Goal: Task Accomplishment & Management: Use online tool/utility

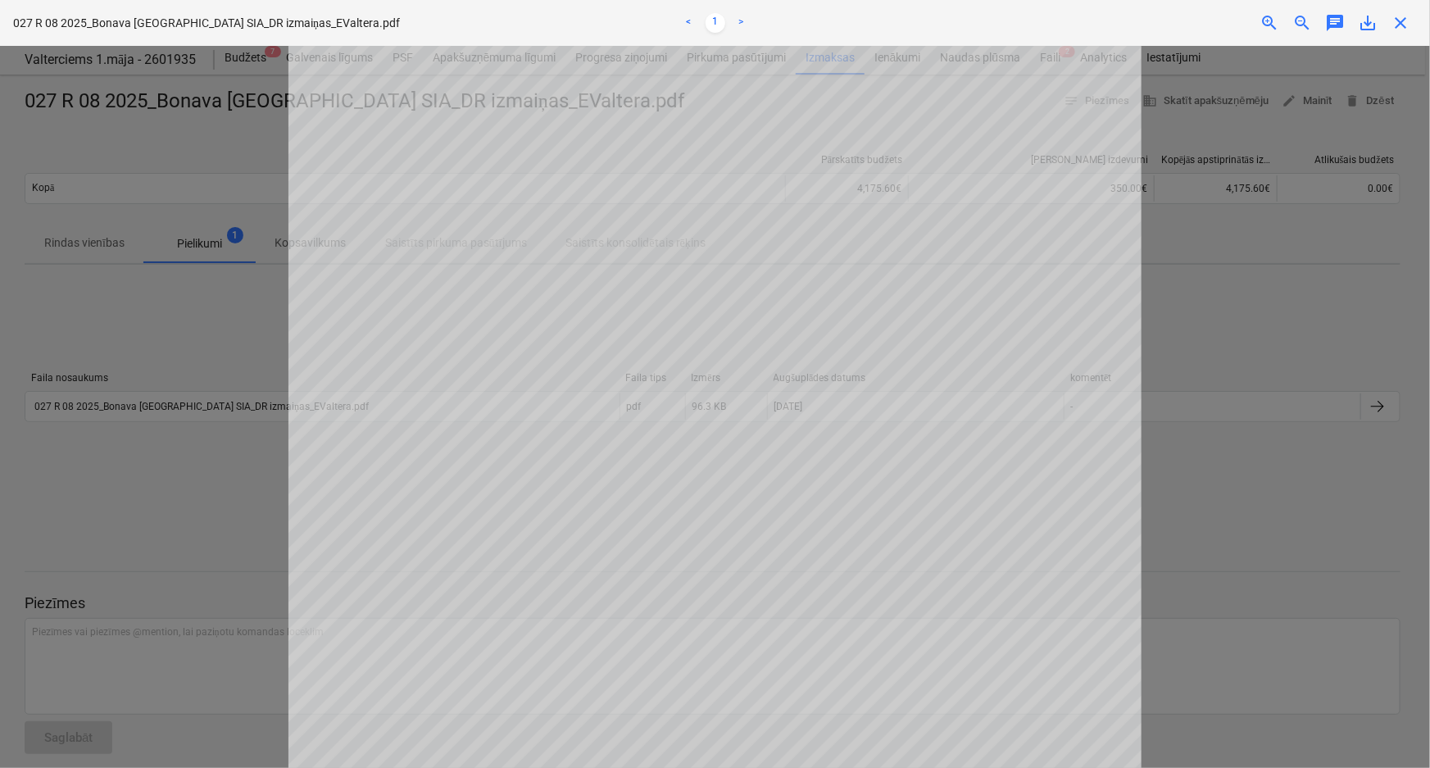
drag, startPoint x: 1395, startPoint y: 17, endPoint x: 1374, endPoint y: 19, distance: 21.4
click at [1398, 17] on span "close" at bounding box center [1400, 23] width 20 height 20
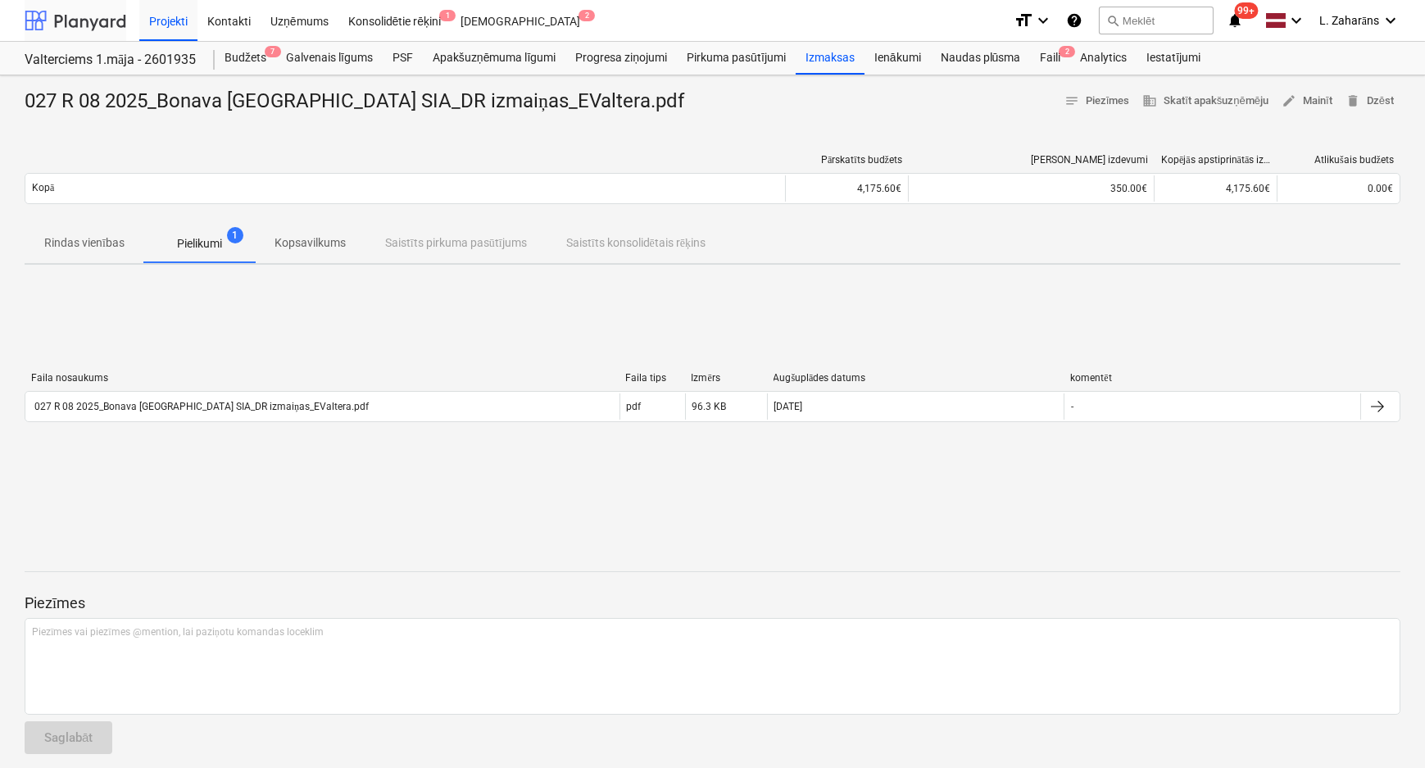
click at [95, 26] on div at bounding box center [76, 20] width 102 height 41
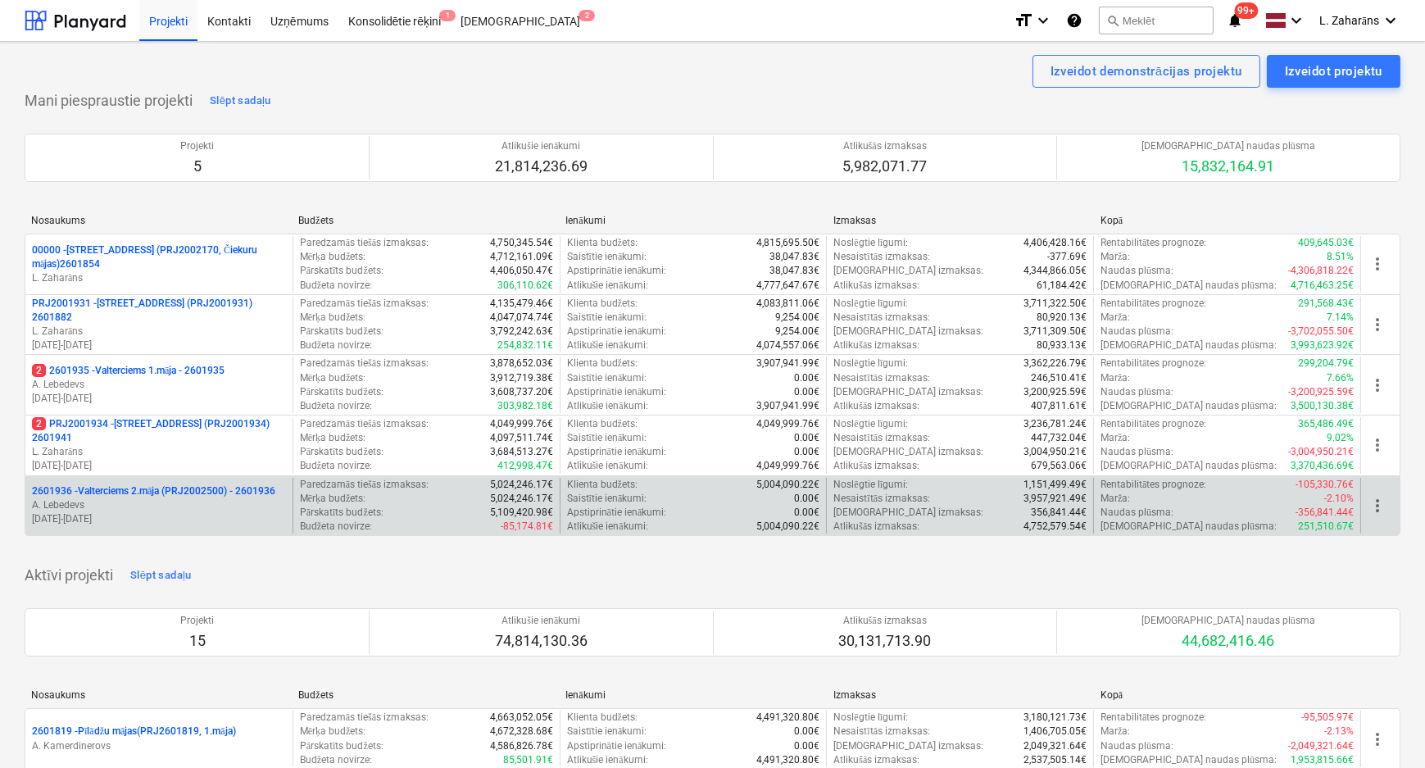
click at [103, 489] on p "2601936 - Valterciems 2.māja (PRJ2002500) - 2601936" at bounding box center [153, 491] width 243 height 14
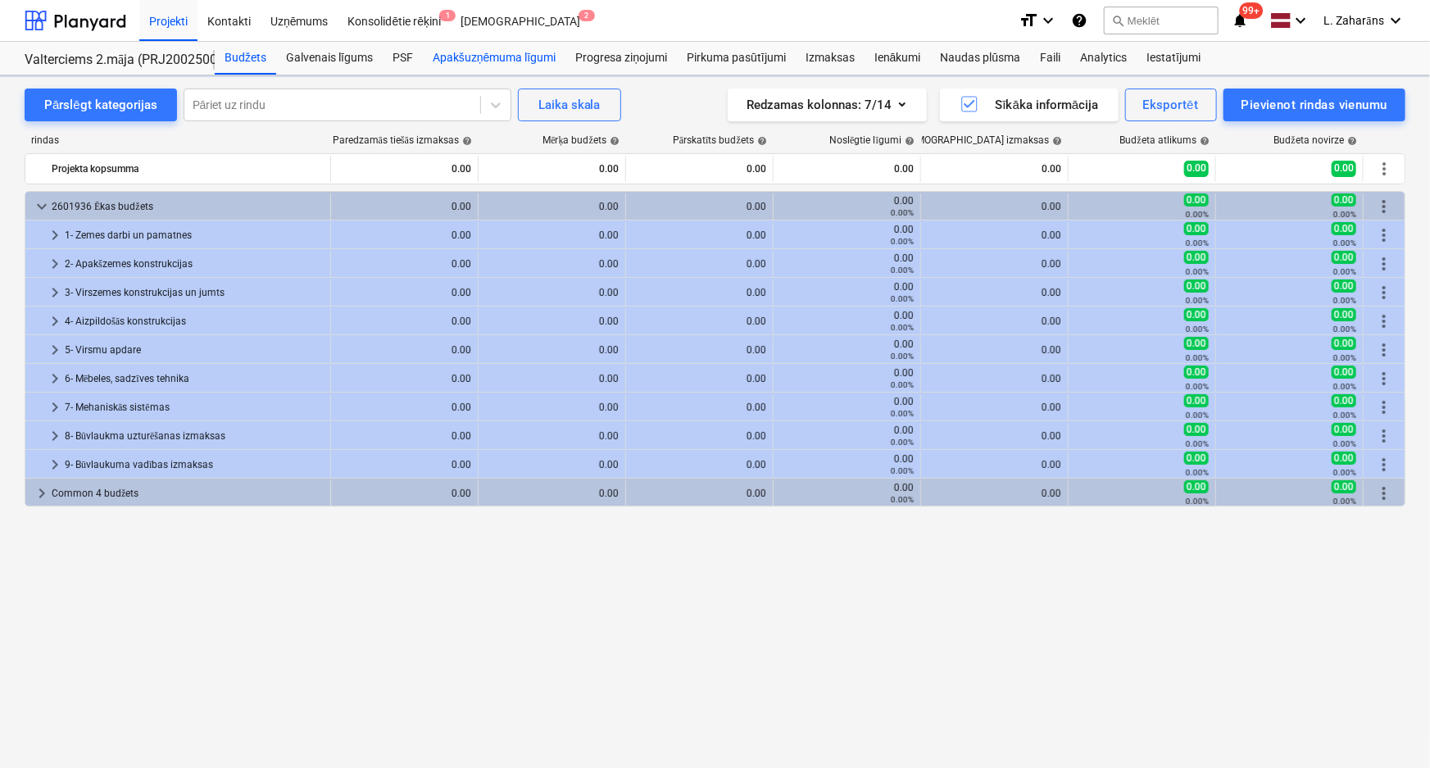
click at [475, 49] on div "Apakšuzņēmuma līgumi" at bounding box center [494, 58] width 143 height 33
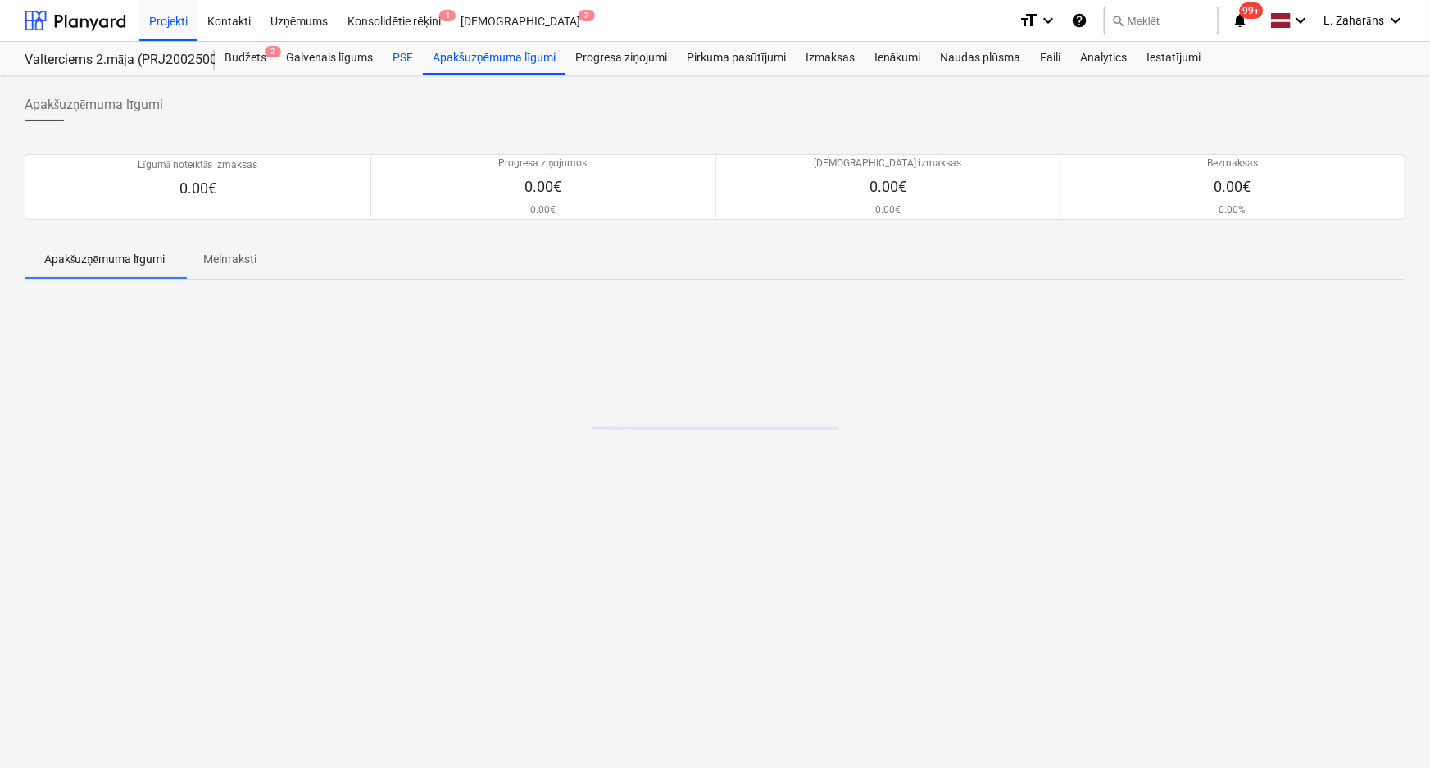
click at [409, 56] on div "PSF" at bounding box center [403, 58] width 40 height 33
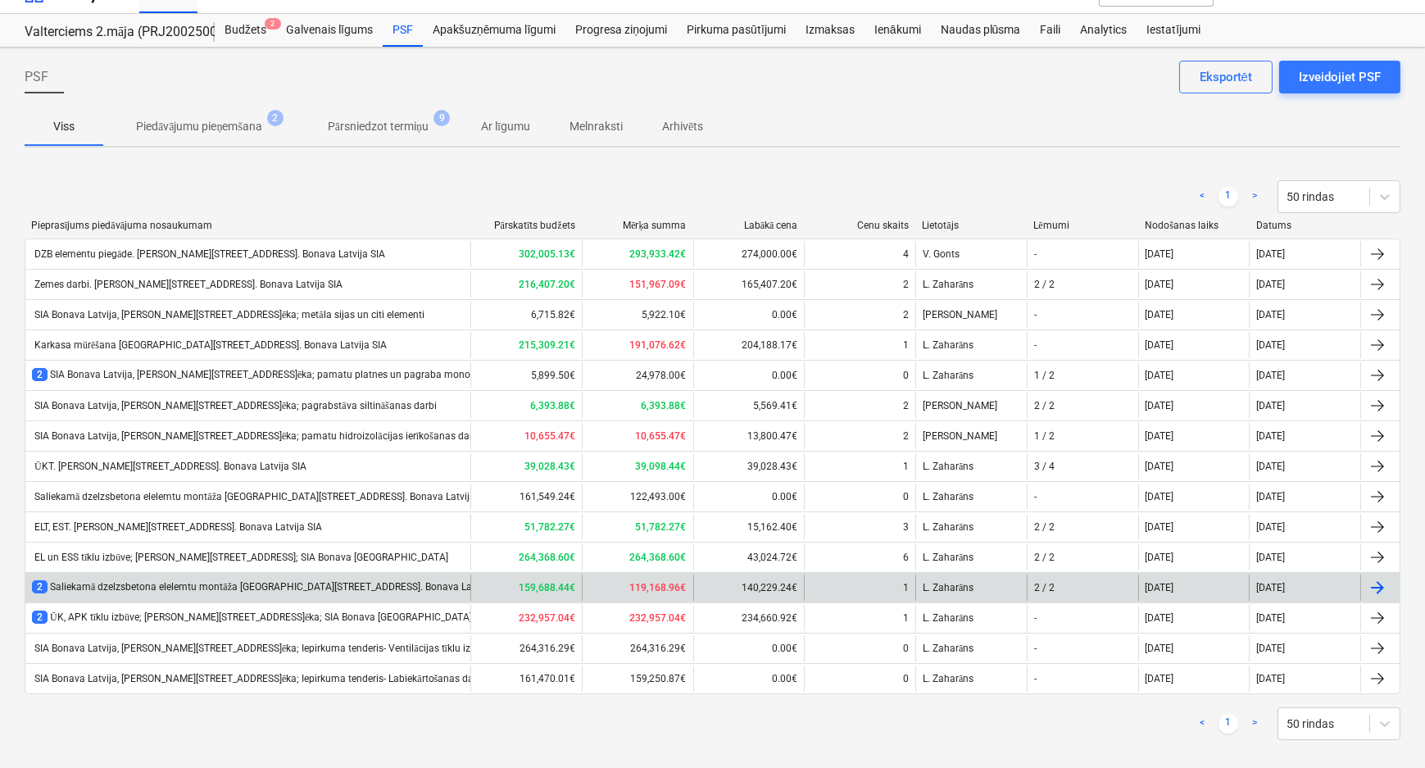
scroll to position [43, 0]
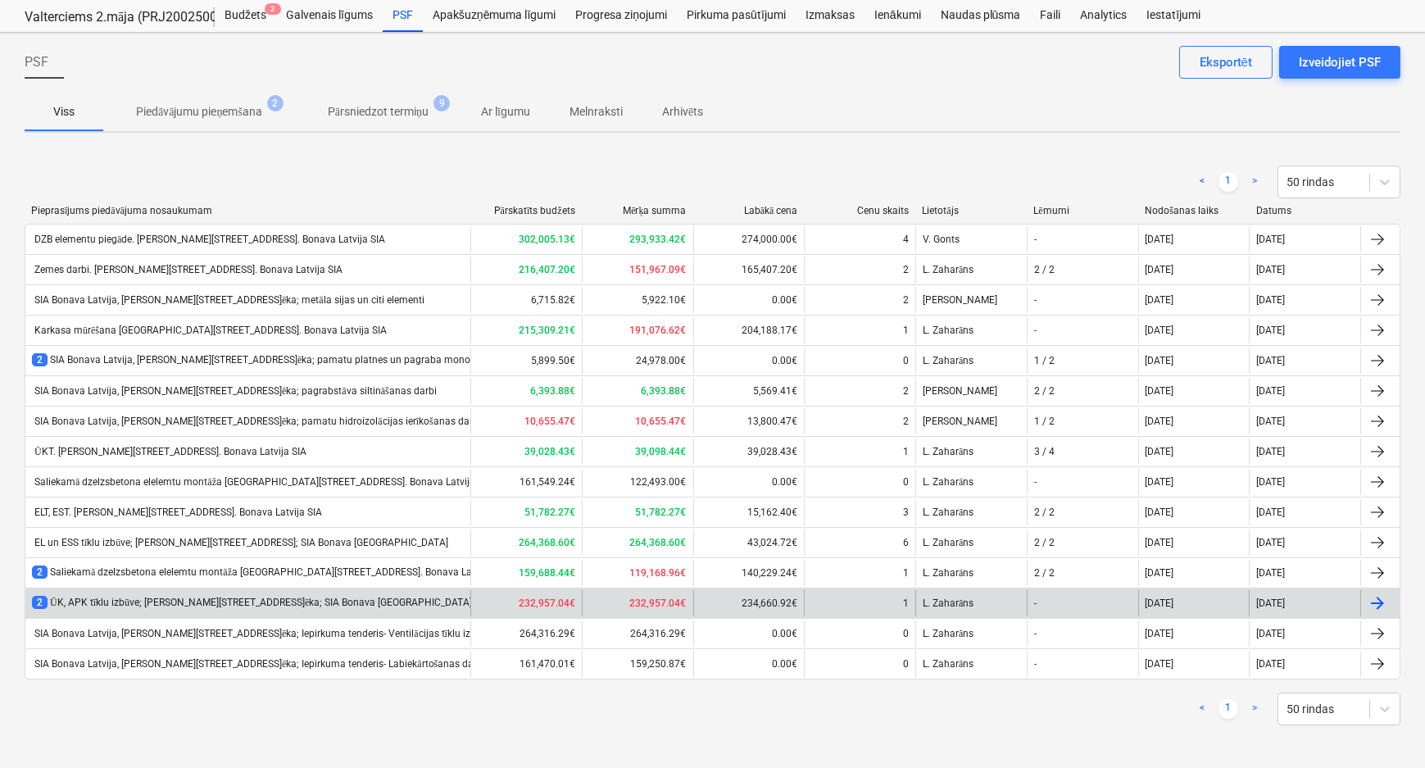
click at [127, 601] on div "2 ŪK, APK tīklu izbūve; Ēvalda Valtera iela 44, 2.ēka; SIA Bonava Latvija" at bounding box center [252, 603] width 440 height 14
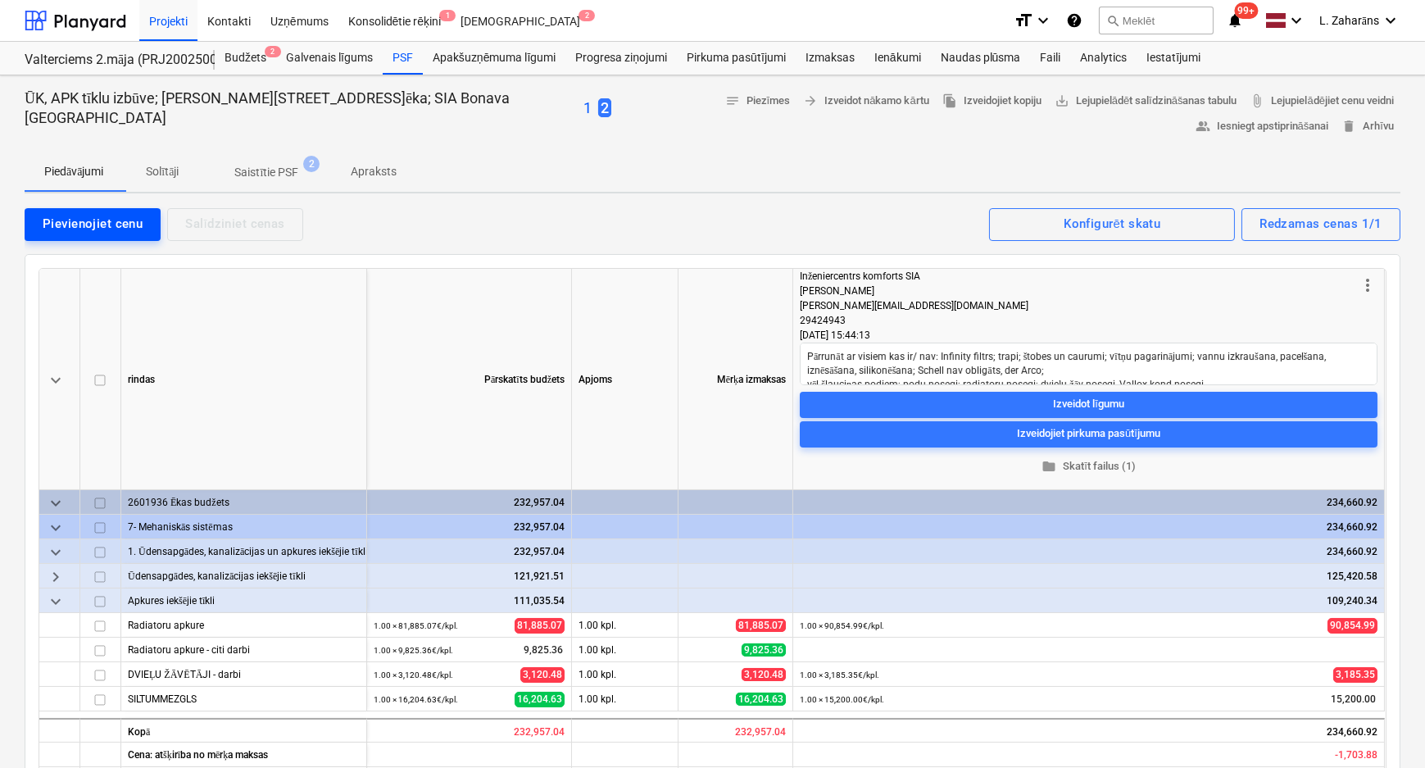
click at [65, 223] on div "Pievienojiet cenu" at bounding box center [93, 223] width 100 height 21
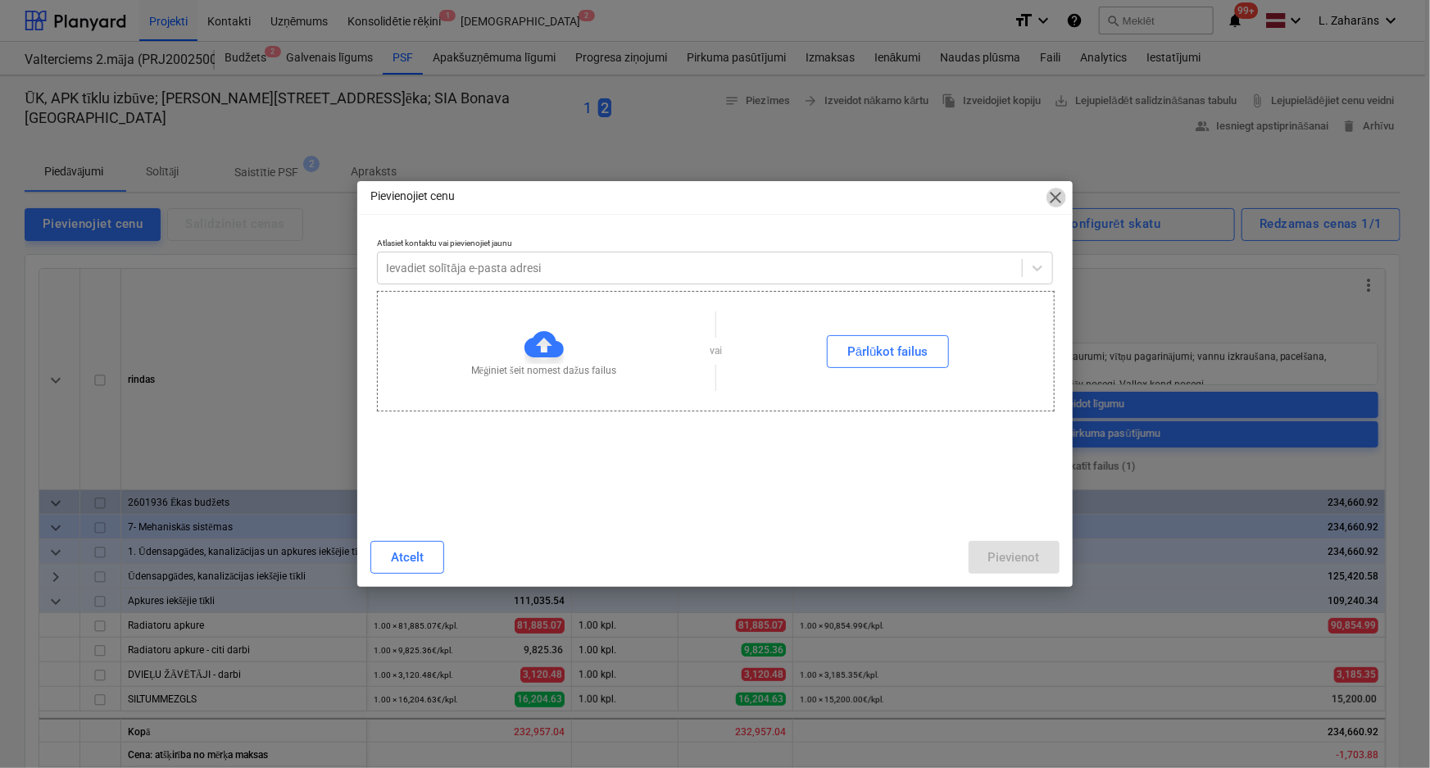
click at [1057, 196] on span "close" at bounding box center [1056, 198] width 20 height 20
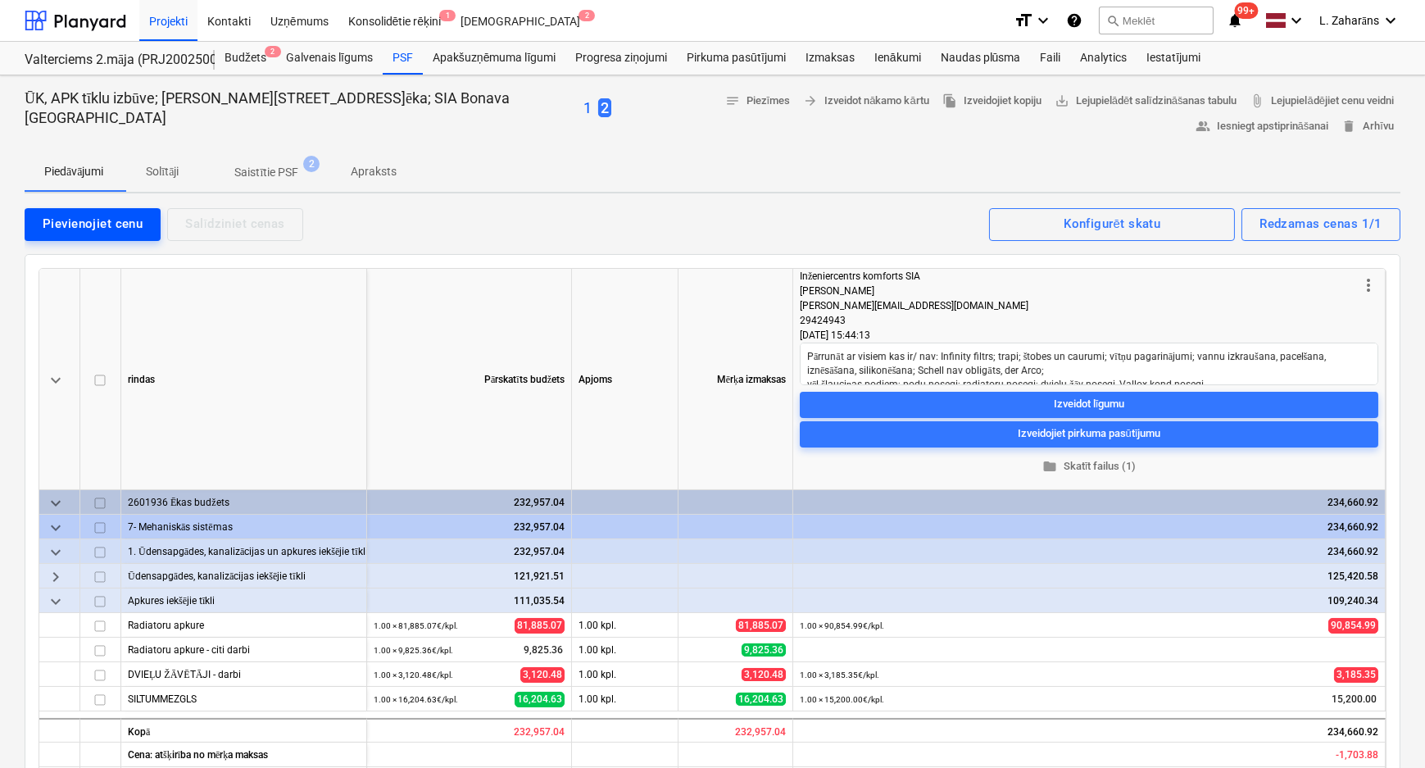
click at [114, 220] on div "Pievienojiet cenu" at bounding box center [93, 223] width 100 height 21
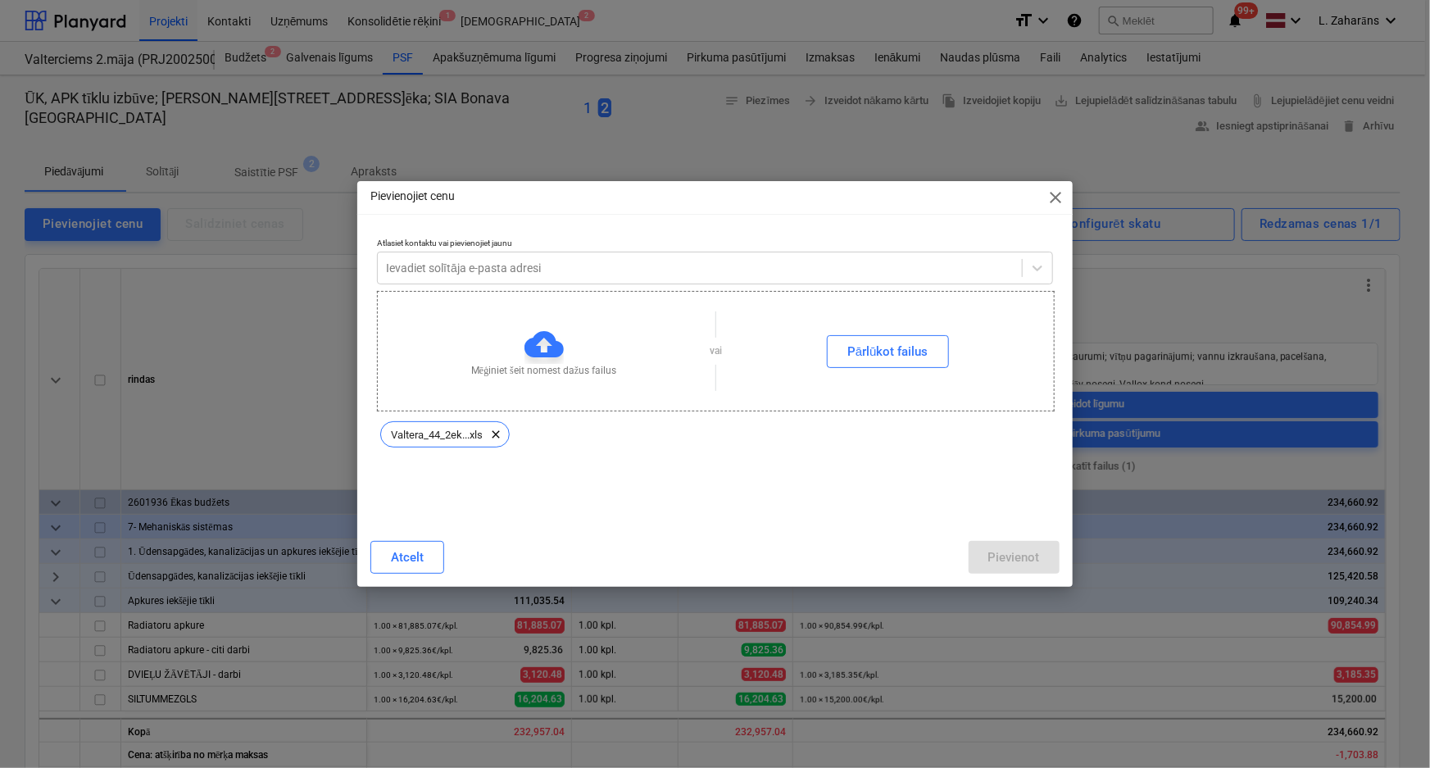
type textarea "x"
click at [465, 265] on div at bounding box center [700, 268] width 628 height 16
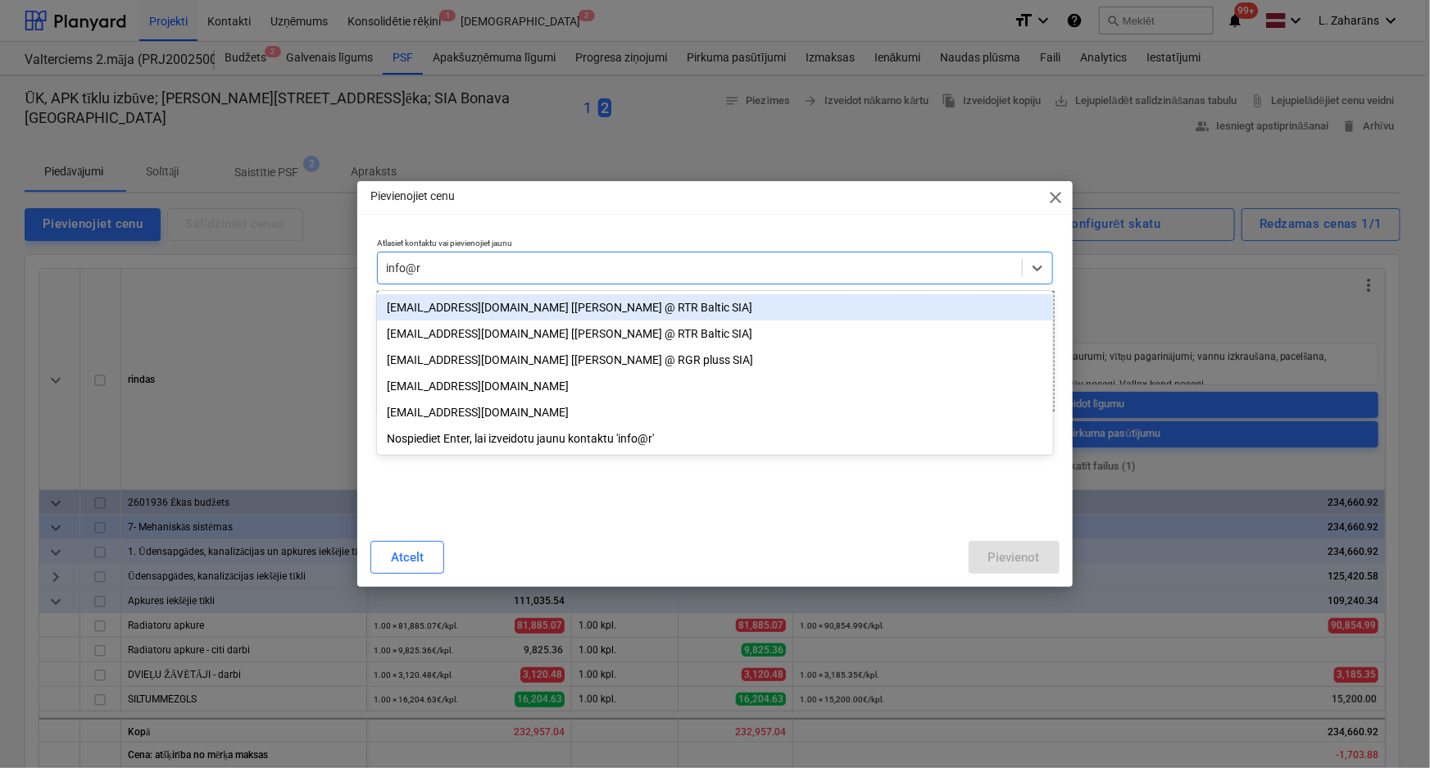
type input "info@rt"
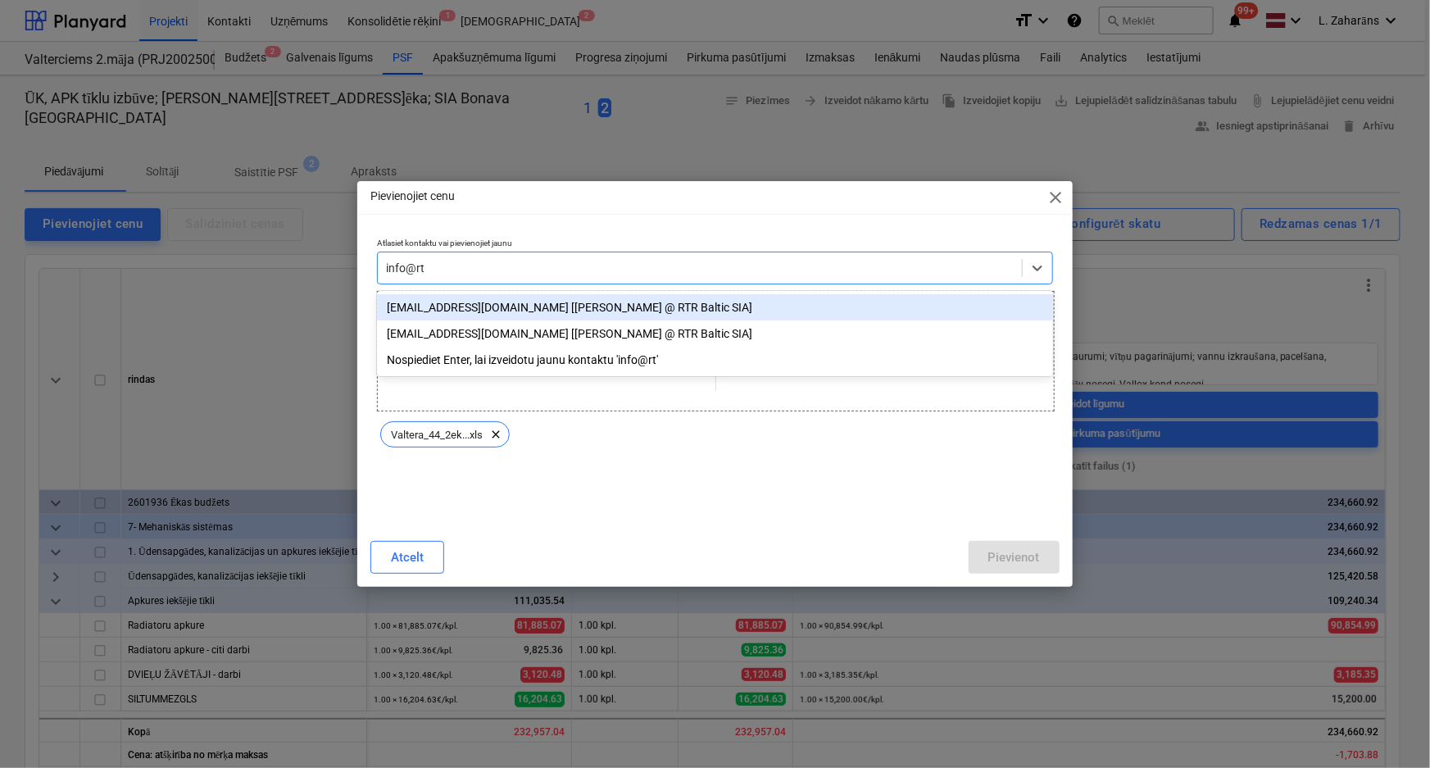
click at [499, 314] on div "info@rtrbaltic.lv [Normunds Liepiņš @ RTR Baltic SIA]" at bounding box center [715, 307] width 676 height 26
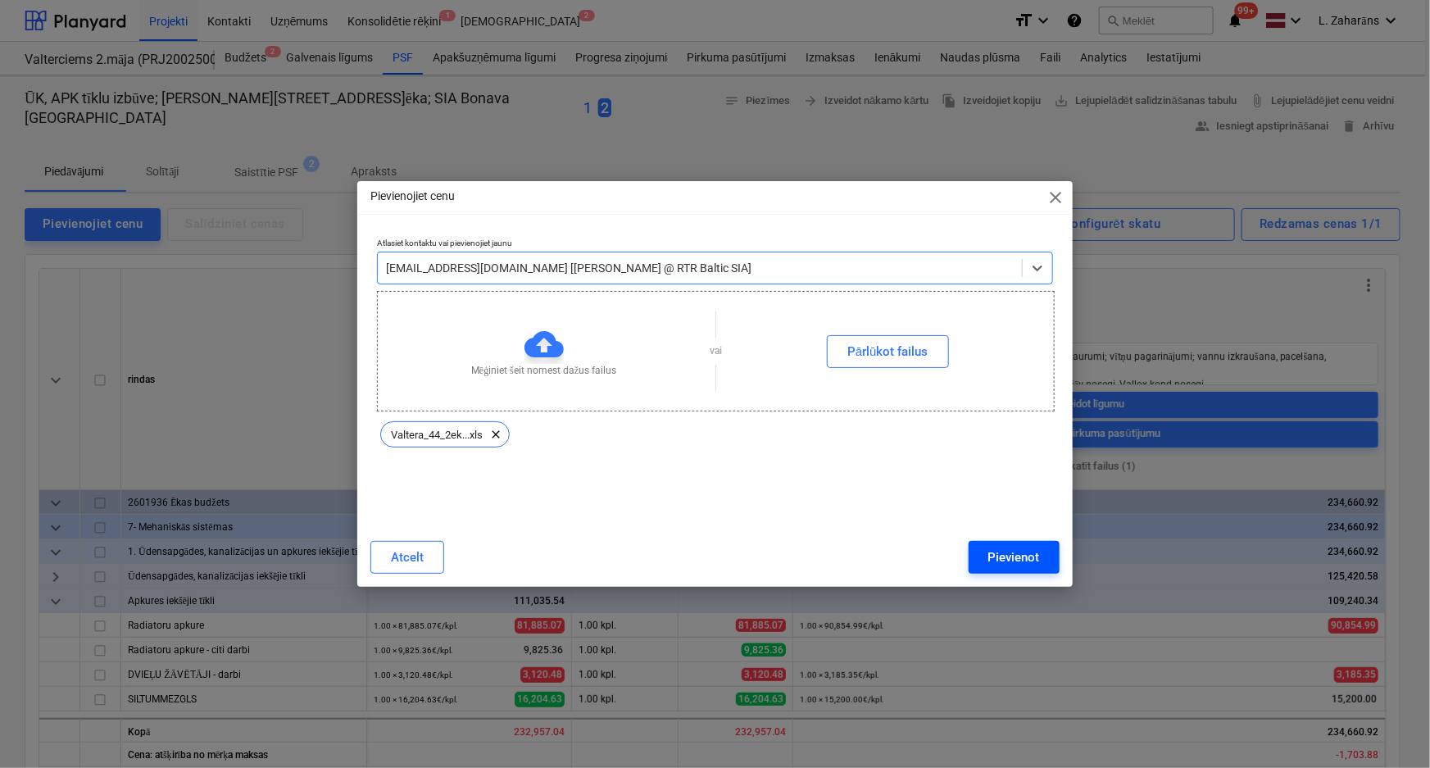
click at [996, 551] on div "Pievienot" at bounding box center [1014, 556] width 52 height 21
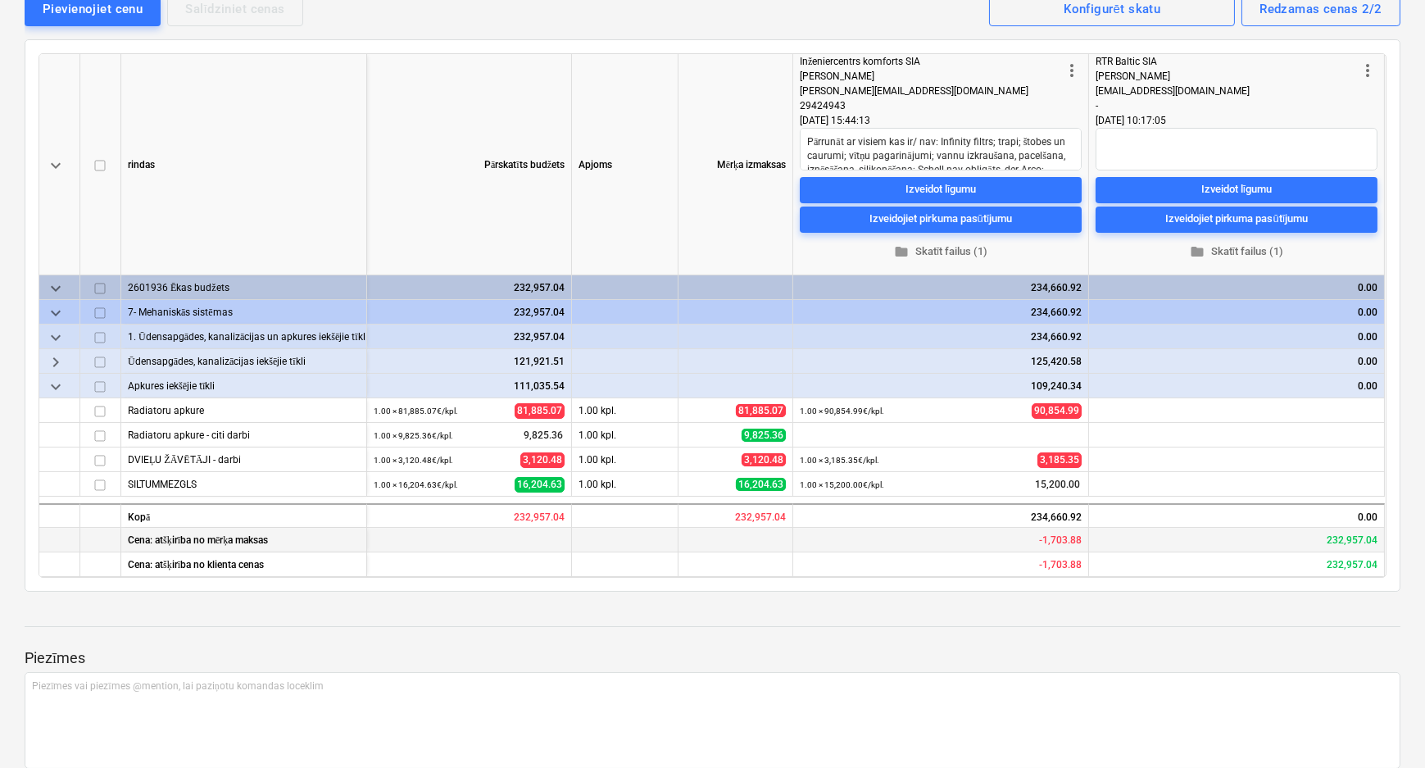
scroll to position [223, 0]
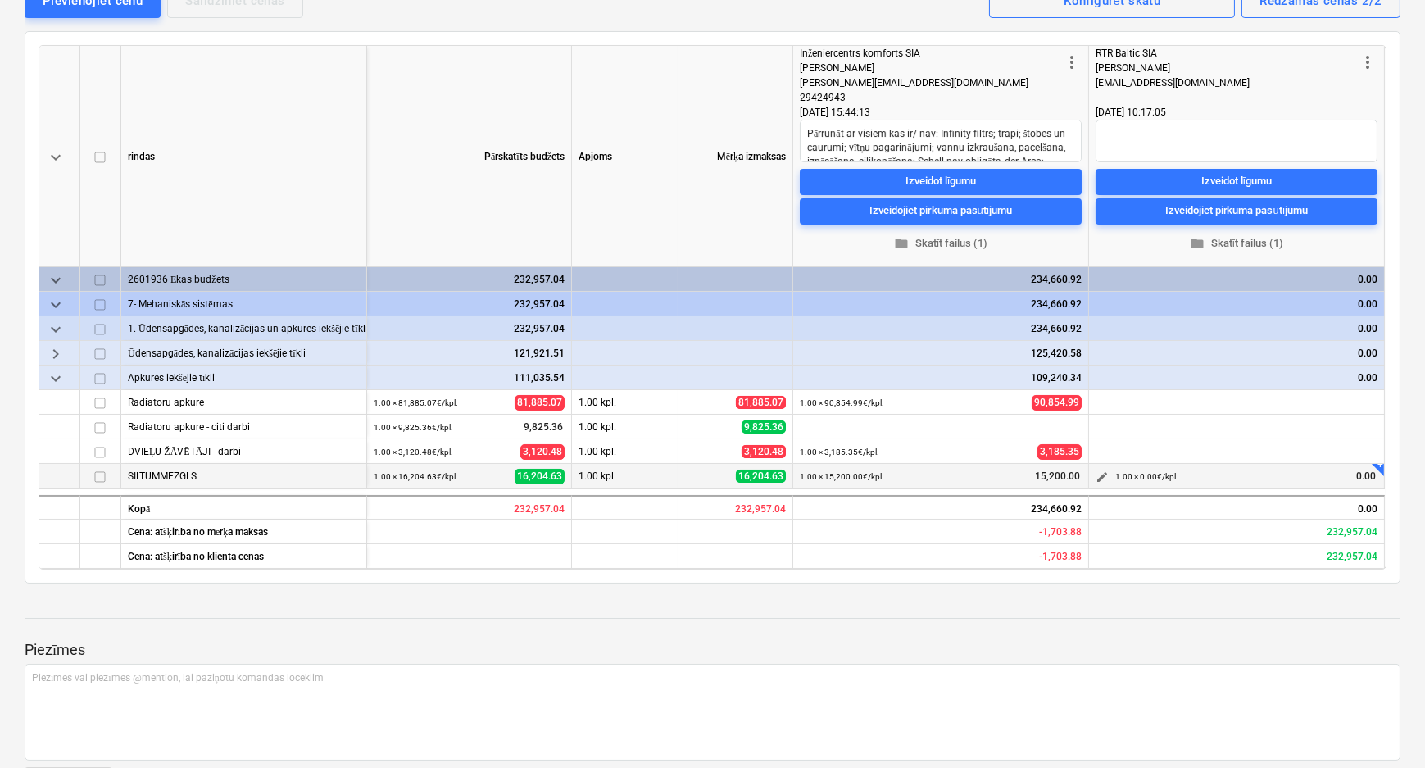
click at [1104, 475] on span "edit" at bounding box center [1101, 476] width 13 height 13
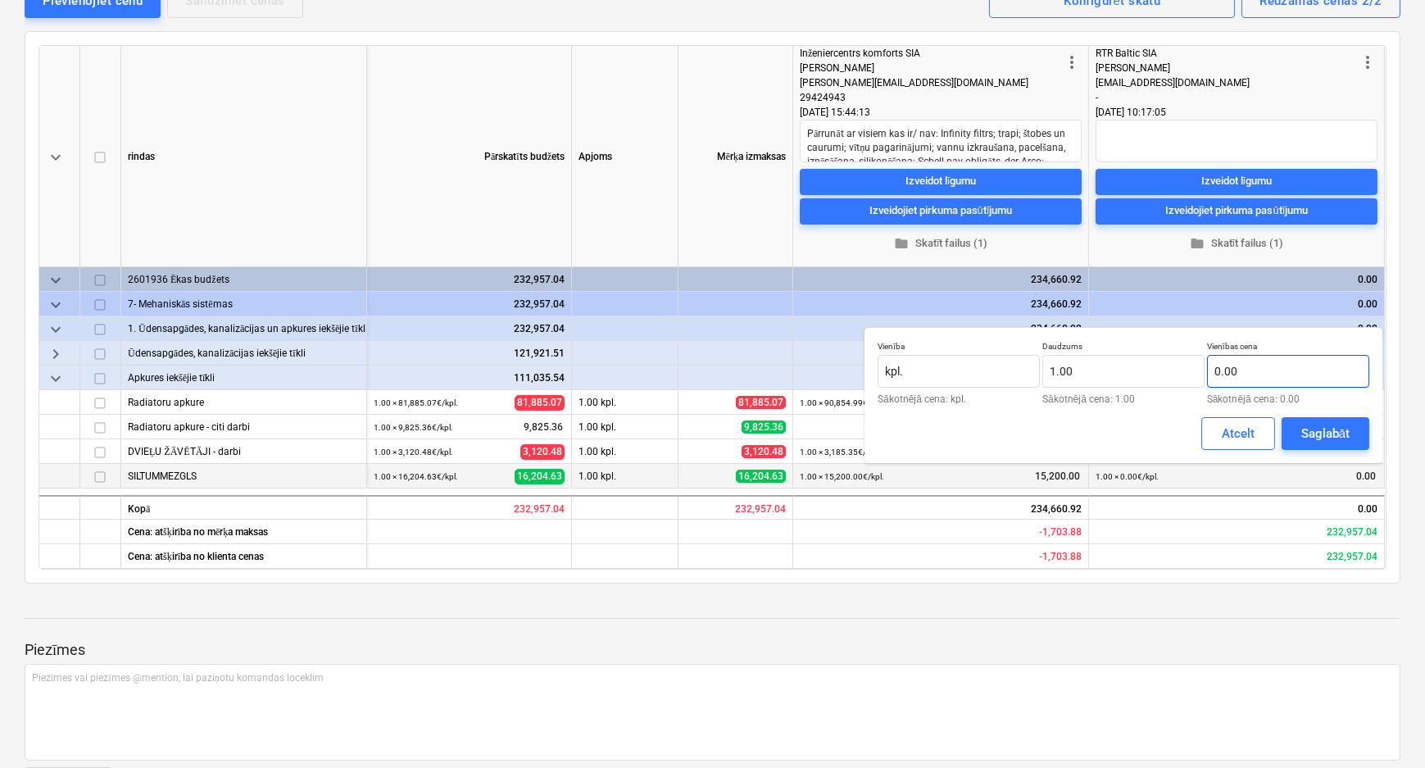
type textarea "x"
click at [1240, 374] on input "text" at bounding box center [1288, 371] width 162 height 33
type input "11,273.59"
drag, startPoint x: 1309, startPoint y: 427, endPoint x: 1300, endPoint y: 447, distance: 22.4
click at [1308, 430] on div "Saglabāt" at bounding box center [1325, 433] width 48 height 21
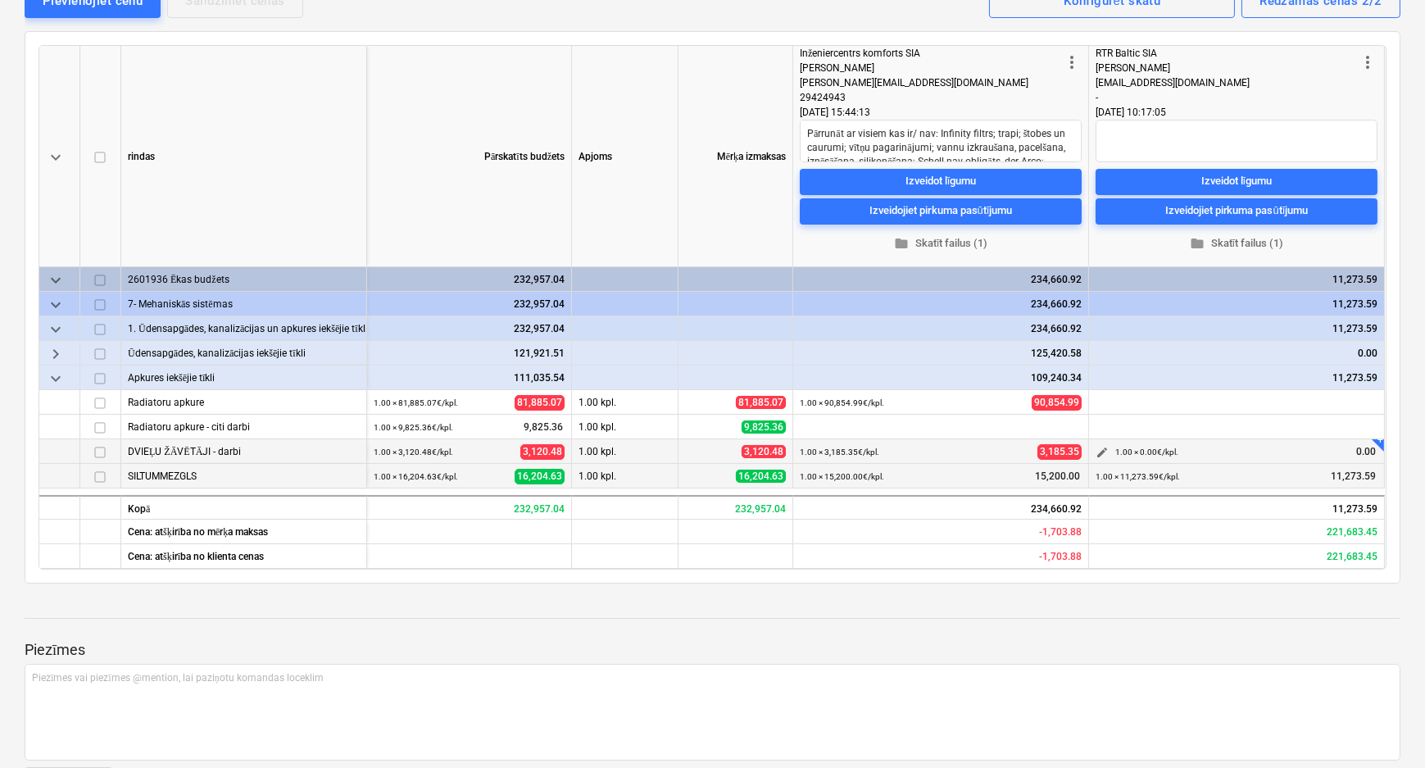
click at [1095, 454] on span "edit" at bounding box center [1101, 452] width 13 height 13
type textarea "x"
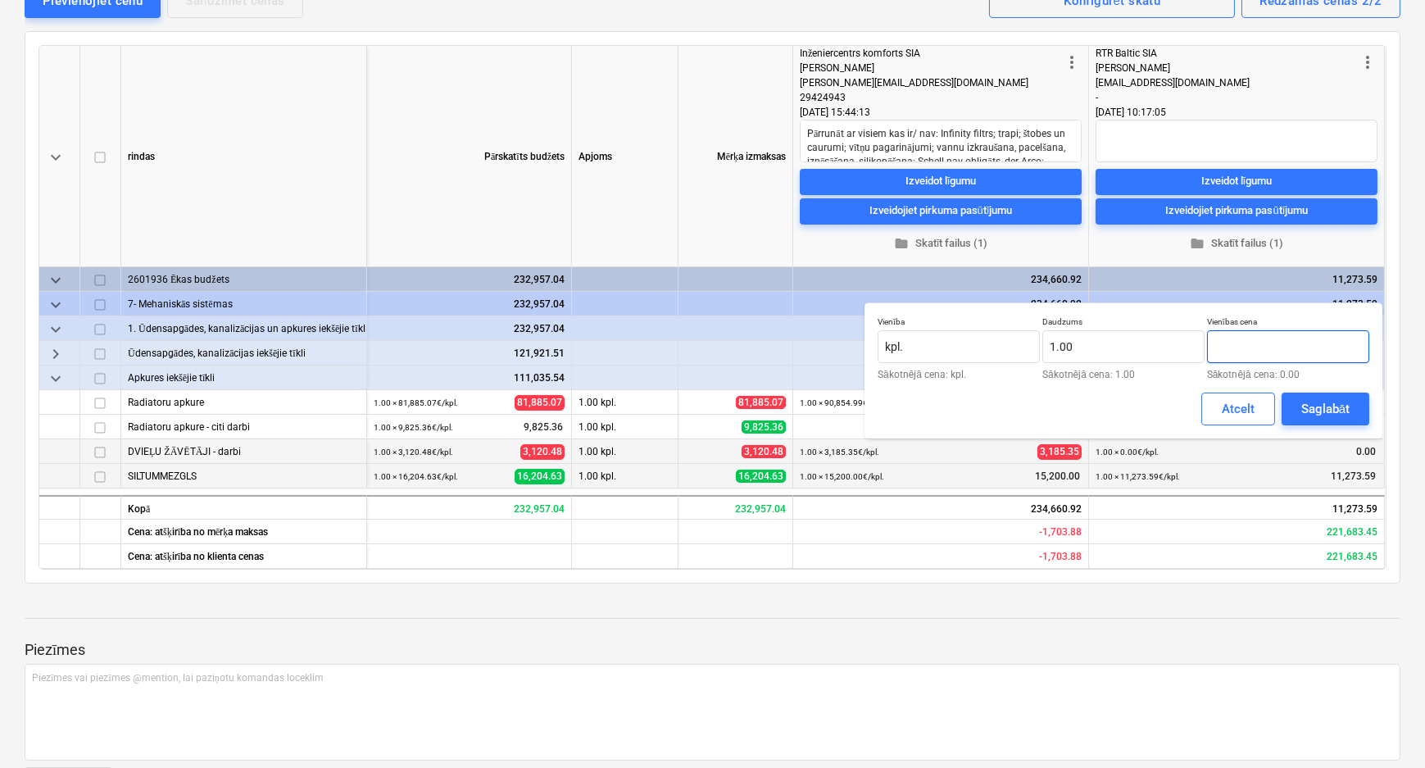
click at [1249, 348] on input "text" at bounding box center [1288, 346] width 162 height 33
type textarea "x"
type input "2,897.28"
click at [1296, 407] on button "Saglabāt" at bounding box center [1325, 408] width 88 height 33
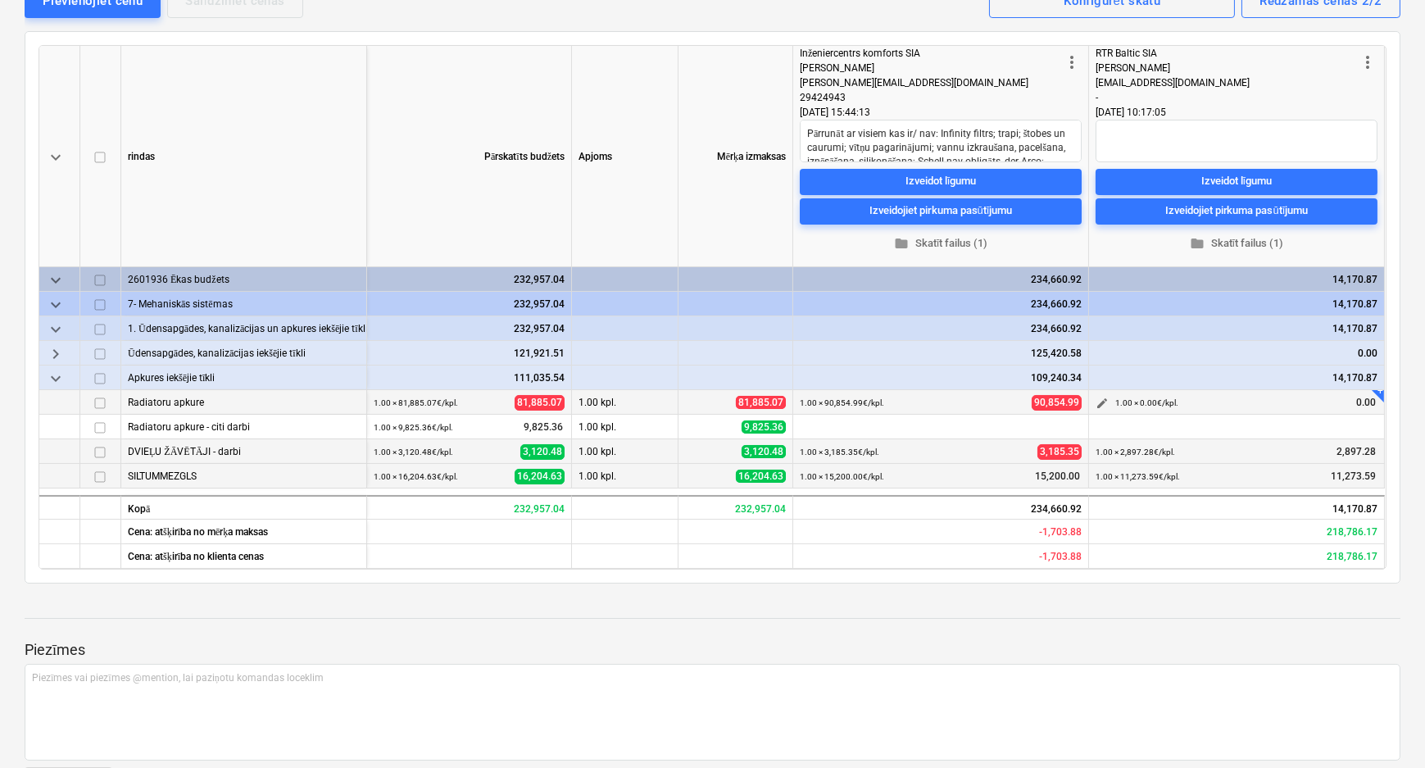
type textarea "x"
click at [1095, 398] on span "edit" at bounding box center [1101, 403] width 13 height 13
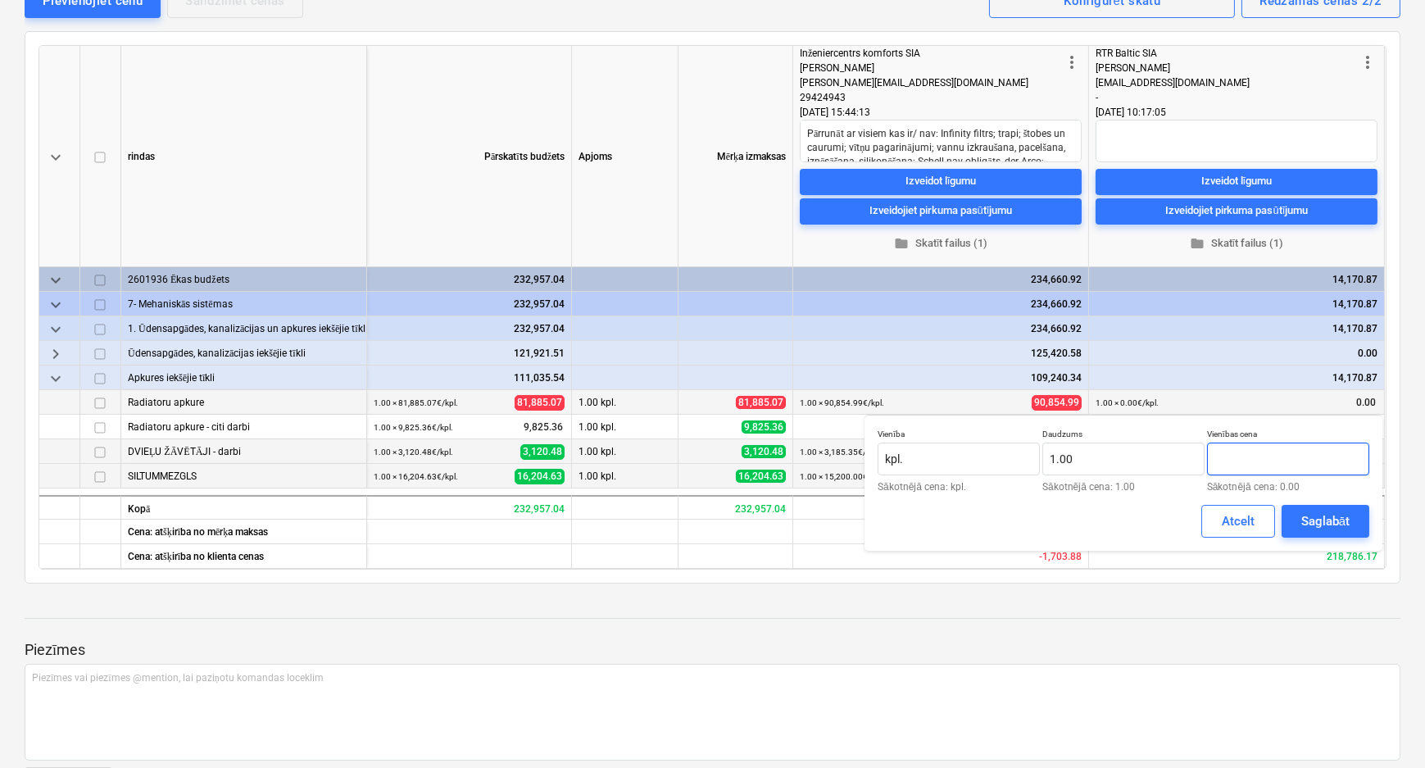
click at [1249, 454] on input "text" at bounding box center [1288, 458] width 162 height 33
type textarea "x"
type input "106,615.24"
click at [1313, 516] on div "Saglabāt" at bounding box center [1325, 520] width 48 height 21
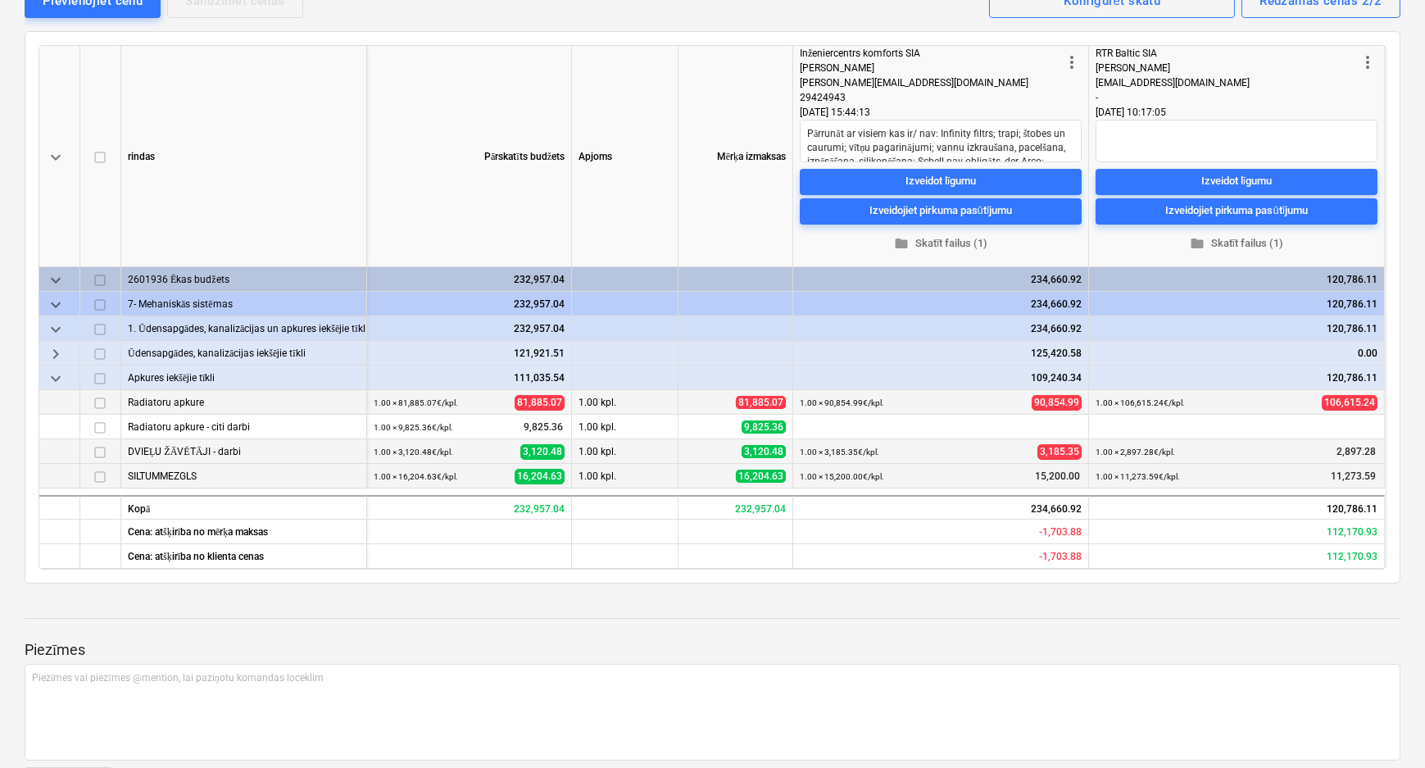
click at [53, 351] on span "keyboard_arrow_right" at bounding box center [56, 353] width 20 height 20
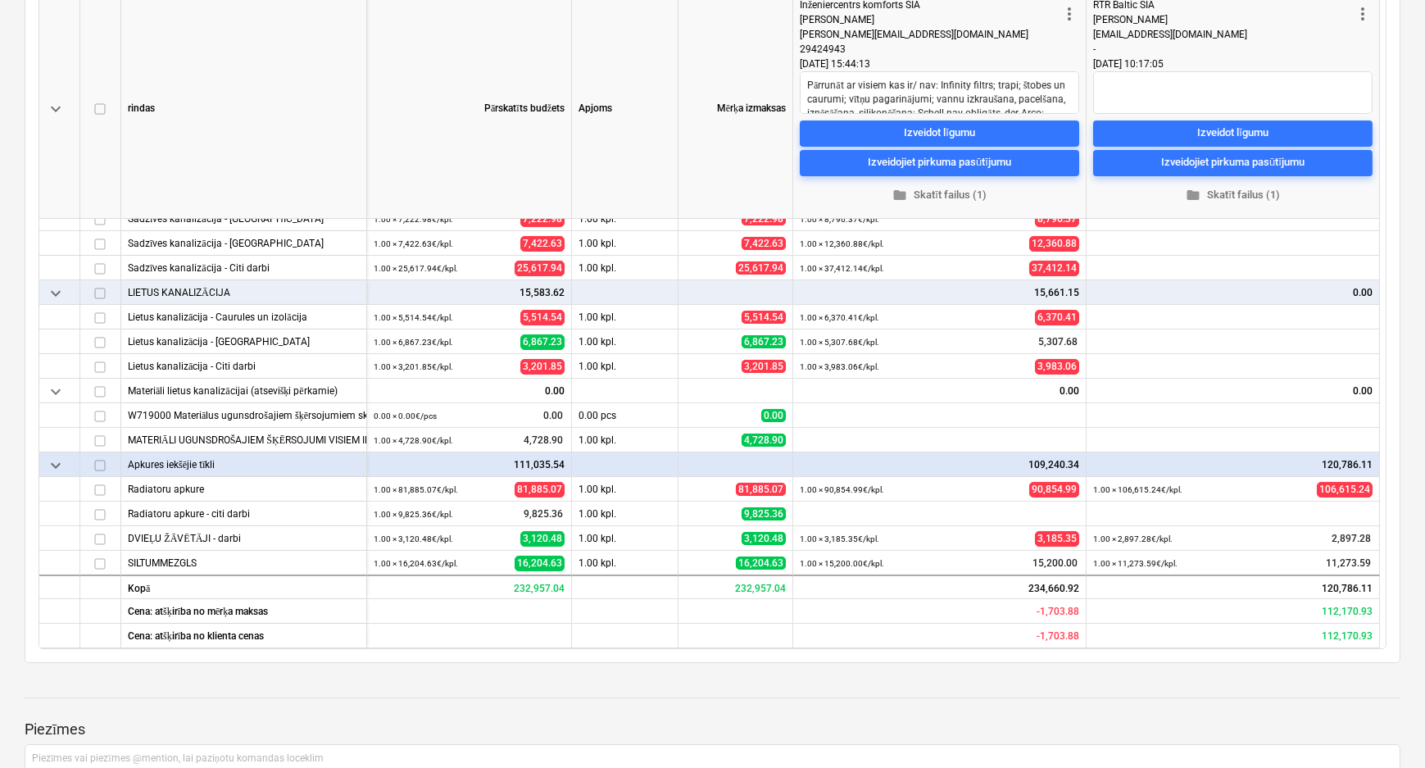
scroll to position [297, 0]
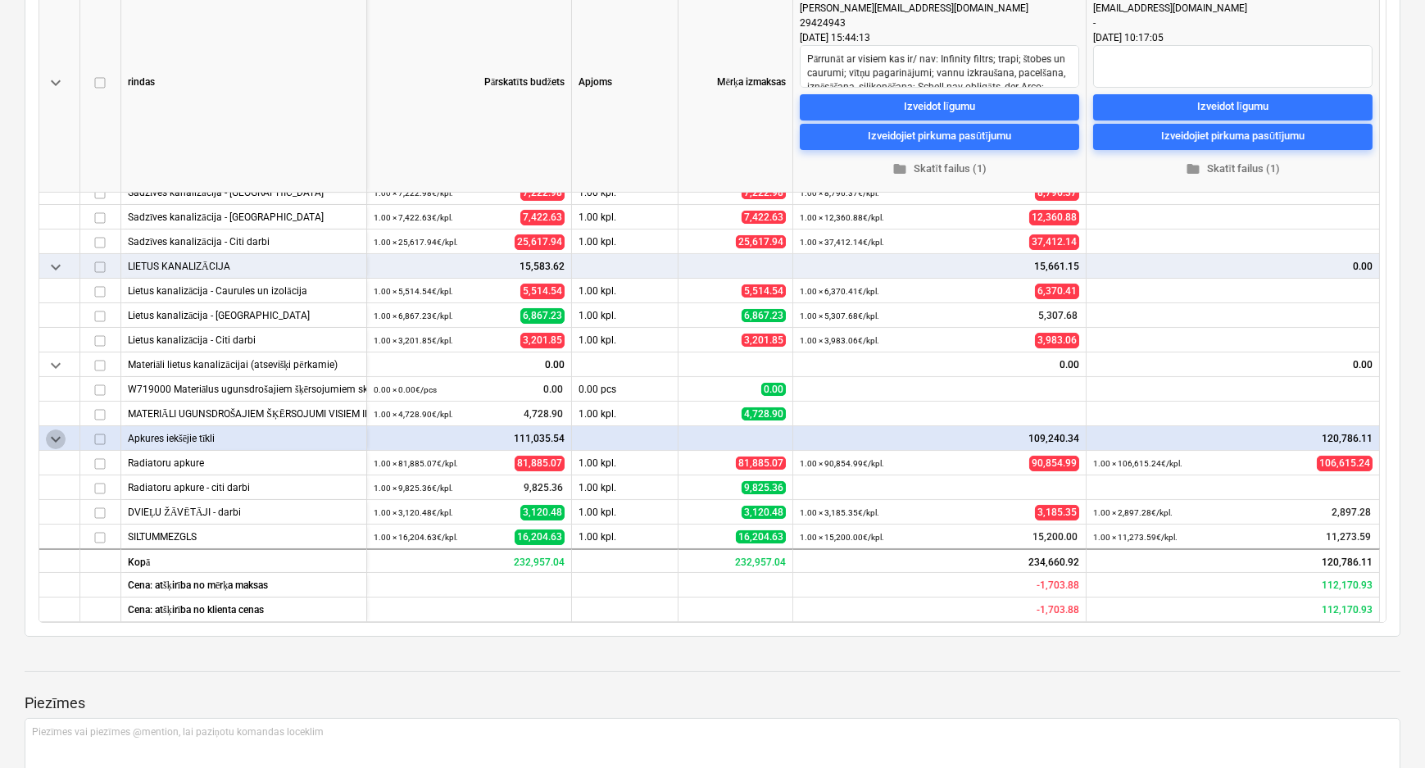
click at [55, 440] on span "keyboard_arrow_down" at bounding box center [56, 438] width 20 height 20
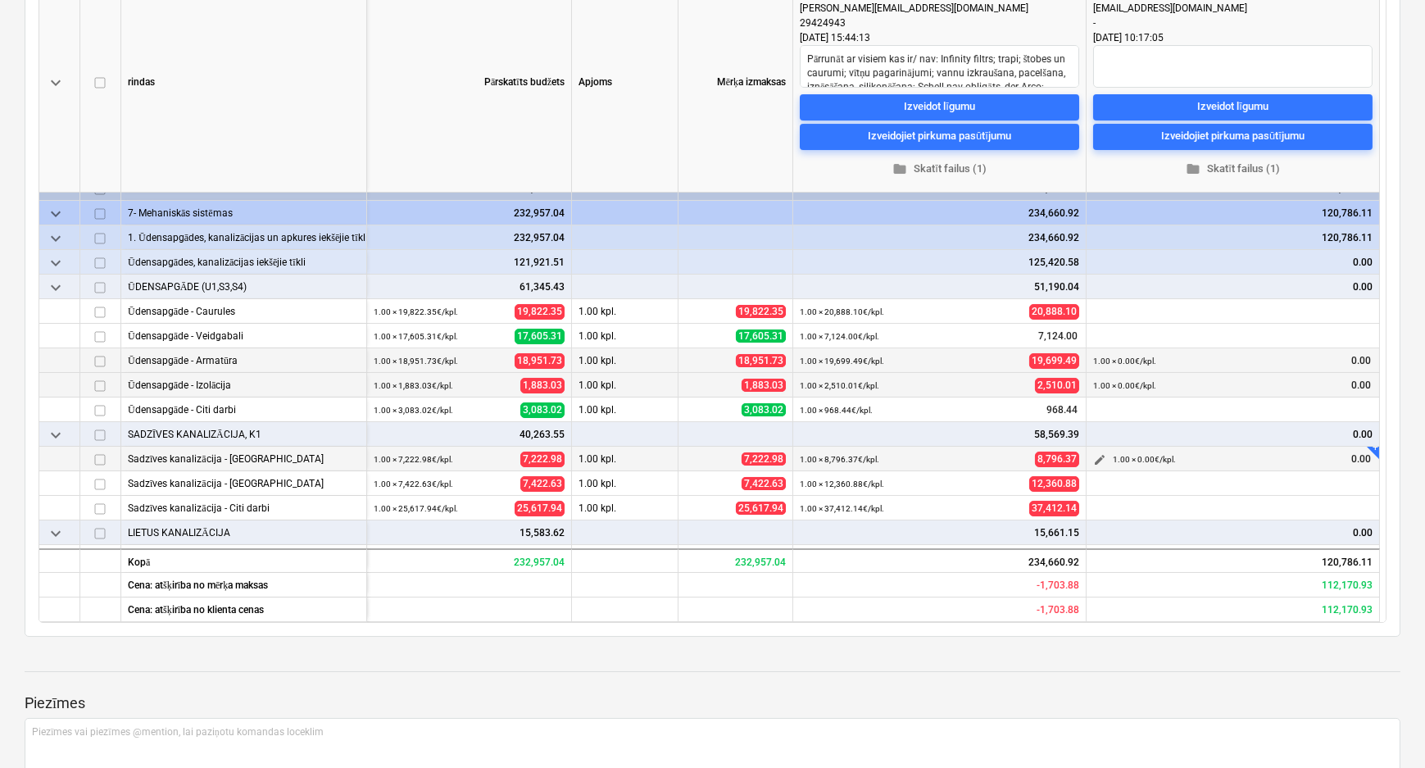
scroll to position [0, 0]
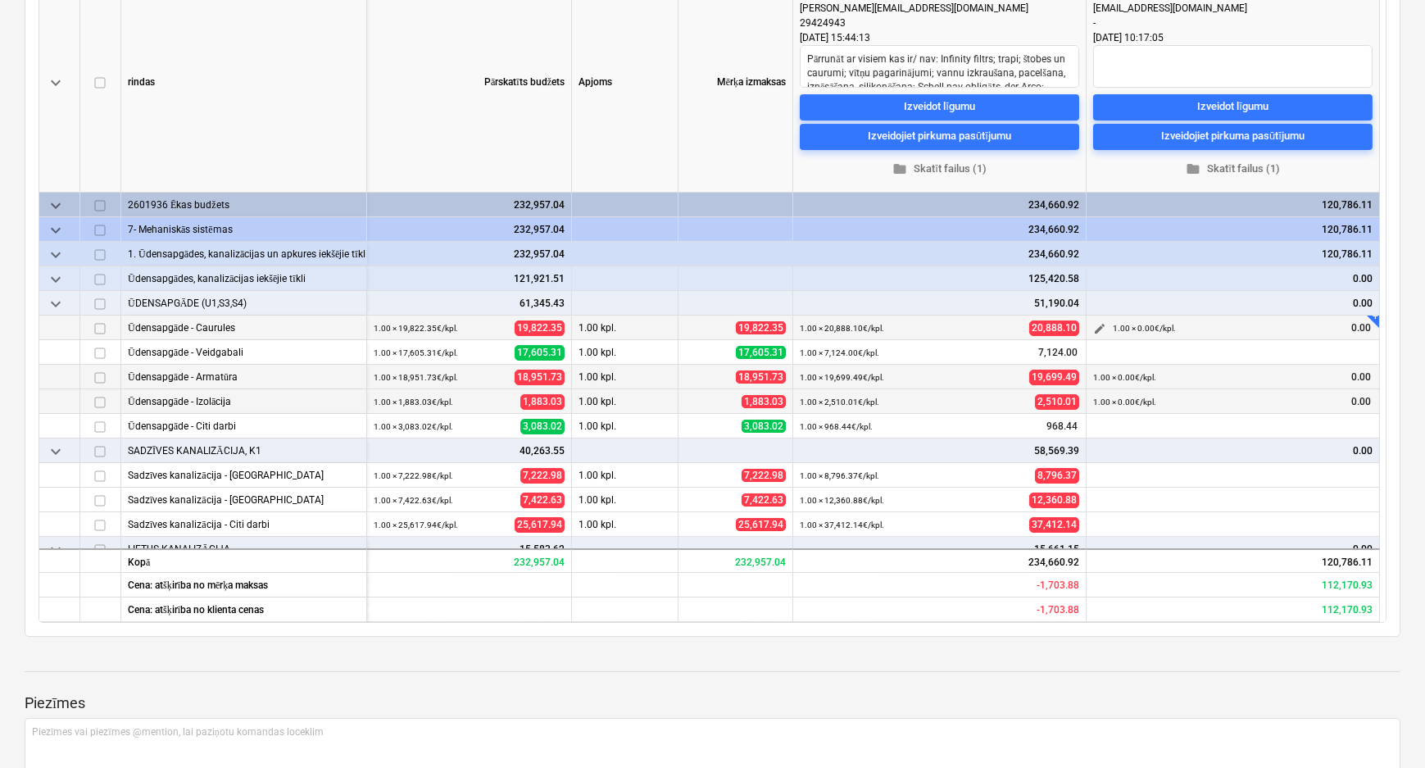
click at [1093, 323] on span "edit" at bounding box center [1099, 328] width 13 height 13
type textarea "x"
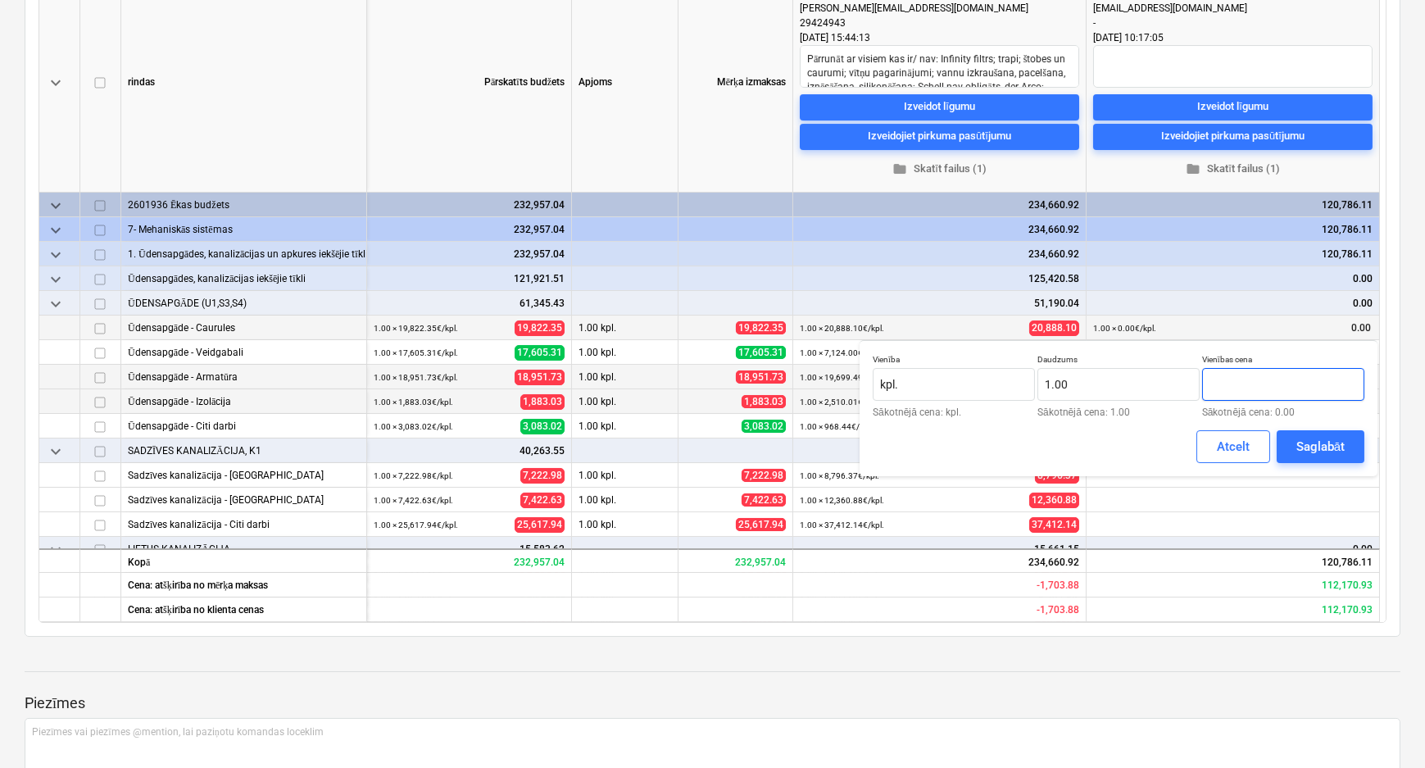
click at [1229, 384] on input "text" at bounding box center [1283, 384] width 162 height 33
type textarea "x"
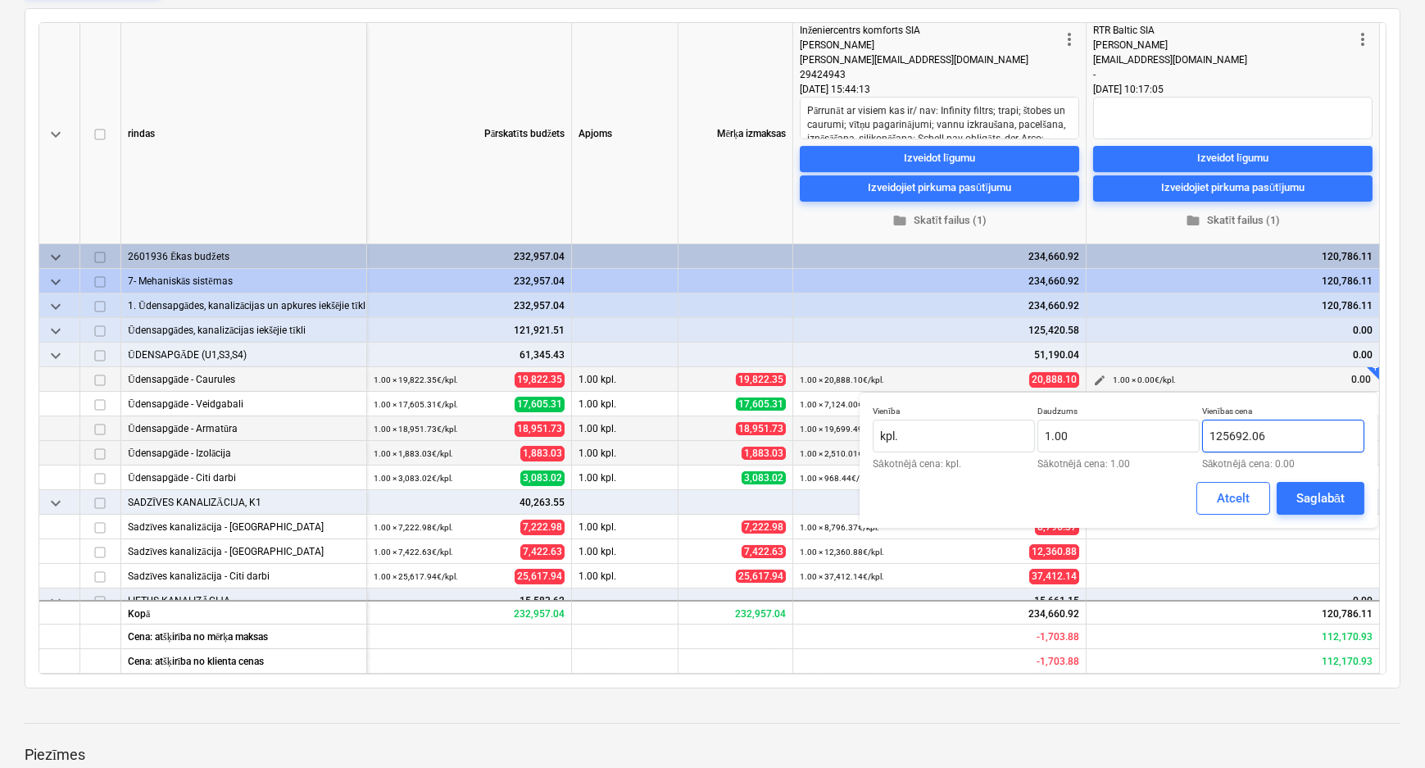
scroll to position [223, 0]
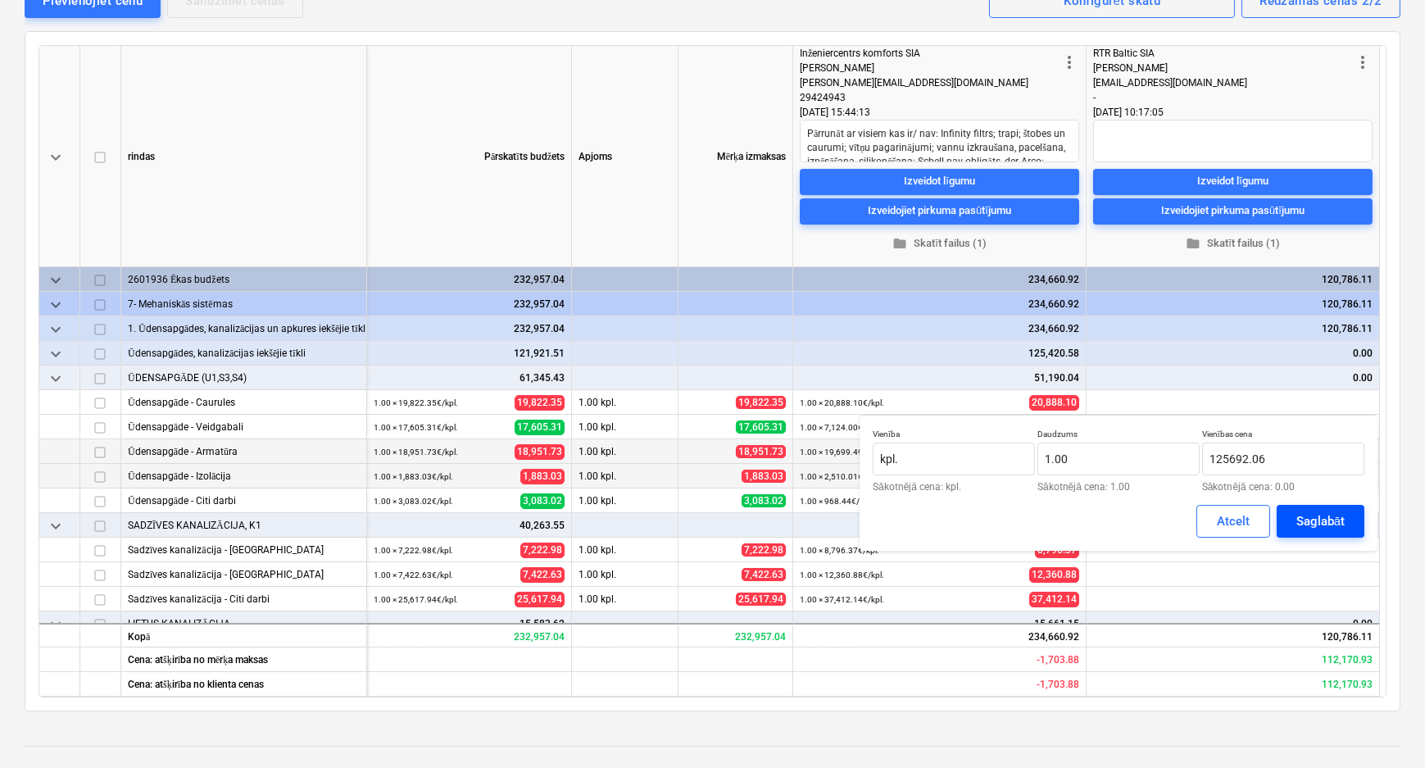
type input "125,692.06"
click at [1302, 519] on div "Saglabāt" at bounding box center [1320, 520] width 48 height 21
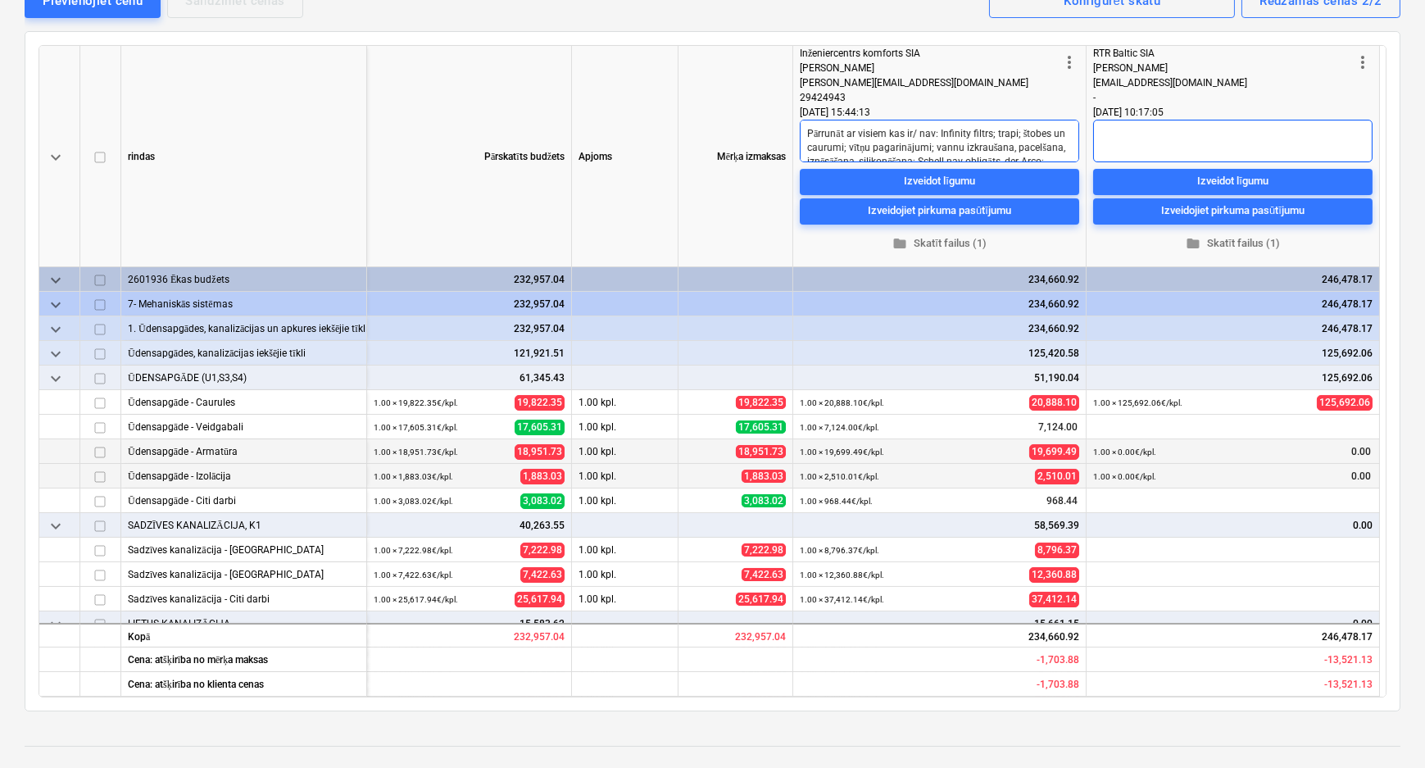
drag, startPoint x: 1120, startPoint y: 134, endPoint x: 1077, endPoint y: 155, distance: 47.6
click at [1120, 134] on textarea at bounding box center [1232, 141] width 279 height 43
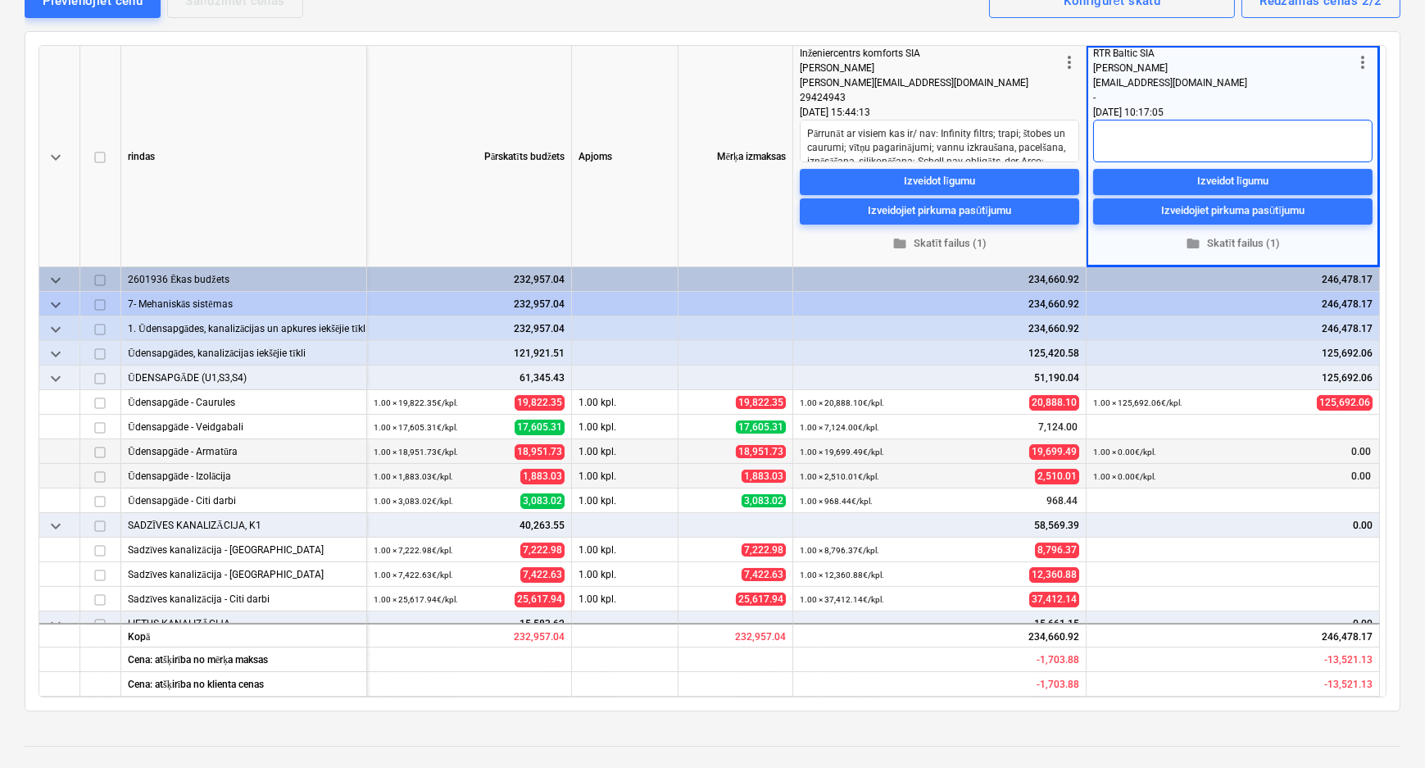
click at [1116, 125] on textarea at bounding box center [1232, 141] width 279 height 43
click at [1172, 138] on textarea at bounding box center [1232, 141] width 279 height 43
type textarea "x"
type textarea "A"
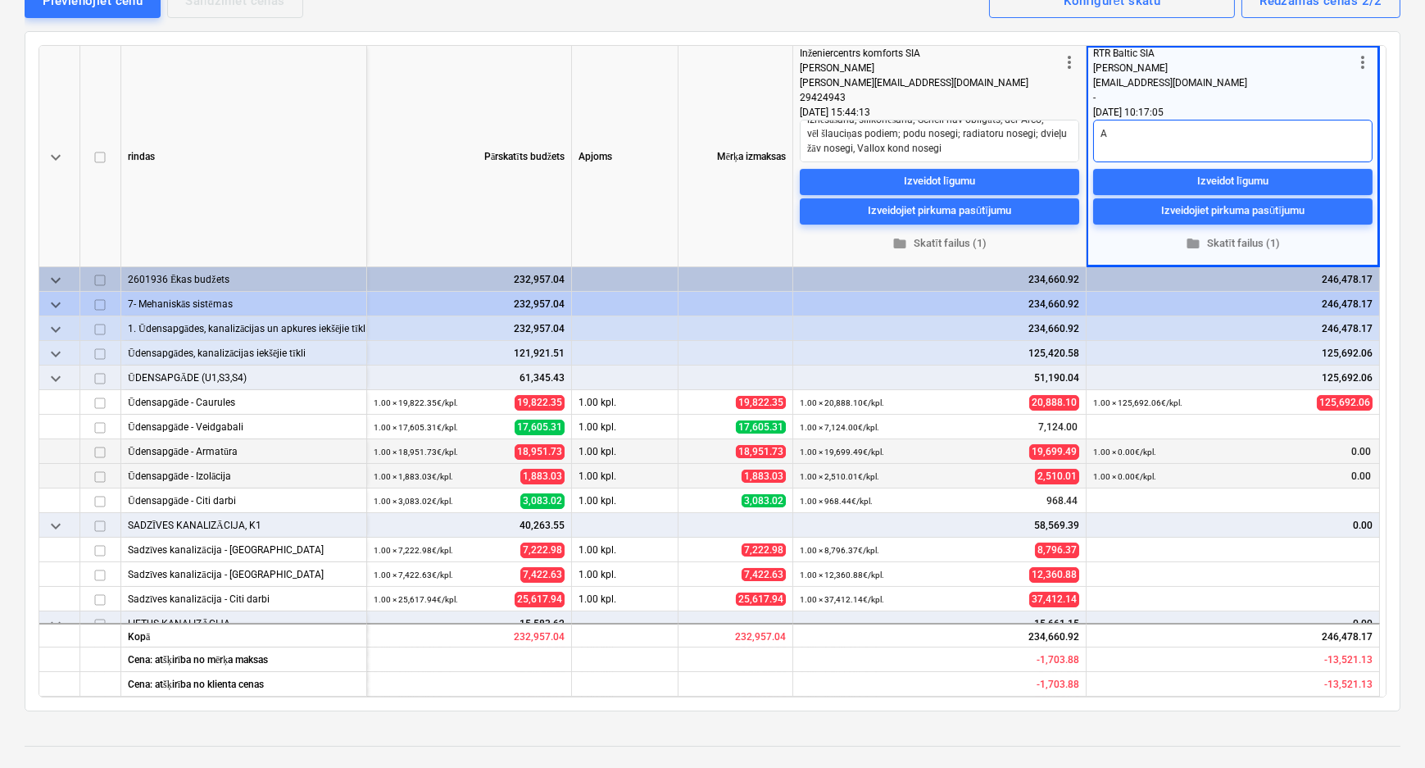
type textarea "x"
type textarea "Ar"
type textarea "x"
type textarea "Ark"
type textarea "x"
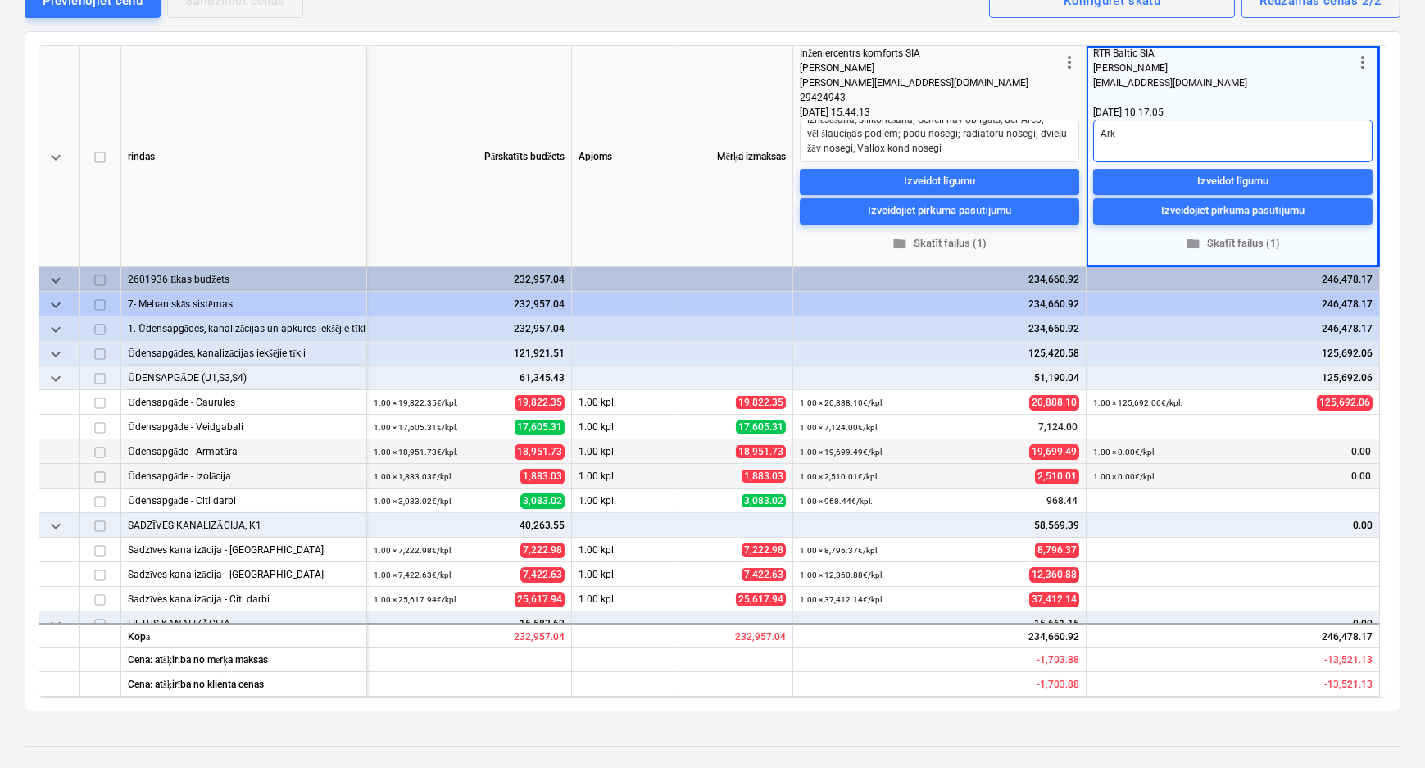
type textarea "Arko"
type textarea "x"
type textarea "Arko"
type textarea "x"
type textarea "Arko n"
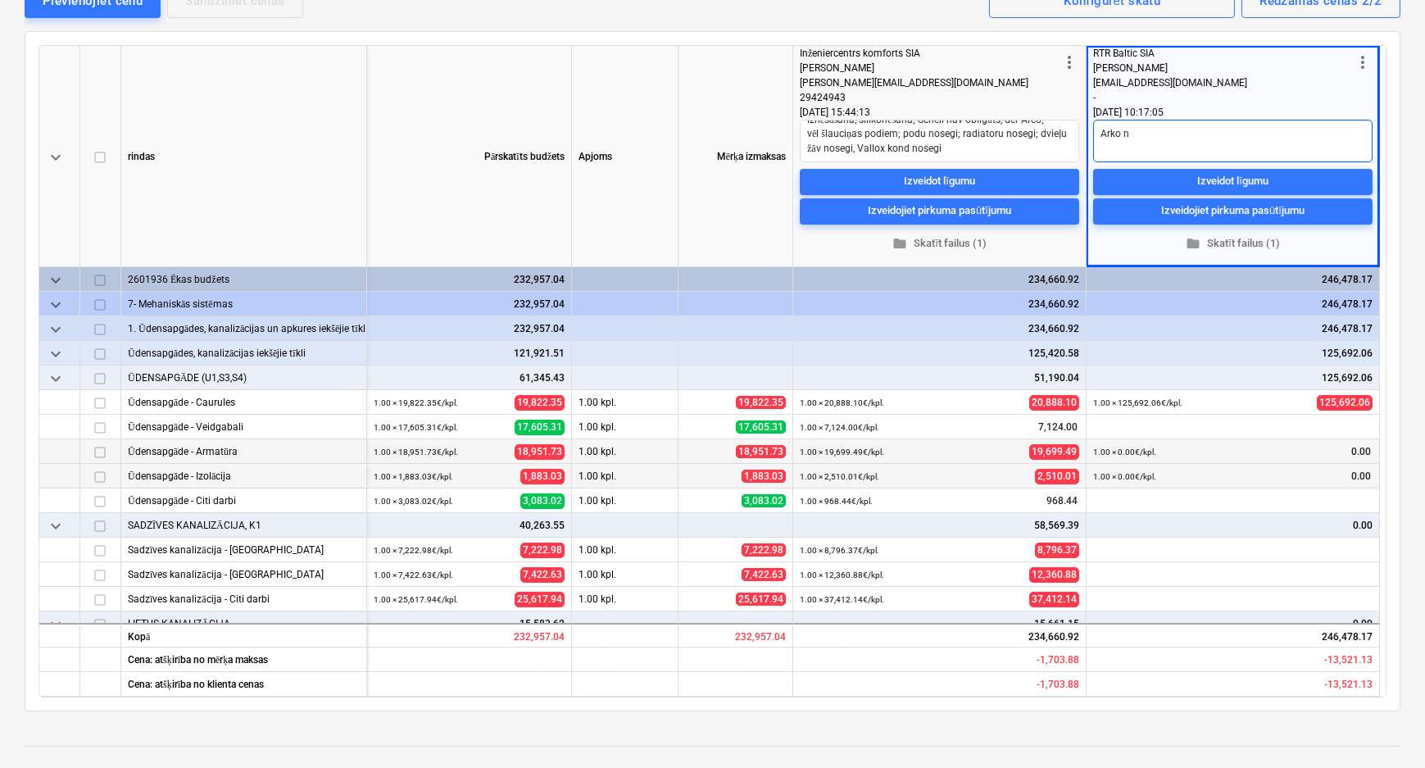
type textarea "x"
type textarea "Arko"
type textarea "x"
type textarea "Arko v"
type textarea "x"
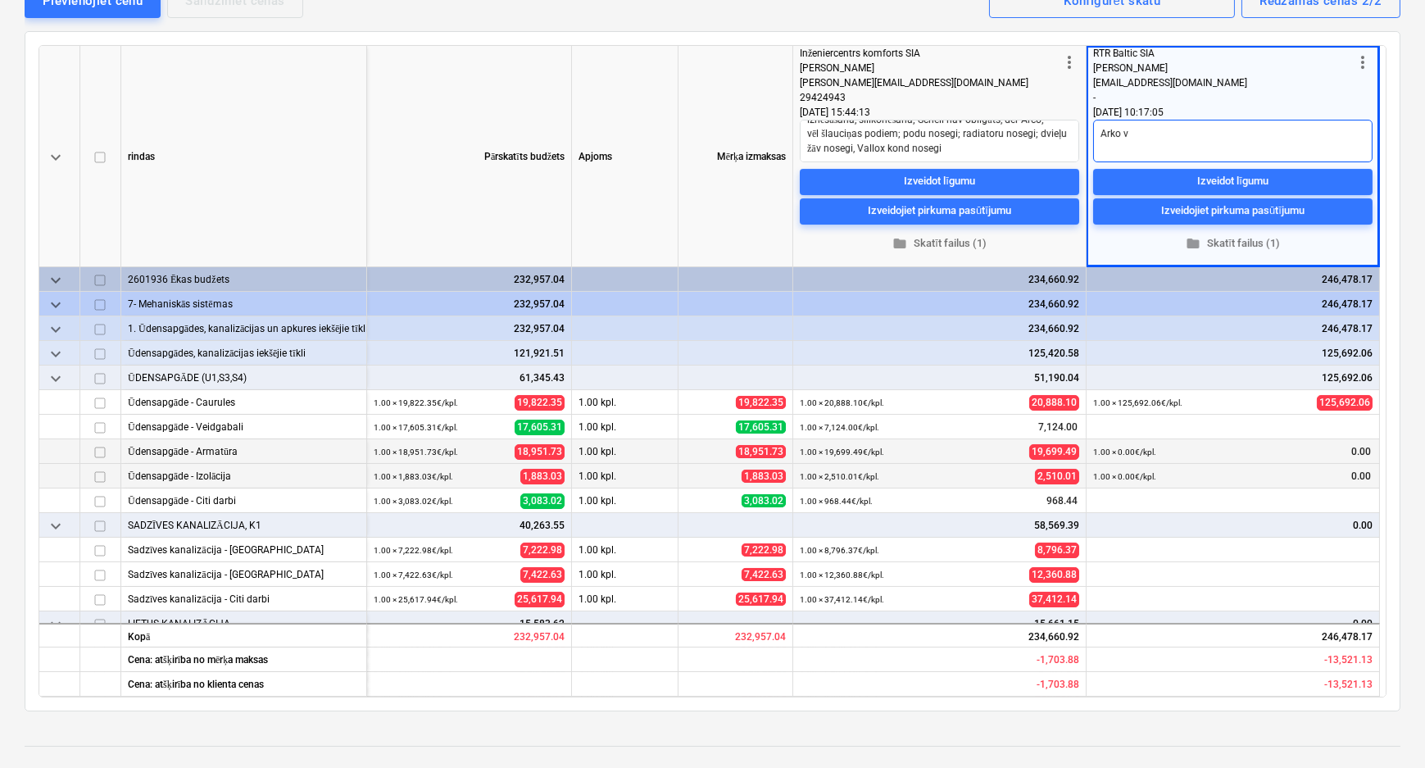
type textarea "Arko ve"
type textarea "x"
type textarea "Arko ven"
type textarea "x"
type textarea "Arko vent"
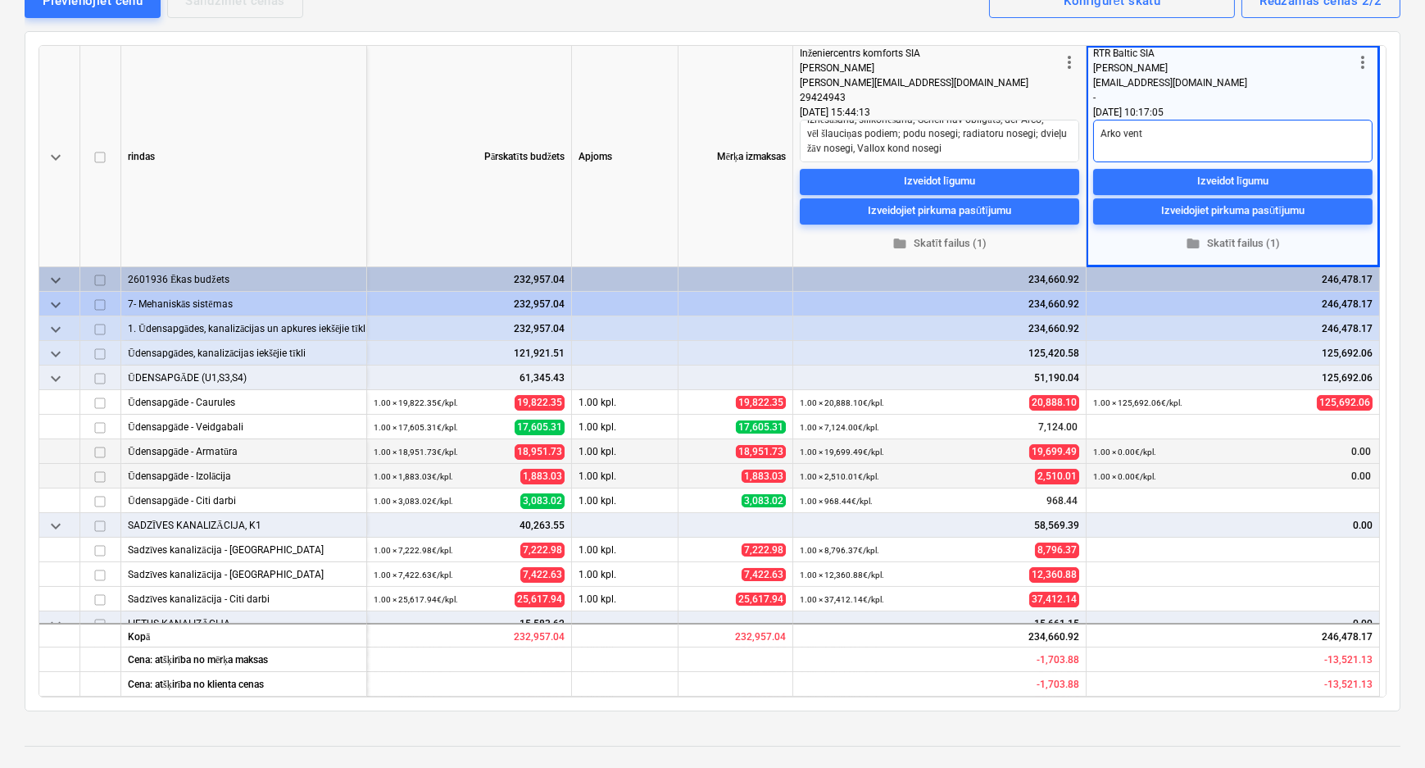
type textarea "x"
type textarea "Arko venti"
type textarea "x"
type textarea "Arko ventiļ"
type textarea "x"
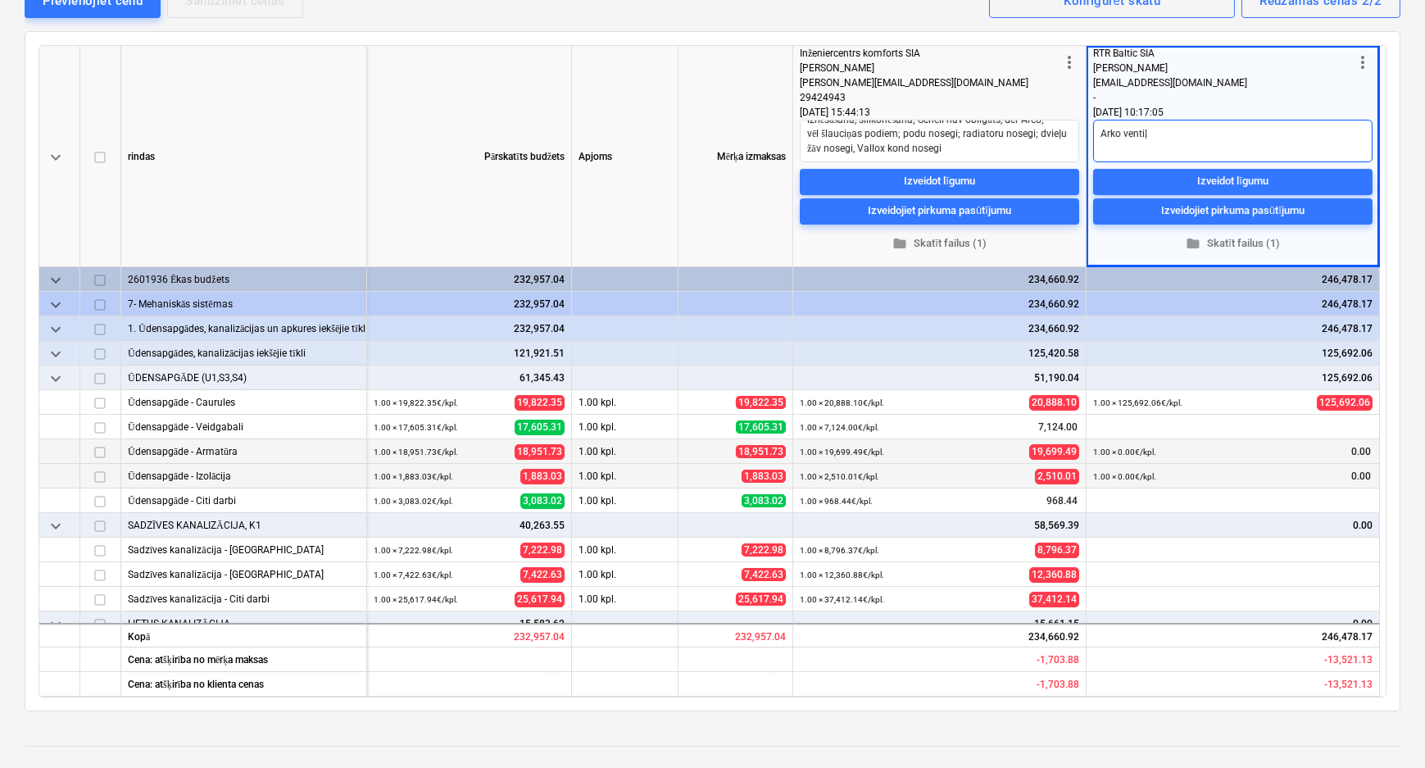
type textarea "Arko ventiļi"
type textarea "x"
type textarea "Arko ventiļi;"
type textarea "x"
type textarea "Arko ventiļi;"
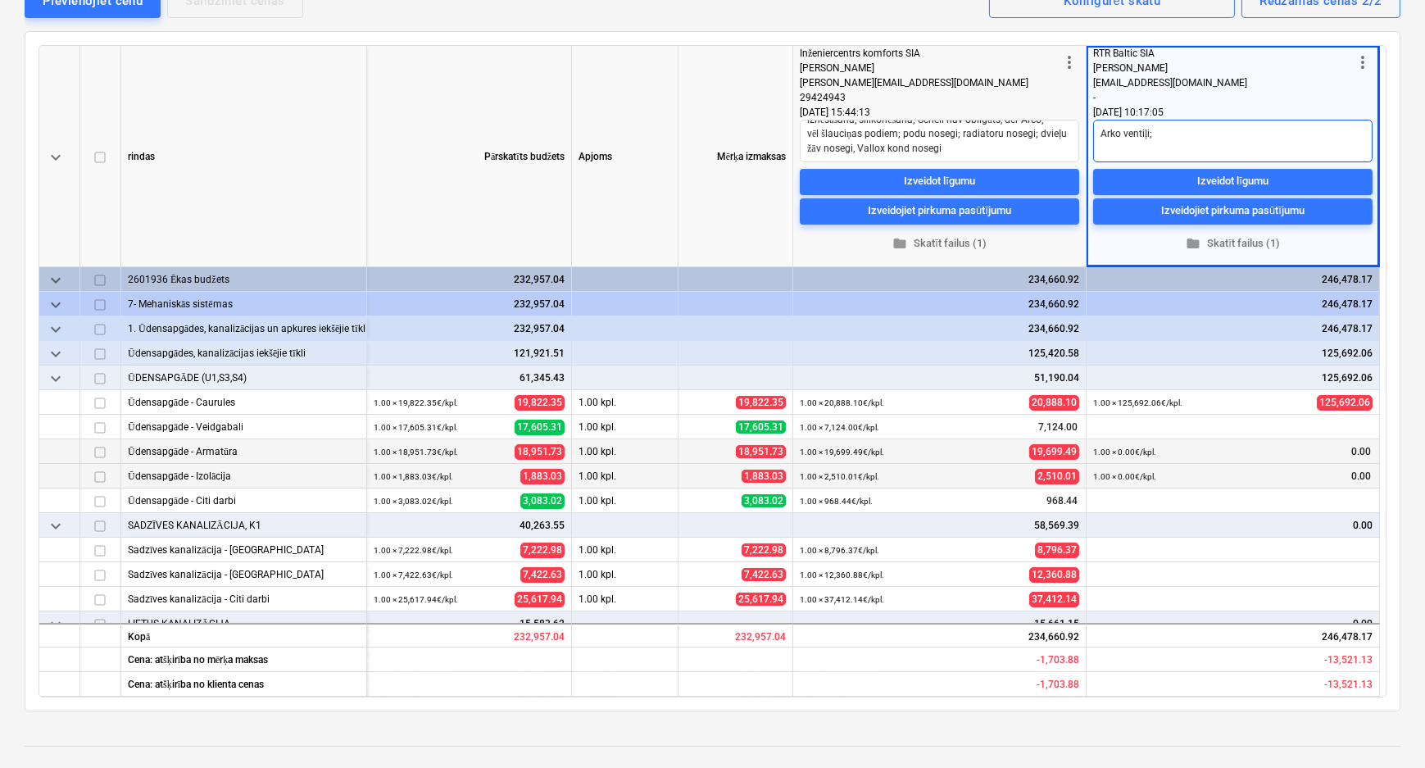
type textarea "x"
type textarea "Arko ventiļi; n"
type textarea "x"
type textarea "Arko ventiļi; na"
type textarea "x"
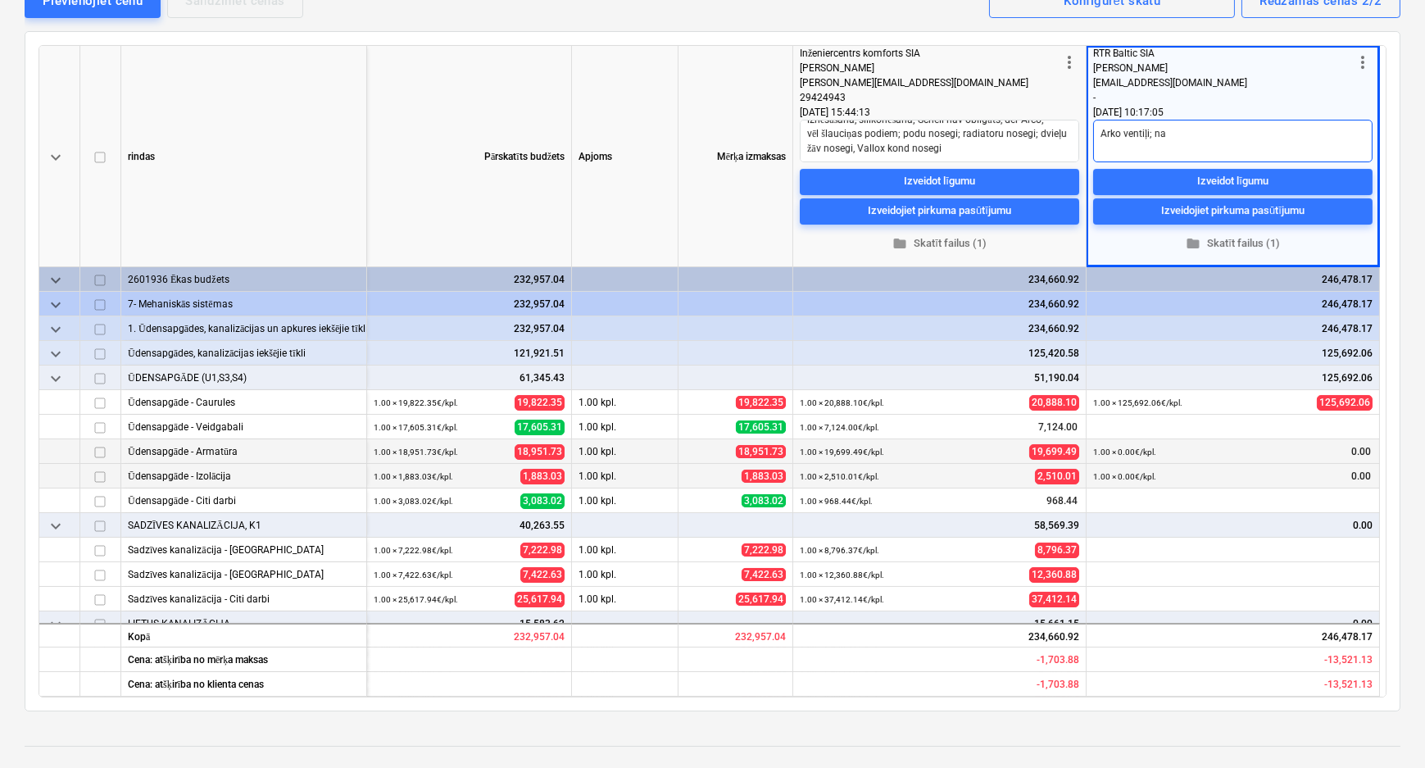
type textarea "Arko ventiļi; nav"
type textarea "x"
type textarea "Arko ventiļi; nav"
type textarea "x"
type textarea "Arko ventiļi; nav i"
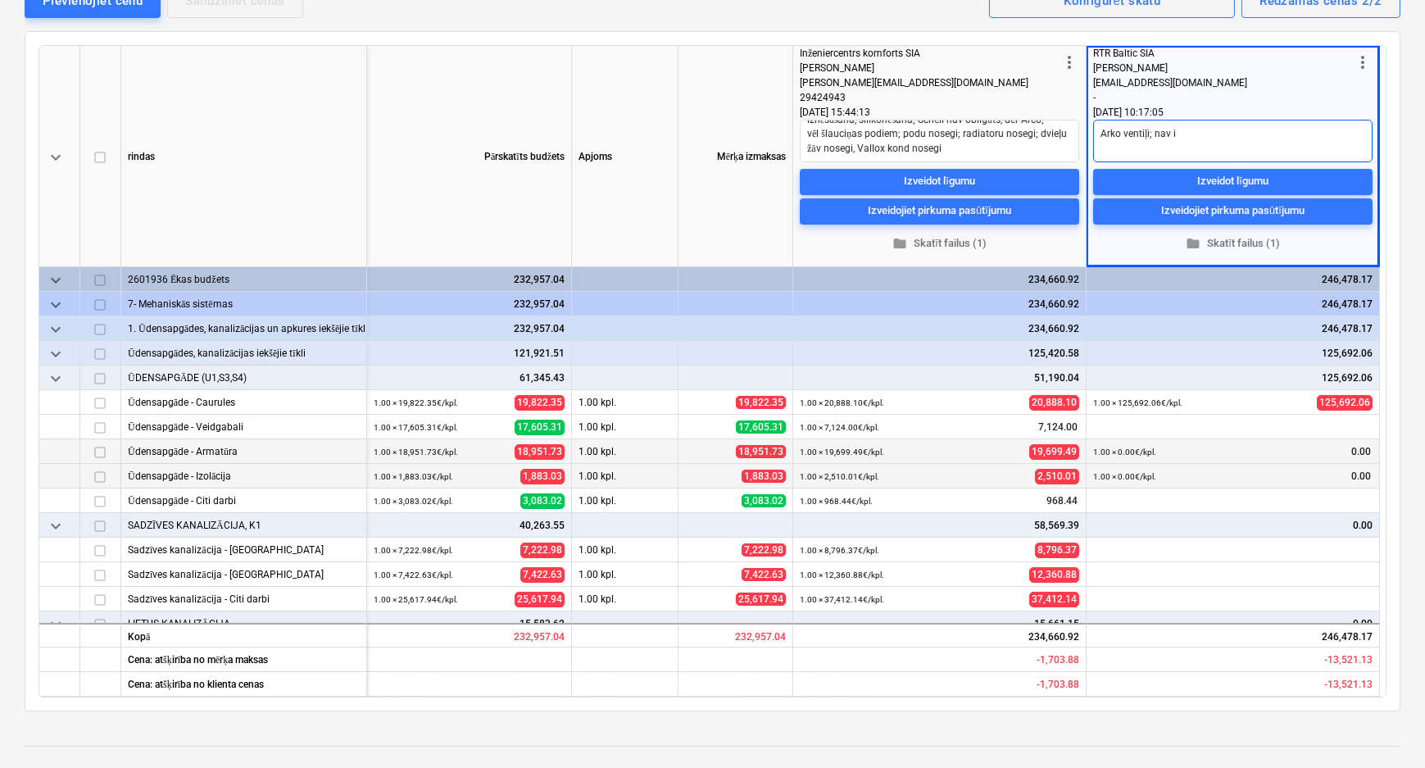
type textarea "x"
type textarea "Arko ventiļi; nav ie"
type textarea "x"
type textarea "Arko ventiļi; nav iek"
type textarea "x"
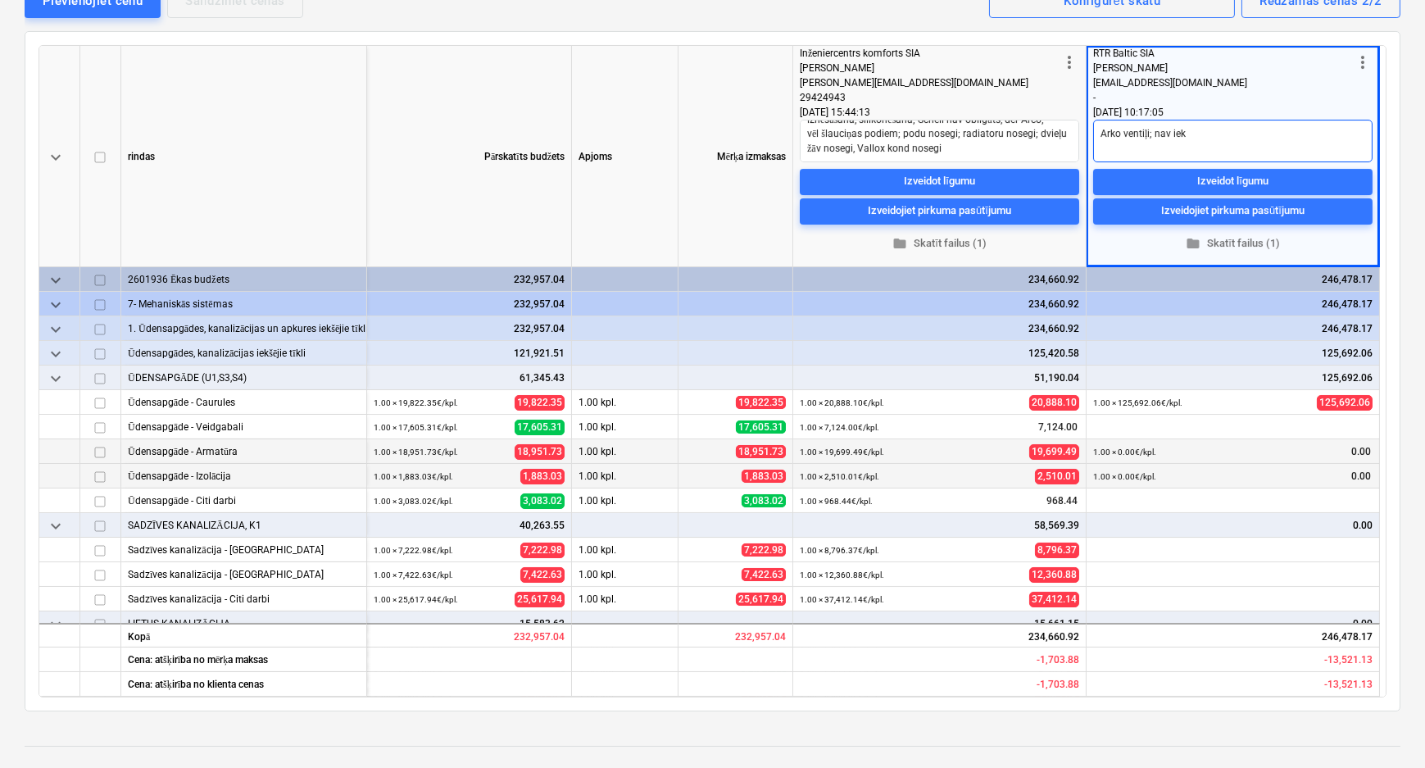
type textarea "Arko ventiļi; nav iekļ"
type textarea "x"
type textarea "Arko ventiļi; nav iekļa"
type textarea "x"
type textarea "Arko ventiļi; nav iekļau"
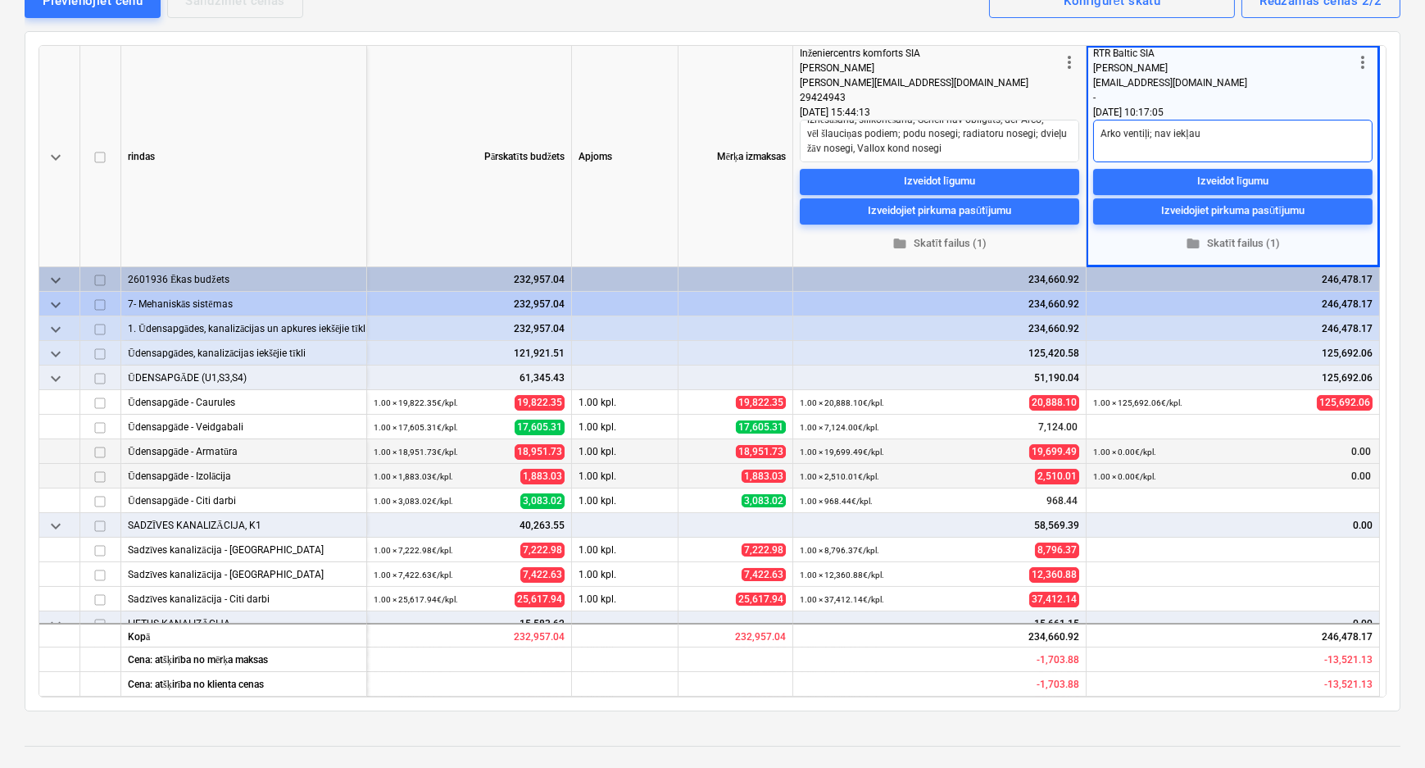
type textarea "x"
type textarea "Arko ventiļi; nav iekļaut"
type textarea "x"
type textarea "Arko ventiļi; nav iekļauts"
type textarea "x"
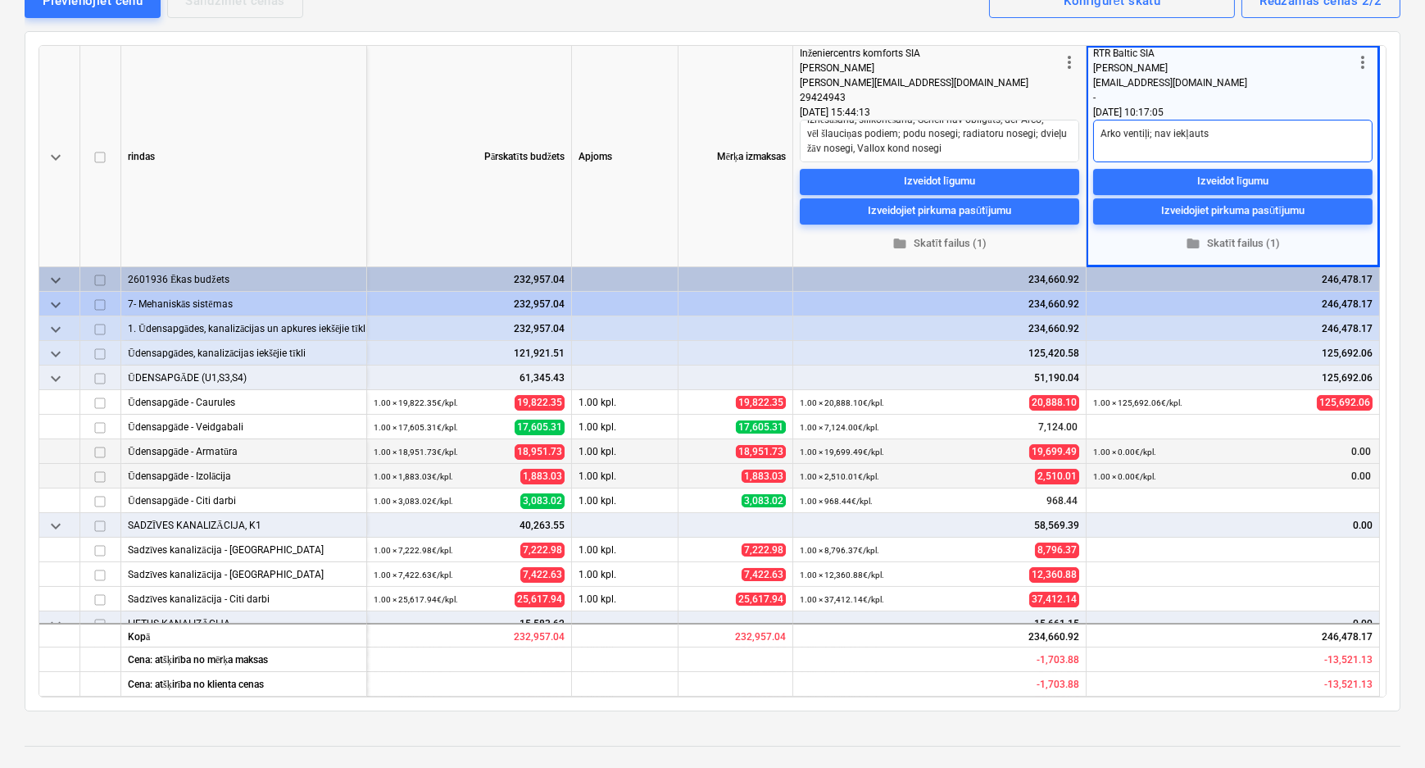
type textarea "Arko ventiļi; nav iekļauts"
type textarea "x"
type textarea "Arko ventiļi; nav iekļauts c"
type textarea "x"
type textarea "Arko ventiļi; nav iekļauts ca"
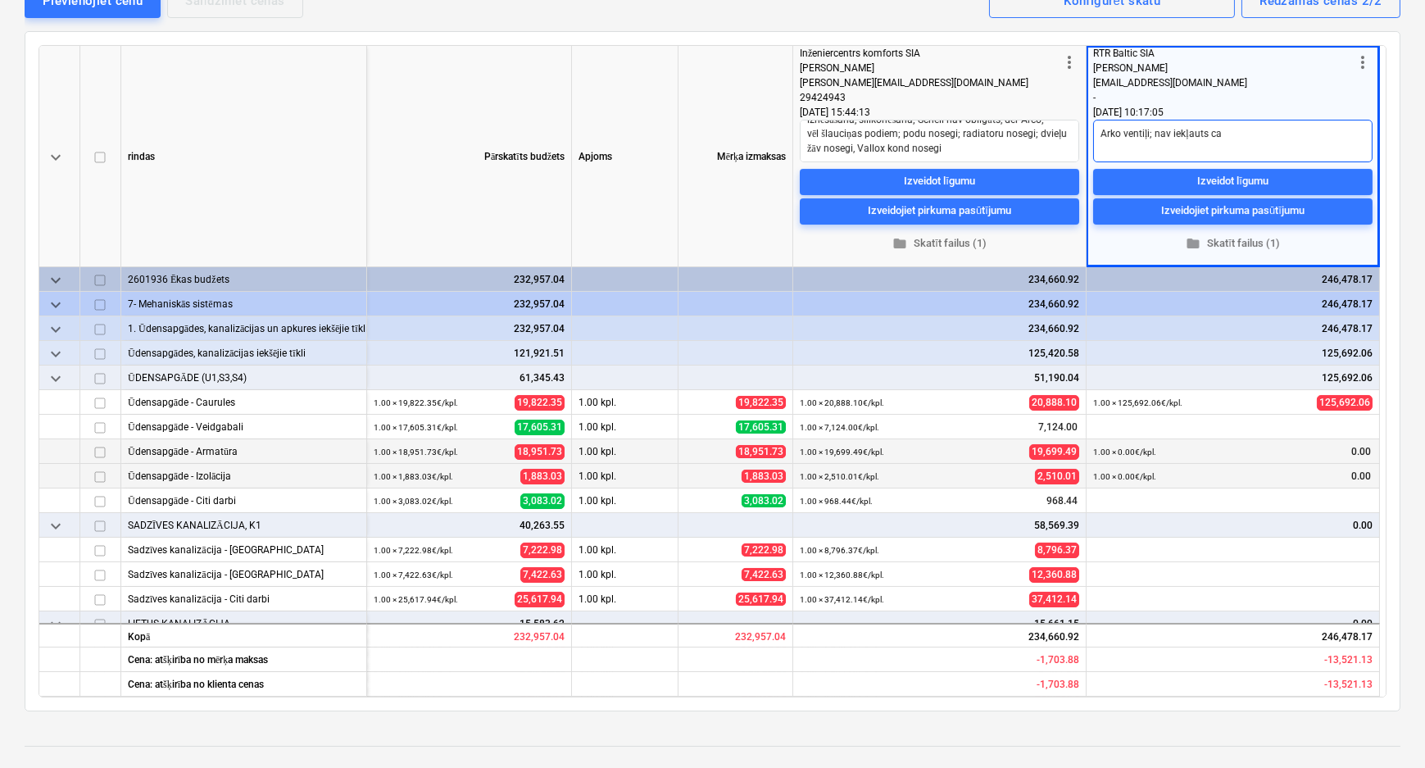
type textarea "x"
type textarea "Arko ventiļi; nav iekļauts cau"
type textarea "x"
type textarea "Arko ventiļi; nav iekļauts caur"
type textarea "x"
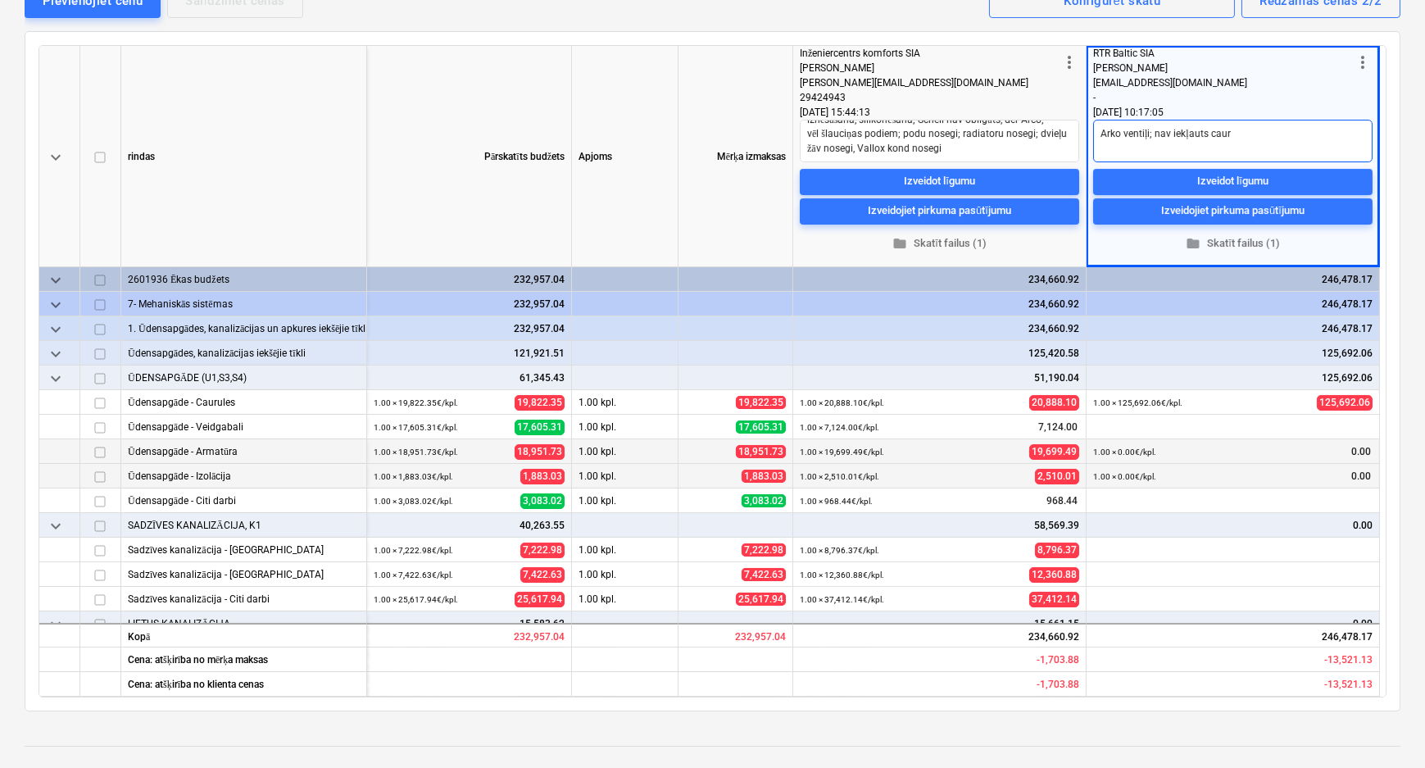
type textarea "Arko ventiļi; nav iekļauts cauru"
type textarea "x"
type textarea "Arko ventiļi; nav iekļauts caurum"
type textarea "x"
type textarea "Arko ventiļi; nav iekļauts caurumu"
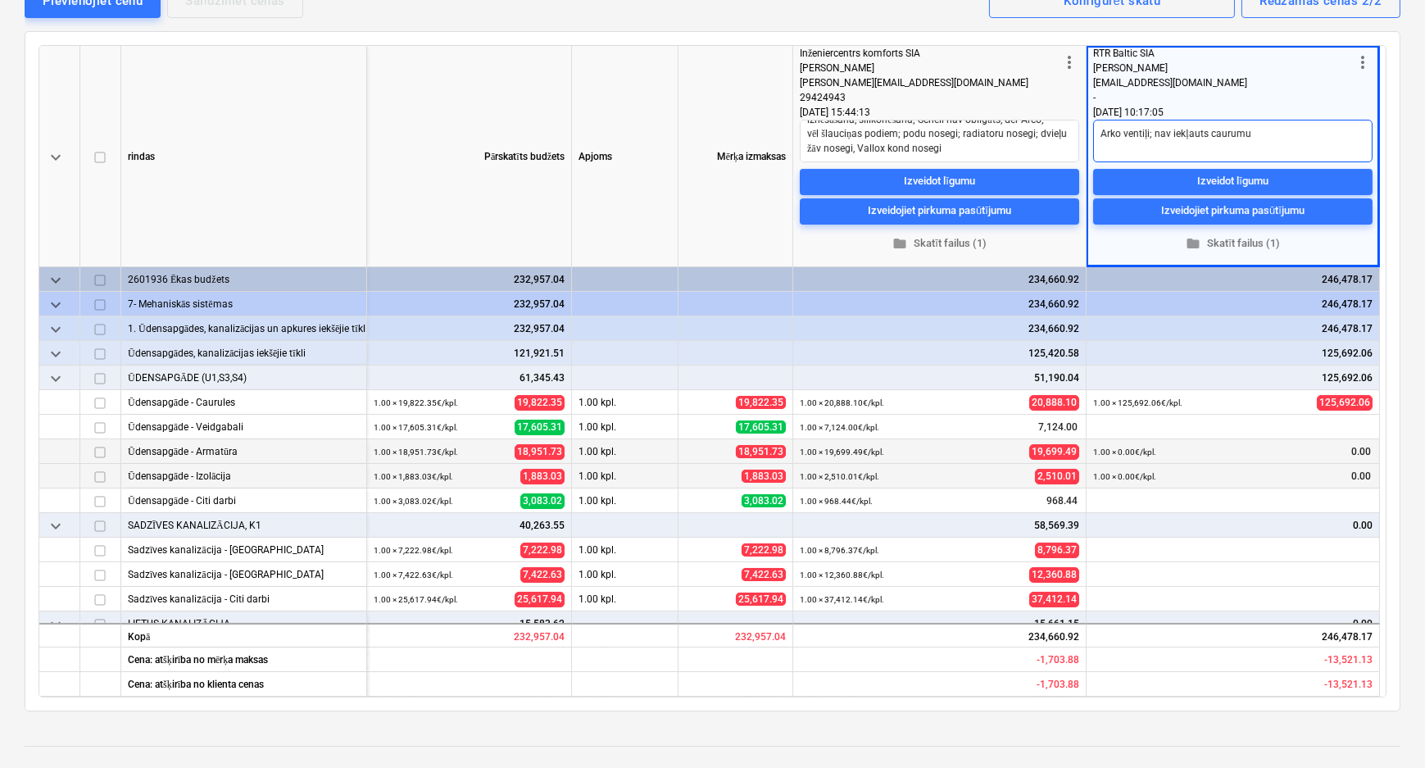
type textarea "x"
type textarea "Arko ventiļi; nav iekļauts caurumu"
type textarea "x"
type textarea "Arko ventiļi; nav iekļauts caurumu u"
type textarea "x"
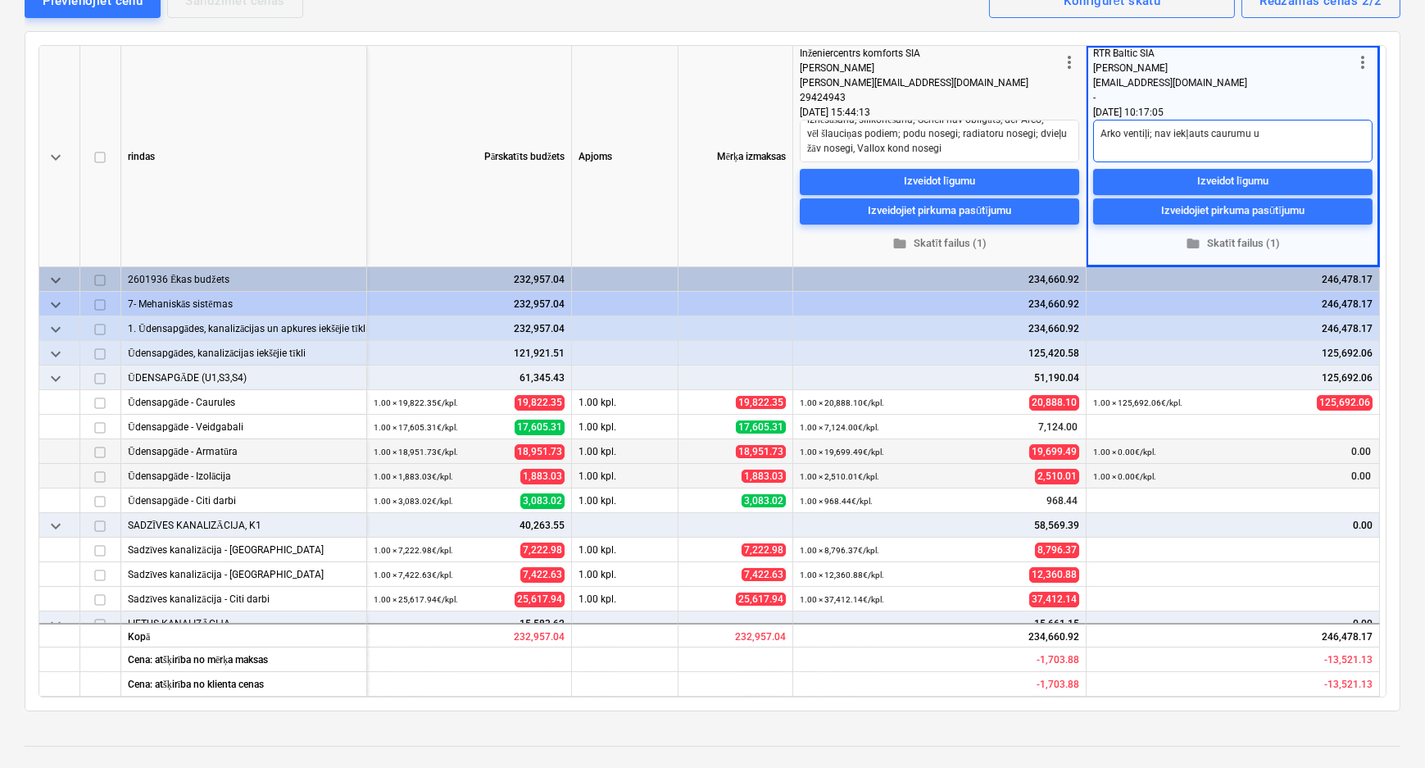
type textarea "Arko ventiļi; nav iekļauts caurumu ur"
type textarea "x"
type textarea "Arko ventiļi; nav iekļauts caurumu urb"
type textarea "x"
type textarea "Arko ventiļi; nav iekļauts caurumu urbš"
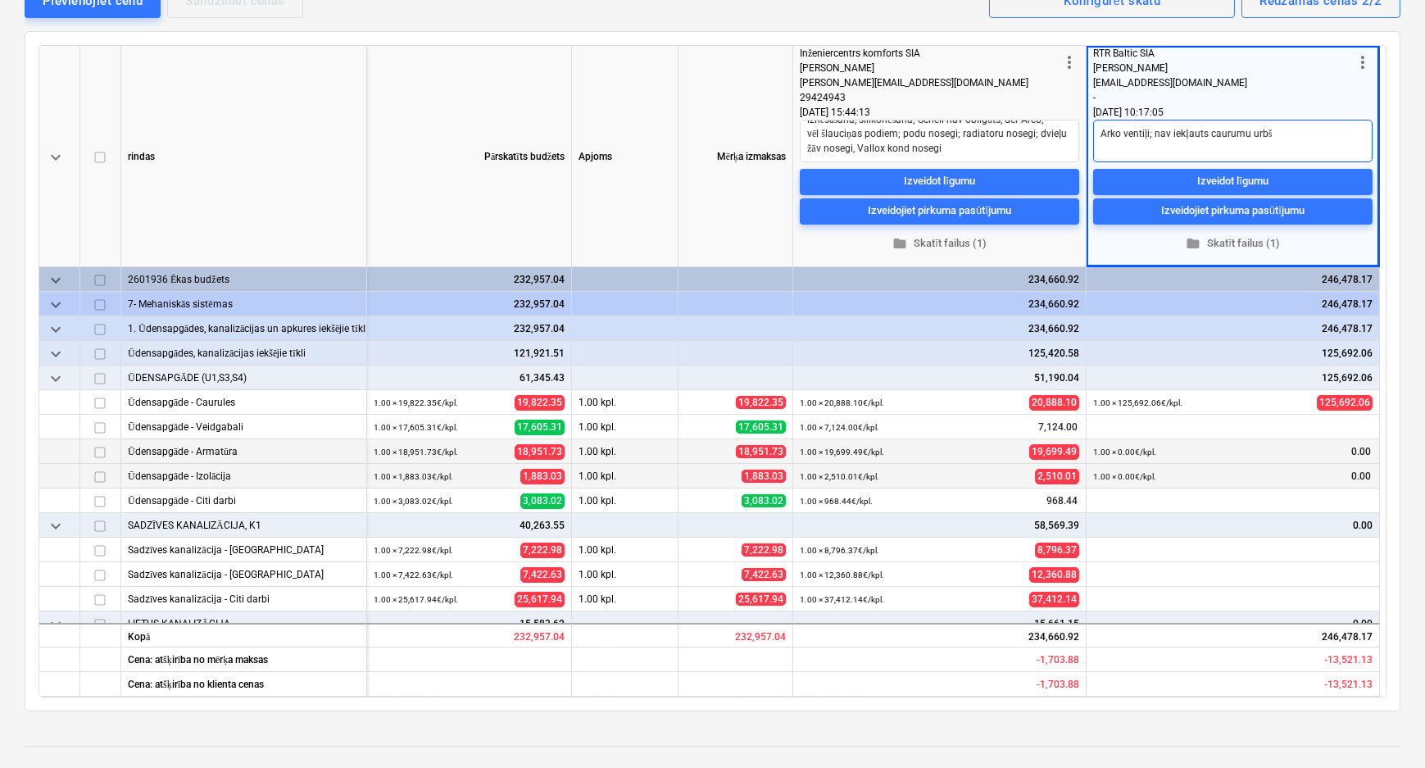
type textarea "x"
type textarea "Arko ventiļi; nav iekļauts caurumu urbša"
type textarea "x"
type textarea "Arko ventiļi; nav iekļauts caurumu urbšan"
type textarea "x"
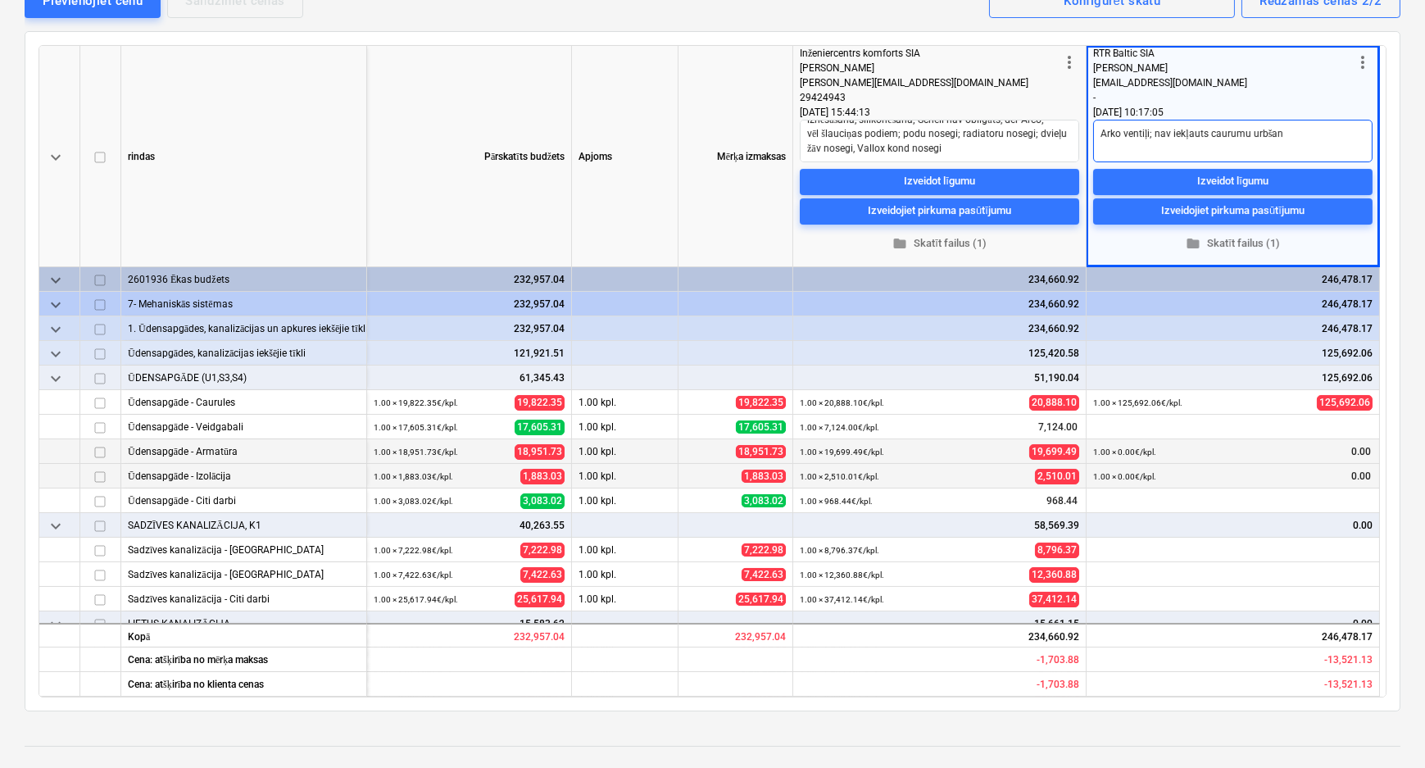
type textarea "Arko ventiļi; nav iekļauts caurumu urbšana"
type textarea "x"
type textarea "Arko ventiļi; nav iekļauts caurumu urbšana;"
type textarea "x"
type textarea "Arko ventiļi; nav iekļauts caurumu urbšana;"
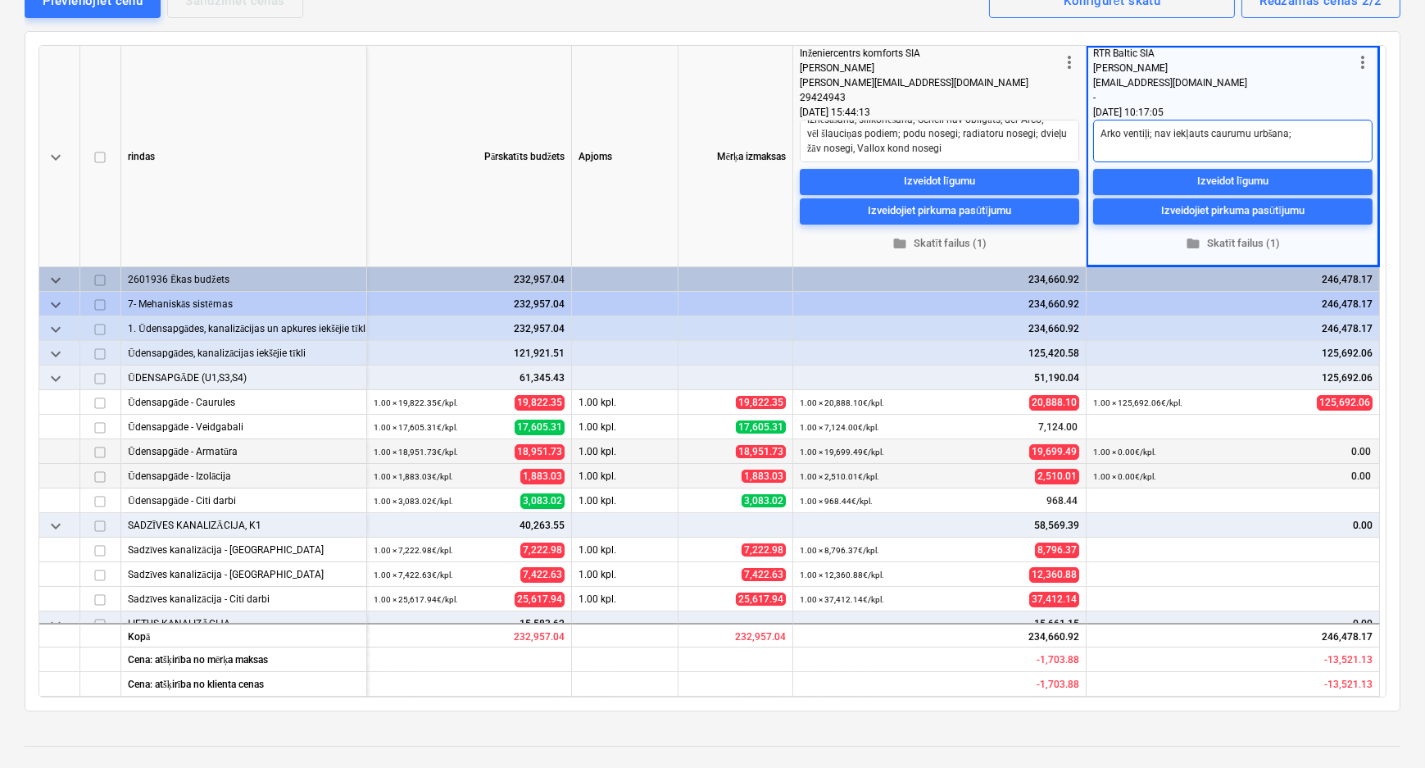
type textarea "x"
type textarea "Arko ventiļi; nav iekļauts caurumu urbšana; B"
type textarea "x"
type textarea "Arko ventiļi; nav iekļauts caurumu urbšana; Ba"
type textarea "x"
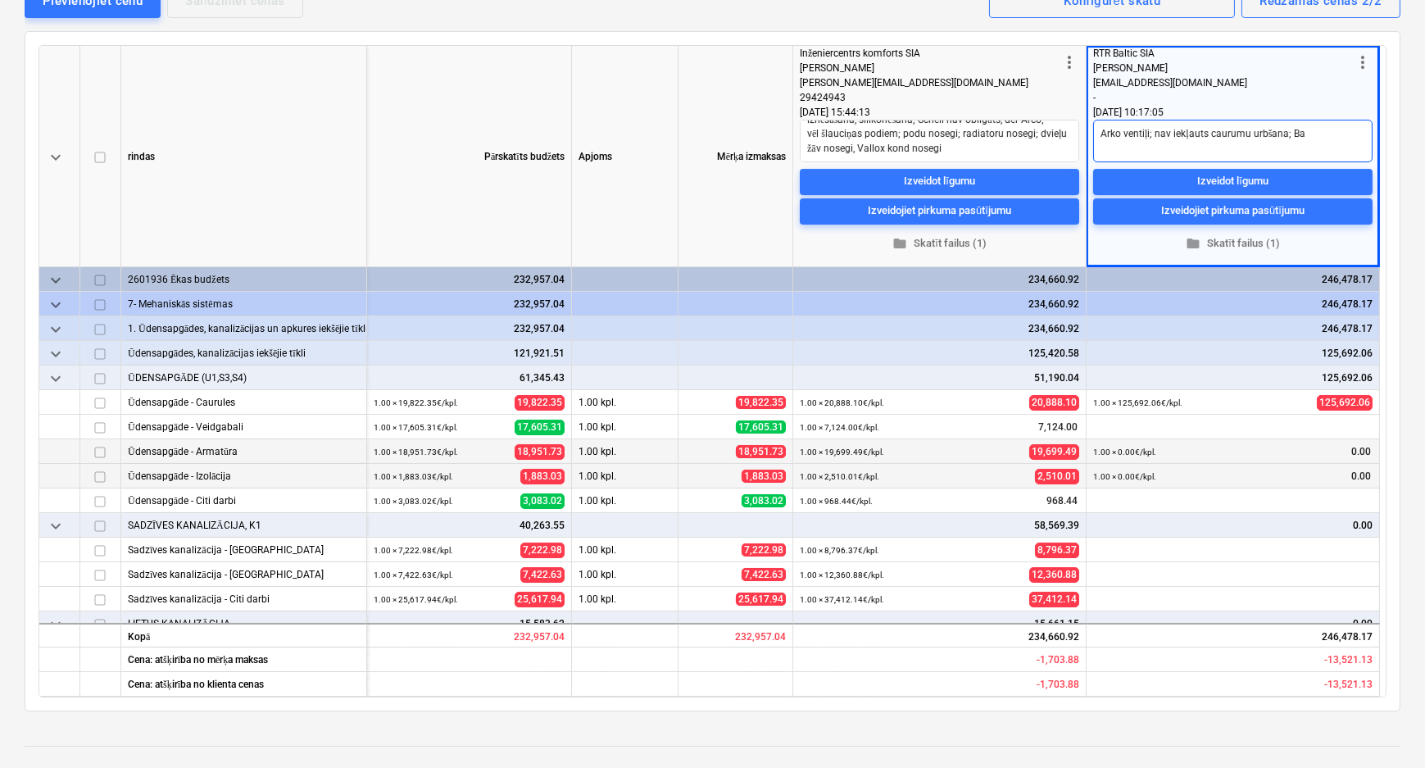
type textarea "Arko ventiļi; nav iekļauts caurumu urbšana; Bac"
type textarea "x"
type textarea "Arko ventiļi; nav iekļauts caurumu urbšana; Back"
type textarea "x"
type textarea "Arko ventiļi; nav iekļauts caurumu urbšana; Backw"
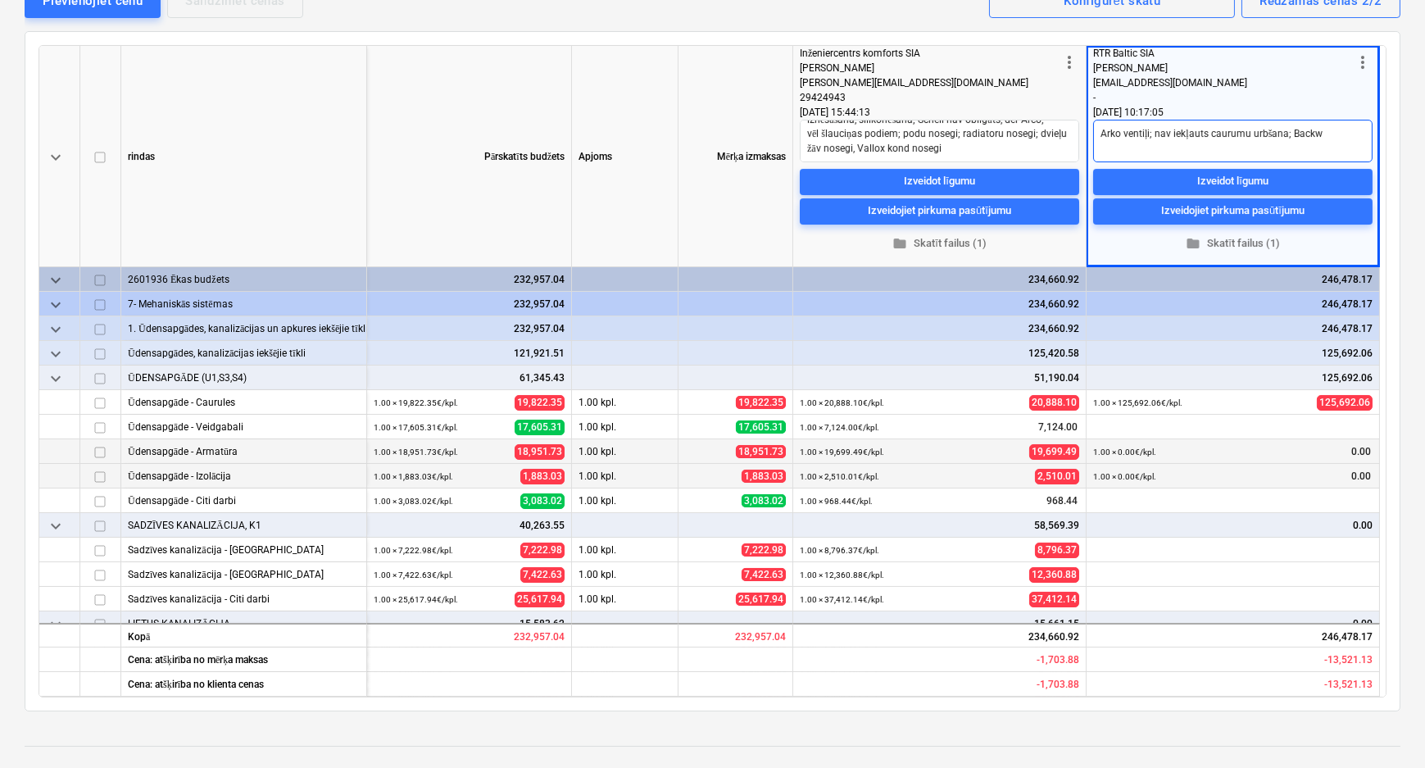
type textarea "x"
type textarea "Arko ventiļi; nav iekļauts caurumu urbšana; Backwa"
type textarea "x"
type textarea "Arko ventiļi; nav iekļauts caurumu urbšana; Backwas"
type textarea "x"
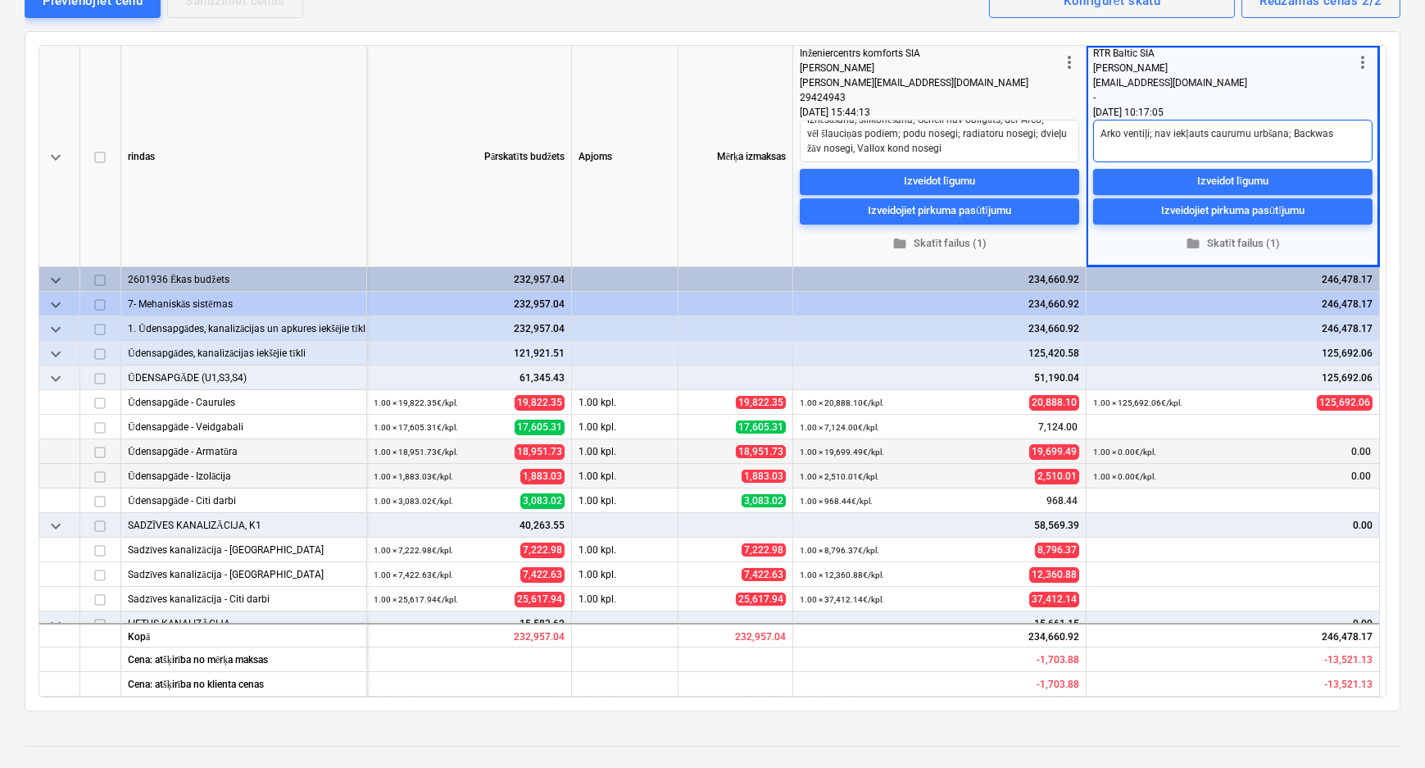
type textarea "Arko ventiļi; nav iekļauts caurumu urbšana; Backwash"
type textarea "x"
type textarea "Arko ventiļi; nav iekļauts caurumu urbšana; Backwash"
type textarea "x"
type textarea "Arko ventiļi; nav iekļauts caurumu urbšana; Backwash f"
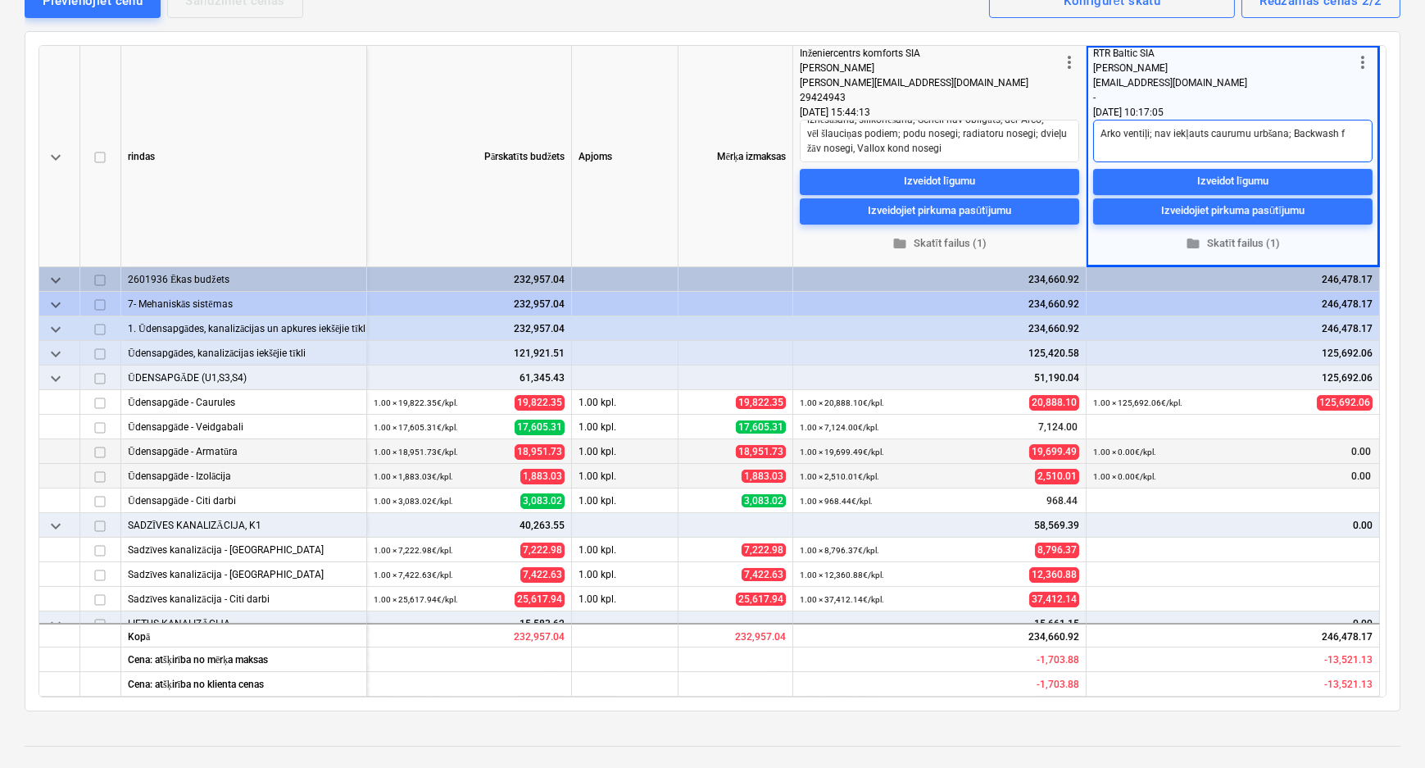
type textarea "x"
type textarea "Arko ventiļi; nav iekļauts caurumu urbšana; Backwash fi"
type textarea "x"
type textarea "Arko ventiļi; nav iekļauts caurumu urbšana; Backwash fil"
type textarea "x"
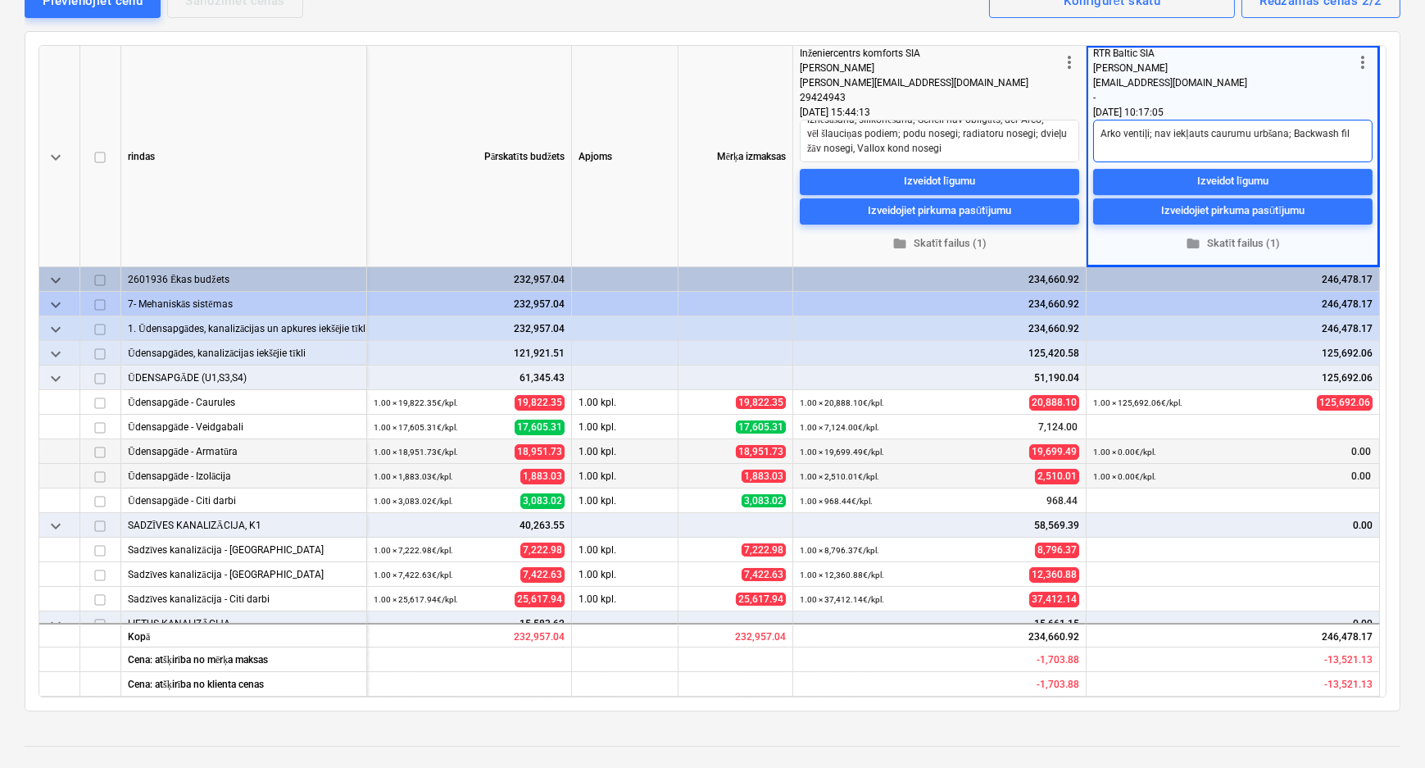
type textarea "Arko ventiļi; nav iekļauts caurumu urbšana; Backwash filt"
type textarea "x"
type textarea "Arko ventiļi; nav iekļauts caurumu urbšana; Backwash filtr"
type textarea "x"
type textarea "Arko ventiļi; nav iekļauts caurumu urbšana; Backwash filtrs"
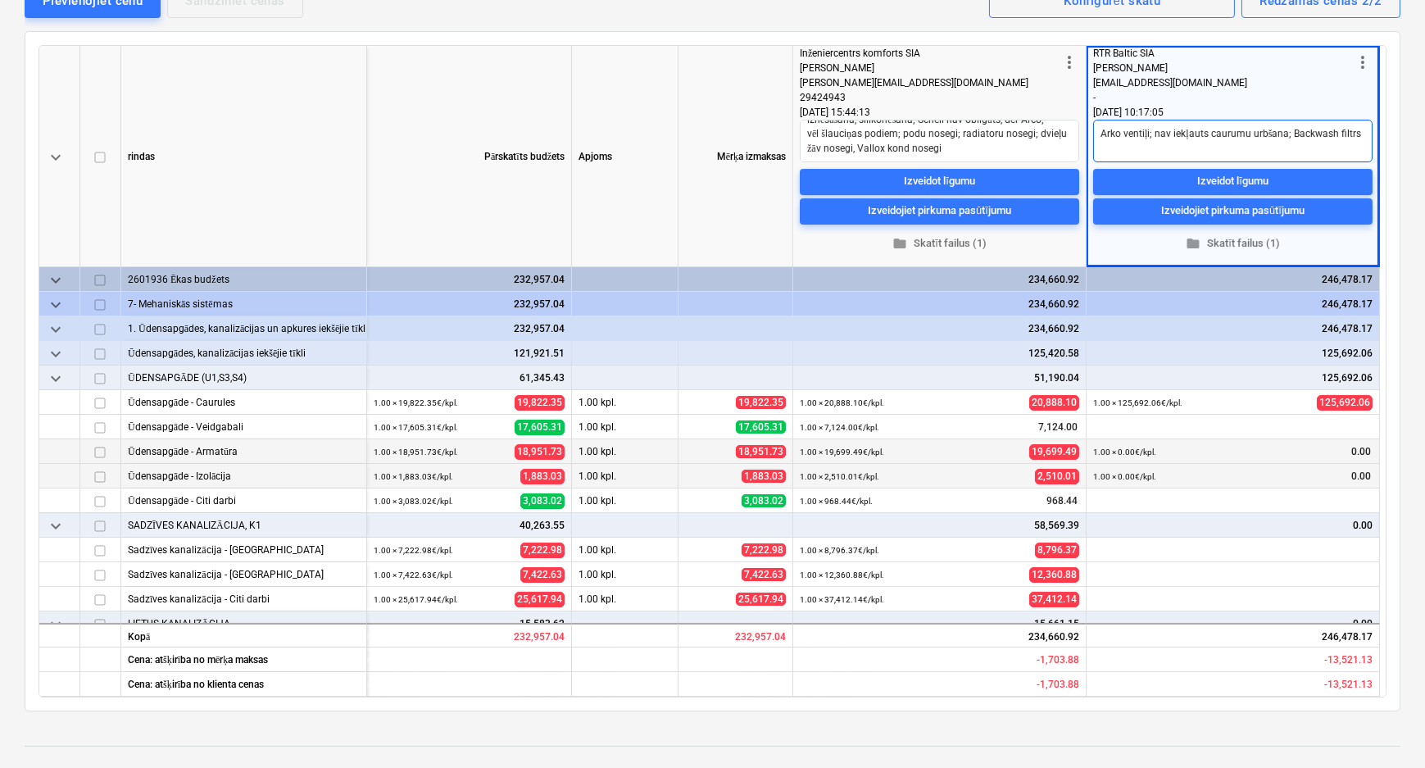
click at [1288, 131] on textarea "Arko ventiļi; nav iekļauts caurumu urbšana; Backwash filtrs" at bounding box center [1232, 141] width 279 height 43
type textarea "x"
type textarea "Arko ventiļi; nav iekļauts caurumu urbšana; šBackwash filtrs"
type textarea "x"
type textarea "Arko ventiļi; nav iekļauts caurumu urbšana; štBackwash filtrs"
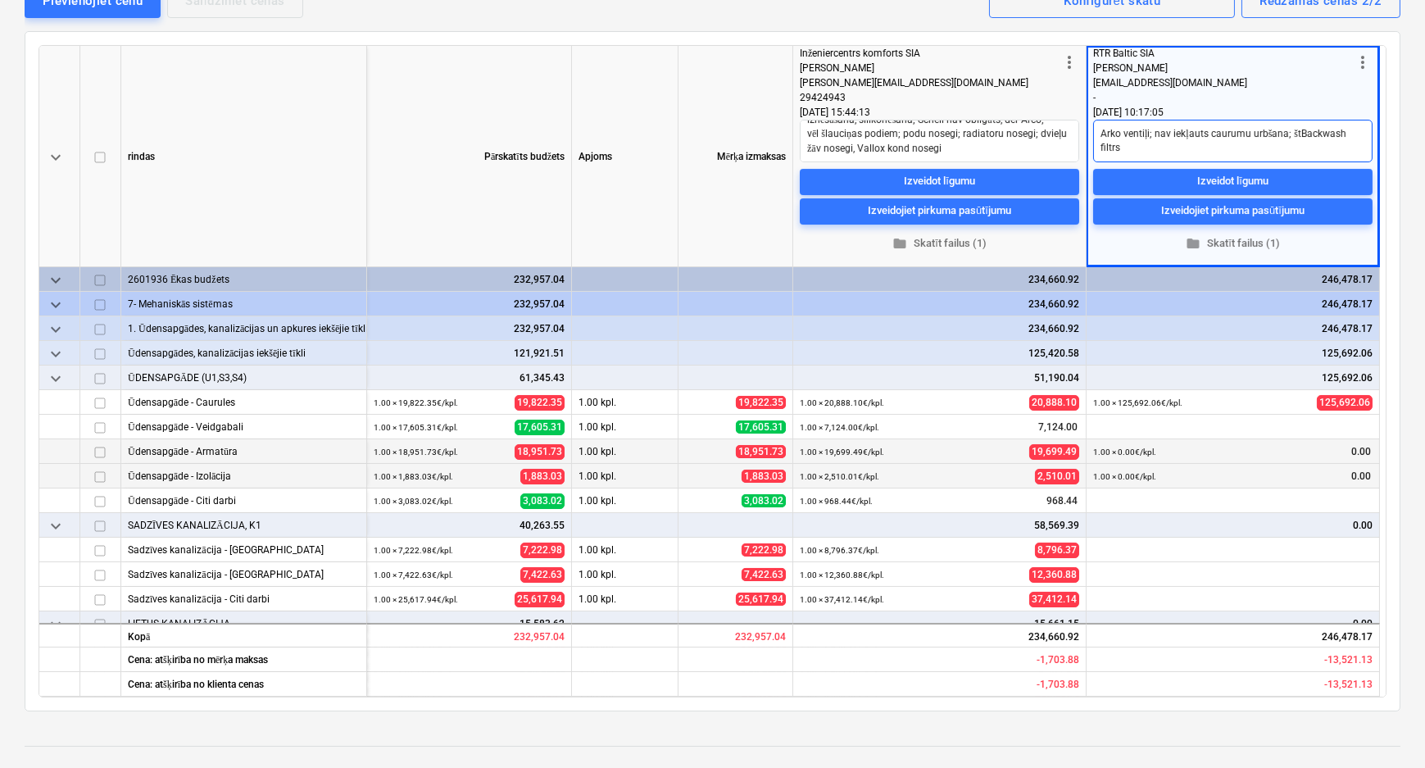
type textarea "x"
type textarea "Arko ventiļi; nav iekļauts caurumu urbšana; štrBackwash filtrs"
type textarea "x"
type textarea "Arko ventiļi; nav iekļauts caurumu urbšana; štroBackwash filtrs"
type textarea "x"
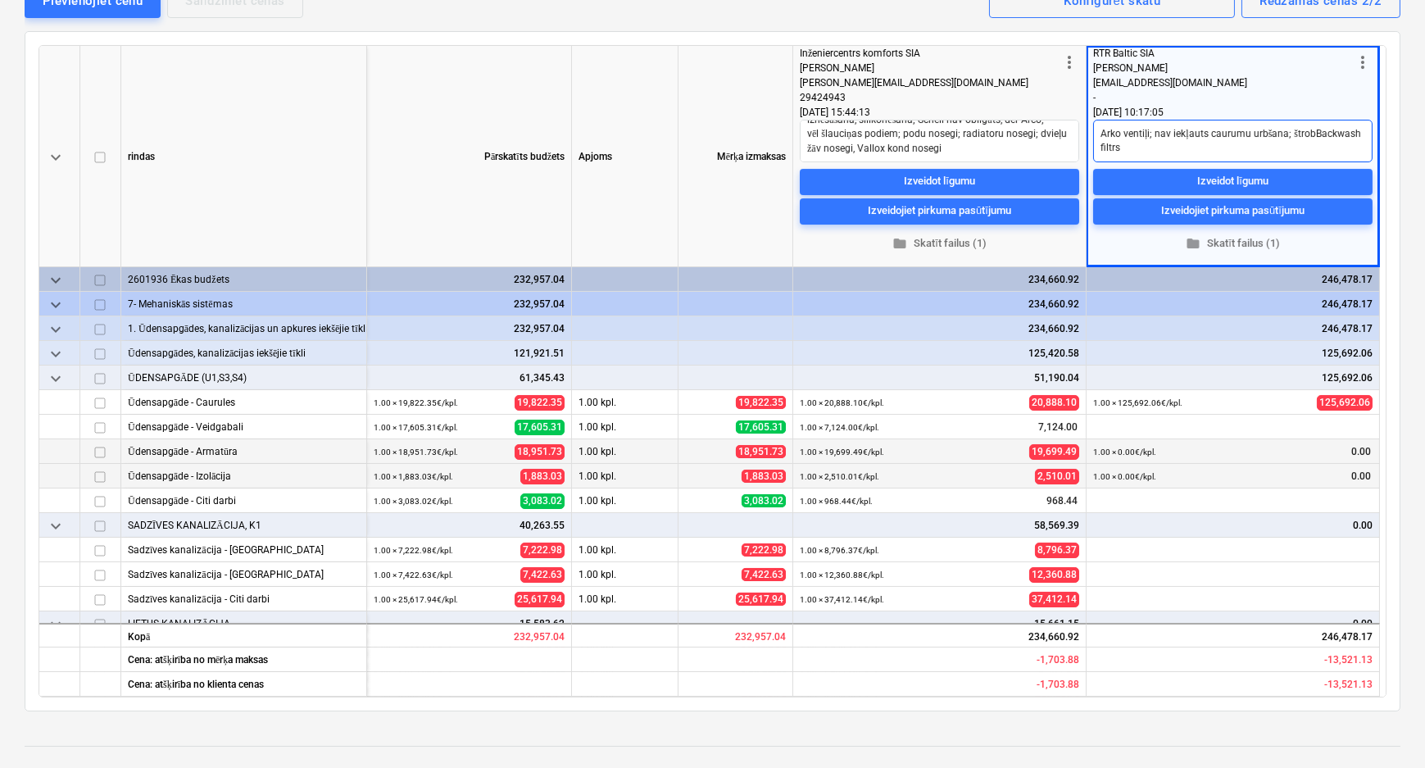
type textarea "Arko ventiļi; nav iekļauts caurumu urbšana; štrobēBackwash filtrs"
type textarea "x"
type textarea "Arko ventiļi; nav iekļauts caurumu urbšana; štrobēšBackwash filtrs"
type textarea "x"
type textarea "Arko ventiļi; nav iekļauts caurumu urbšana; štrobēšaBackwash filtrs"
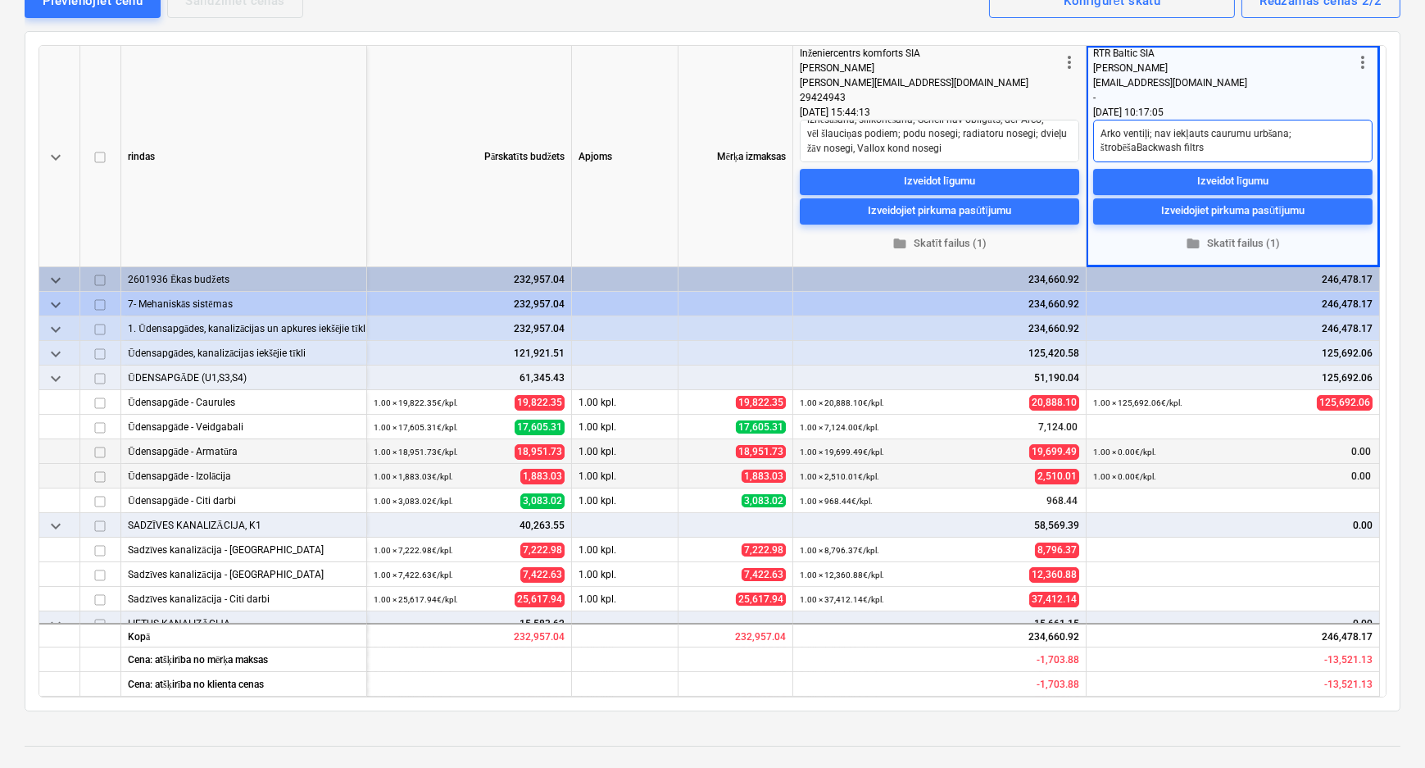
type textarea "x"
type textarea "Arko ventiļi; nav iekļauts caurumu urbšana; štrobēšanBackwash filtrs"
type textarea "x"
type textarea "Arko ventiļi; nav iekļauts caurumu urbšana; štrobēšanaBackwash filtrs"
type textarea "x"
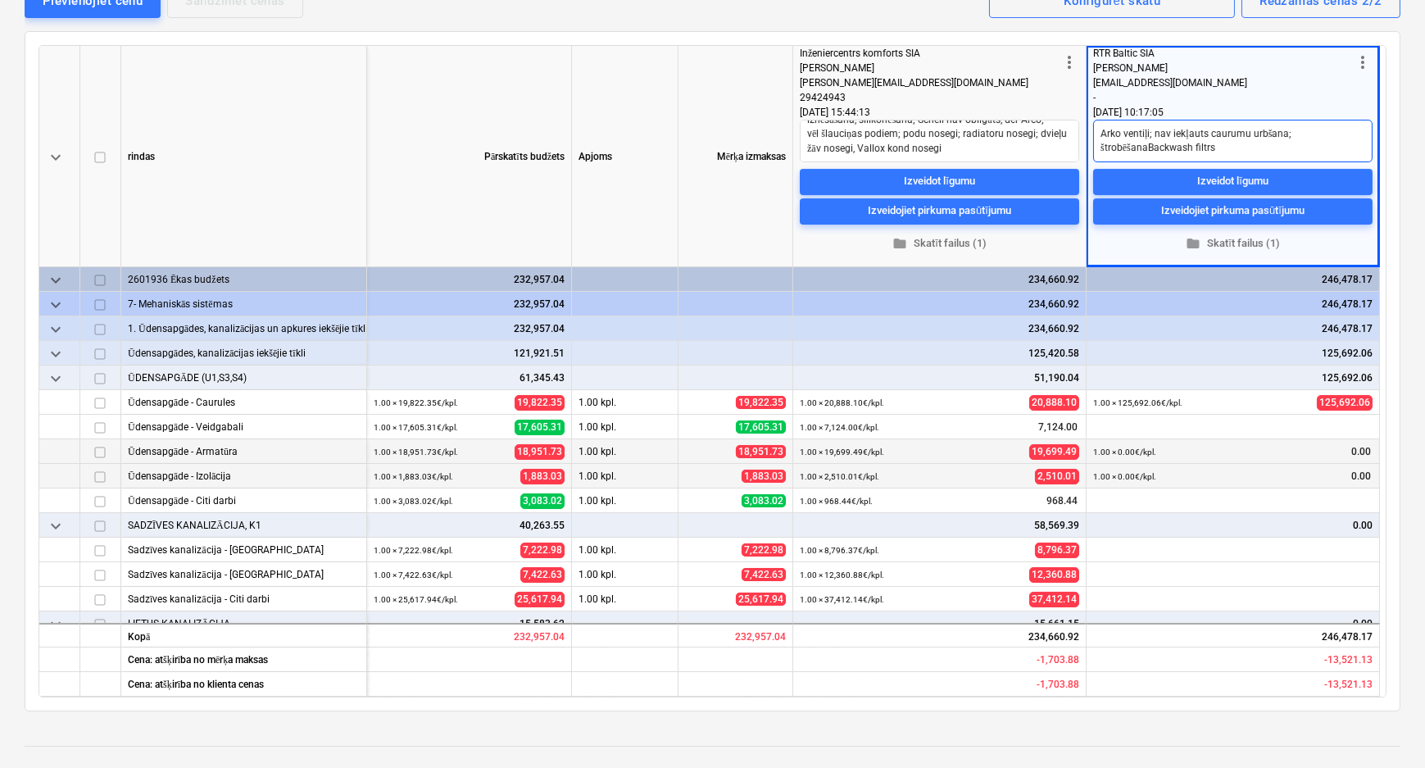
type textarea "Arko ventiļi; nav iekļauts caurumu urbšana; štrobēšana Backwash filtrs"
type textarea "x"
type textarea "Arko ventiļi; nav iekļauts caurumu urbšana; štrobēšana iBackwash filtrs"
type textarea "x"
type textarea "Arko ventiļi; nav iekļauts caurumu urbšana; štrobēšana irBackwash filtrs"
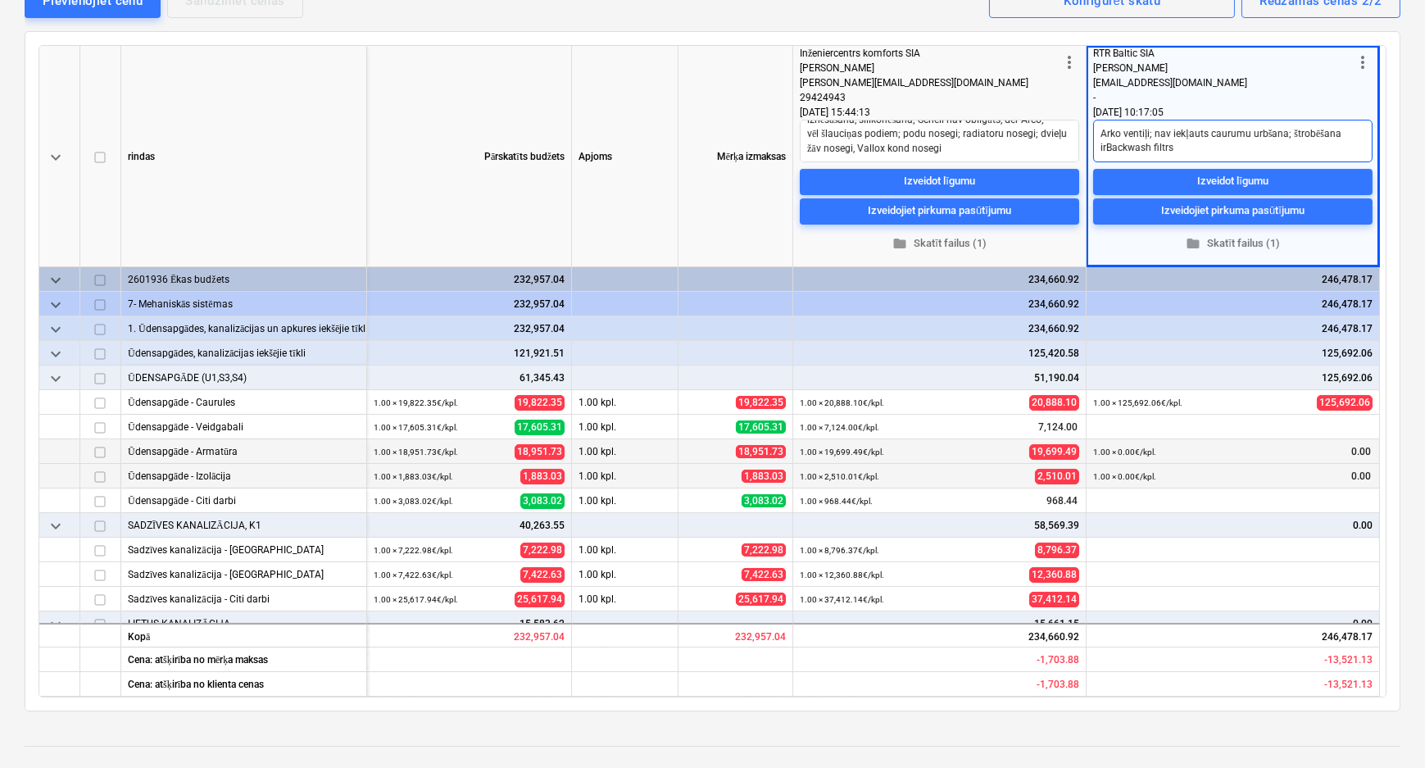
type textarea "x"
type textarea "Arko ventiļi; nav iekļauts caurumu urbšana; štrobēšana ir Backwash filtrs"
type textarea "x"
type textarea "Arko ventiļi; nav iekļauts caurumu urbšana; štrobēšana ir iBackwash filtrs"
type textarea "x"
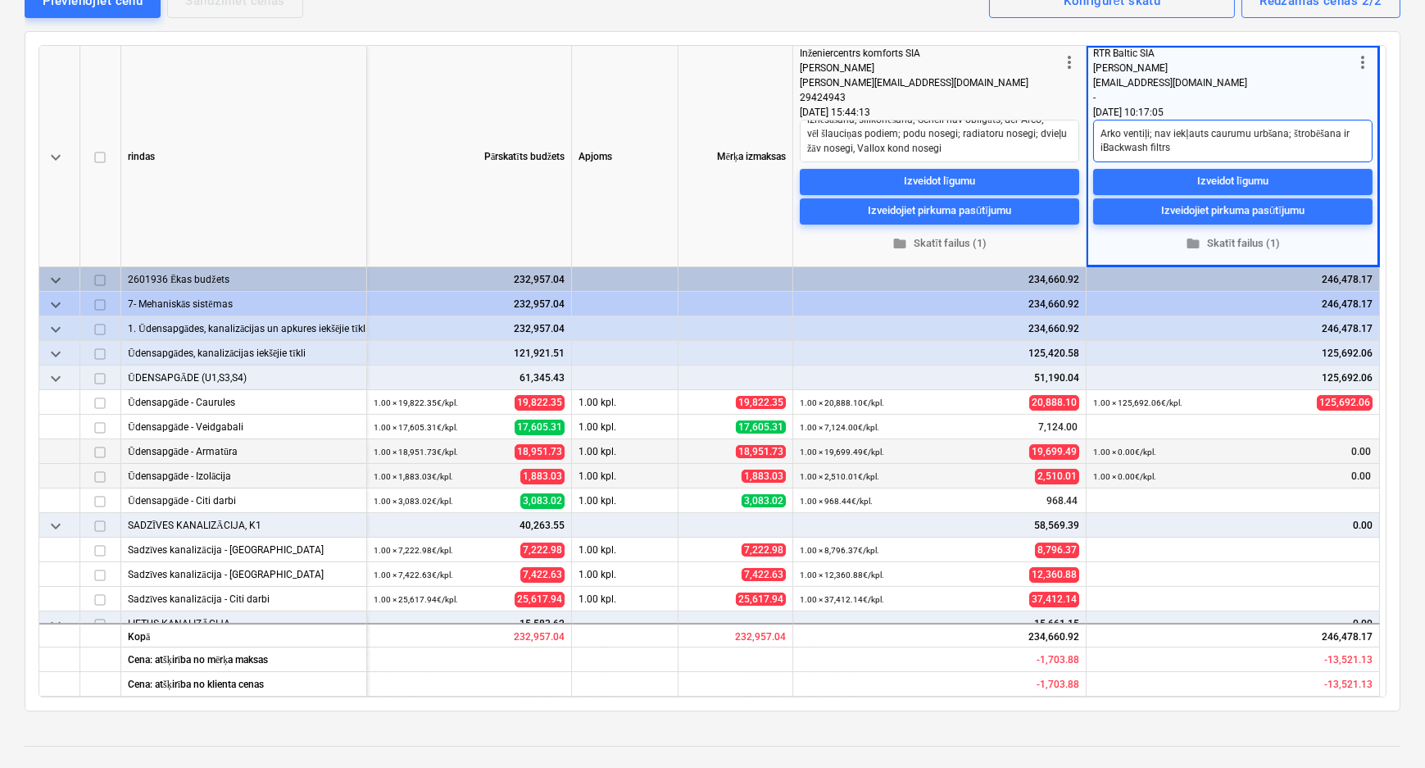
type textarea "Arko ventiļi; nav iekļauts caurumu urbšana; štrobēšana ir ieBackwash filtrs"
type textarea "x"
type textarea "Arko ventiļi; nav iekļauts caurumu urbšana; štrobēšana ir iekBackwash filtrs"
type textarea "x"
type textarea "Arko ventiļi; nav iekļauts caurumu urbšana; štrobēšana ir iekļBackwash filtrs"
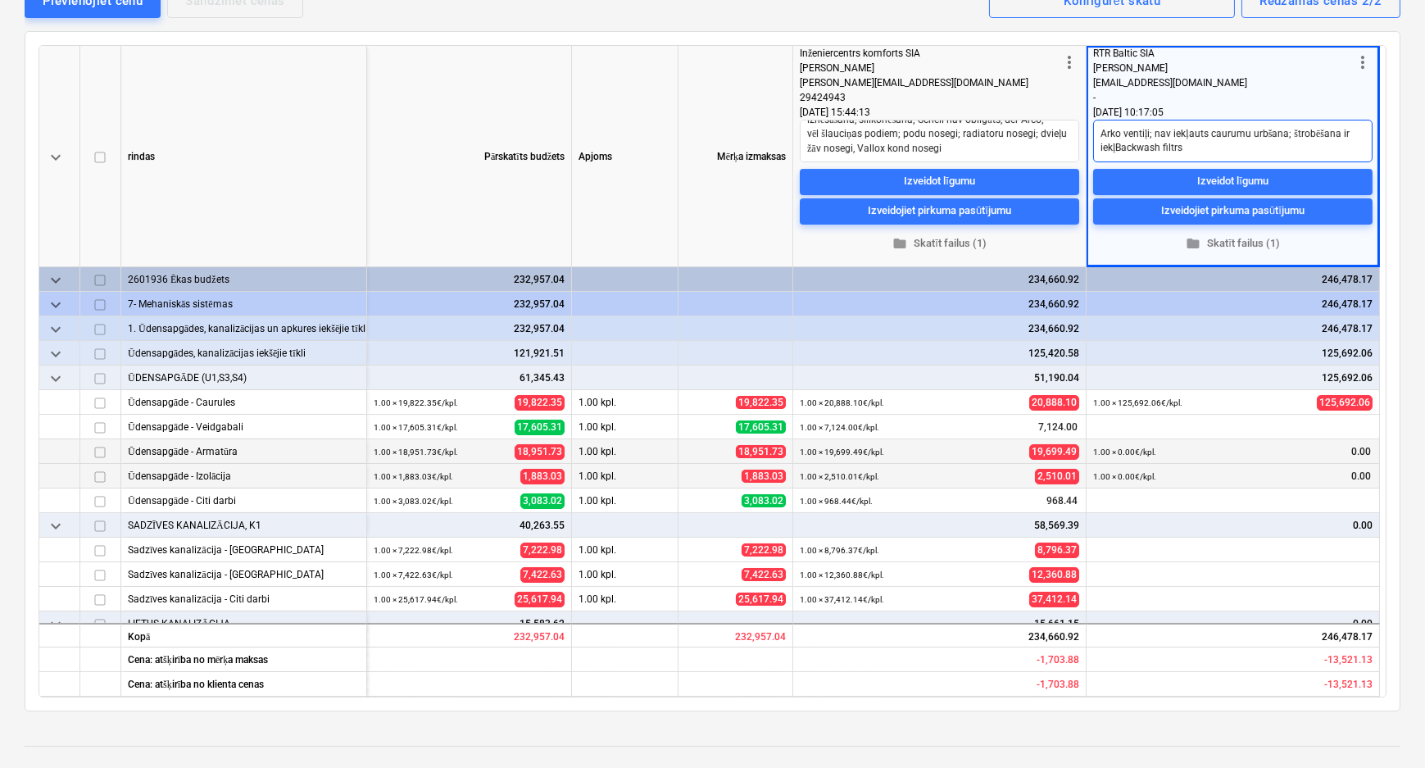
type textarea "x"
type textarea "Arko ventiļi; nav iekļauts caurumu urbšana; štrobēšana ir iekļaBackwash filtrs"
type textarea "x"
type textarea "Arko ventiļi; nav iekļauts caurumu urbšana; štrobēšana ir iekļauBackwash filtrs"
type textarea "x"
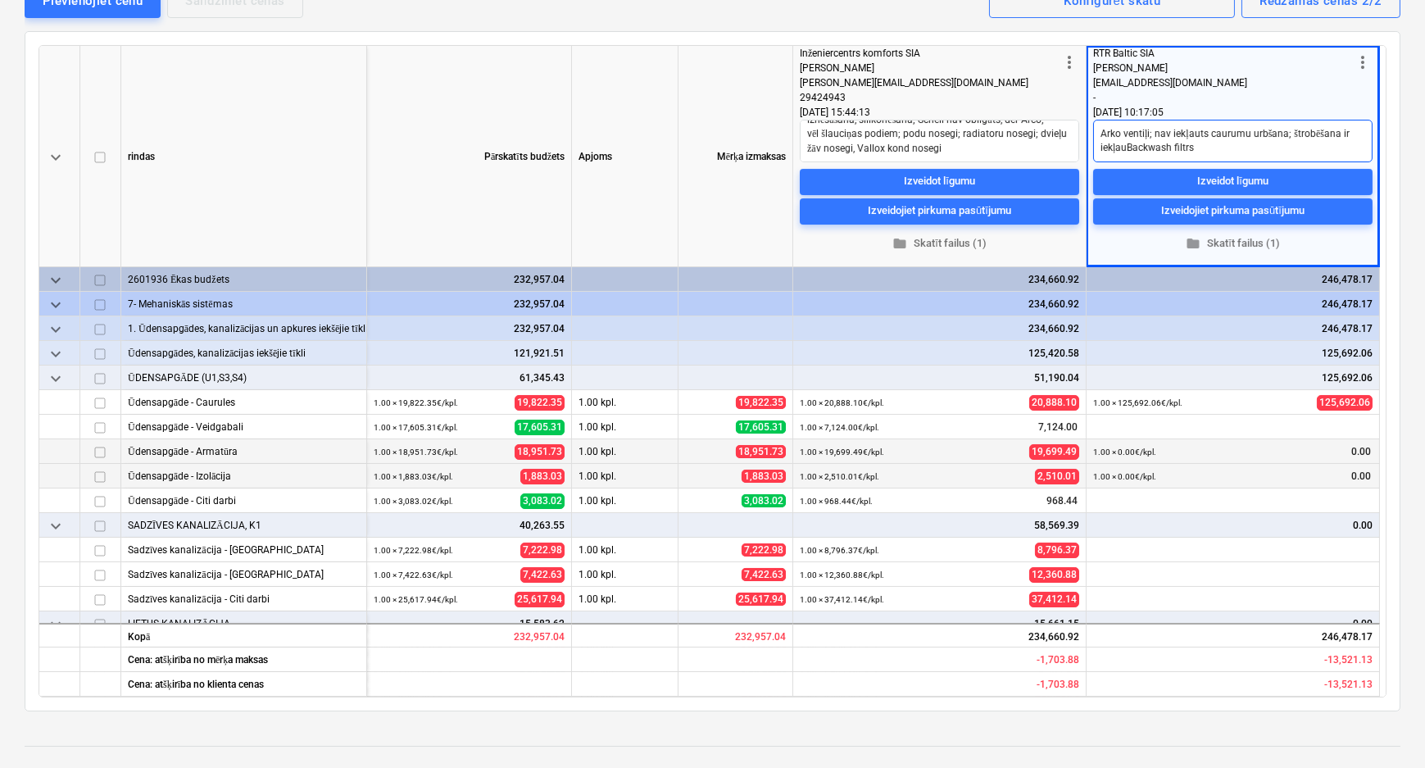
type textarea "Arko ventiļi; nav iekļauts caurumu urbšana; štrobēšana ir iekļautBackwash filtrs"
type textarea "x"
type textarea "Arko ventiļi; nav iekļauts caurumu urbšana; štrobēšana ir iekļautaBackwash filt…"
type textarea "x"
type textarea "Arko ventiļi; nav iekļauts caurumu urbšana; štrobēšana ir iekļauta;Backwash fil…"
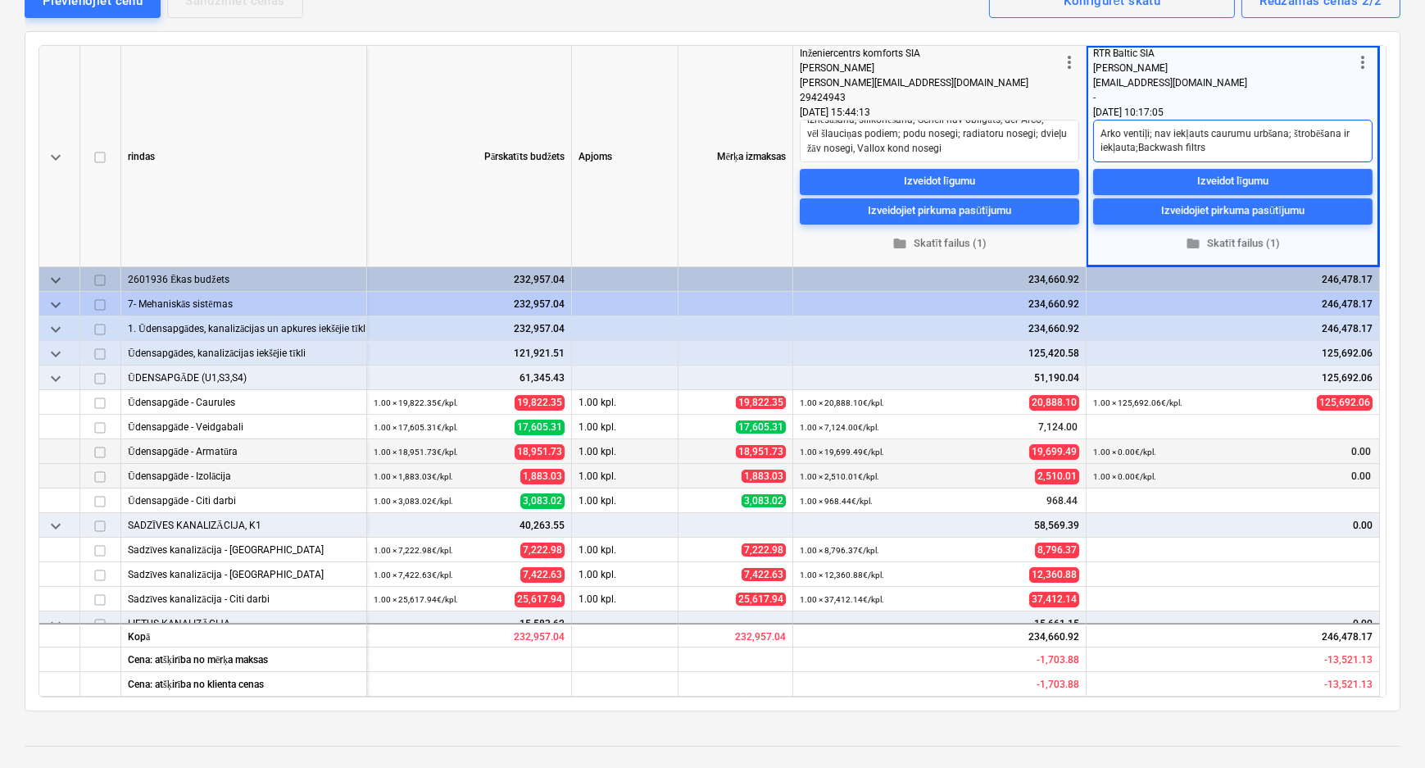
type textarea "x"
type textarea "Arko ventiļi; nav iekļauts caurumu urbšana; štrobēšana ir iekļauta; Backwash fi…"
click at [1025, 143] on textarea "Pārrunāt ar visiem kas ir/ nav: Infinity filtrs; trapi; štobes un caurumi; vītņ…" at bounding box center [939, 141] width 279 height 43
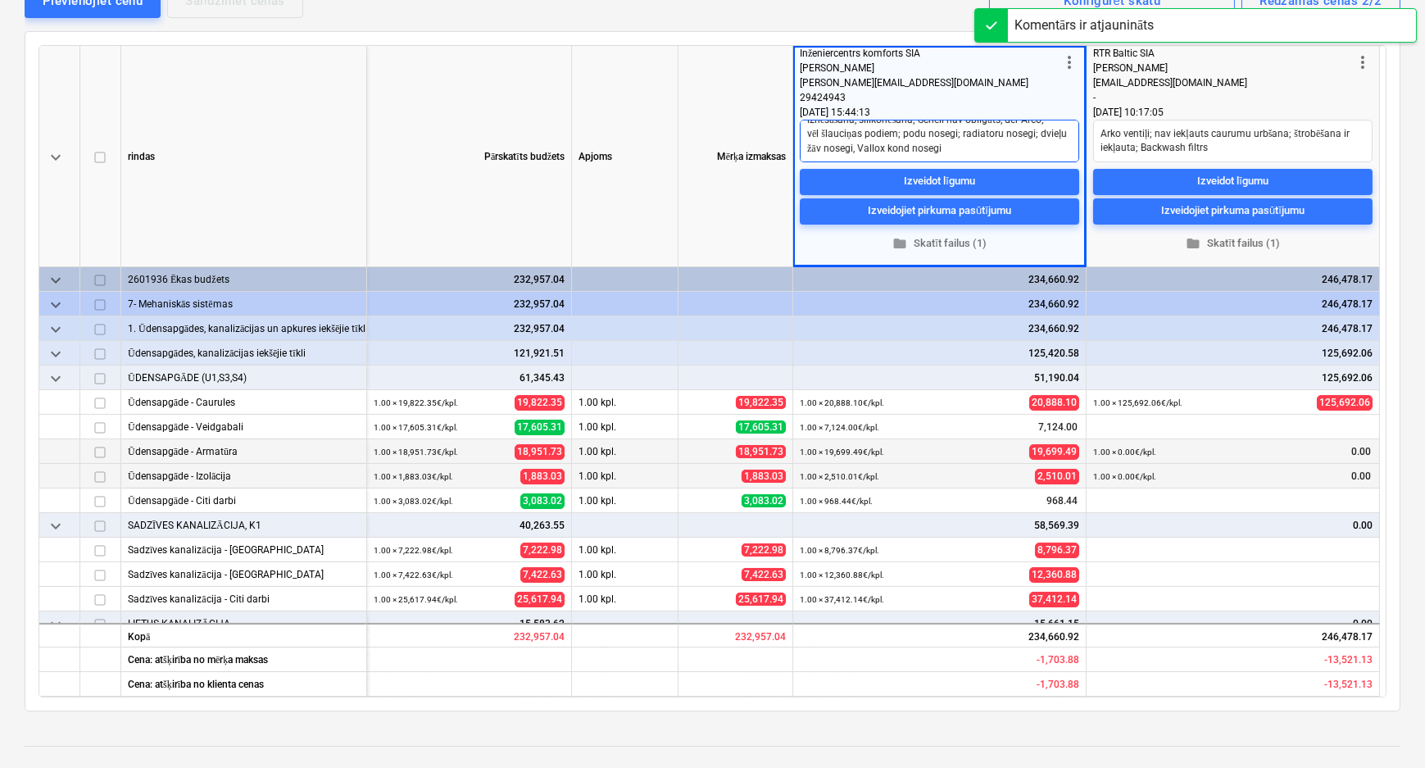
scroll to position [0, 0]
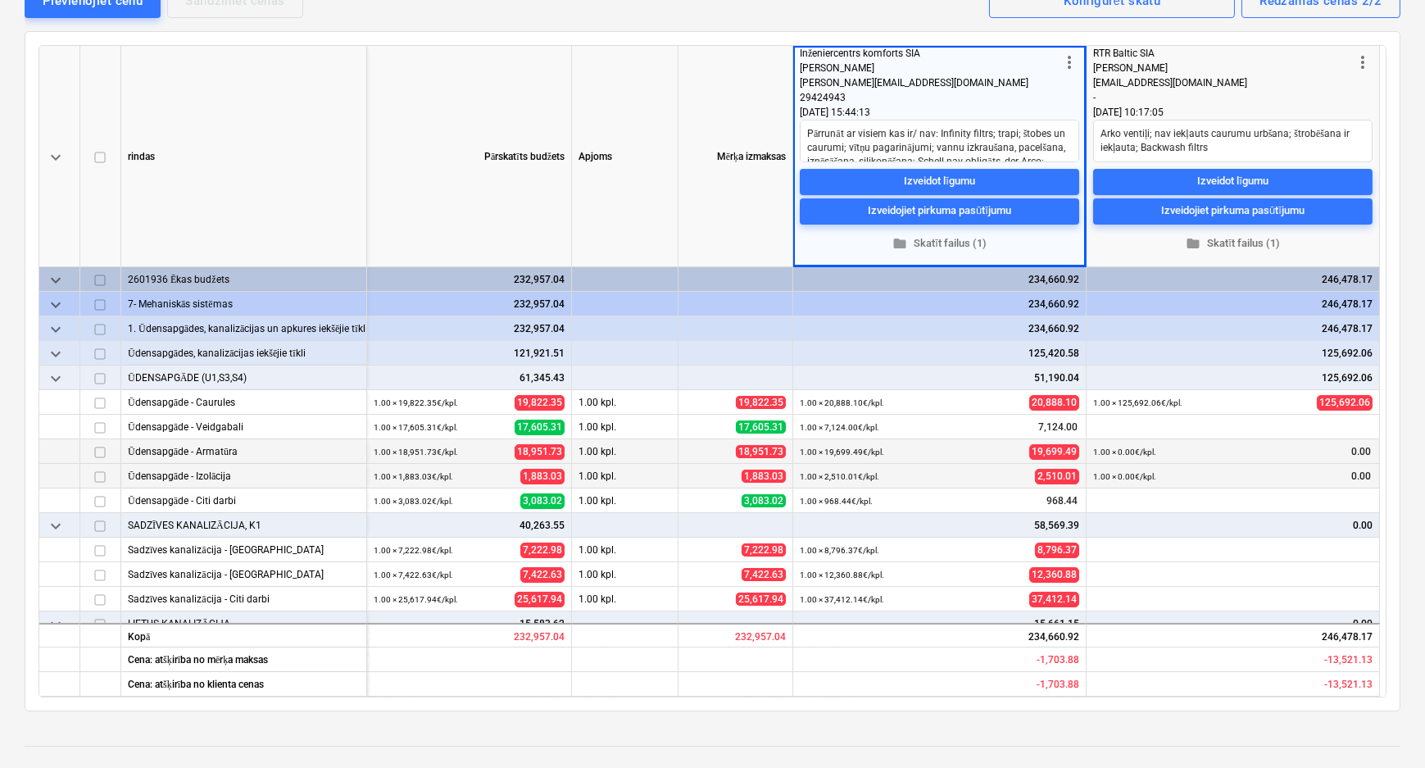
click at [711, 230] on div "Mērķa izmaksas" at bounding box center [735, 156] width 115 height 221
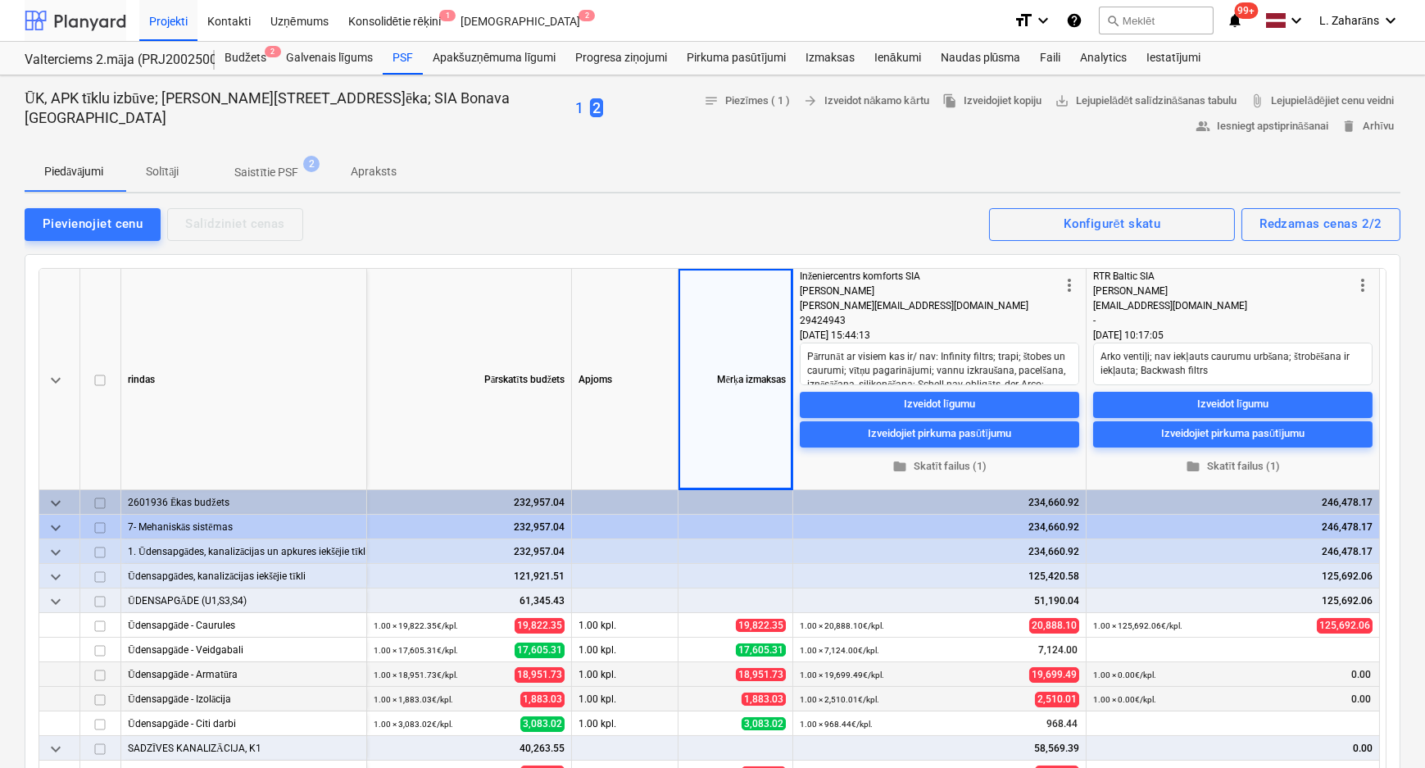
click at [111, 22] on div at bounding box center [76, 20] width 102 height 41
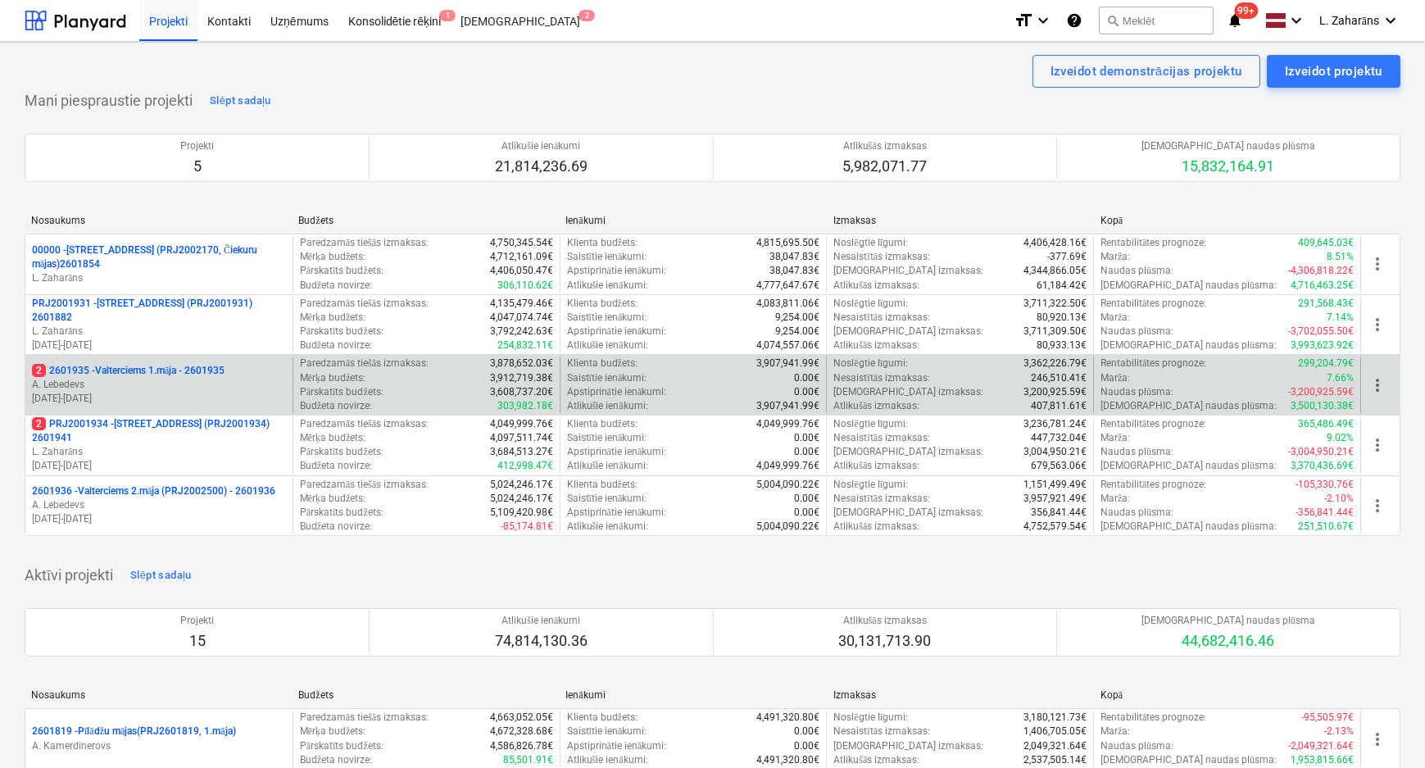
click at [99, 360] on div "2 2601935 - Valterciems 1.māja - 2601935 A. Lebedevs 19.09.2024 - 31.03.2026" at bounding box center [158, 384] width 267 height 57
click at [107, 367] on p "2 2601935 - Valterciems 1.māja - 2601935" at bounding box center [128, 371] width 193 height 14
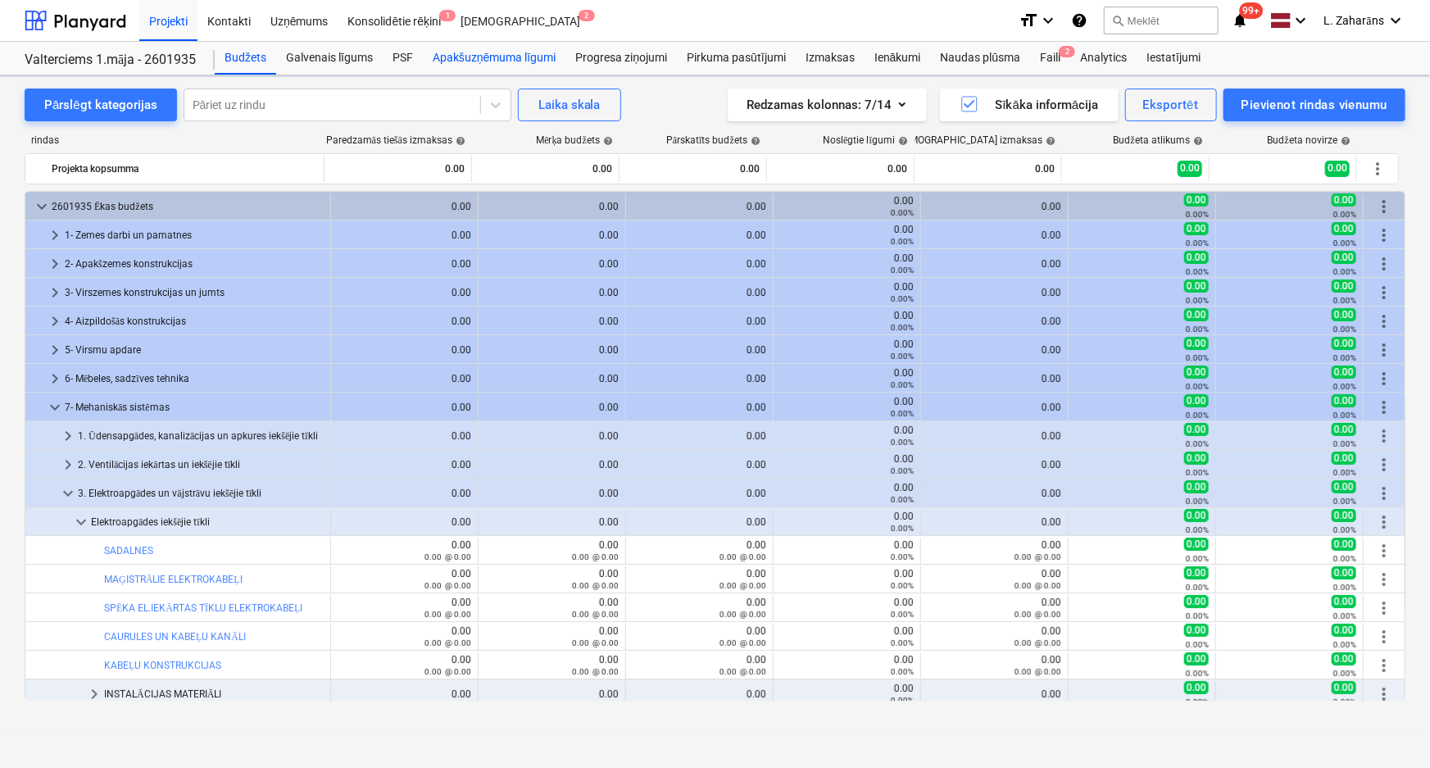
click at [451, 48] on div "Apakšuzņēmuma līgumi" at bounding box center [494, 58] width 143 height 33
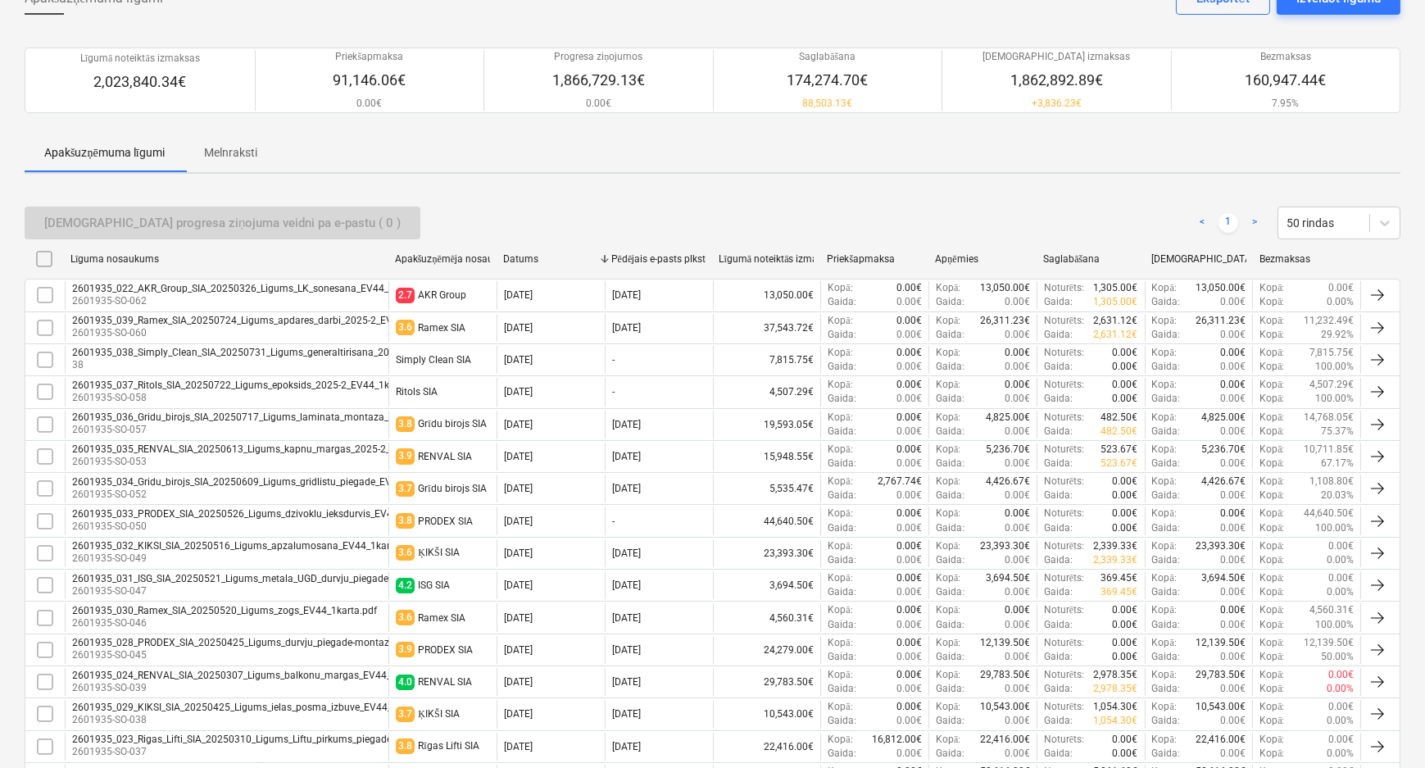
scroll to position [521, 0]
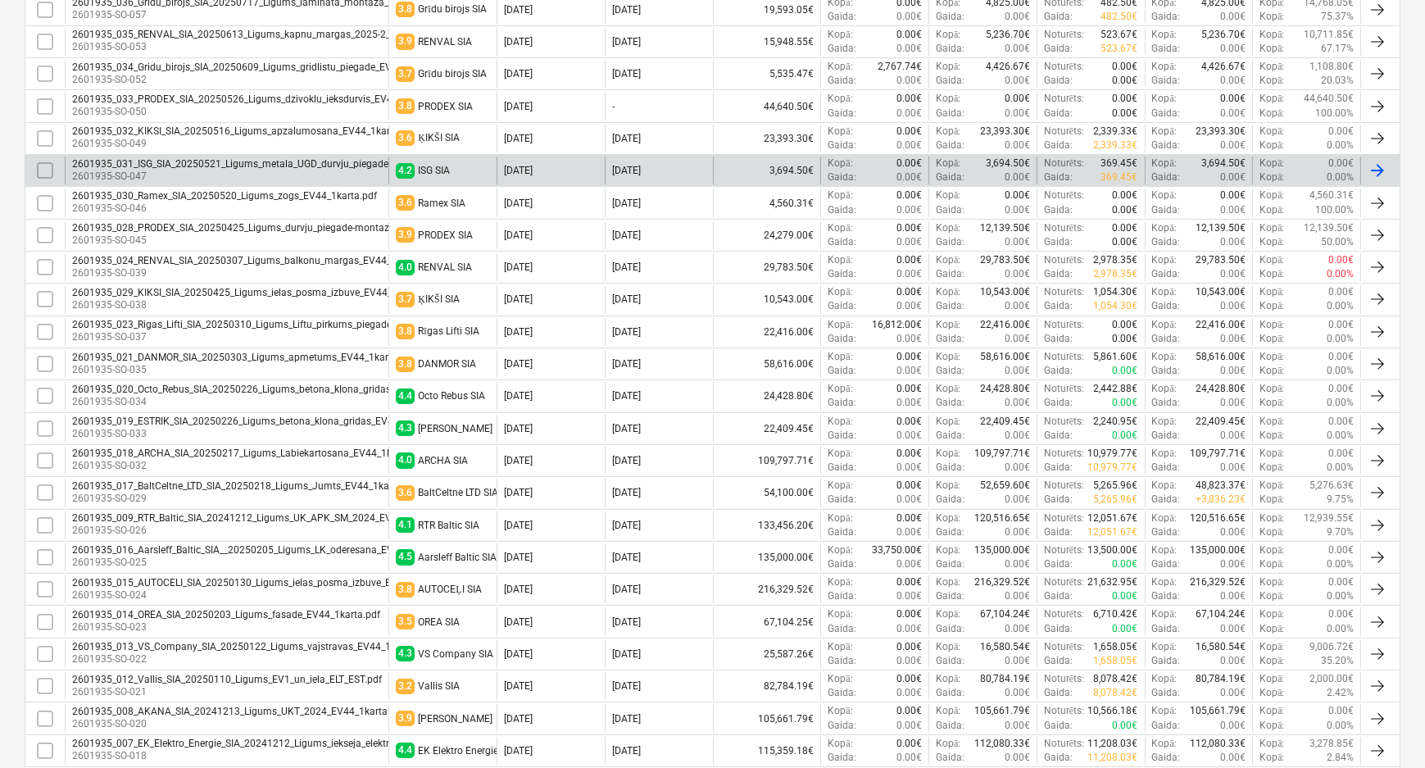
click at [215, 161] on div "2601935_031_ISG_SIA_20250521_Ligums_metala_UGD_durvju_piegade-maontaza_EV44_1ka…" at bounding box center [308, 163] width 472 height 11
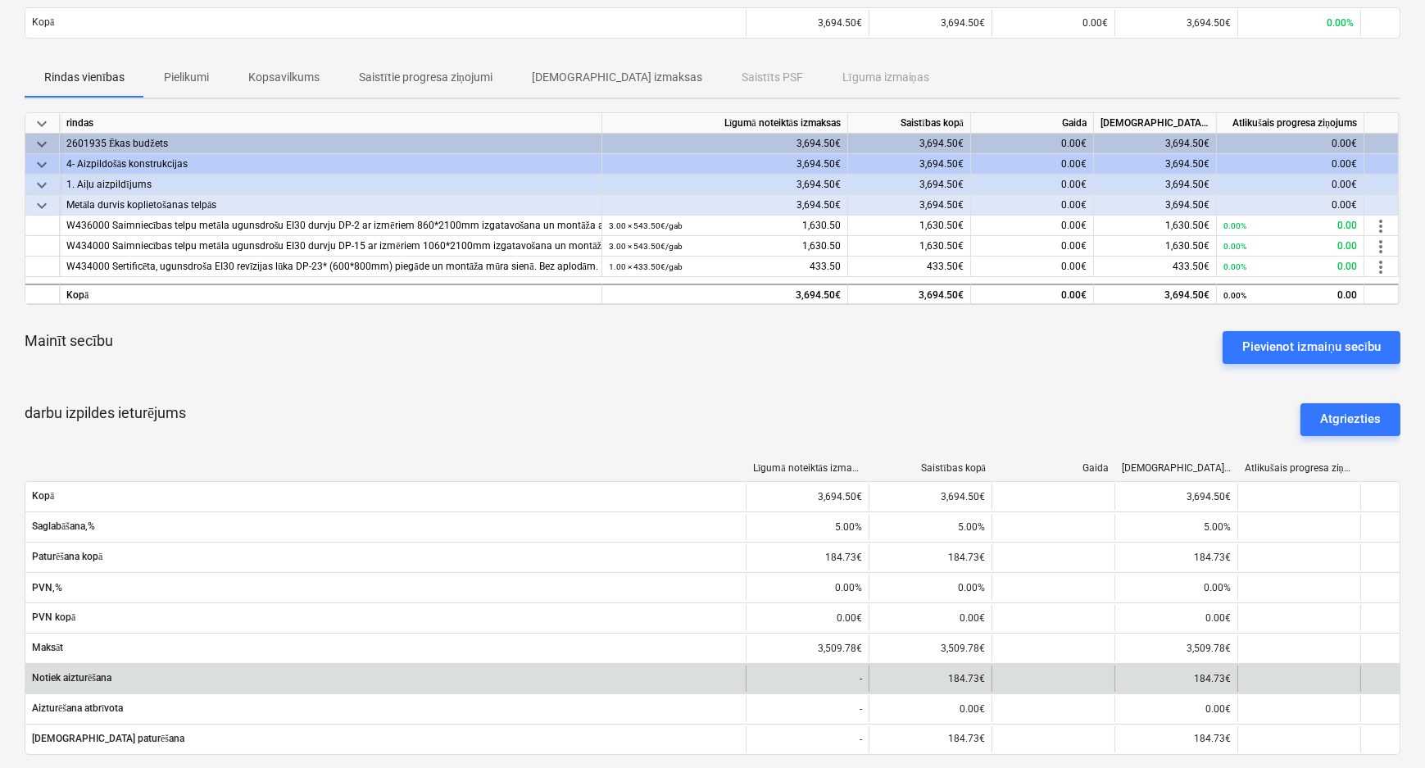
scroll to position [521, 0]
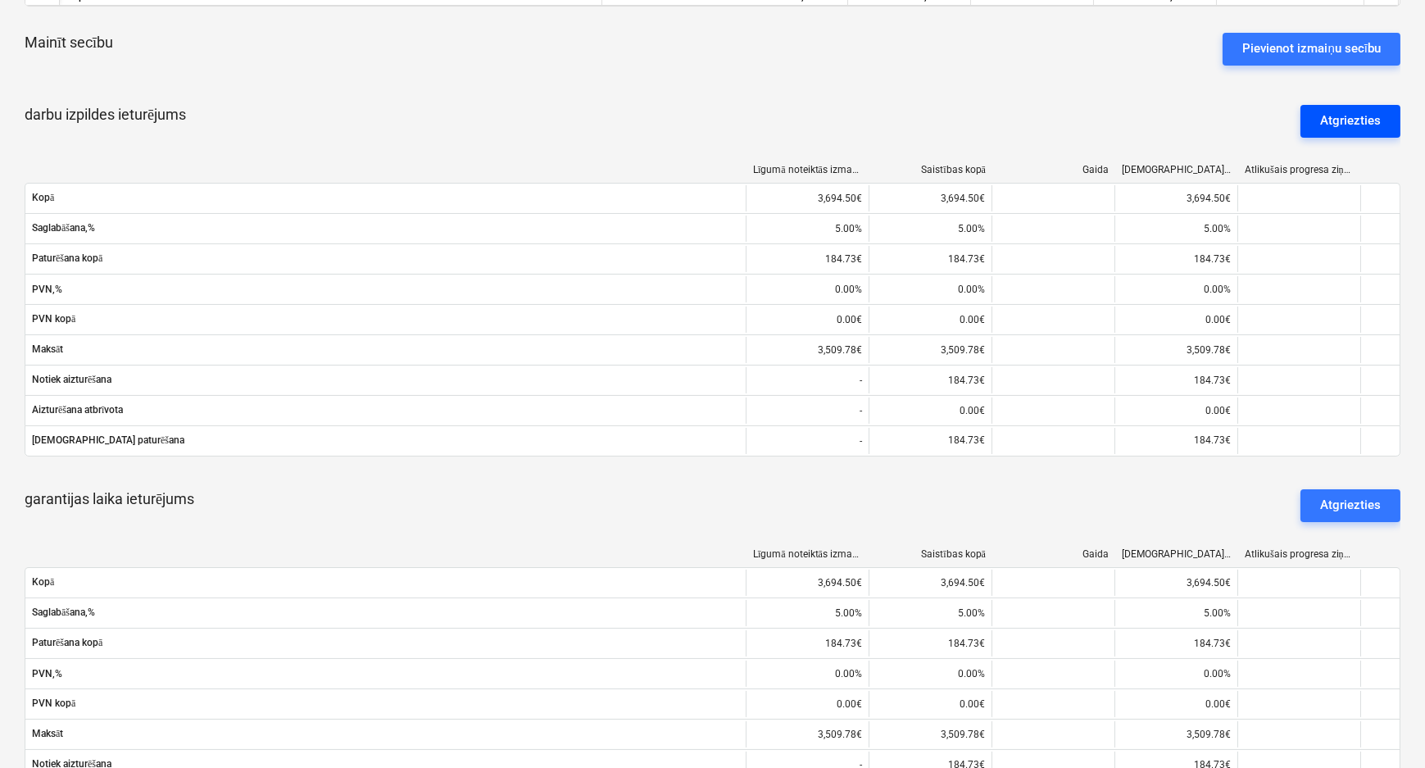
click at [1319, 124] on button "Atgriezties" at bounding box center [1350, 121] width 100 height 33
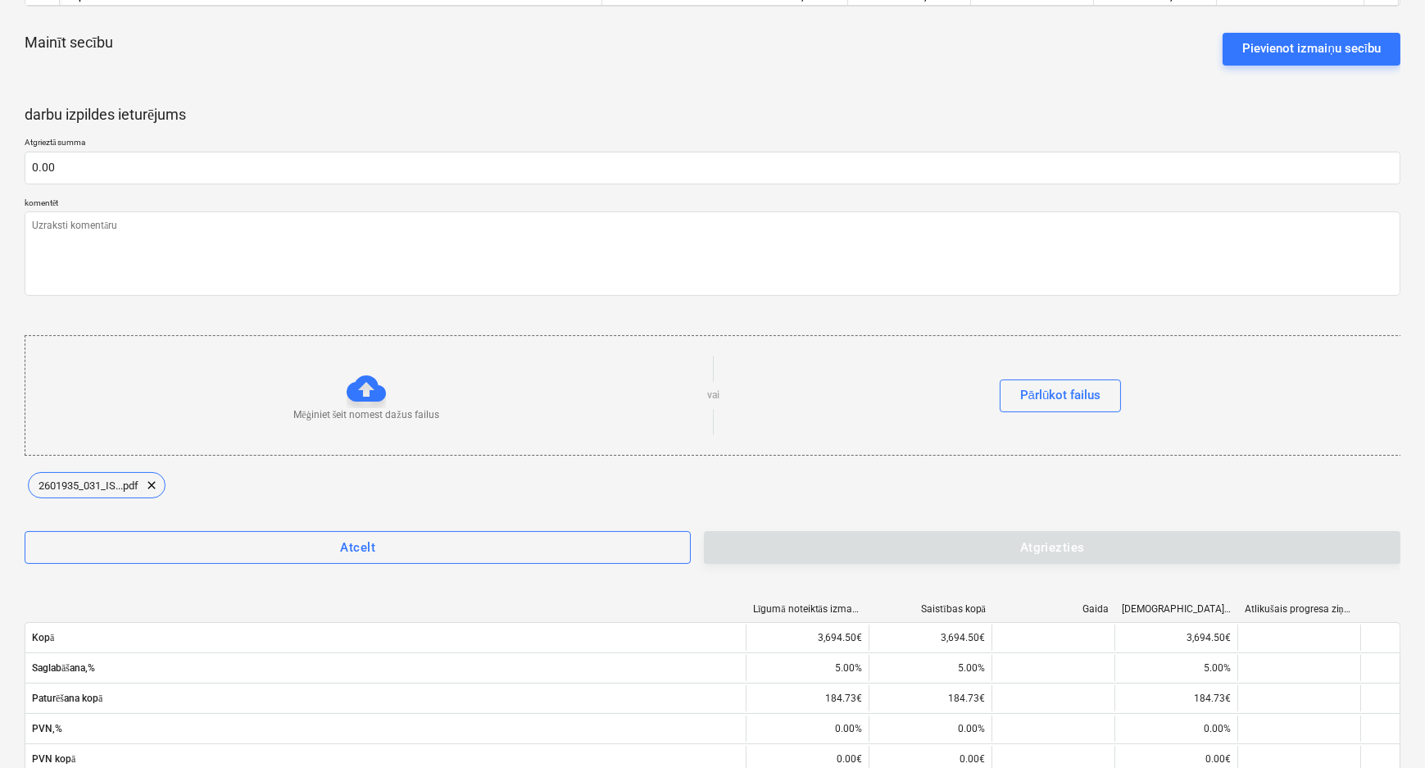
type textarea "x"
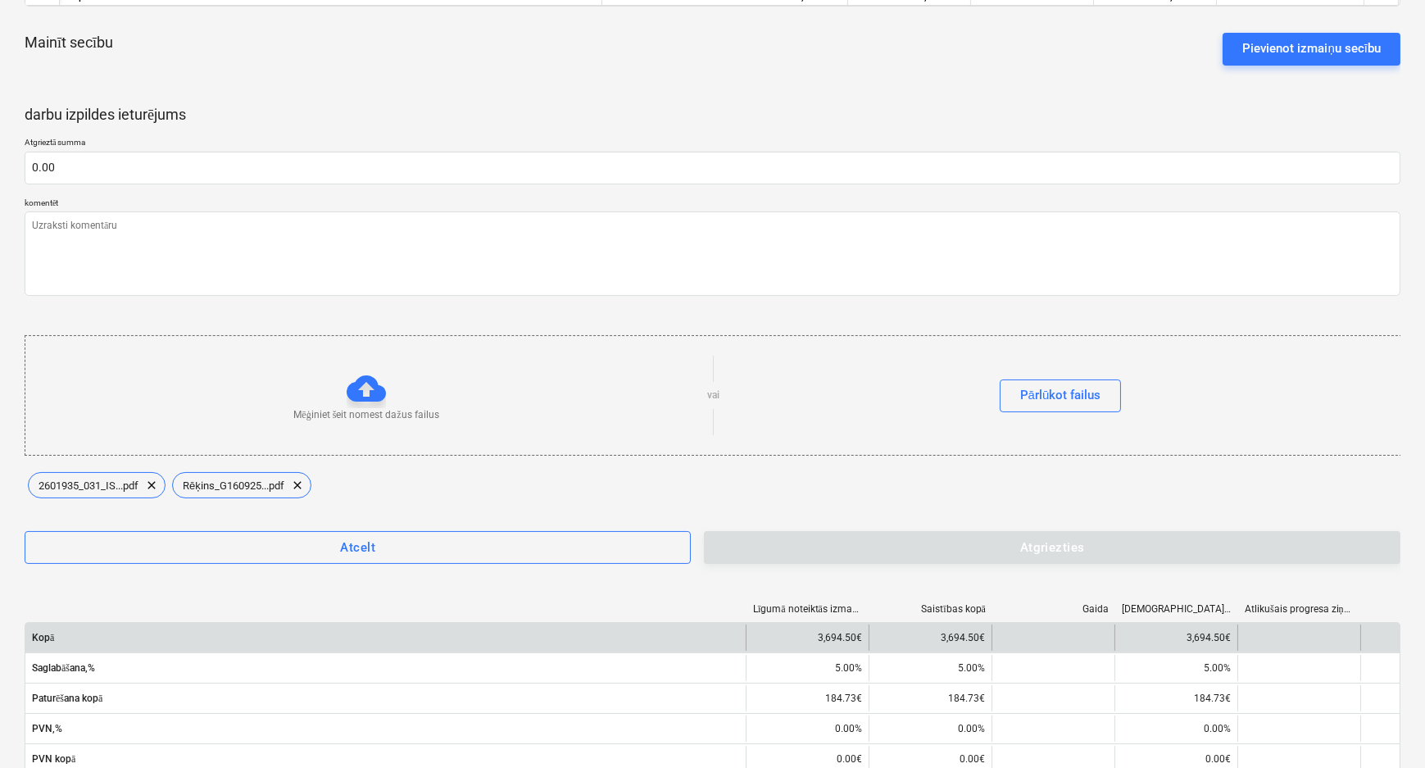
scroll to position [819, 0]
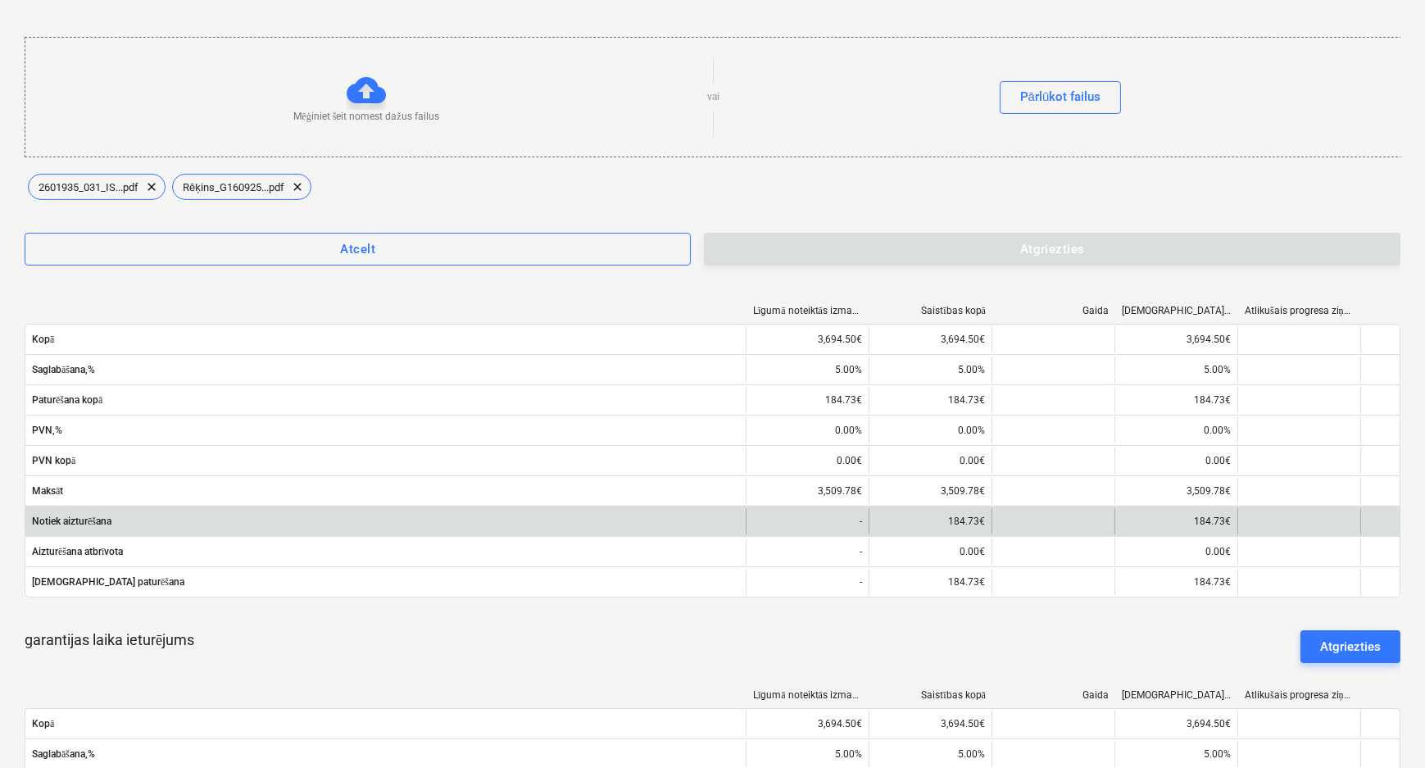
click at [959, 519] on div "184.73€" at bounding box center [929, 521] width 123 height 26
copy div "184.73"
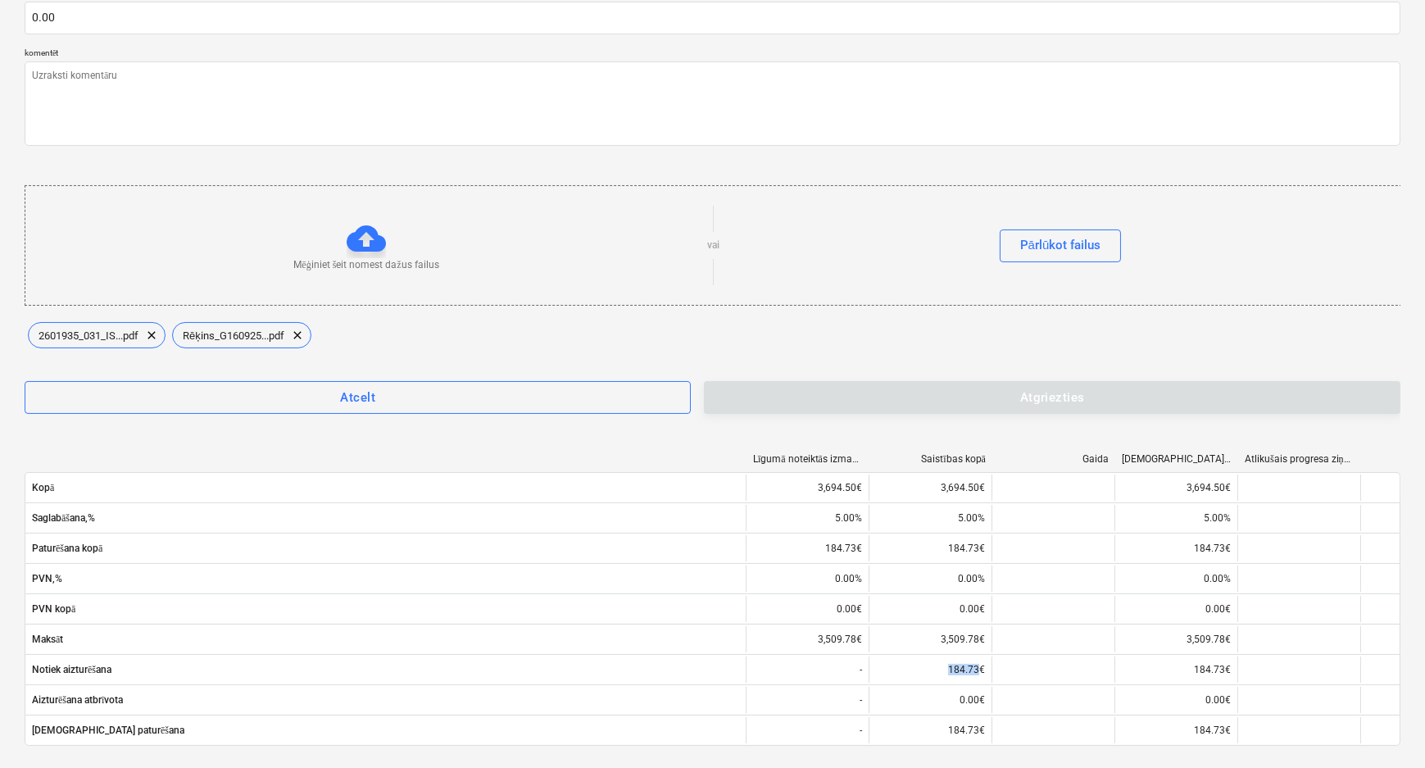
scroll to position [670, 0]
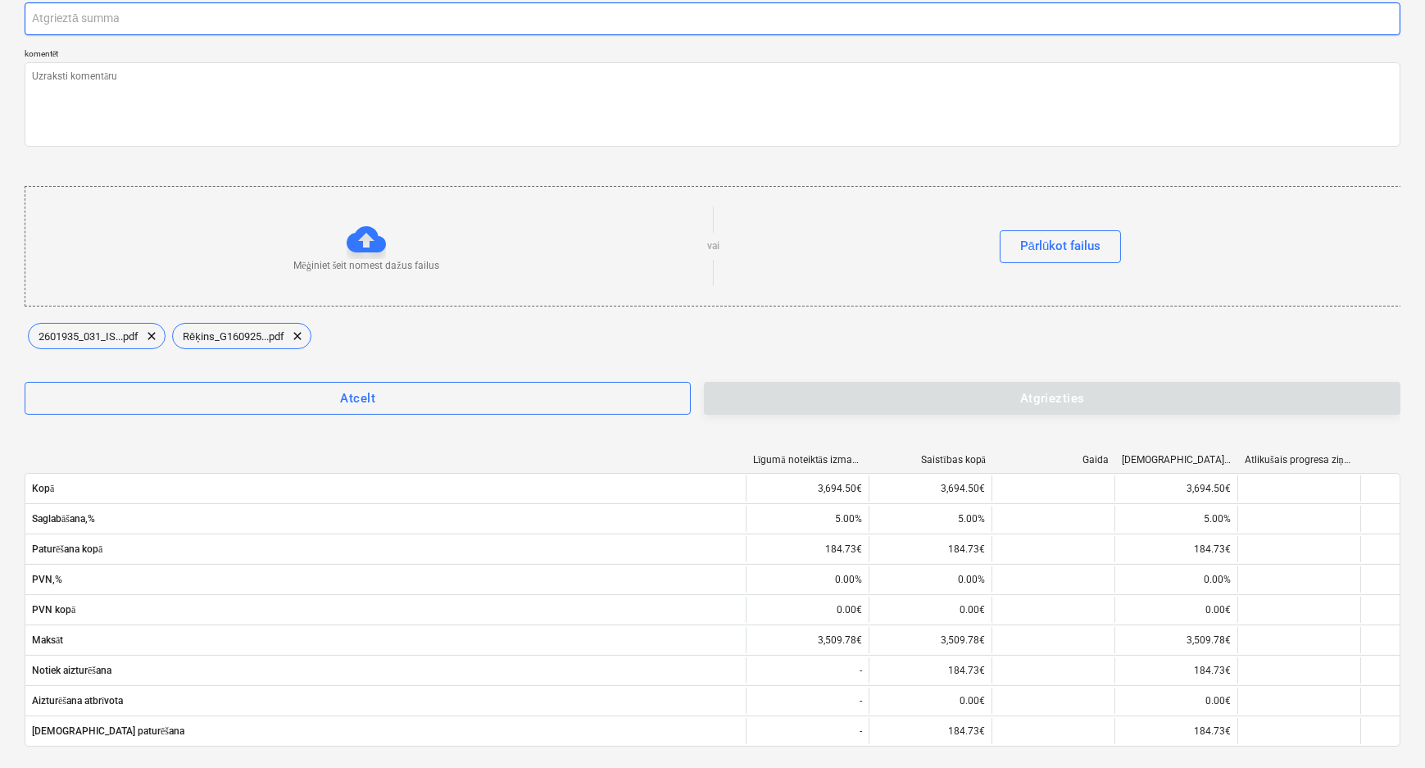
click at [77, 16] on input "text" at bounding box center [713, 18] width 1376 height 33
paste input "184.73"
type textarea "x"
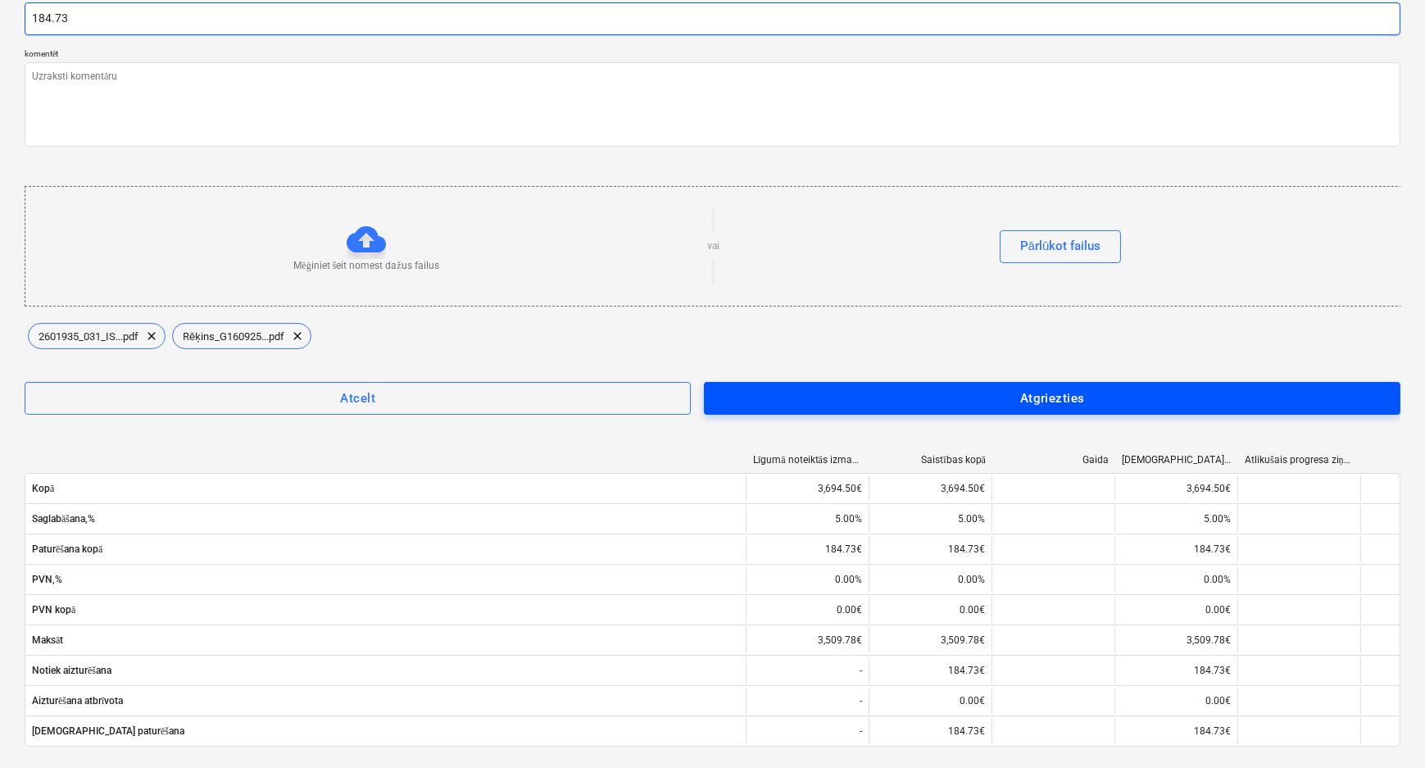
scroll to position [596, 0]
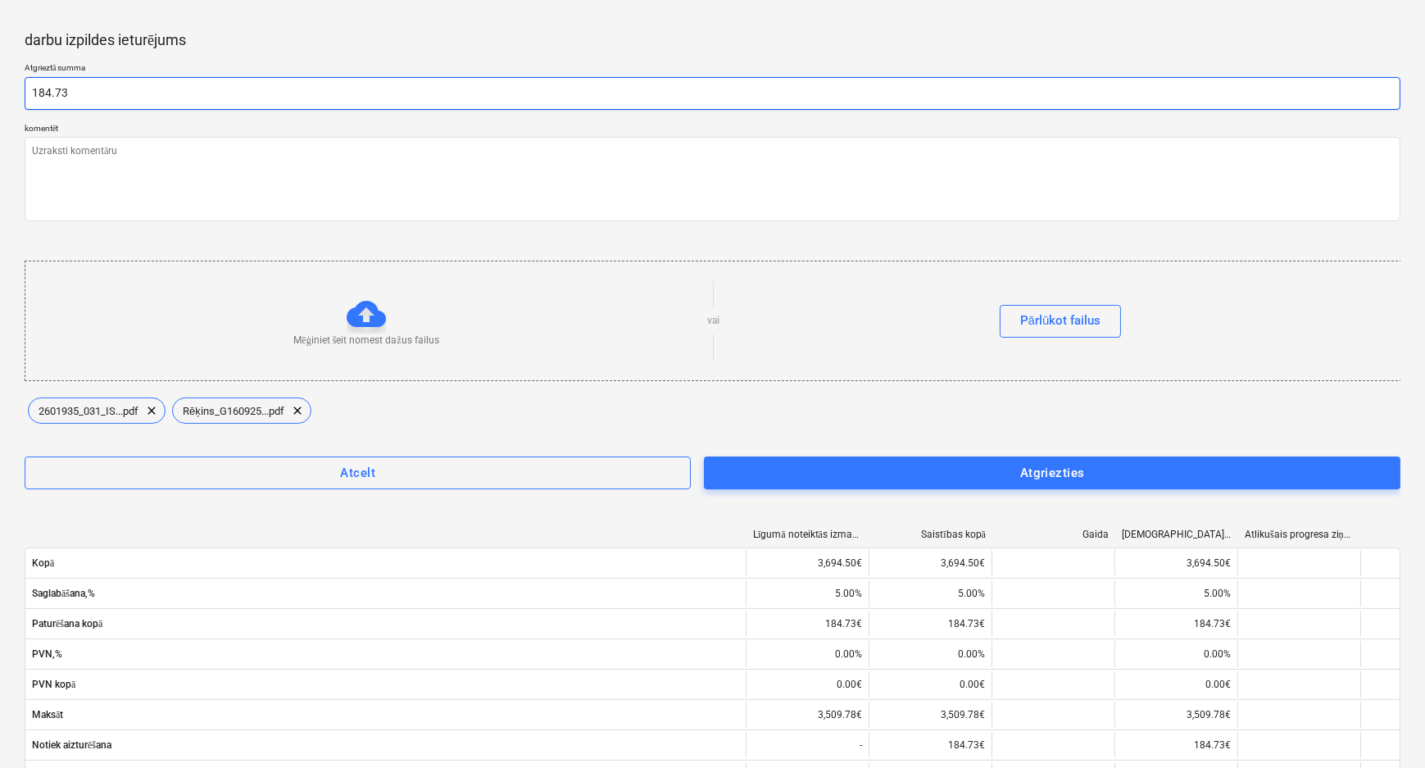
type input "184.73"
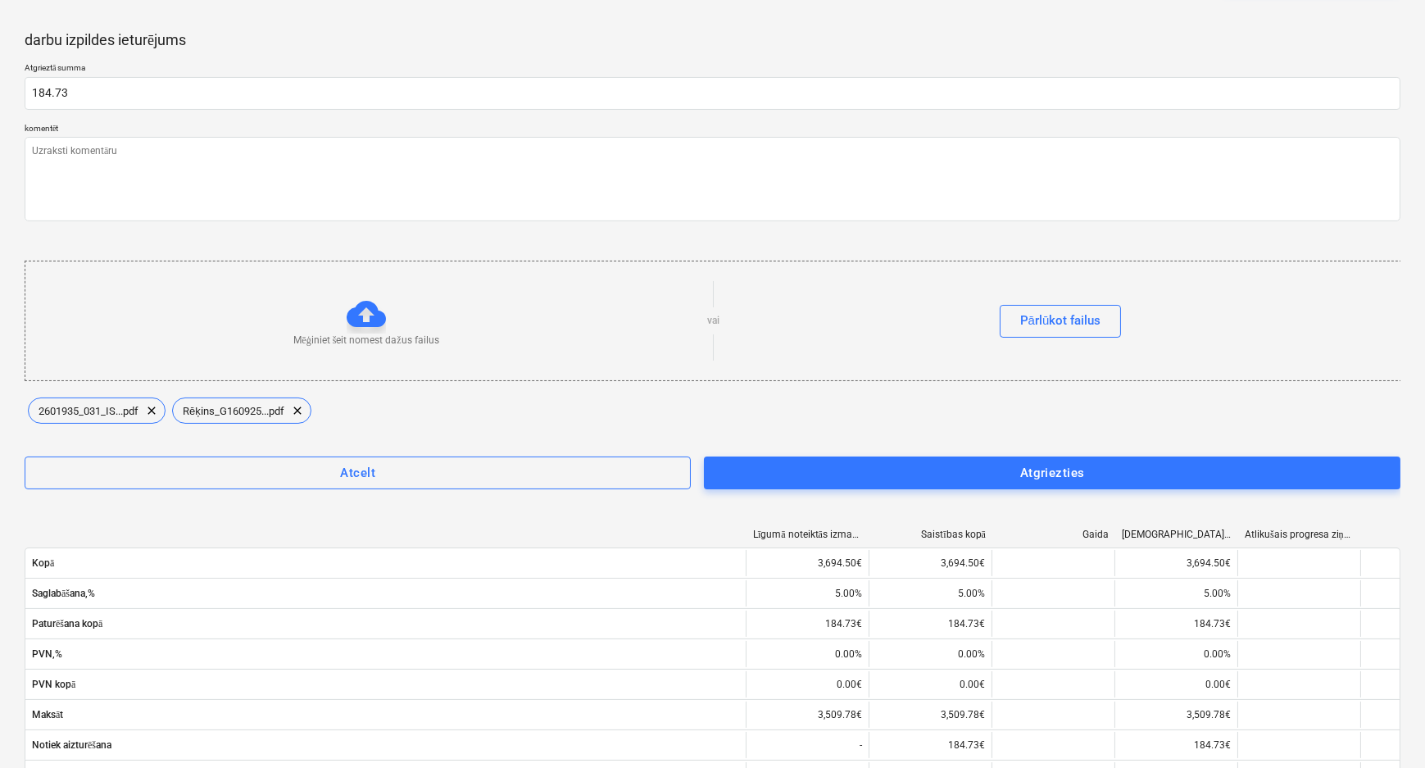
click at [993, 465] on span "Atgriezties" at bounding box center [1052, 472] width 660 height 21
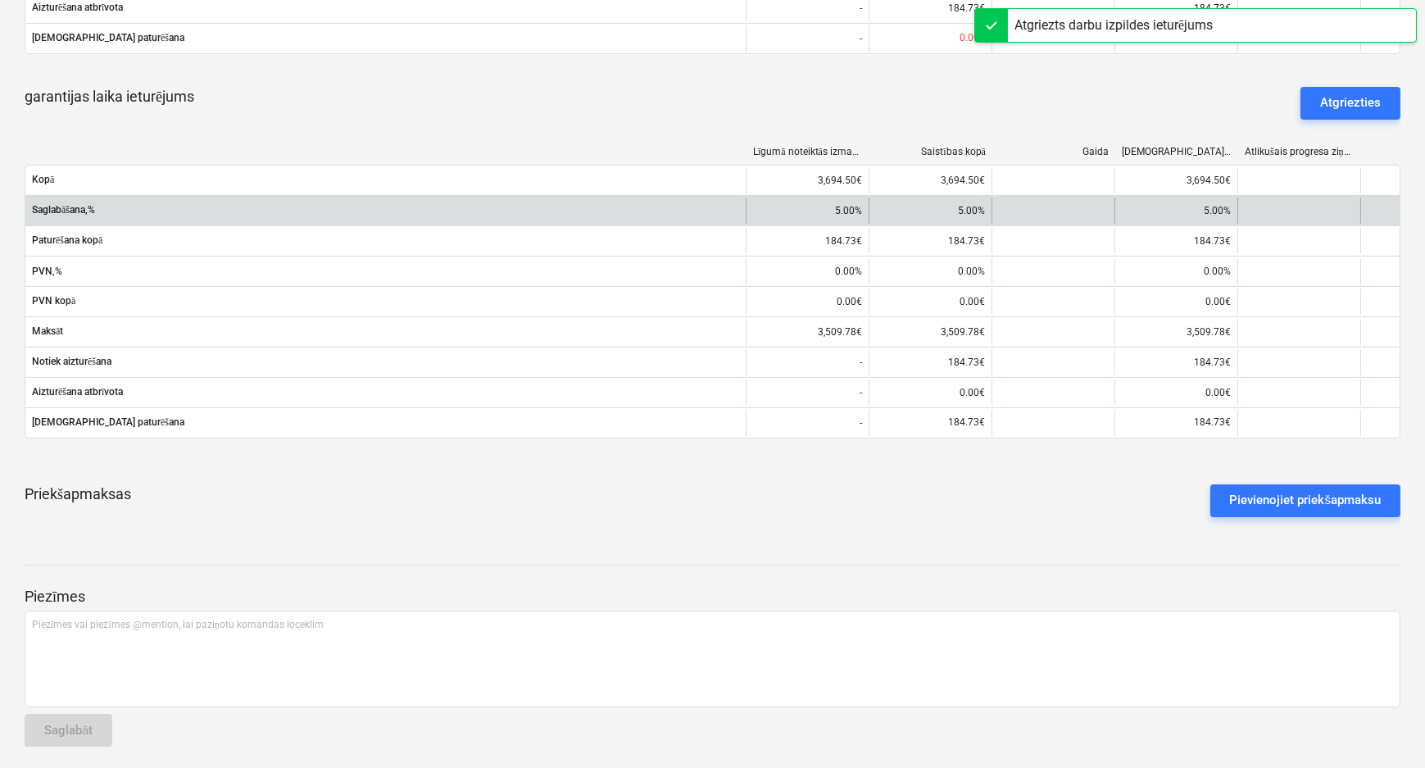
scroll to position [954, 0]
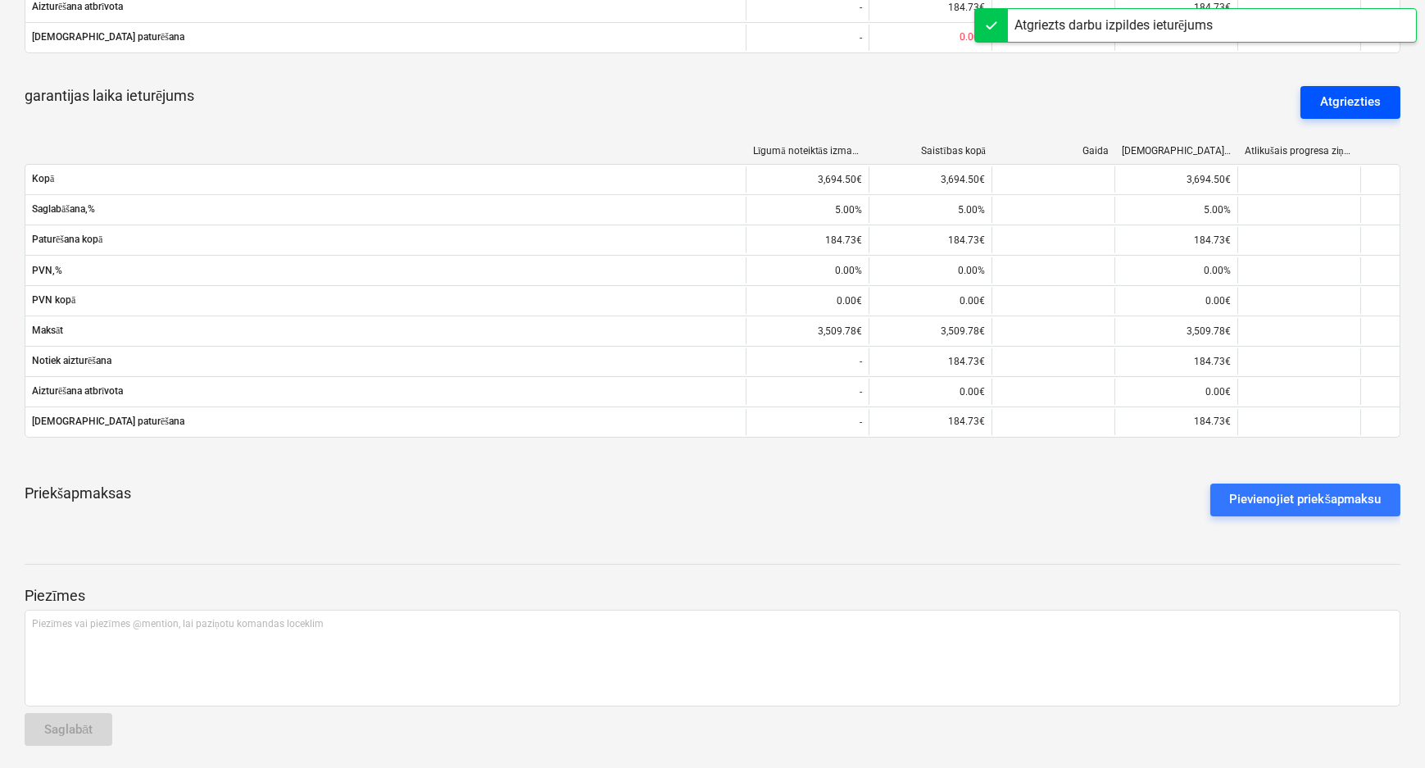
click at [1323, 102] on div "Atgriezties" at bounding box center [1350, 101] width 61 height 21
type textarea "x"
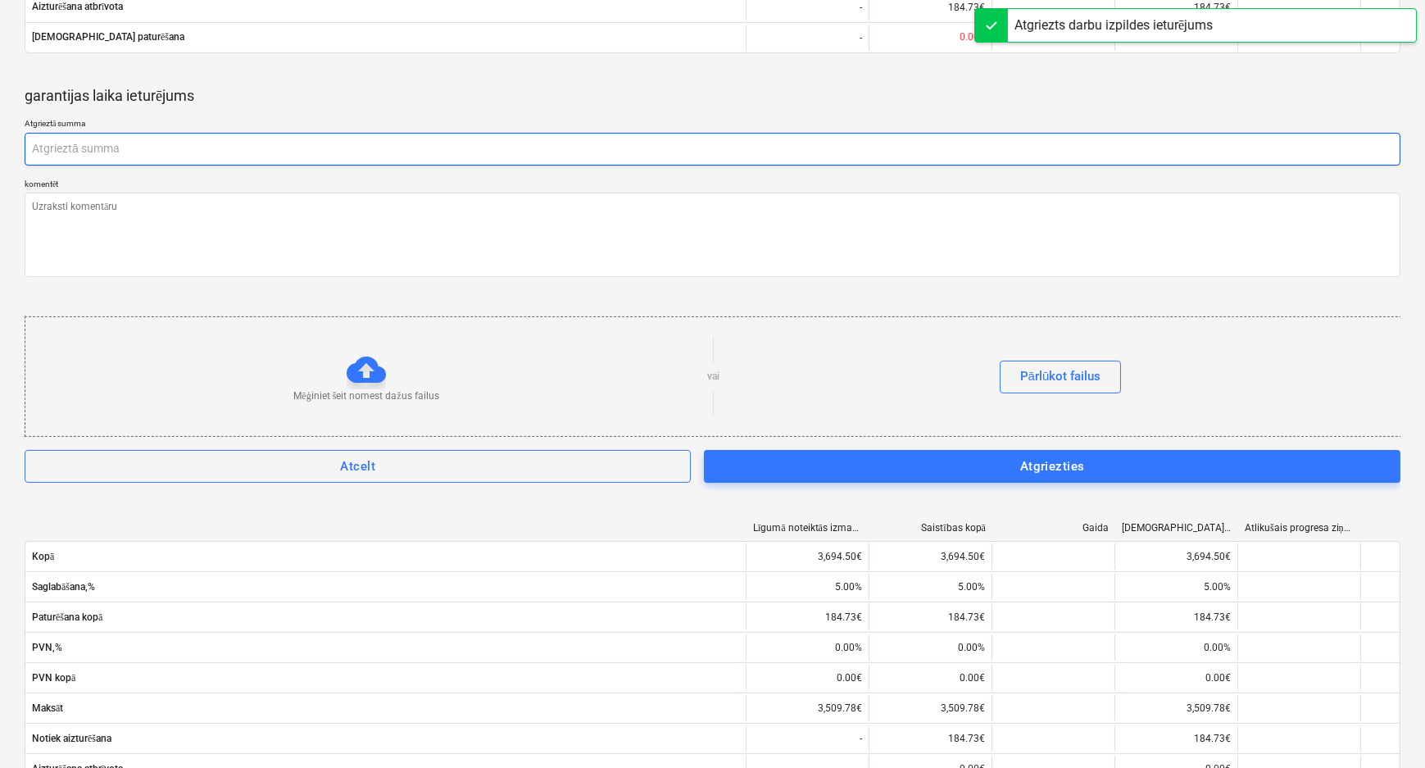
click at [126, 143] on input "text" at bounding box center [713, 149] width 1376 height 33
paste input "184.73"
type textarea "x"
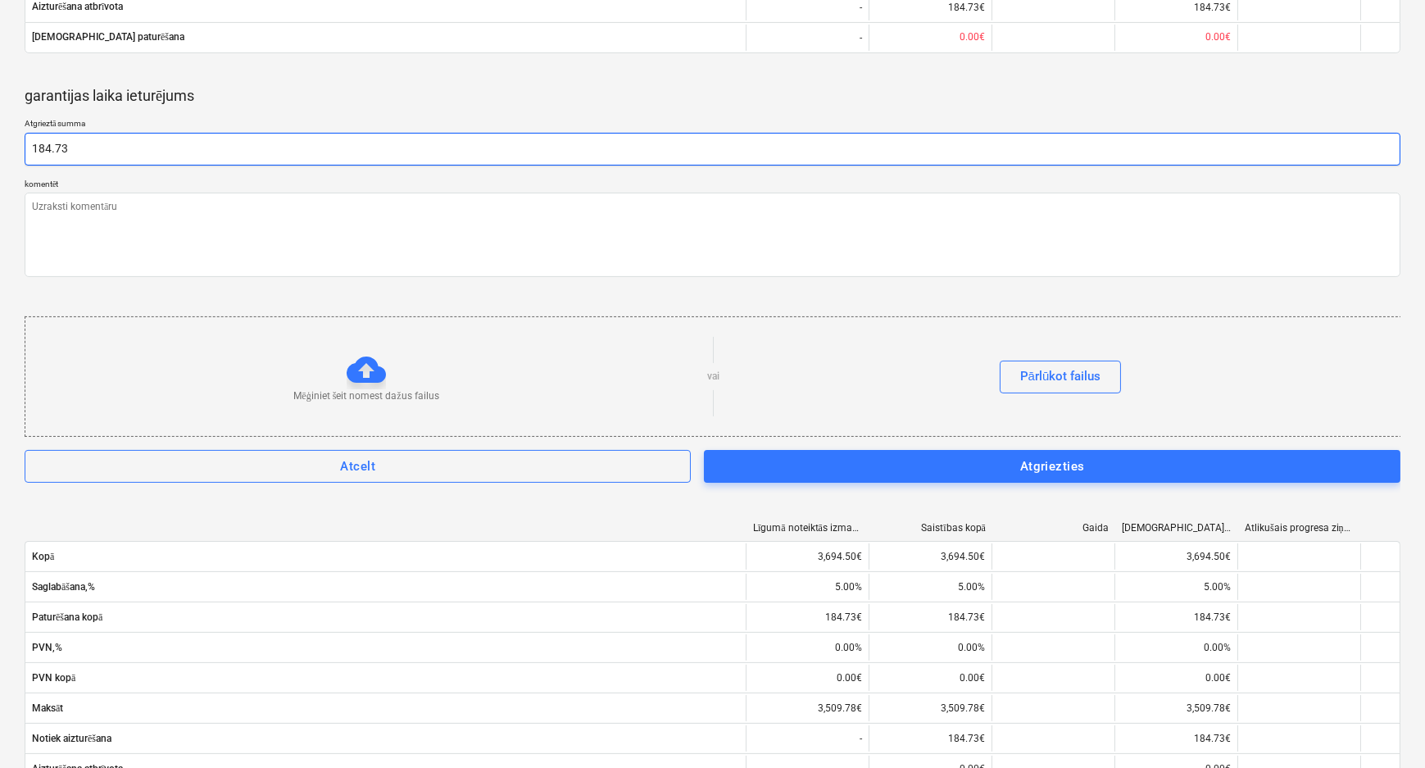
type input "184.73"
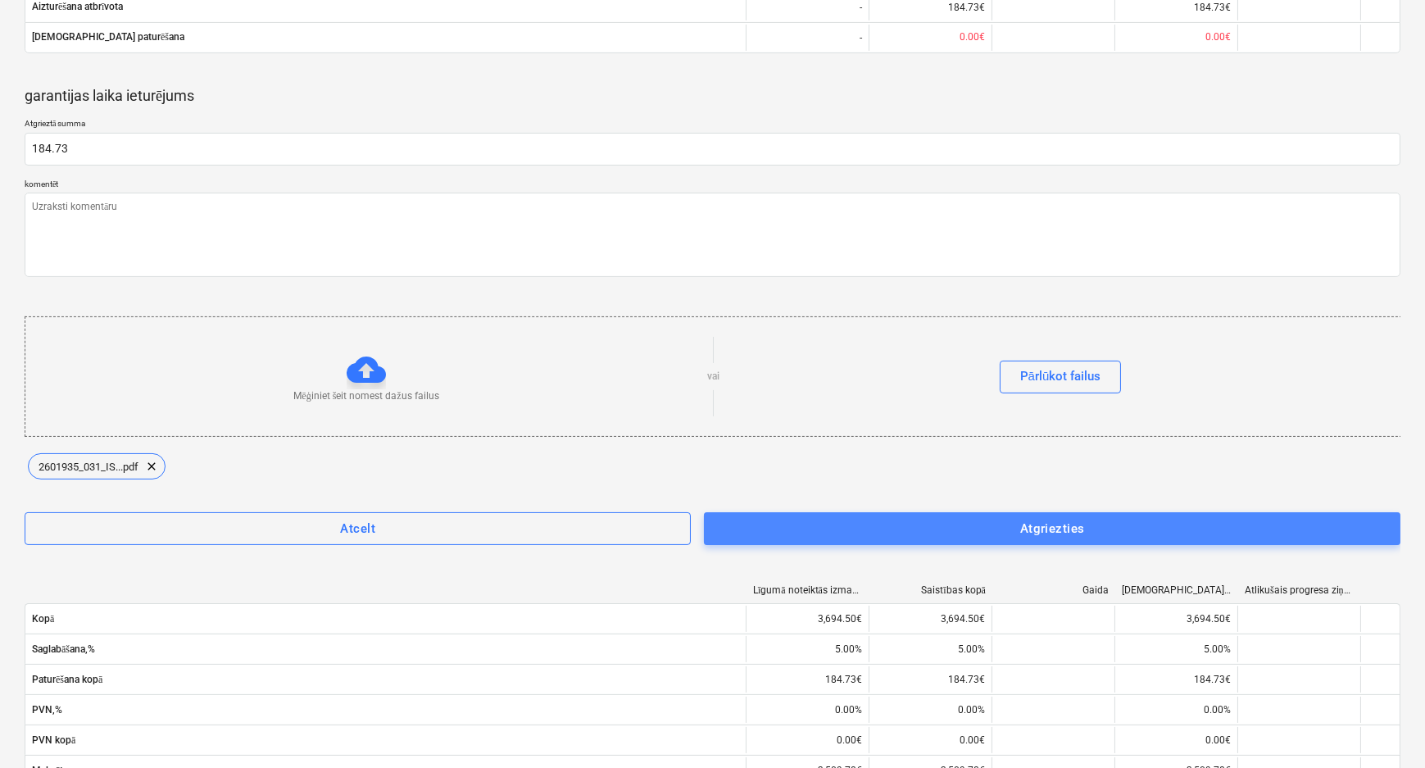
click at [863, 528] on span "Atgriezties" at bounding box center [1052, 528] width 660 height 21
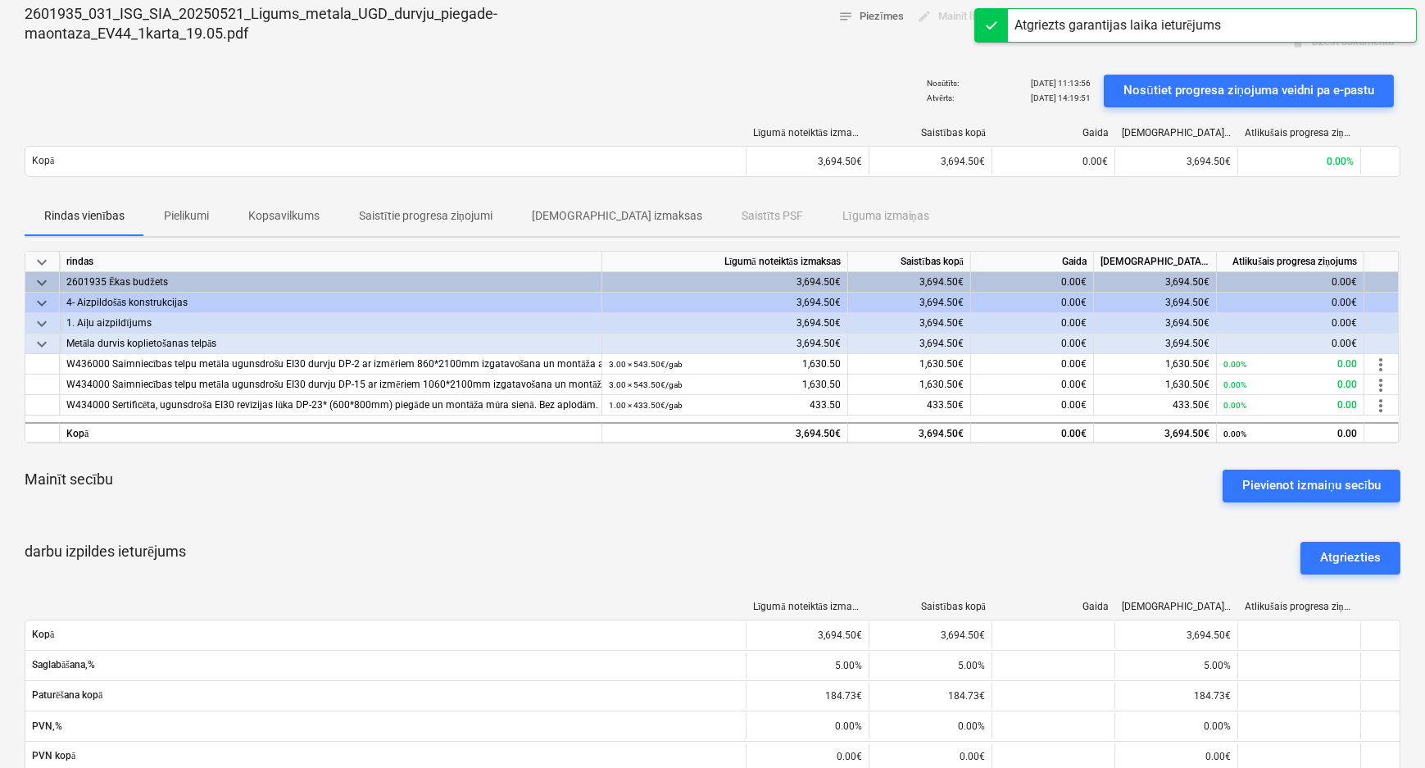
scroll to position [0, 0]
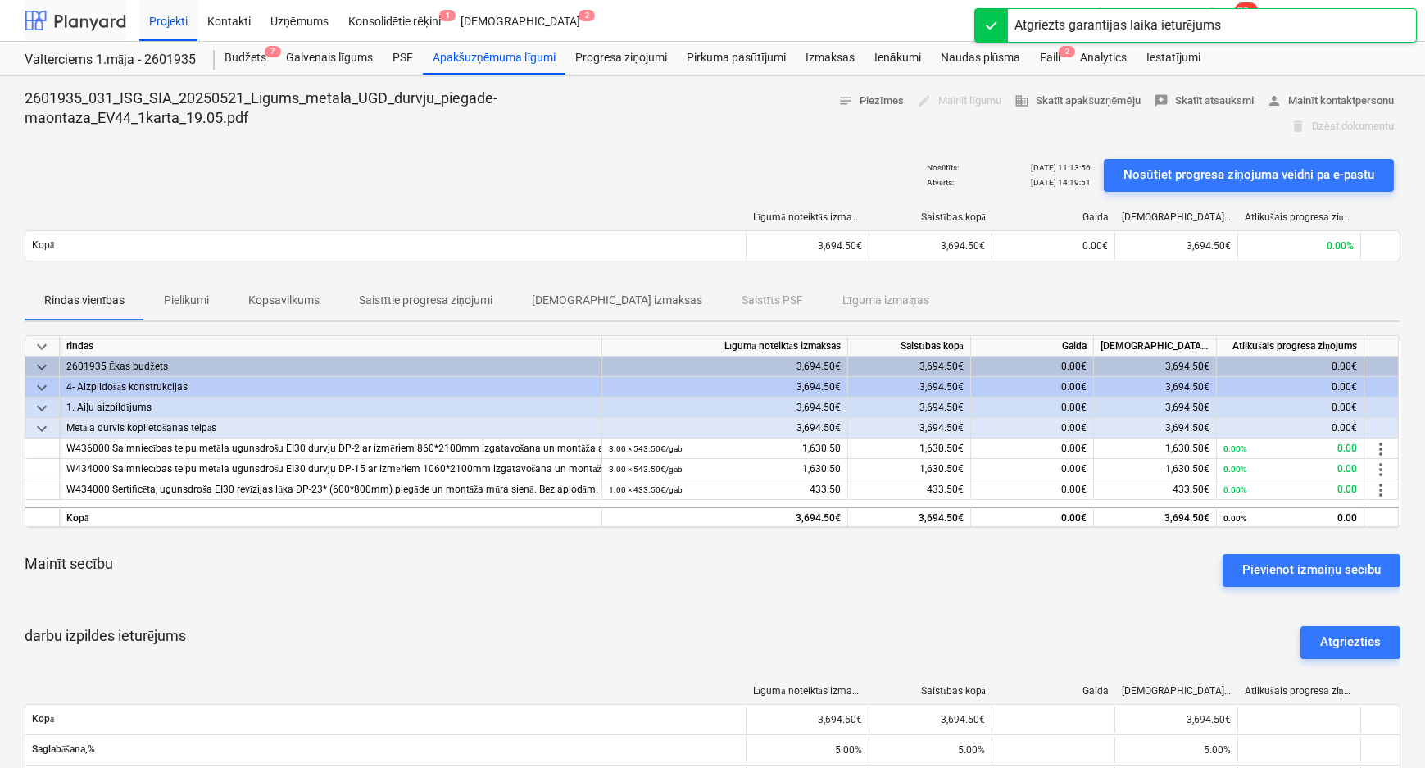
click at [82, 18] on div at bounding box center [76, 20] width 102 height 41
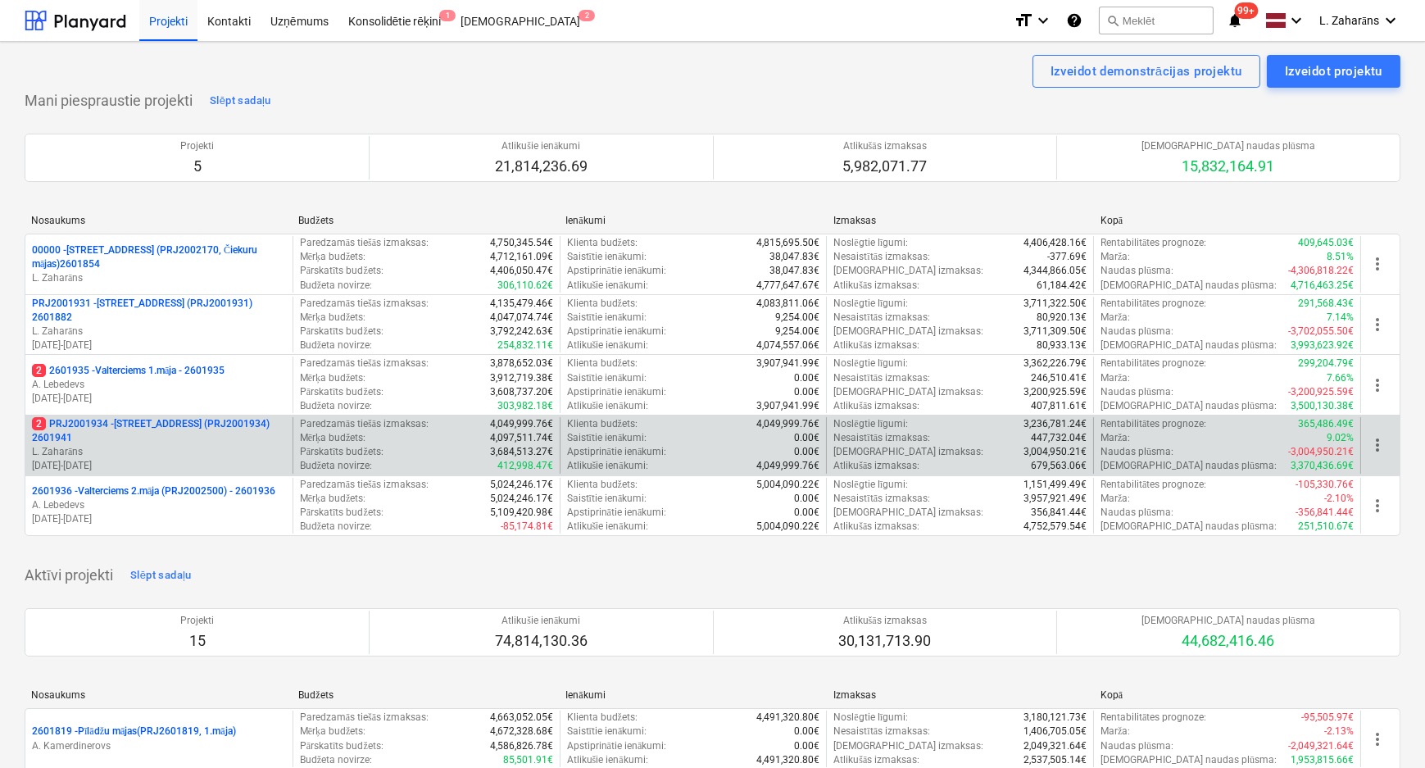
click at [129, 423] on p "2 PRJ2001934 - Mazā Robežu iela 1 (PRJ2001934) 2601941" at bounding box center [159, 431] width 254 height 28
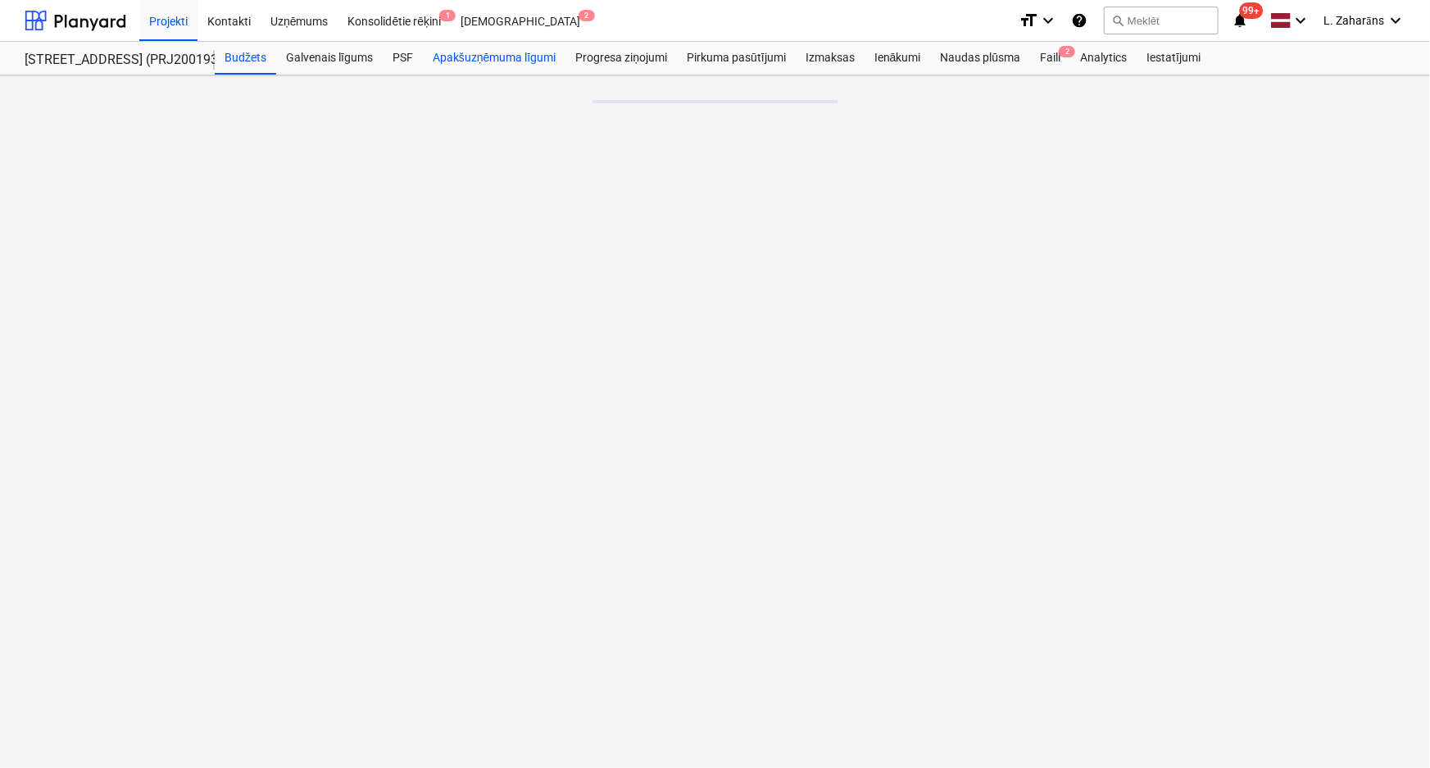
click at [456, 61] on div "Apakšuzņēmuma līgumi" at bounding box center [494, 58] width 143 height 33
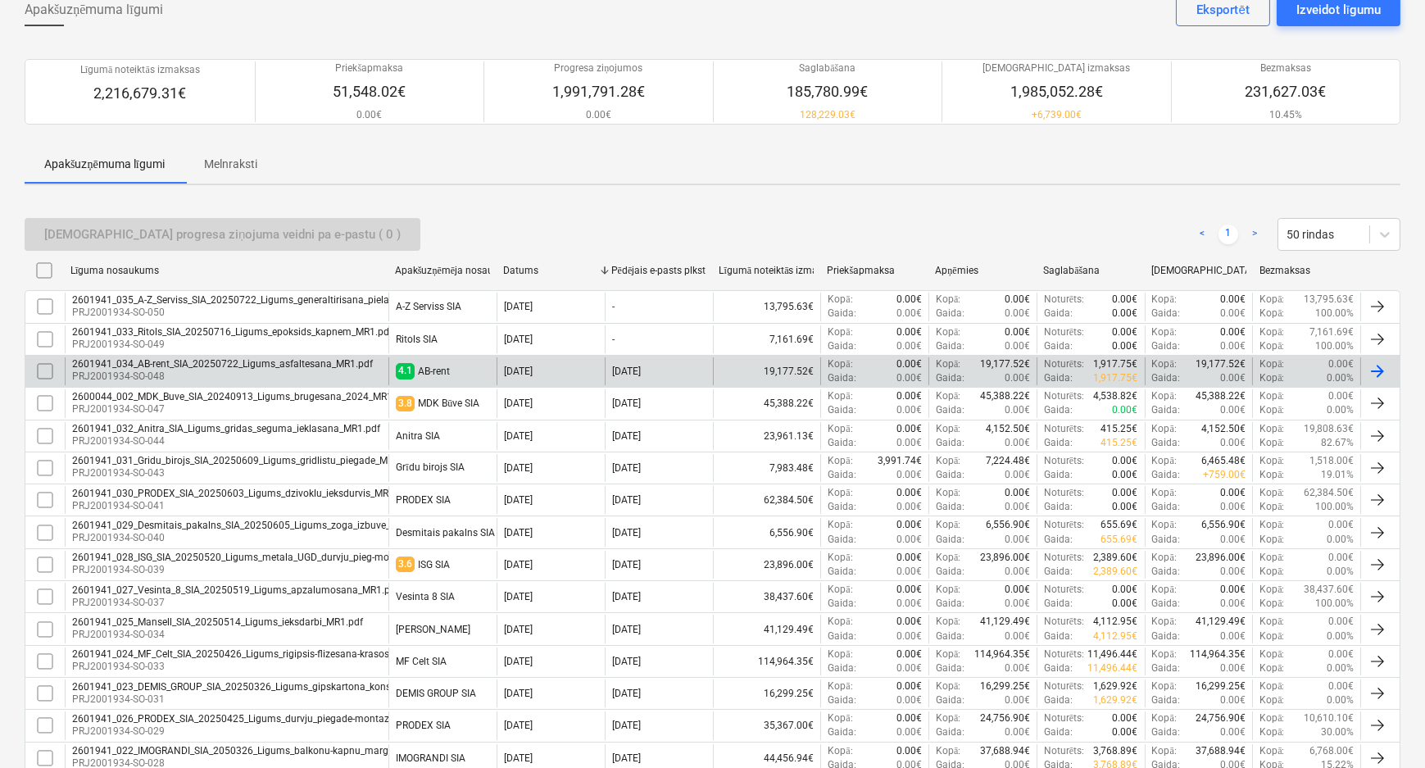
scroll to position [297, 0]
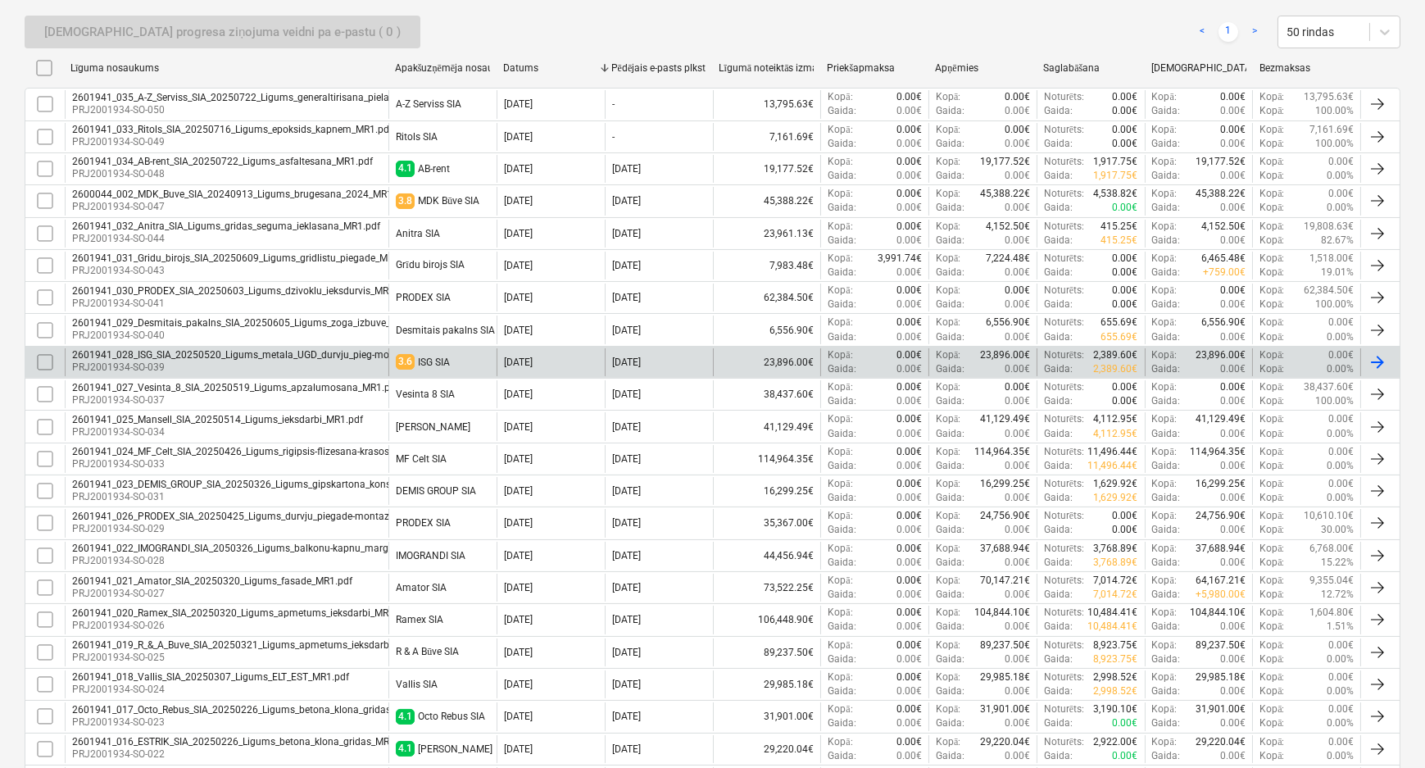
click at [206, 364] on p "PRJ2001934-SO-039" at bounding box center [263, 367] width 383 height 14
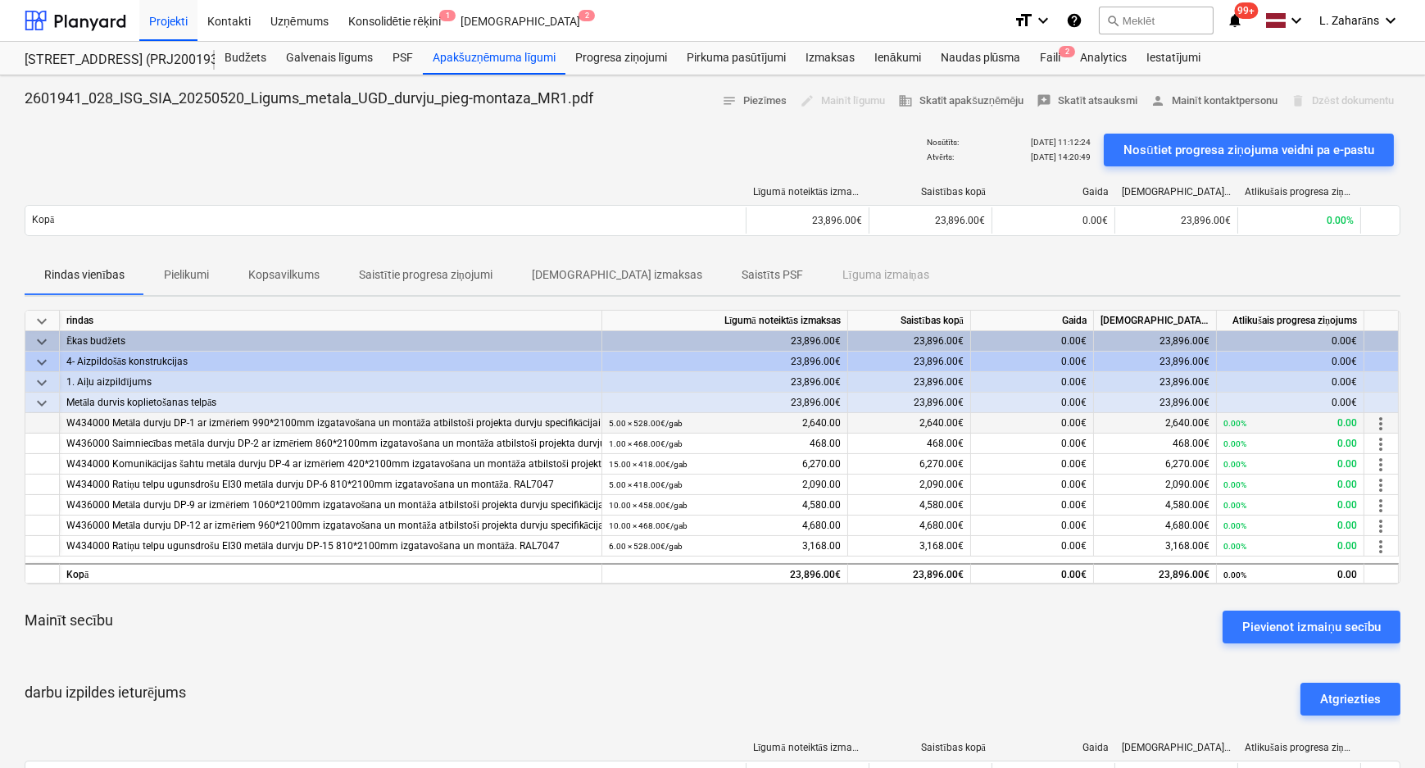
scroll to position [446, 0]
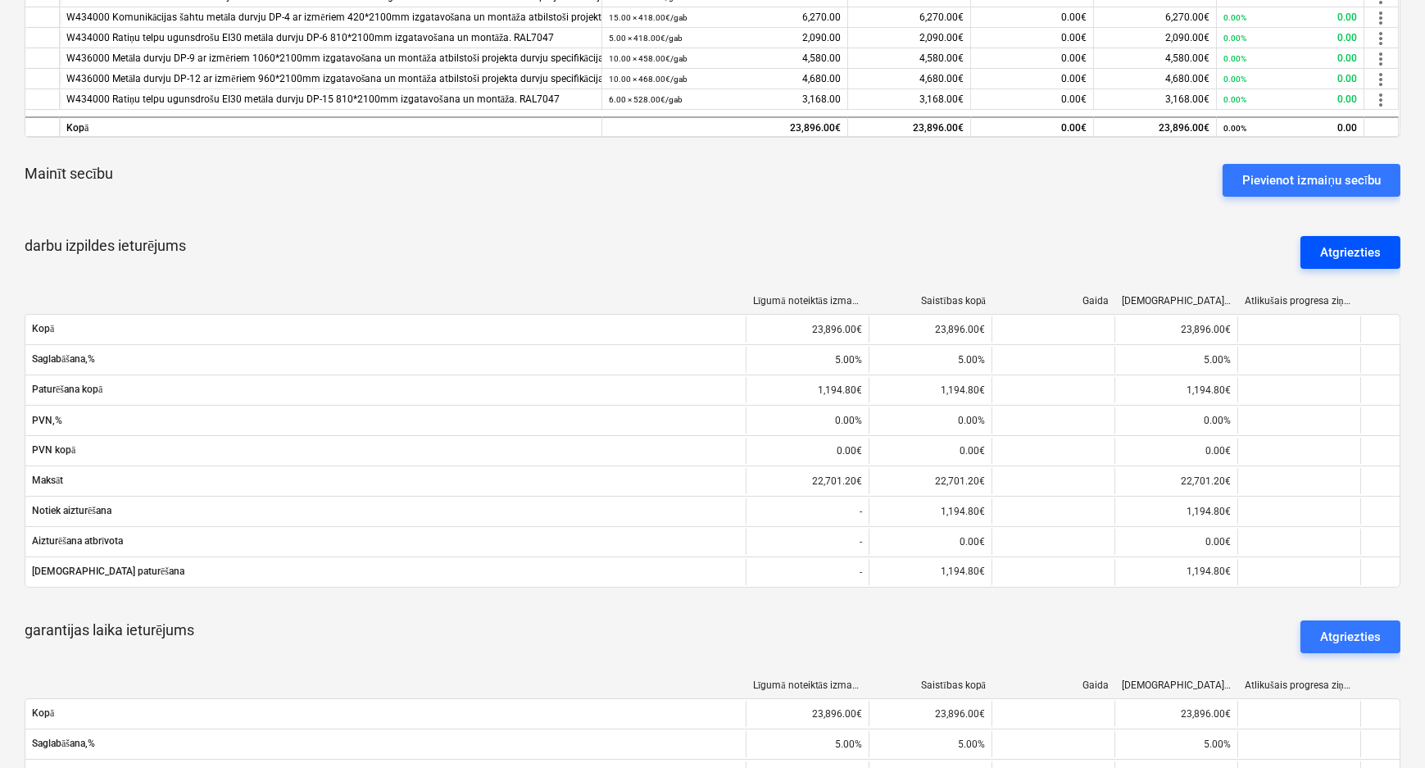
click at [1327, 248] on div "Atgriezties" at bounding box center [1350, 252] width 61 height 21
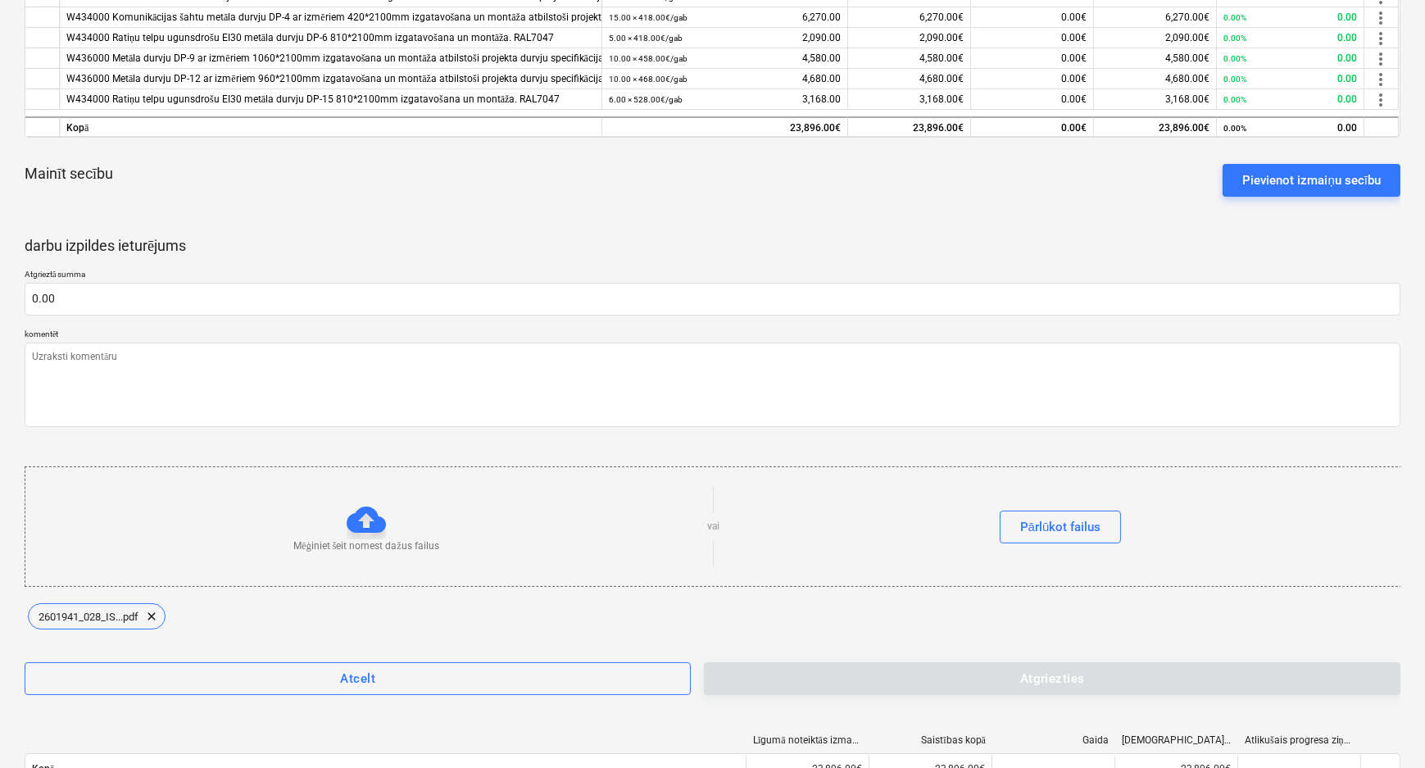
type textarea "x"
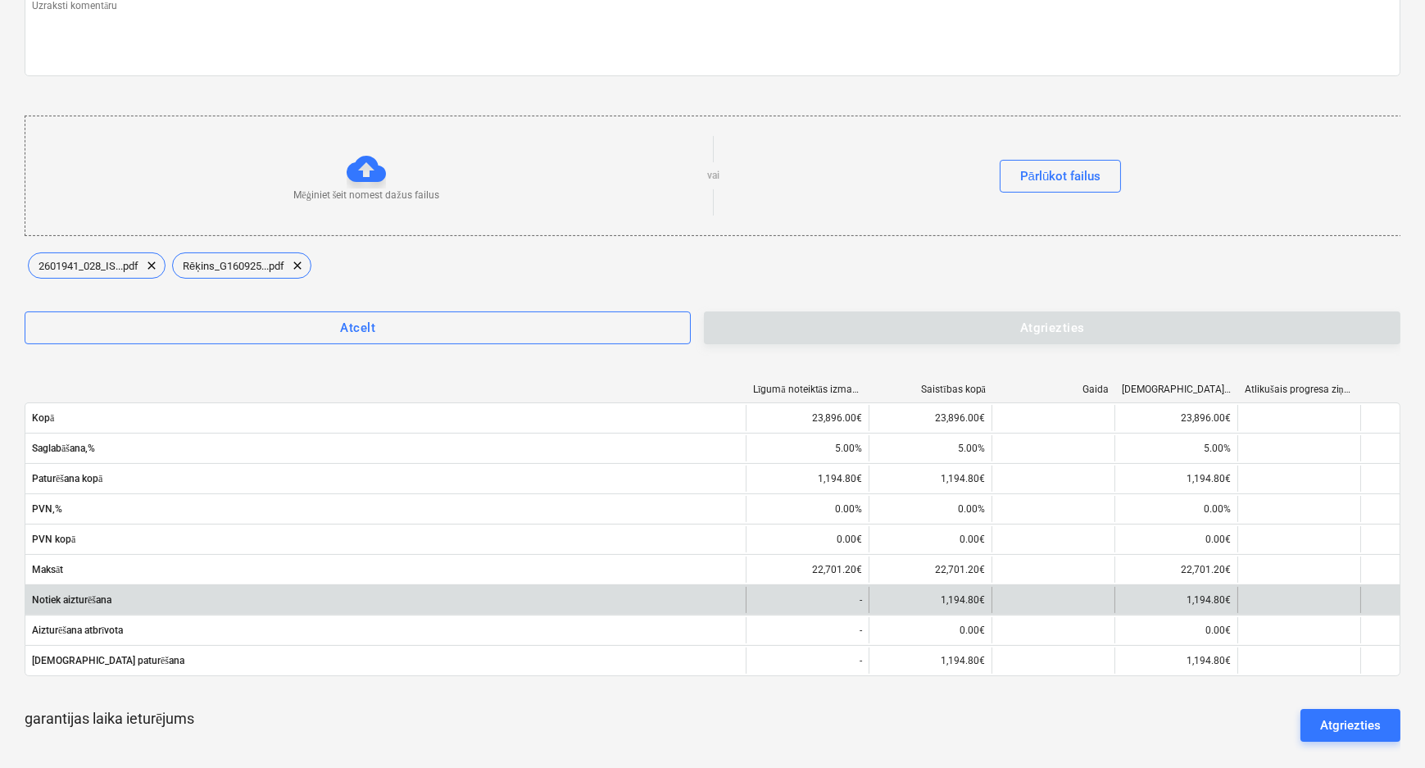
scroll to position [968, 0]
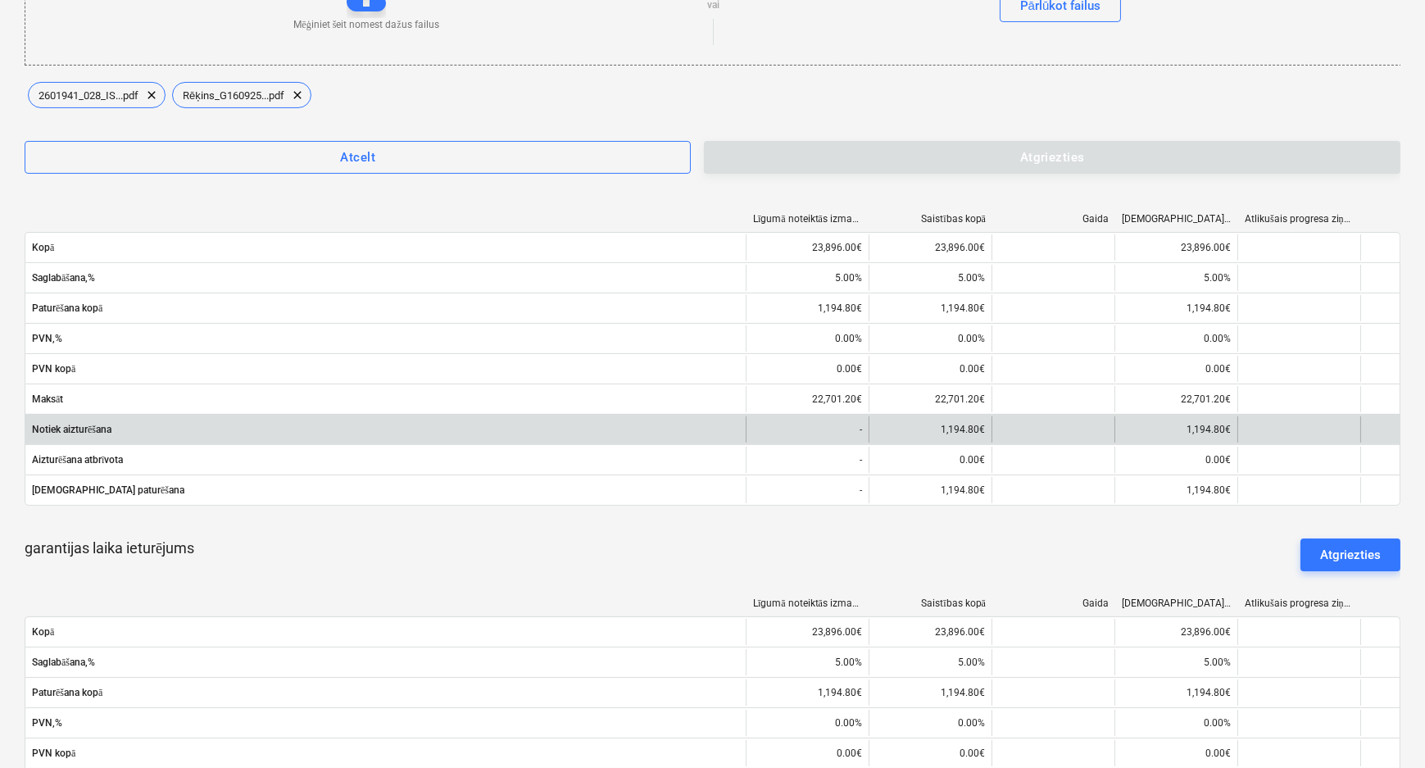
click at [962, 424] on div "1,194.80€" at bounding box center [929, 429] width 123 height 26
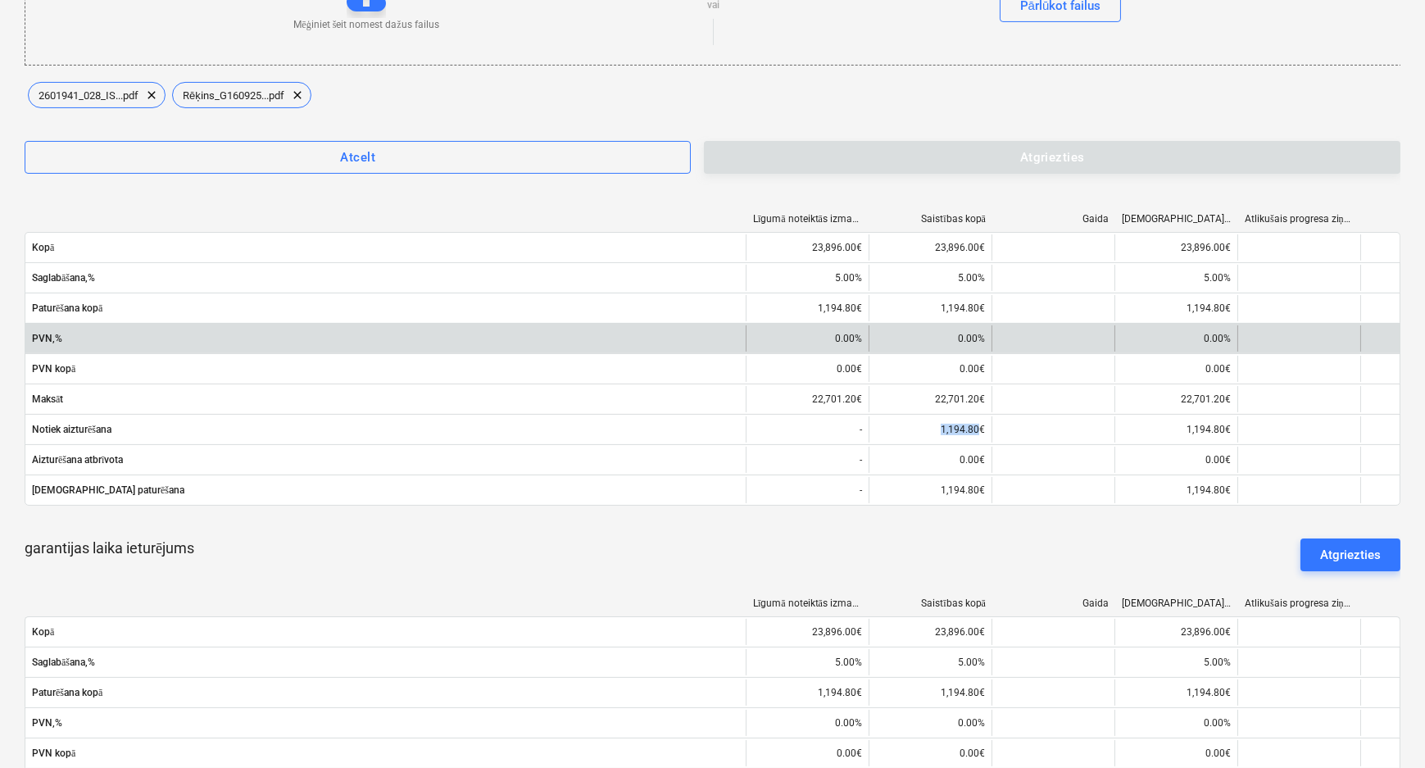
copy div "1,194.80"
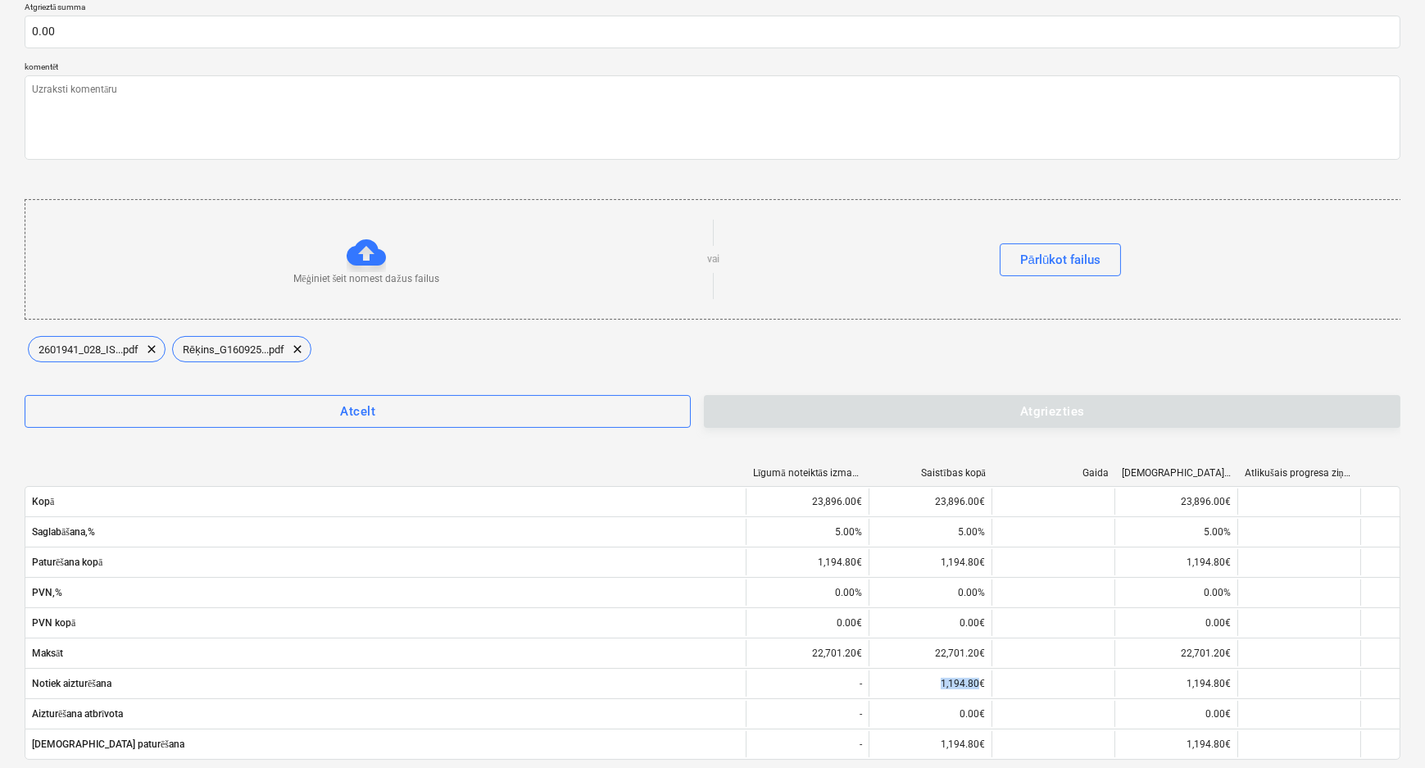
scroll to position [372, 0]
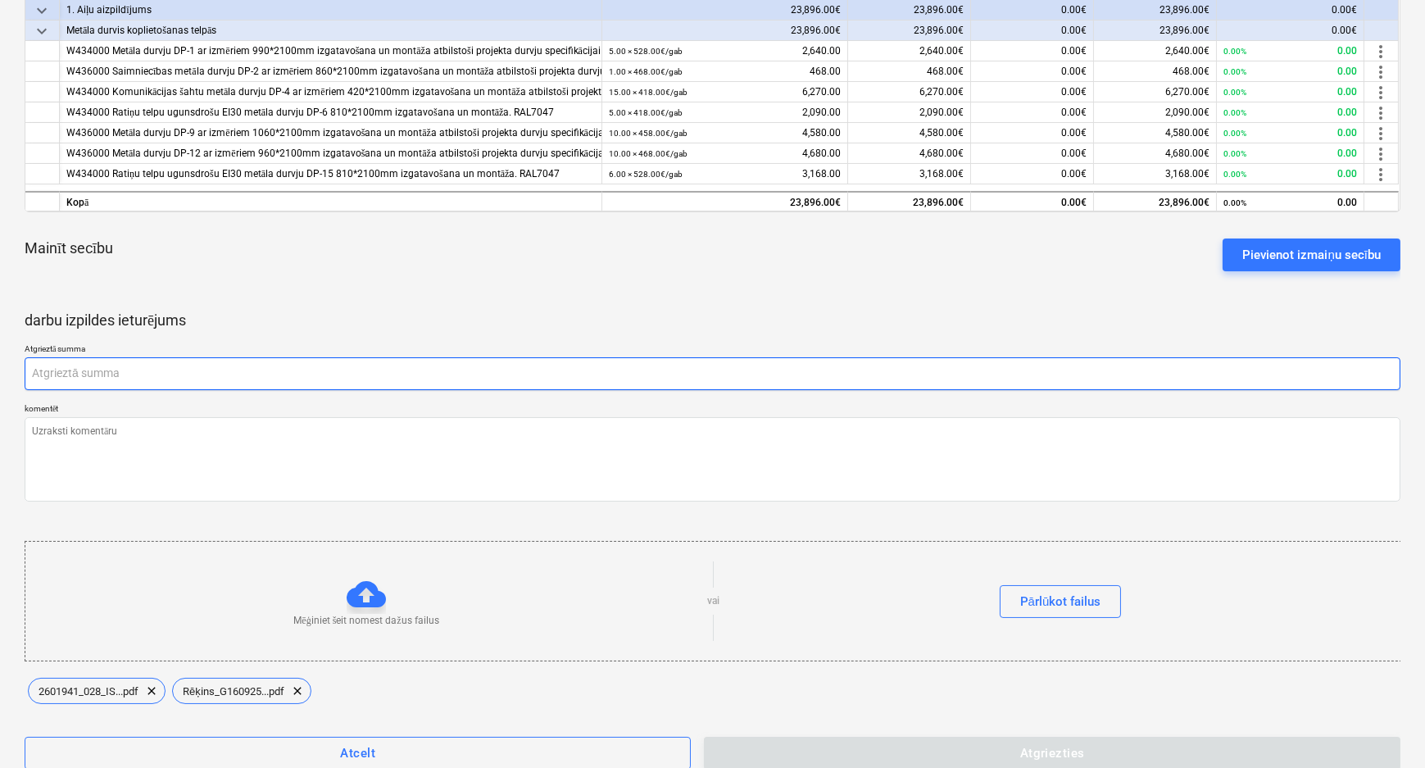
click at [76, 377] on input "text" at bounding box center [713, 373] width 1376 height 33
paste input "1,194.80"
type textarea "x"
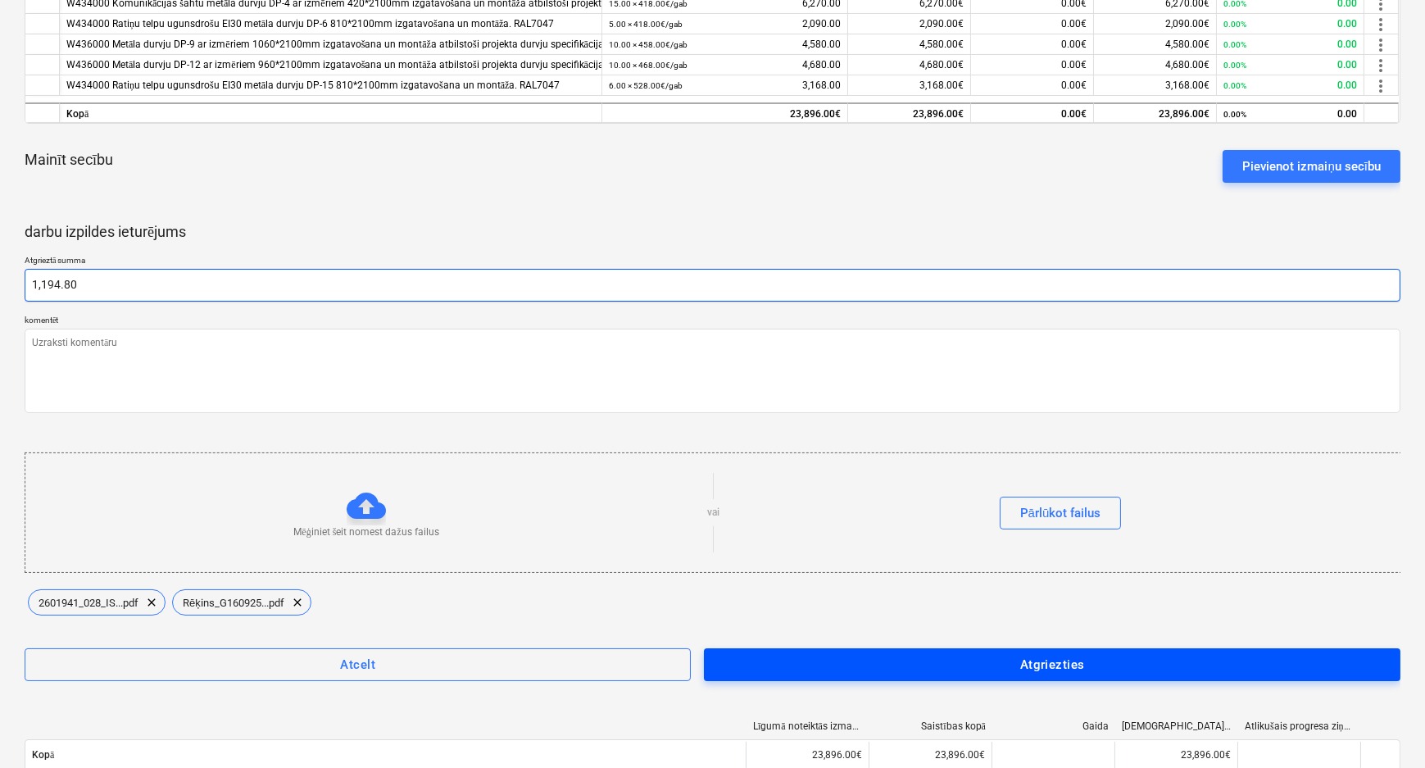
scroll to position [596, 0]
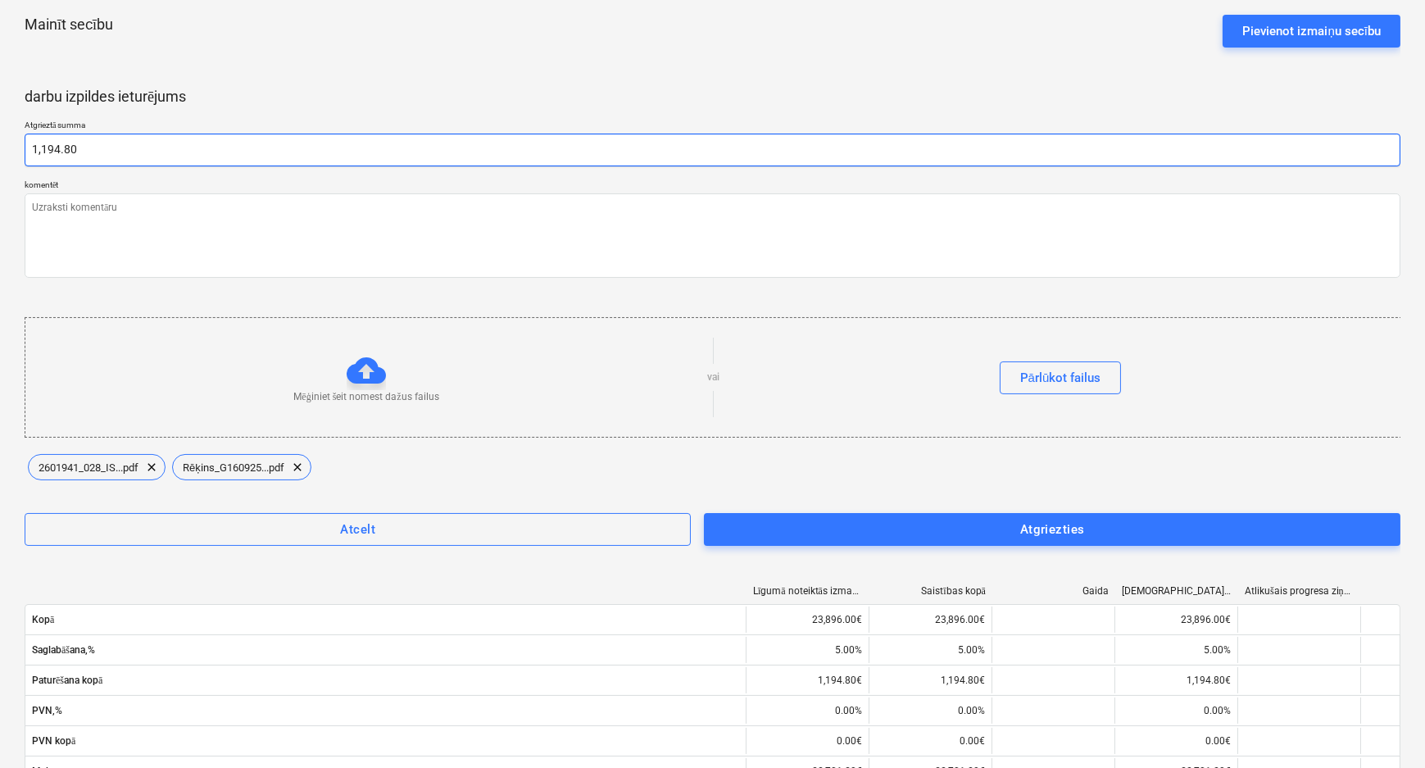
type input "1,194.80"
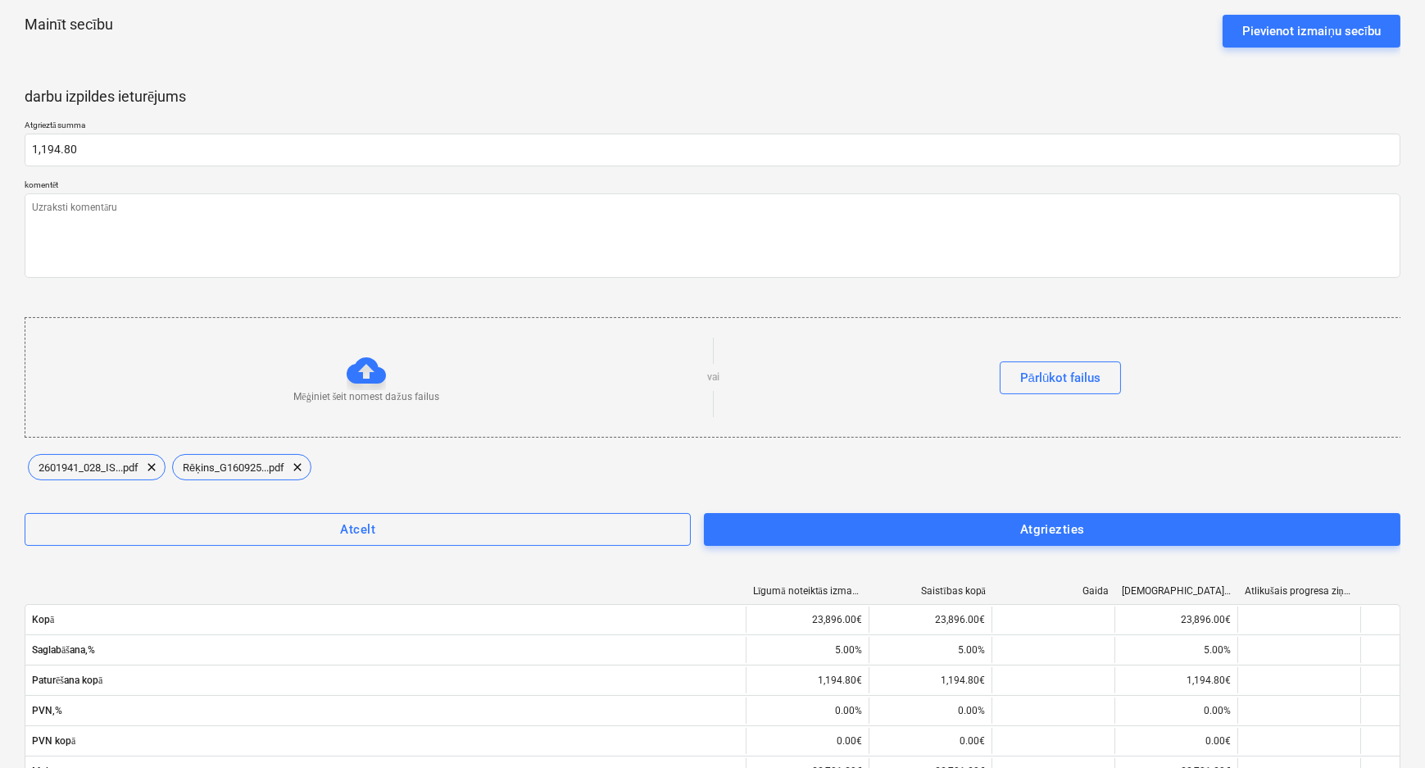
click at [885, 508] on div "Atgrieztā summa 1,194.80 komentēt Mēģiniet šeit nomest dažus failus vai Pārlūko…" at bounding box center [713, 333] width 1376 height 427
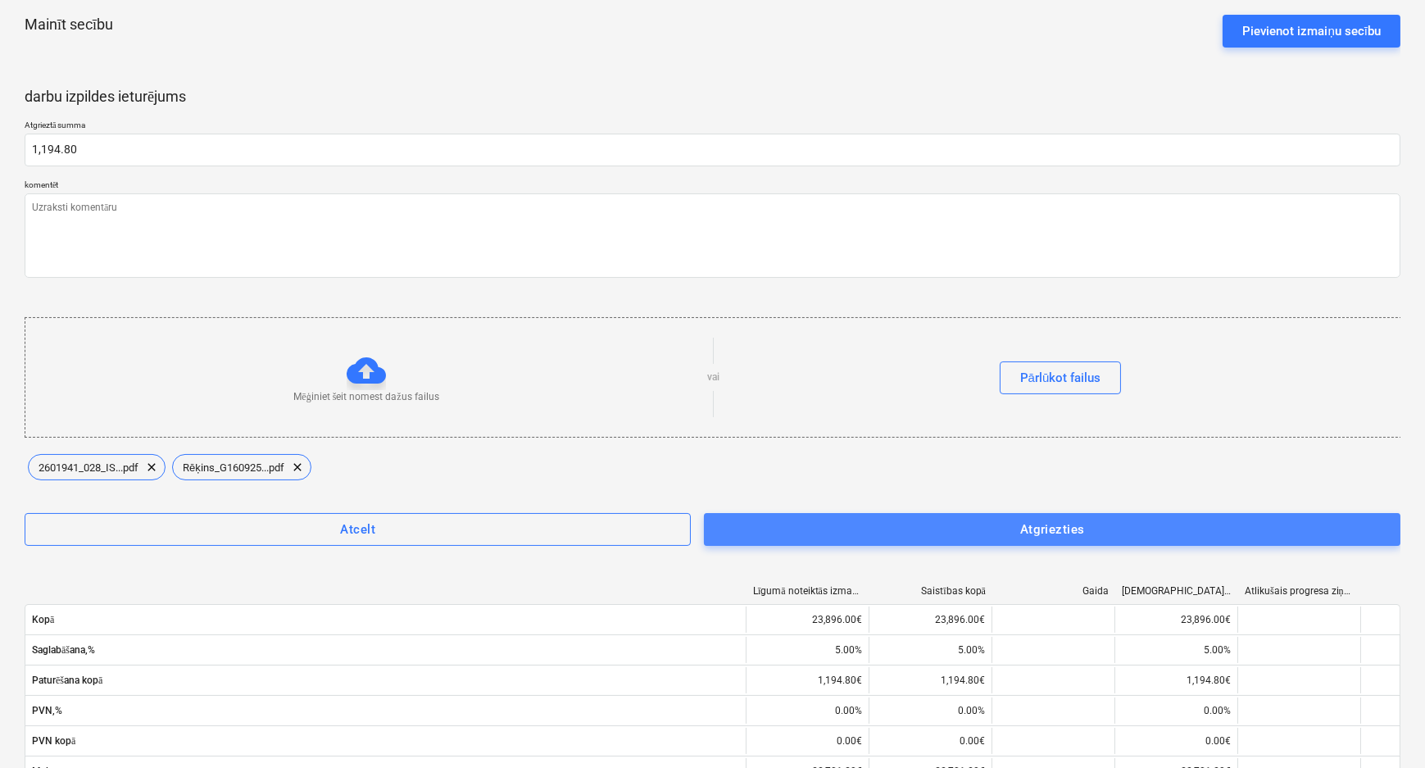
click at [886, 519] on span "Atgriezties" at bounding box center [1052, 529] width 660 height 21
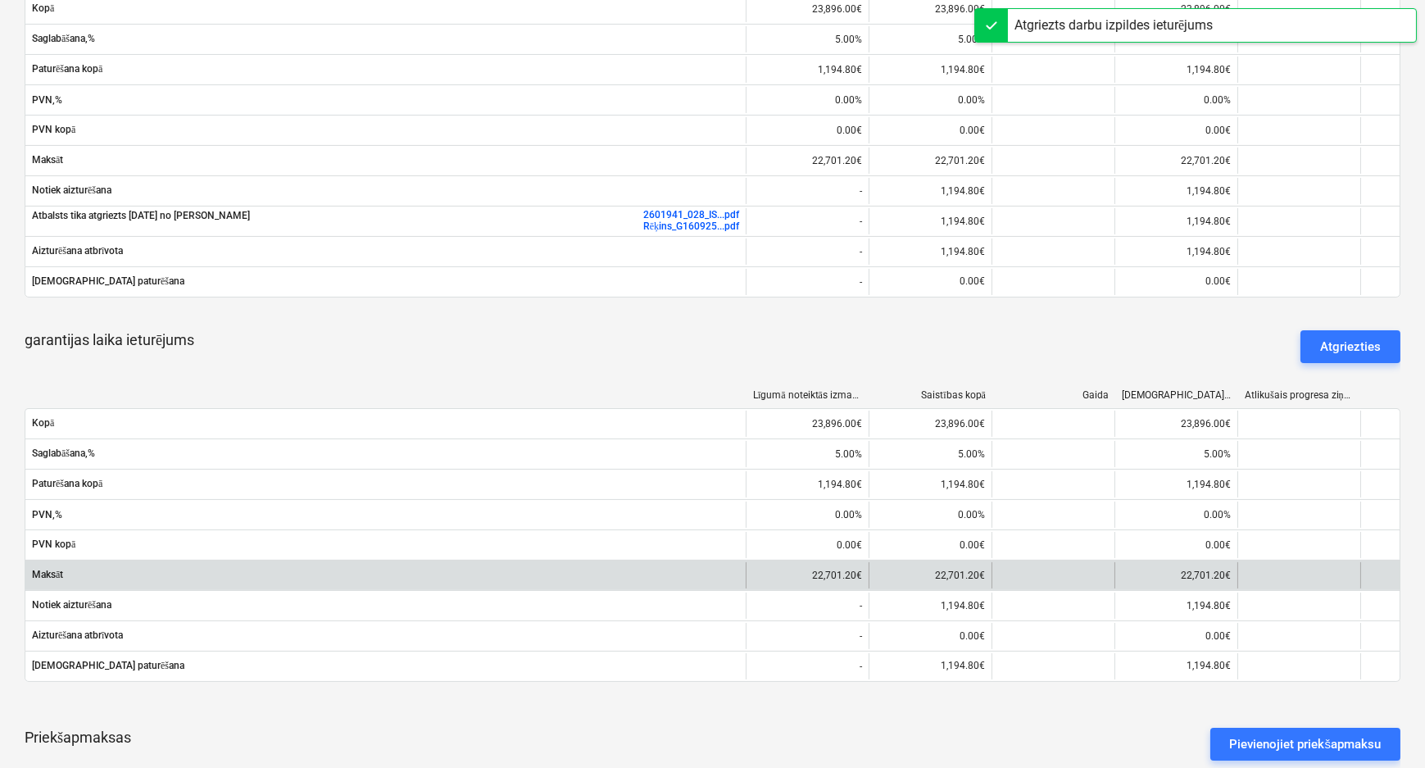
scroll to position [827, 0]
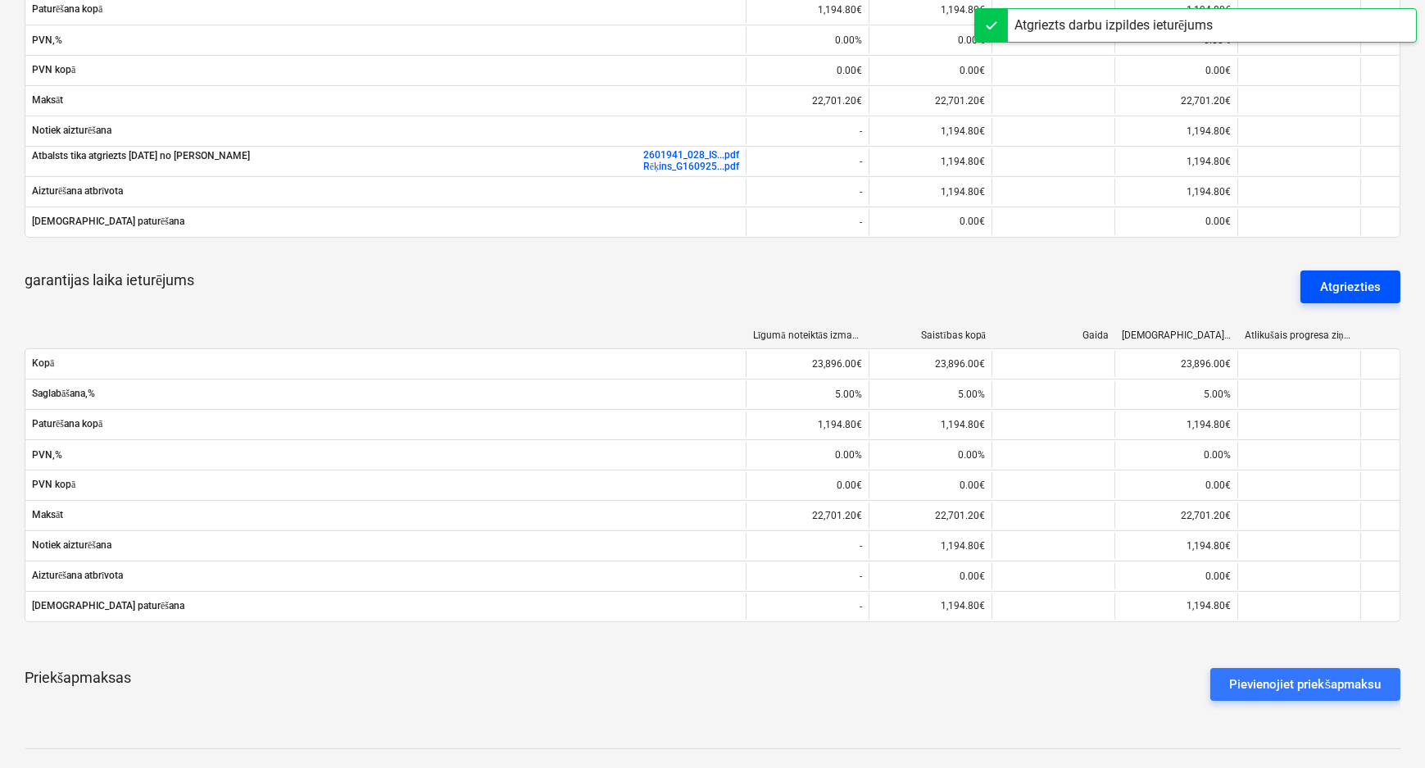
click at [1326, 279] on div "Atgriezties" at bounding box center [1350, 286] width 61 height 21
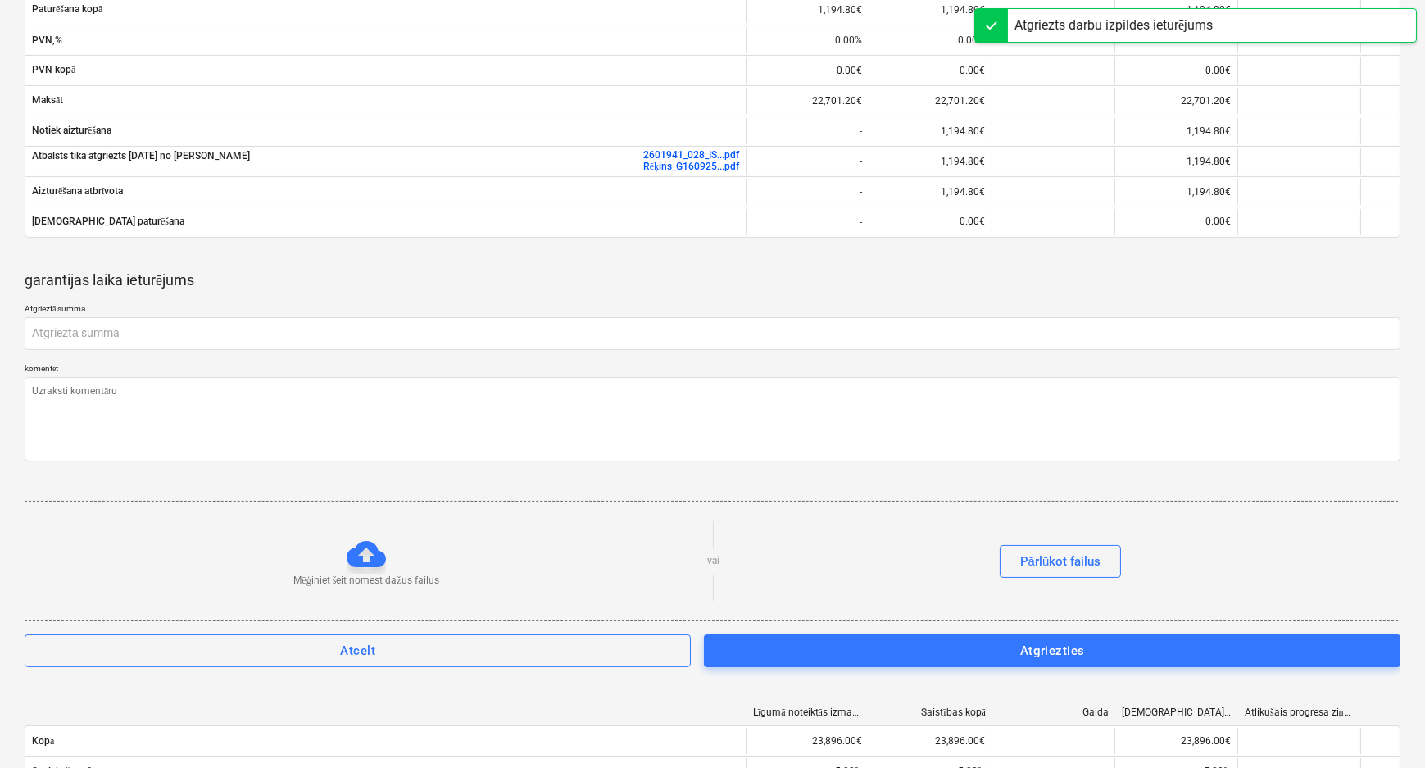
type textarea "x"
type input "0.00"
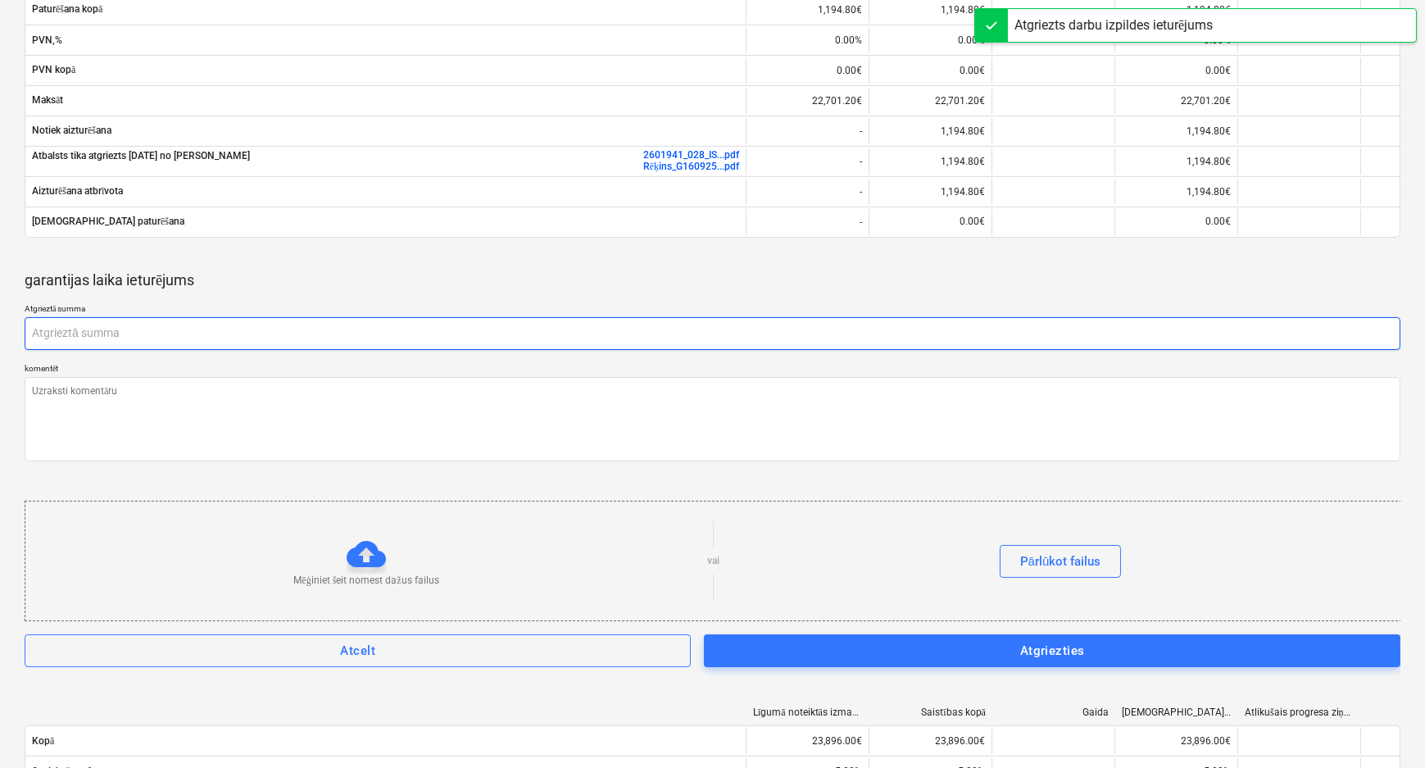
click at [169, 334] on input "text" at bounding box center [713, 333] width 1376 height 33
paste input "1,194.80"
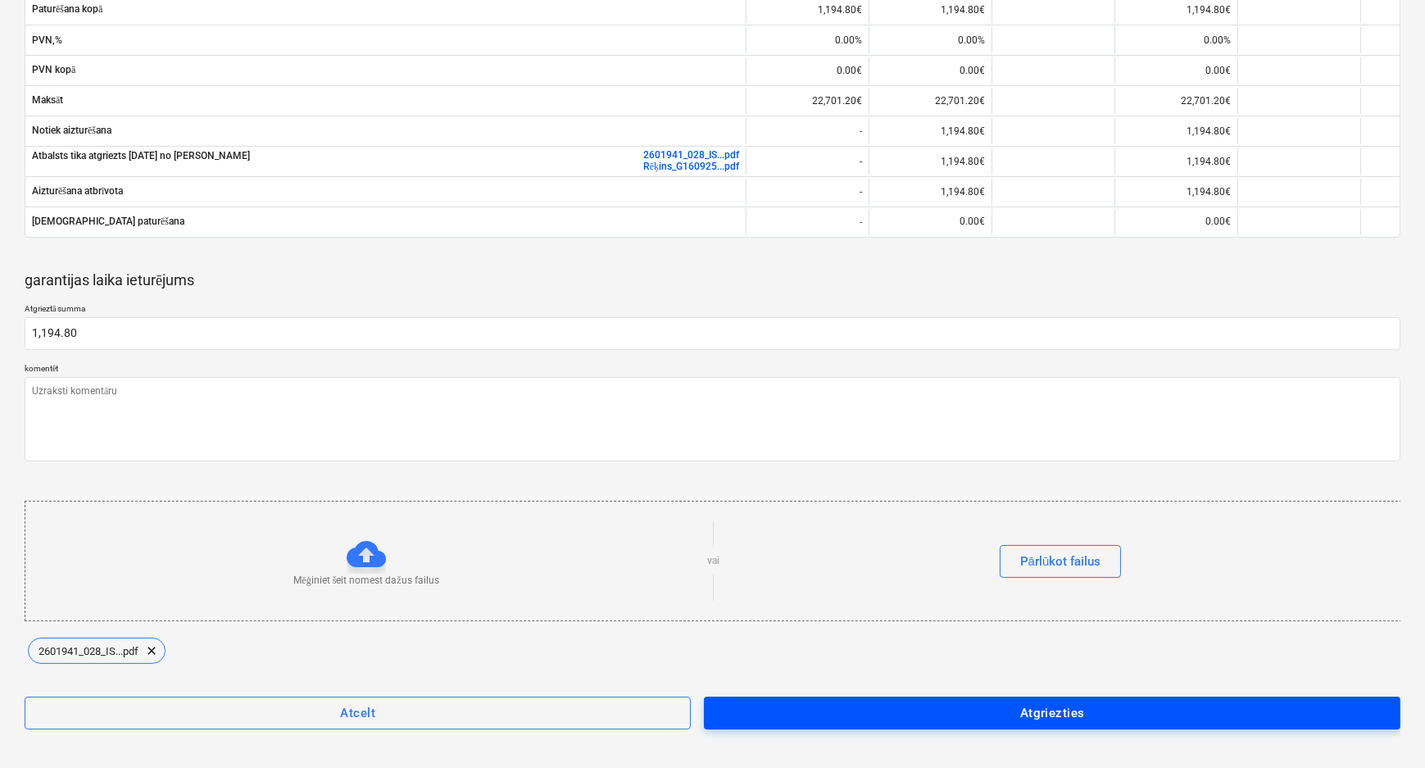
click at [873, 721] on button "Atgriezties" at bounding box center [1052, 712] width 696 height 33
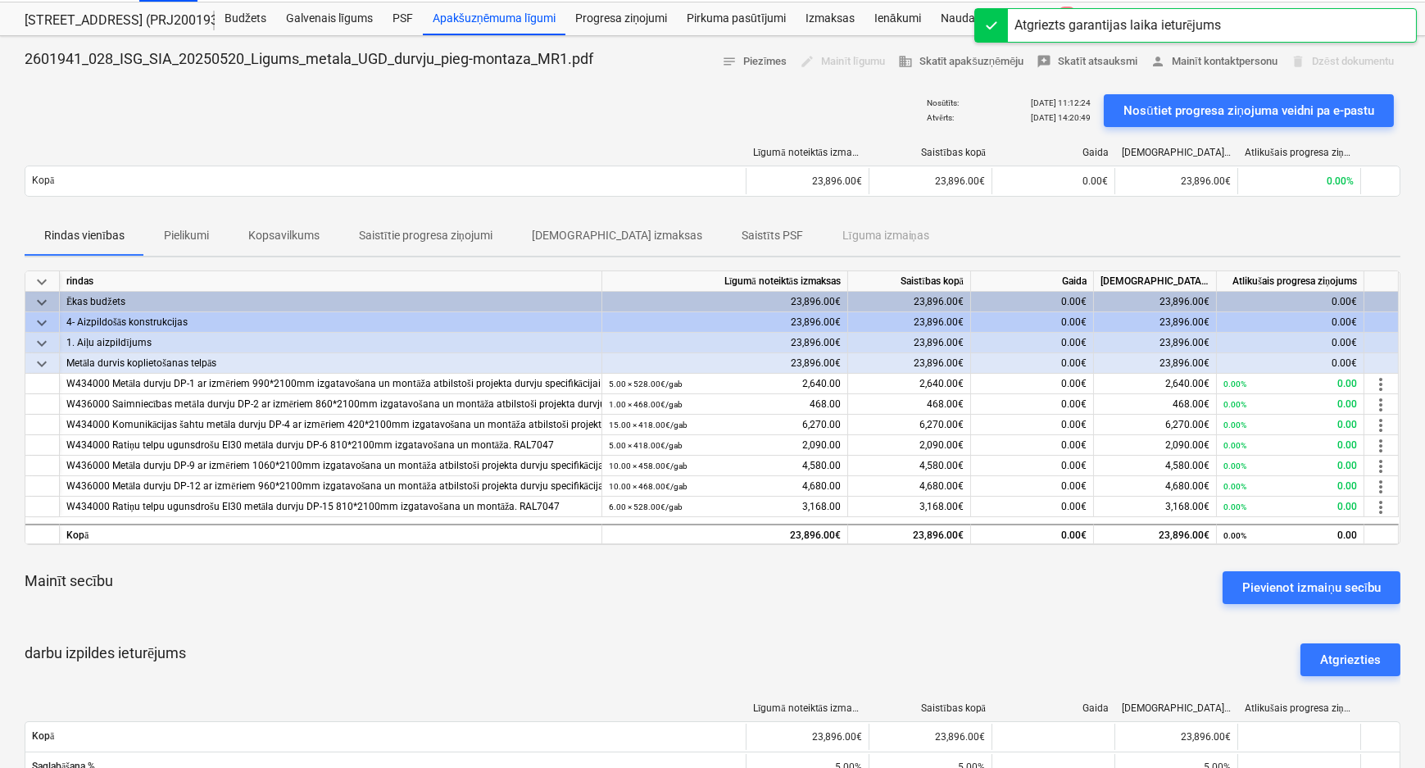
scroll to position [0, 0]
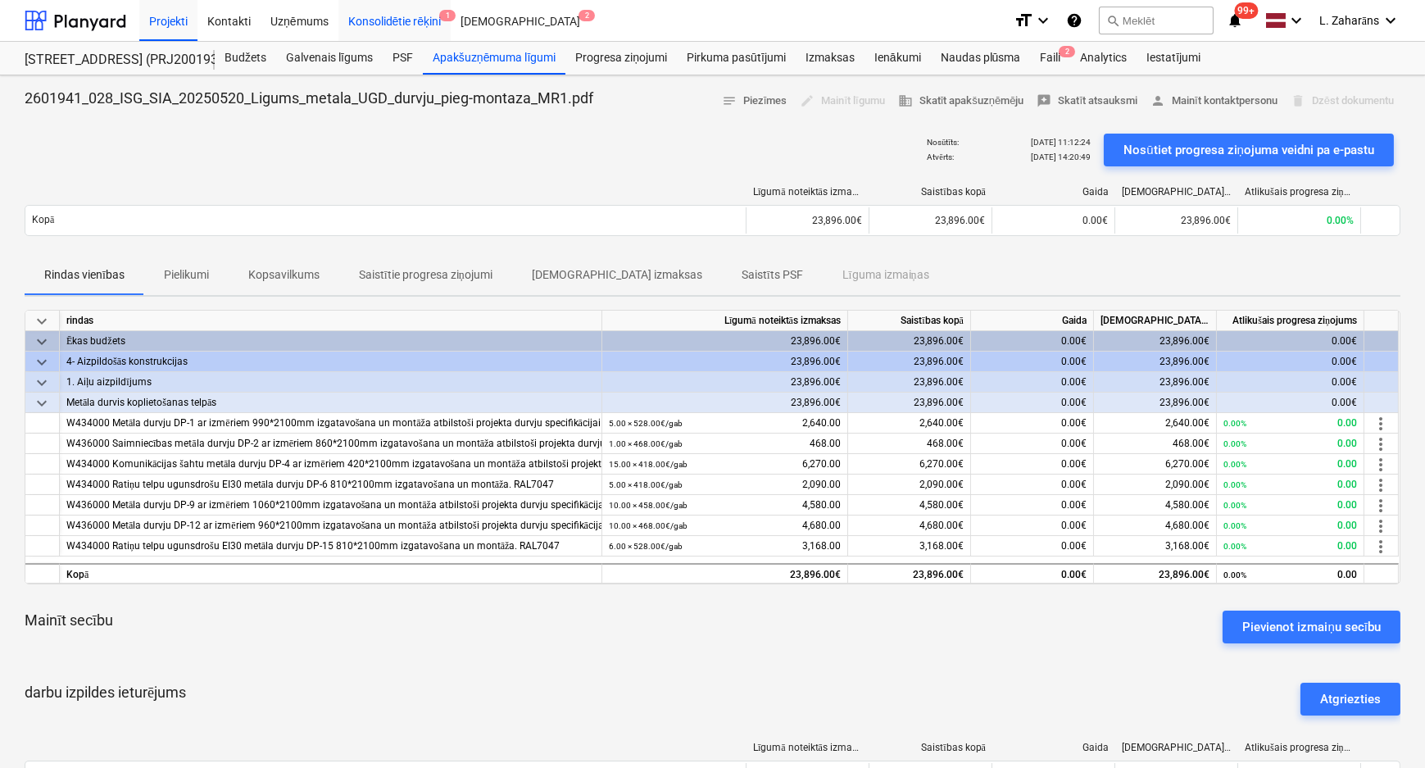
click at [392, 17] on div "Konsolidētie rēķini 1" at bounding box center [394, 20] width 113 height 42
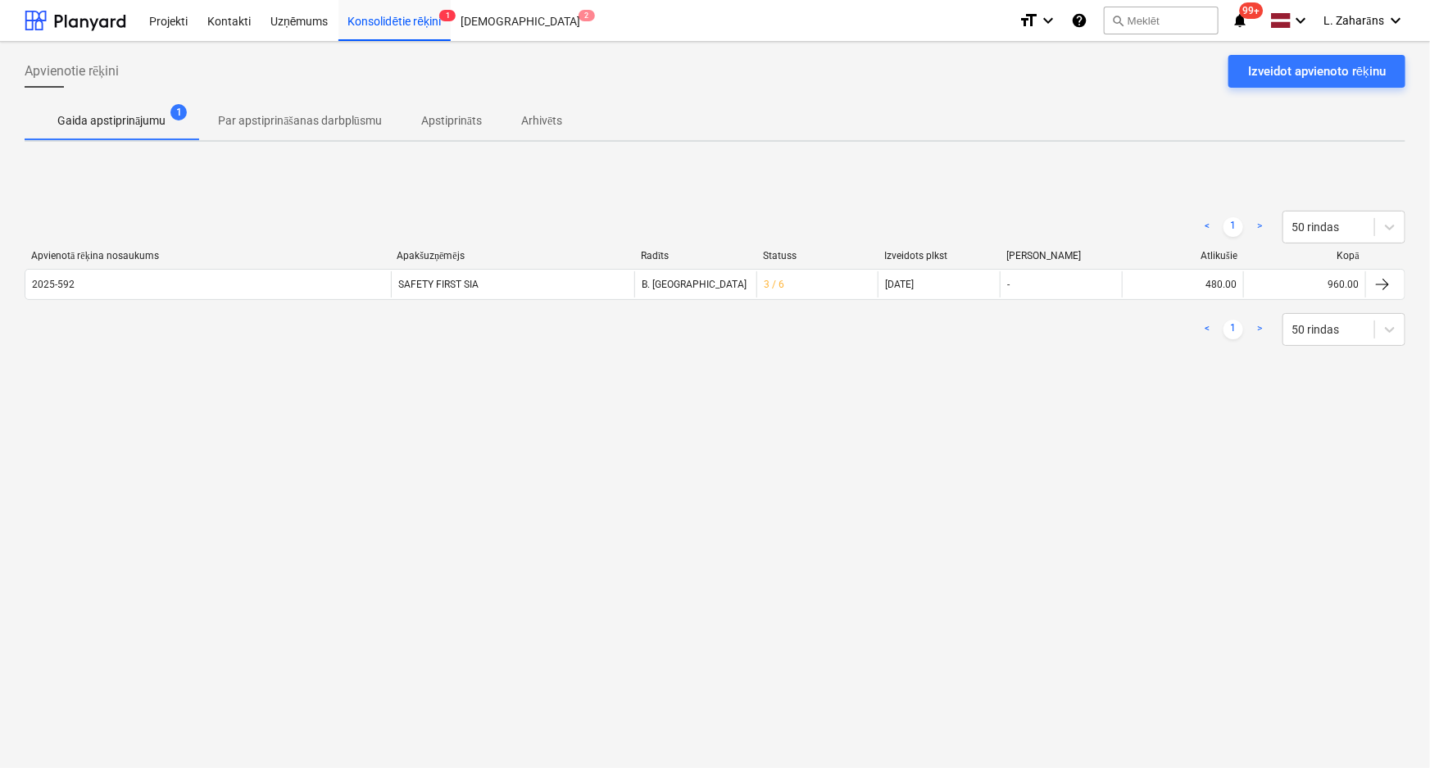
drag, startPoint x: 230, startPoint y: 282, endPoint x: 252, endPoint y: 279, distance: 21.6
click at [246, 279] on div "2025-592" at bounding box center [207, 284] width 365 height 26
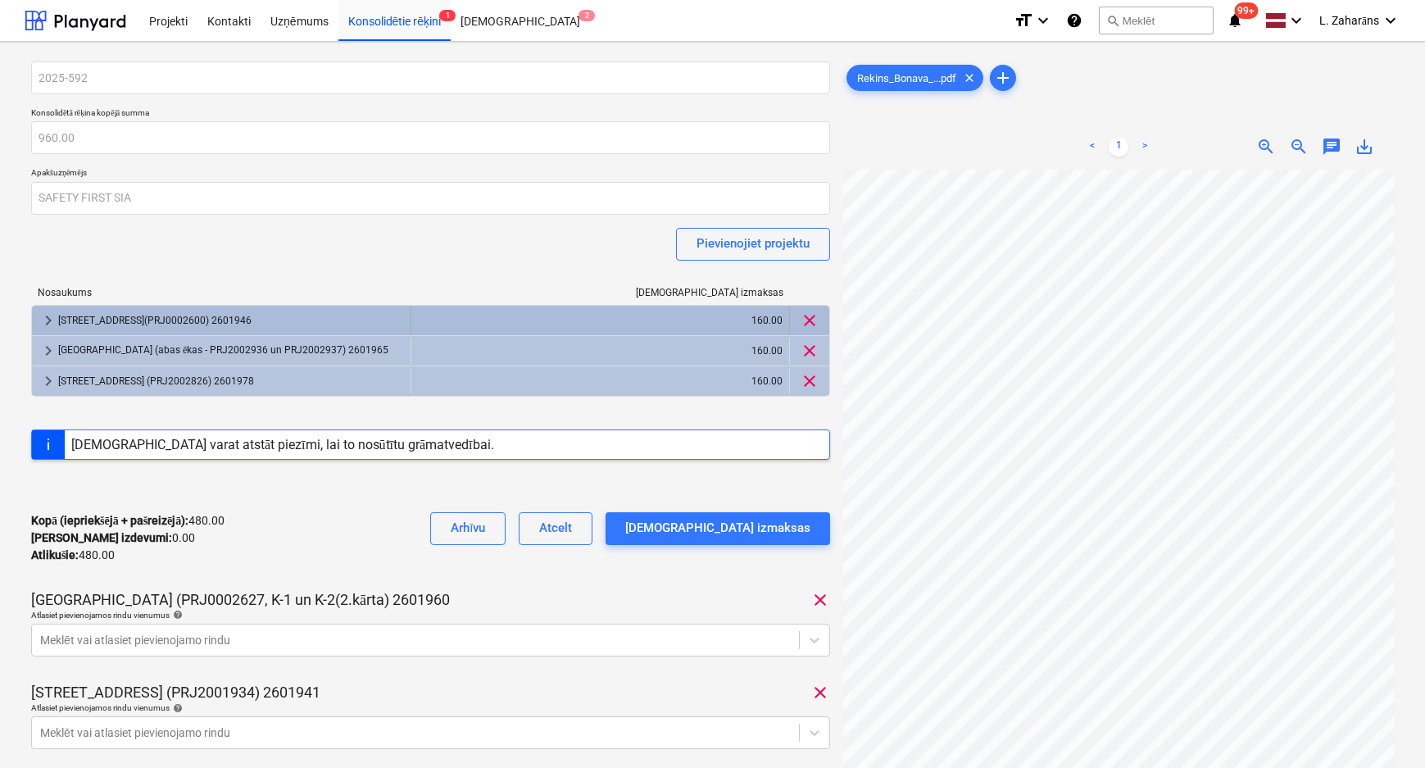
click at [52, 318] on span "keyboard_arrow_right" at bounding box center [49, 320] width 20 height 20
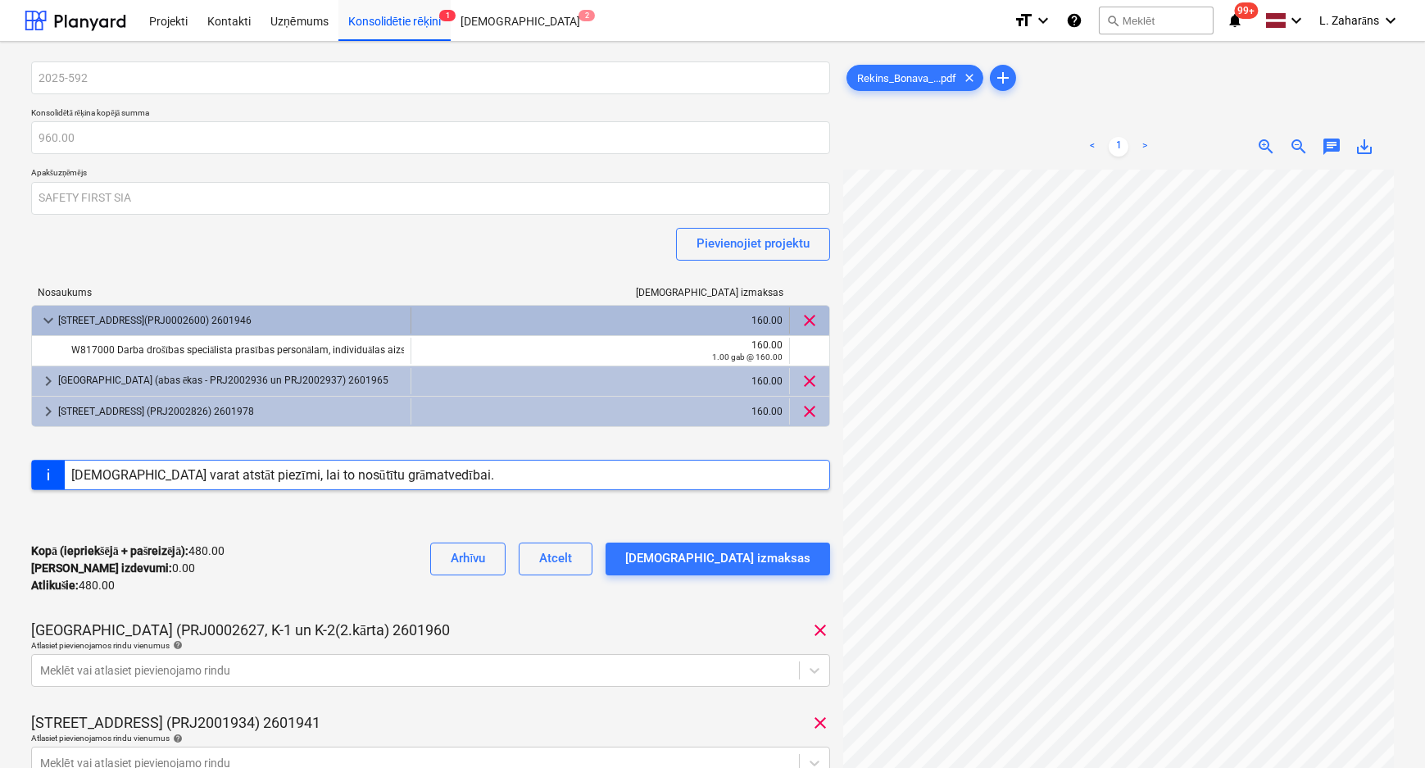
click at [52, 318] on span "keyboard_arrow_down" at bounding box center [49, 320] width 20 height 20
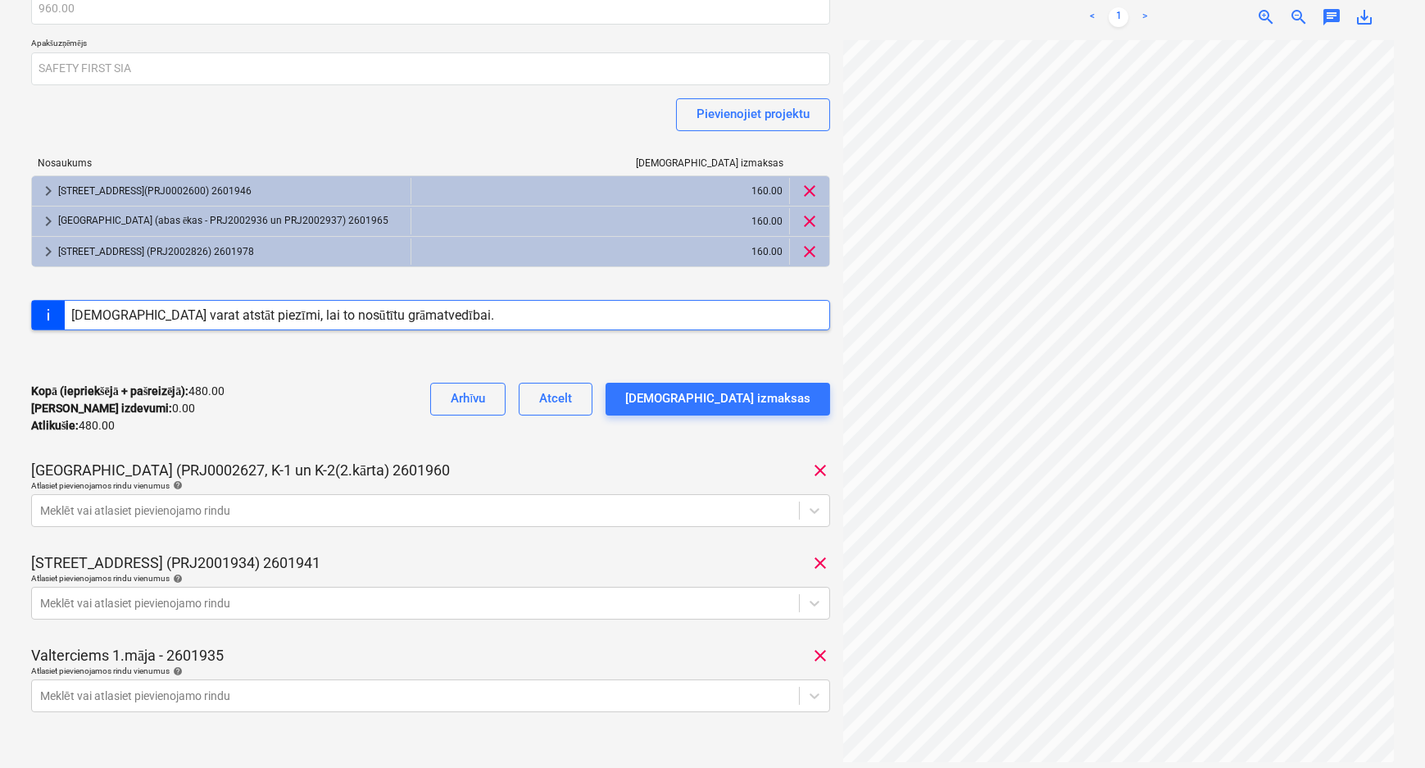
scroll to position [297, 0]
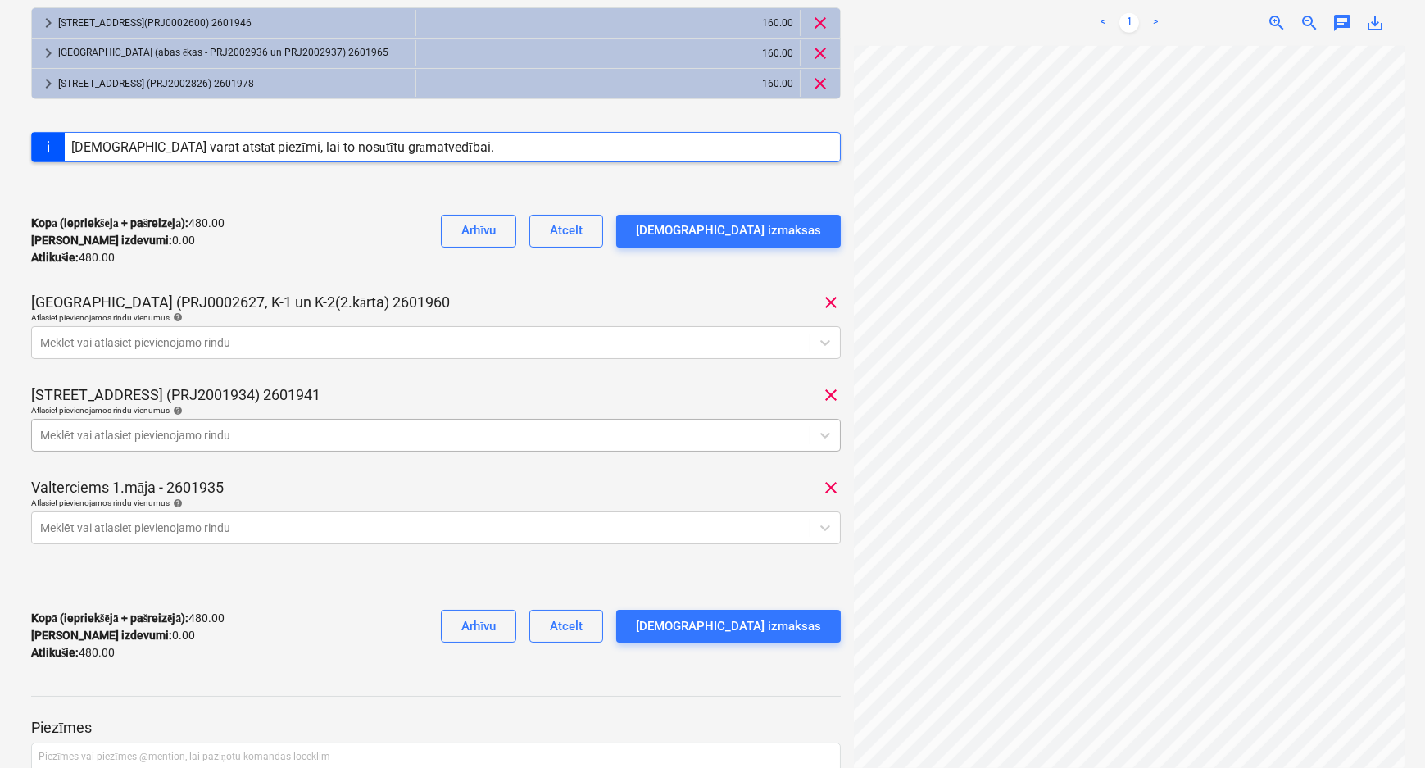
click at [77, 428] on div at bounding box center [420, 435] width 761 height 16
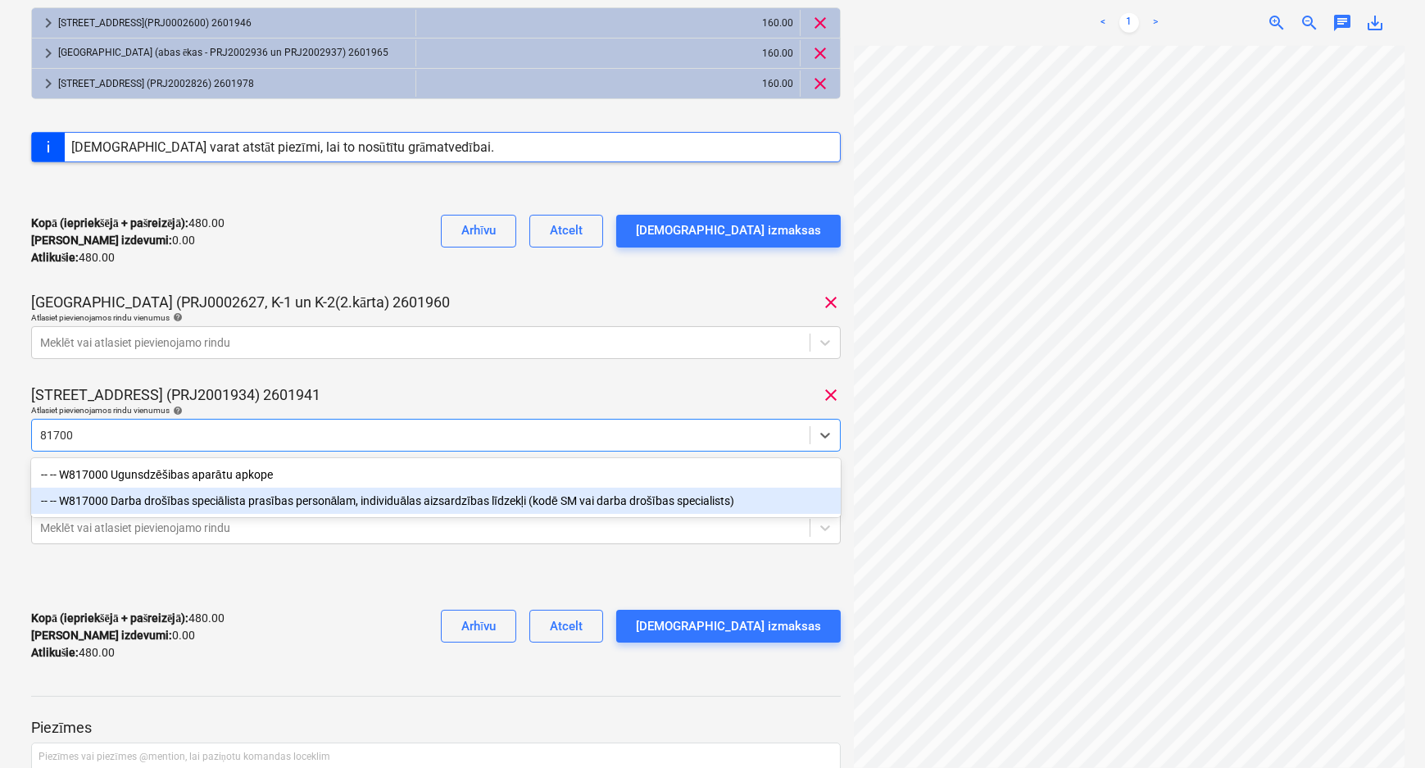
click at [118, 504] on div "-- -- W817000 Darba drošības speciālista prasības personālam, individuālas aizs…" at bounding box center [435, 500] width 809 height 26
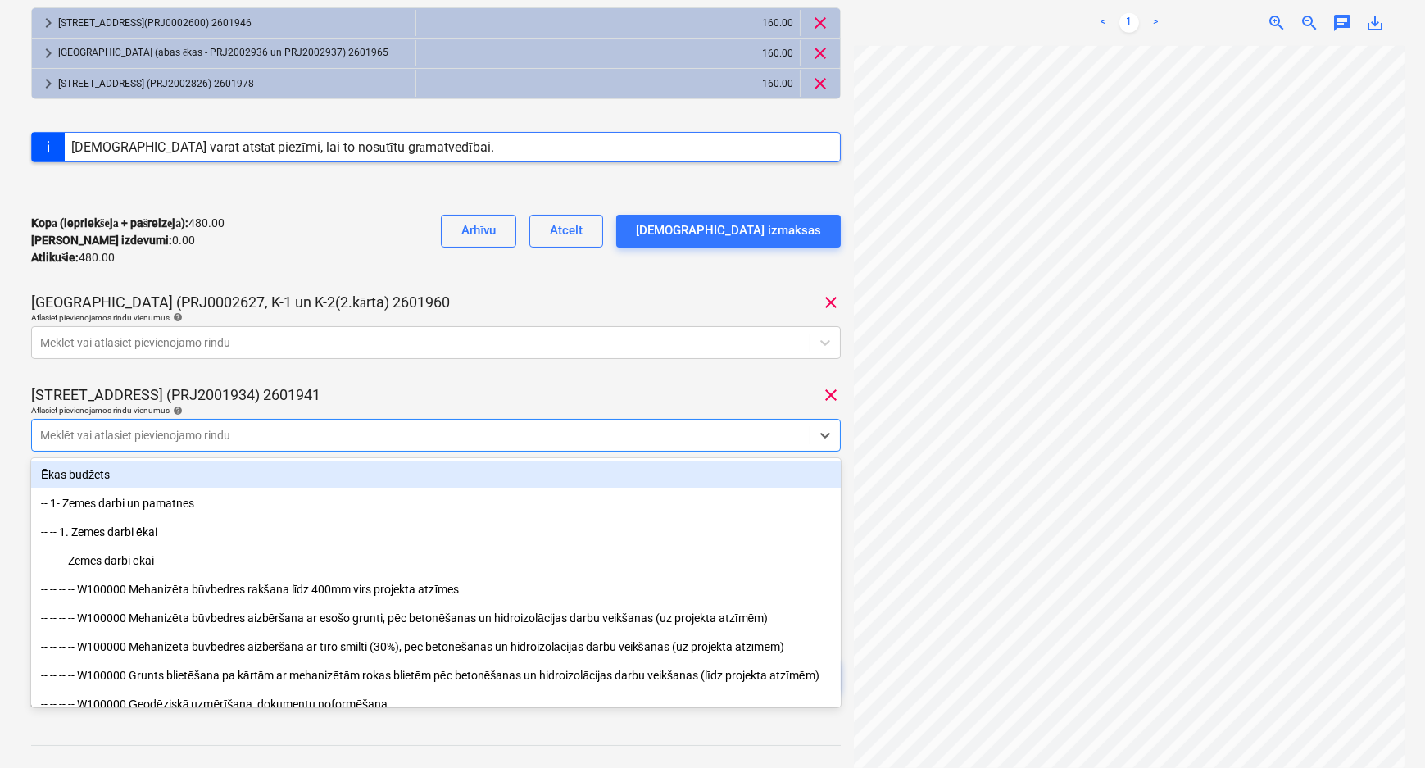
click at [330, 396] on div "Mazā Robežu iela 1 (PRJ2001934) 2601941 clear" at bounding box center [435, 395] width 809 height 20
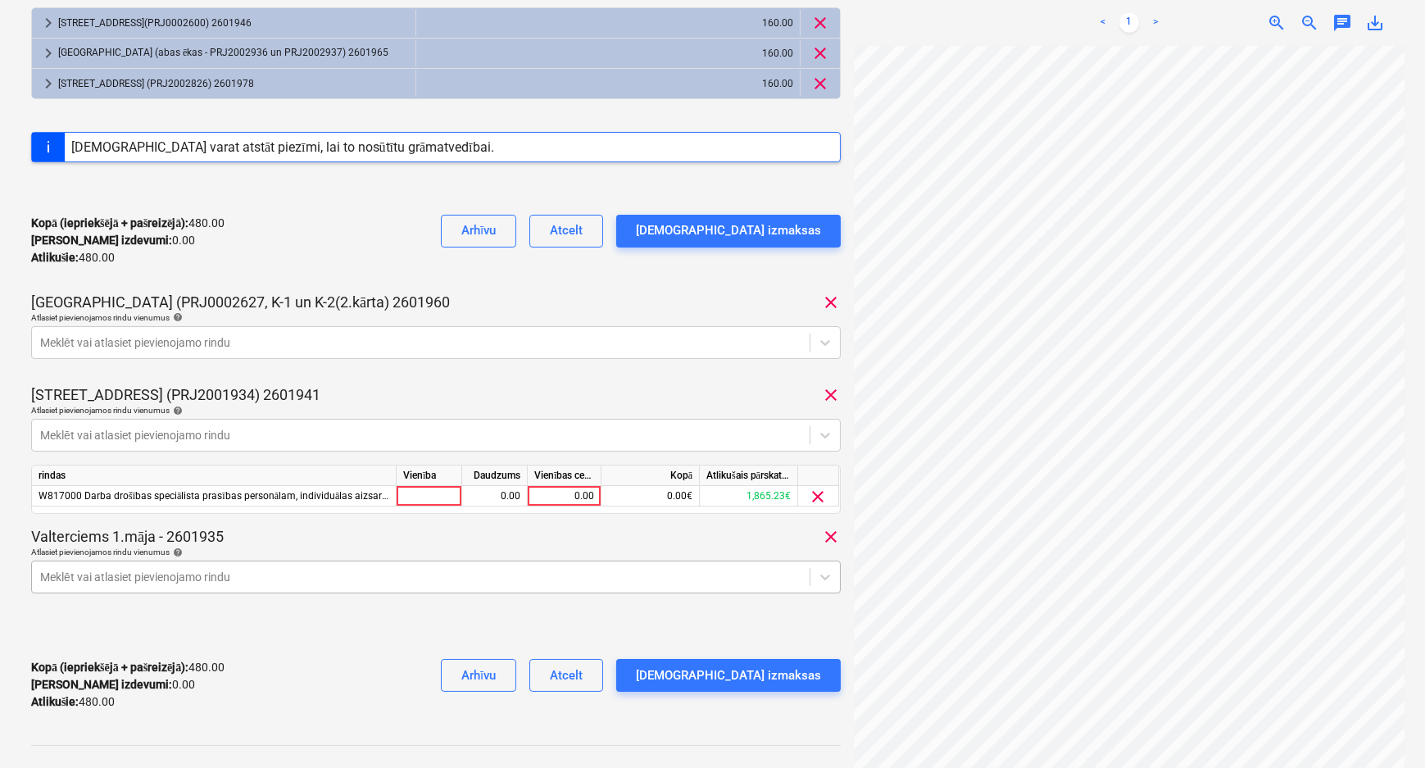
scroll to position [385, 0]
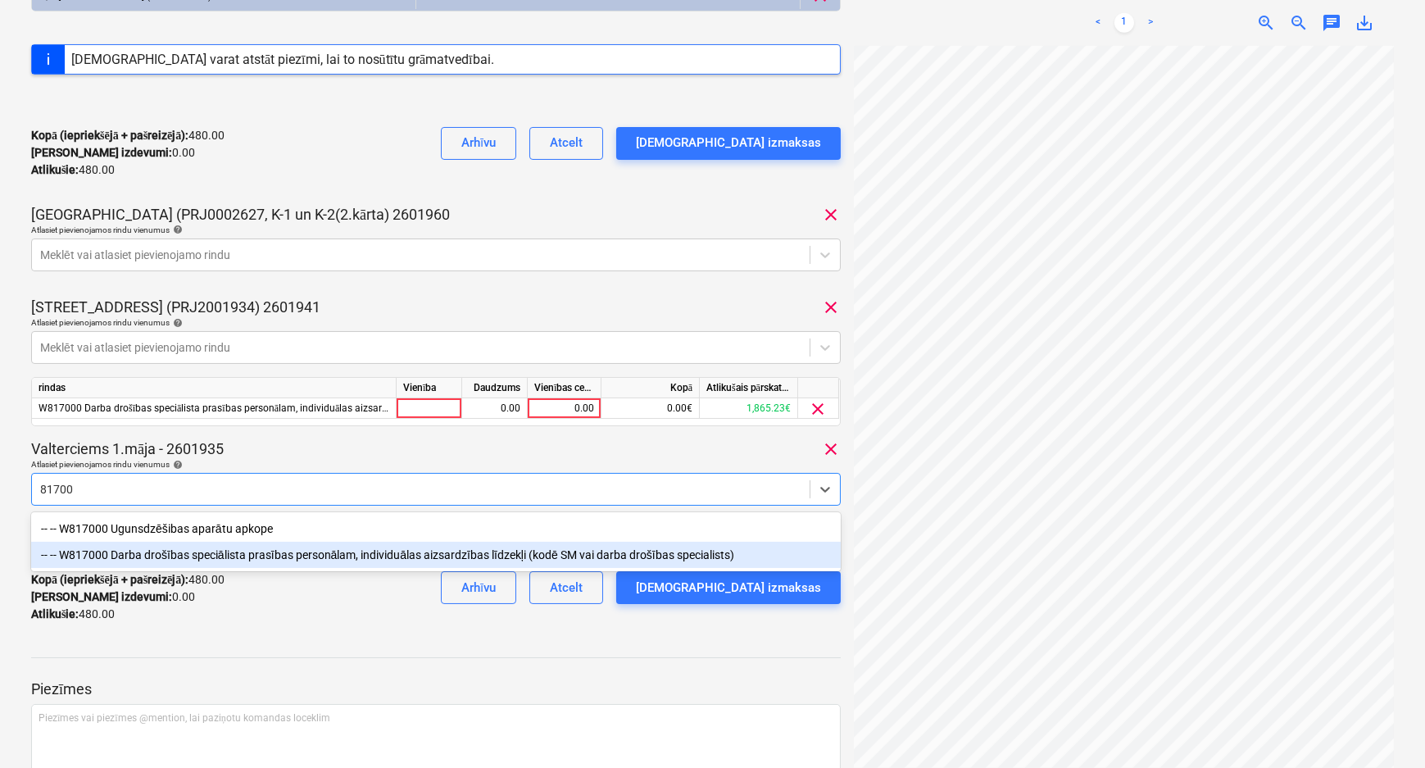
click at [219, 560] on div "-- -- W817000 Darba drošības speciālista prasības personālam, individuālas aizs…" at bounding box center [435, 555] width 809 height 26
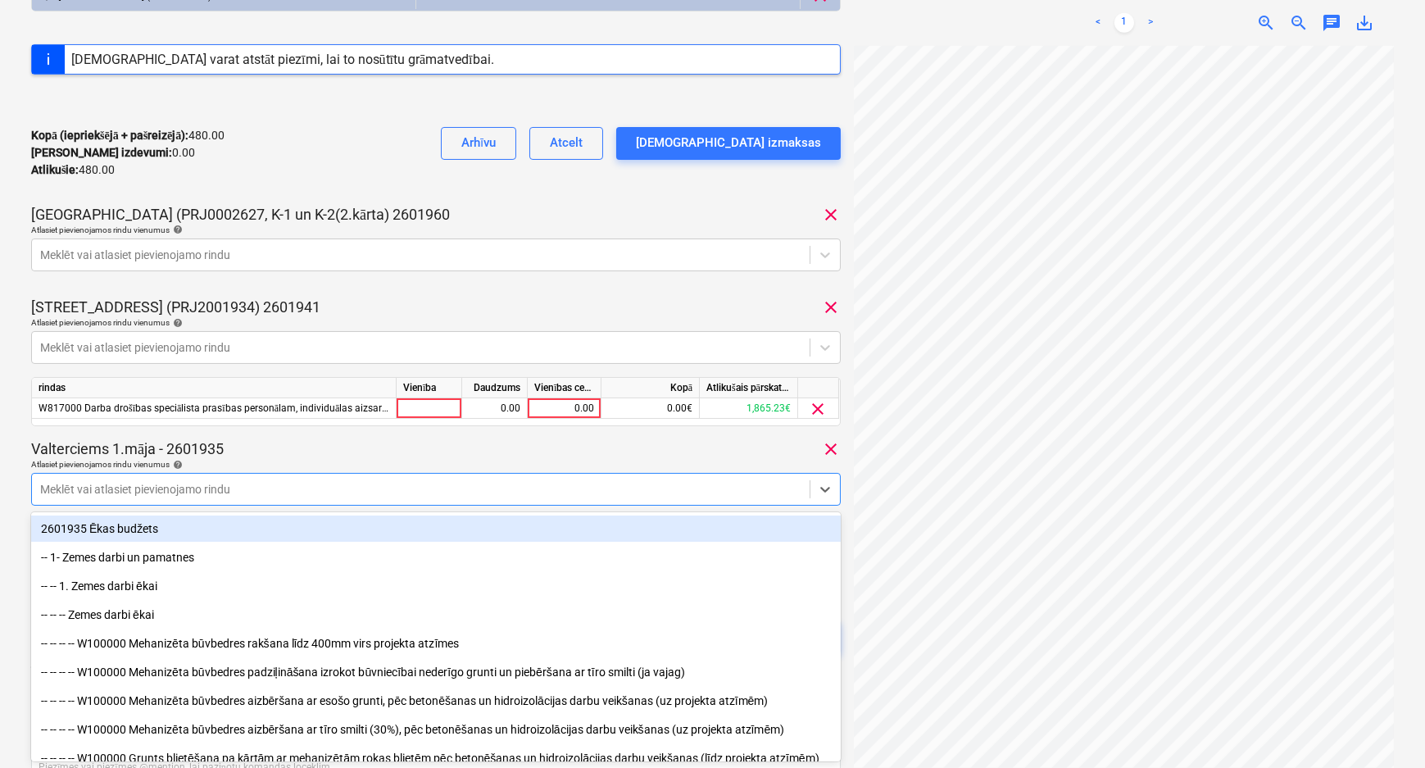
click at [306, 446] on div "Valterciems 1.māja - 2601935 clear" at bounding box center [435, 449] width 809 height 20
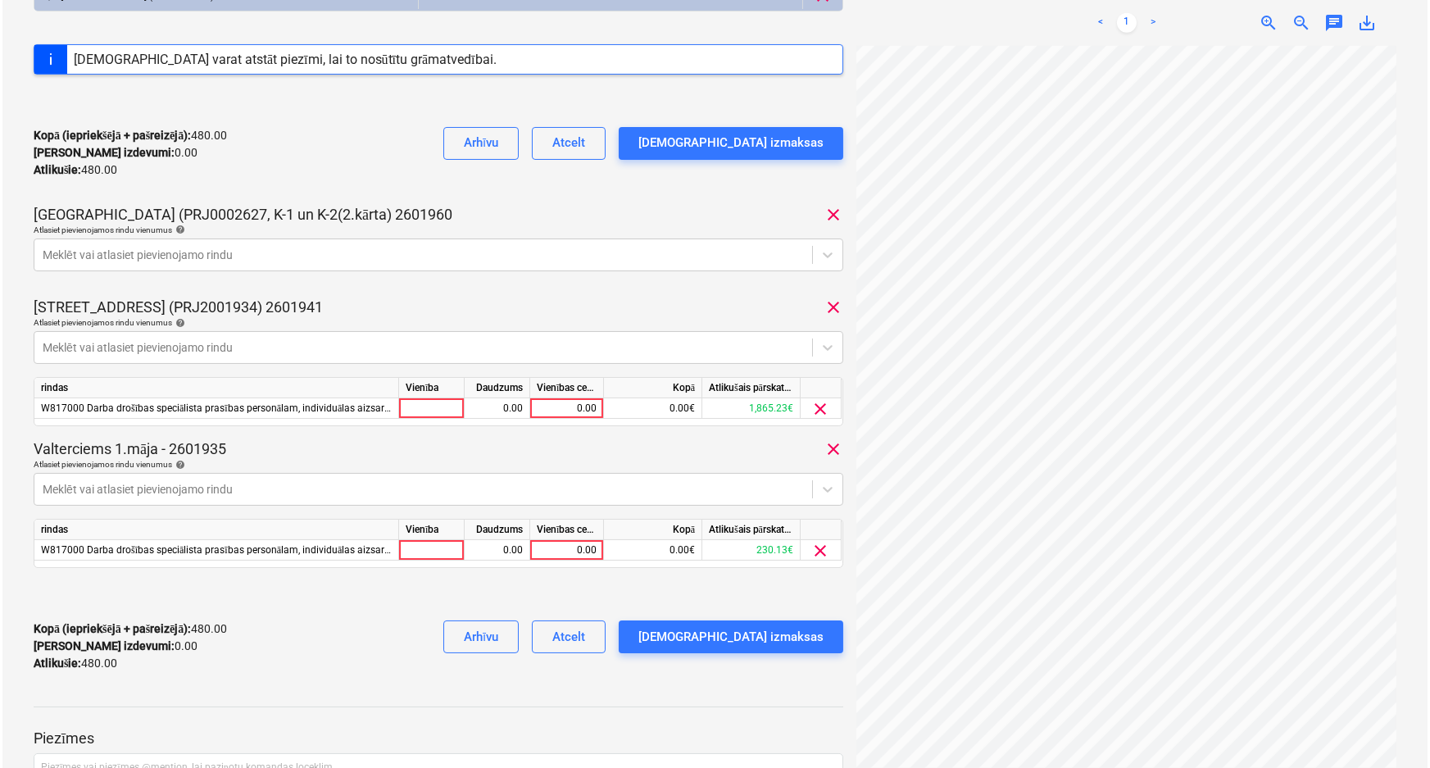
scroll to position [419, 137]
click at [560, 406] on div "0.00" at bounding box center [564, 408] width 60 height 20
click at [566, 557] on div "0.00" at bounding box center [564, 550] width 60 height 20
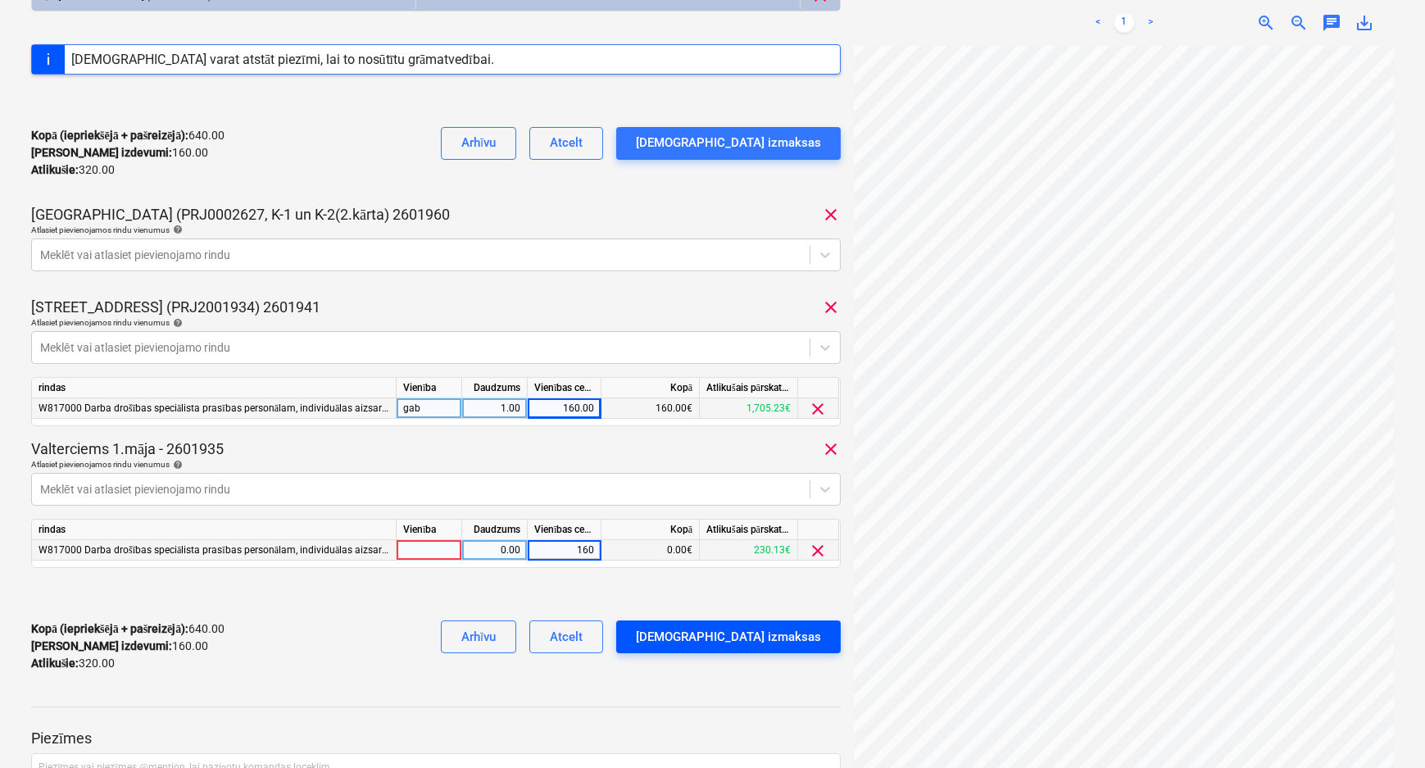
click at [791, 628] on div "Apstipriniet izmaksas" at bounding box center [728, 636] width 185 height 21
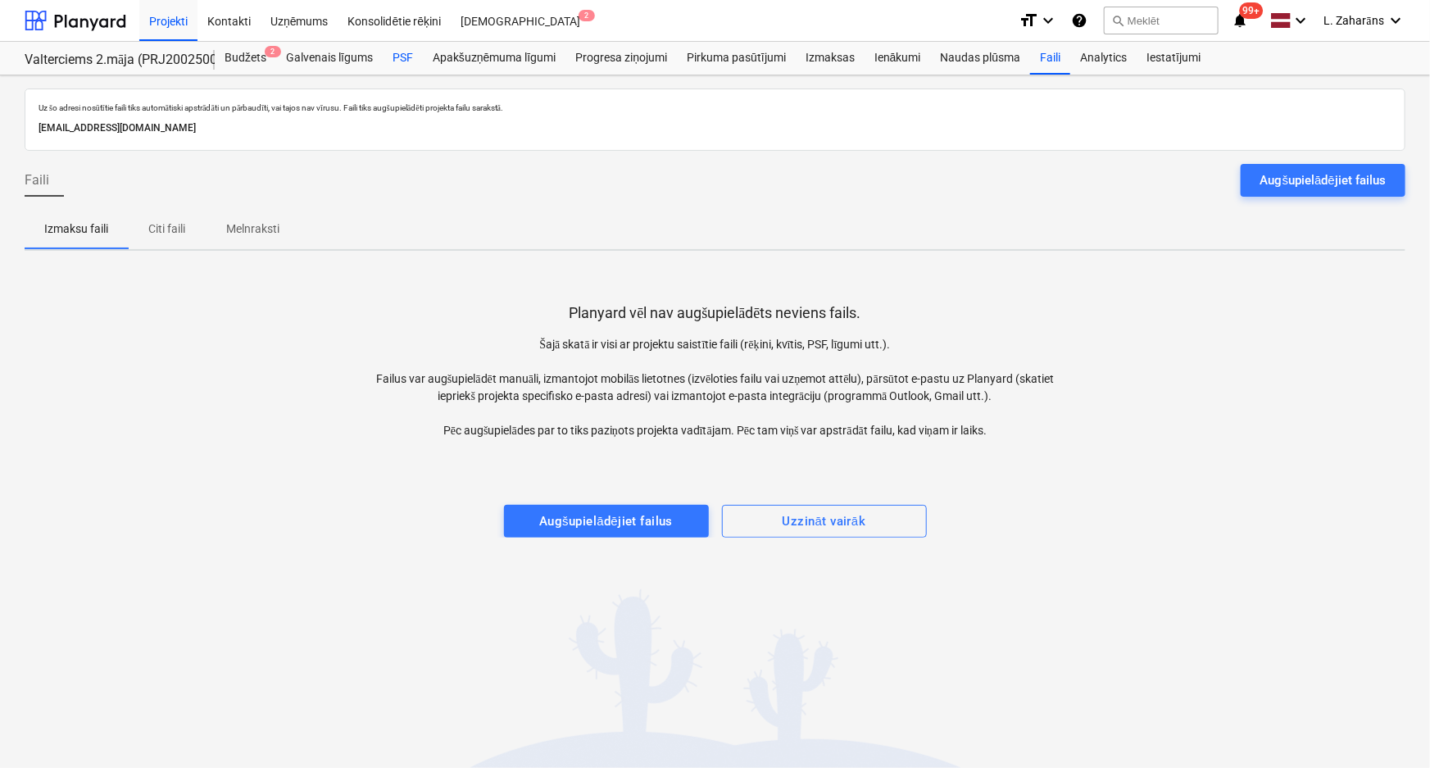
click at [392, 57] on div "PSF" at bounding box center [403, 58] width 40 height 33
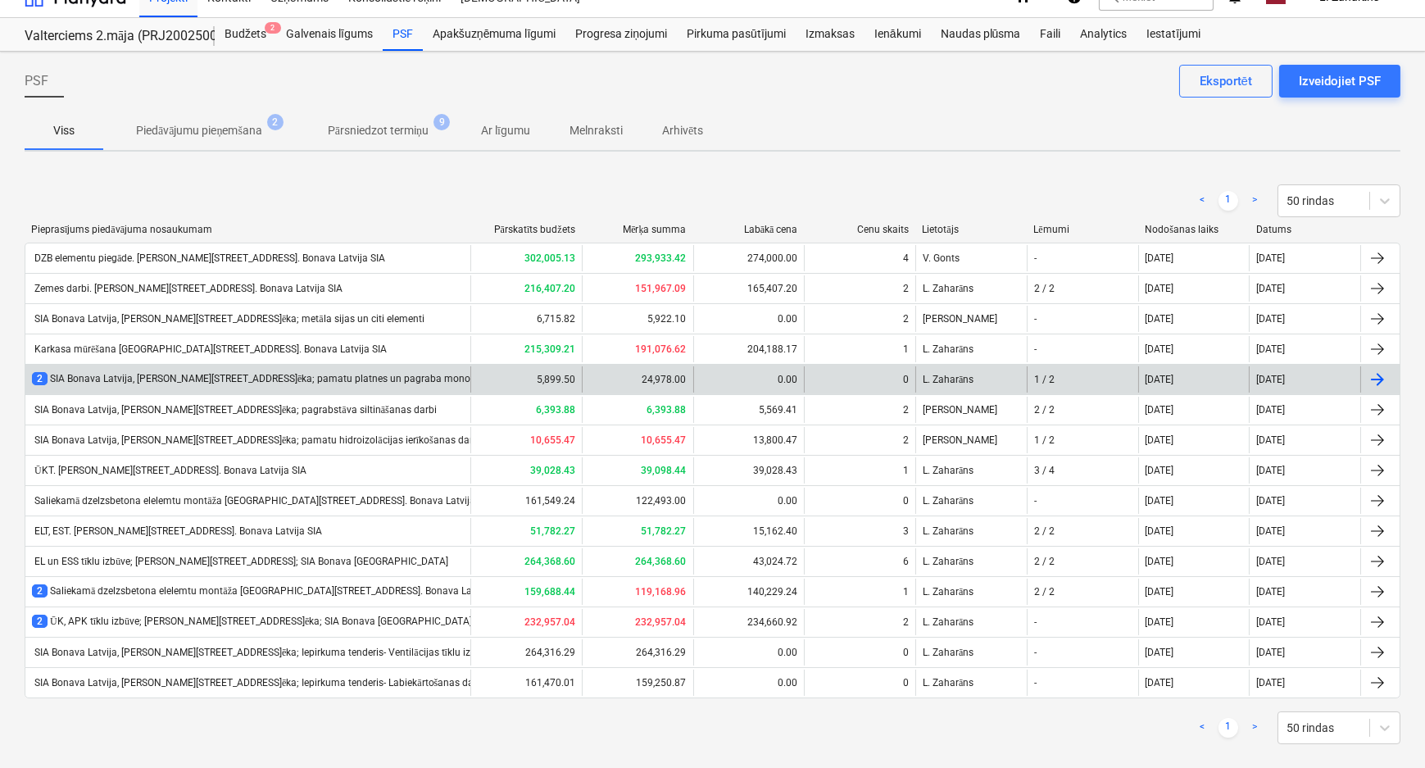
scroll to position [43, 0]
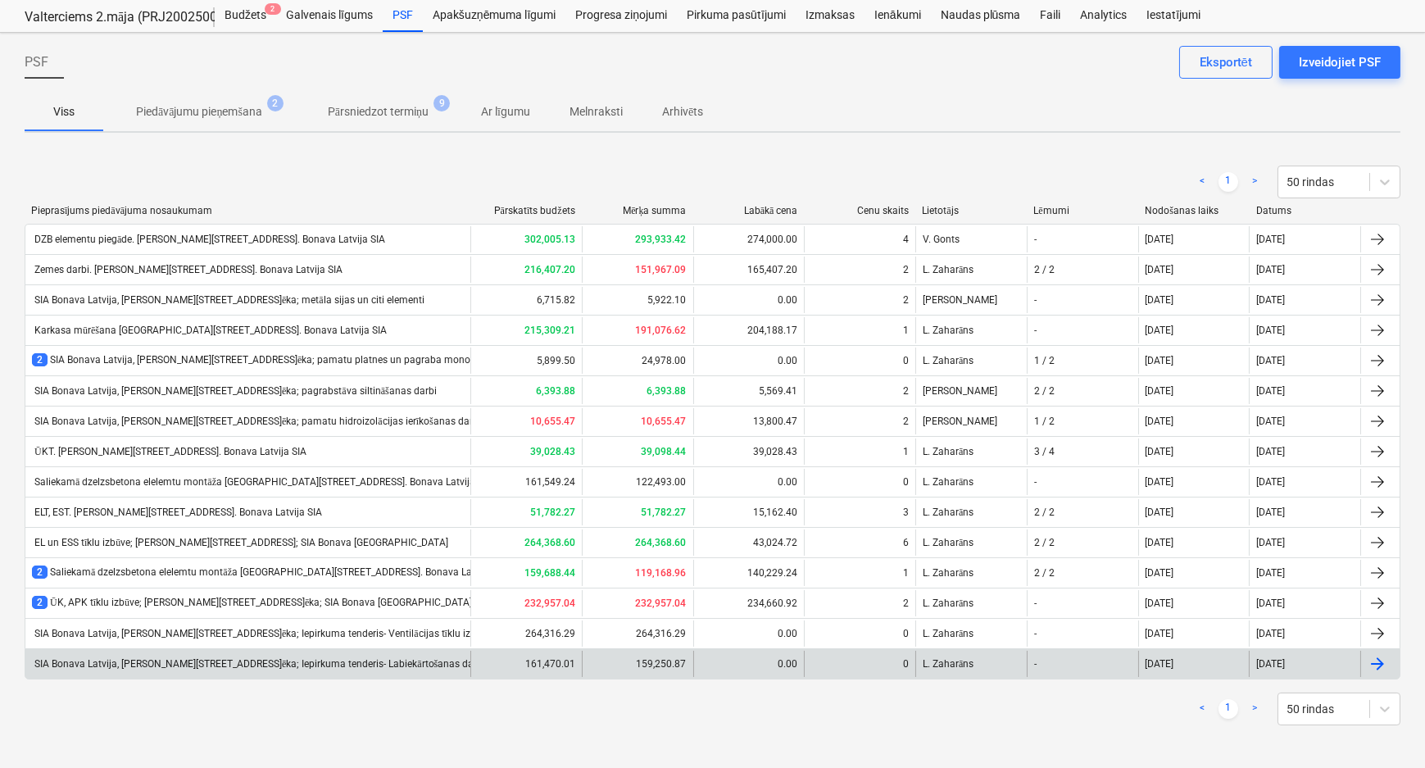
click at [428, 658] on div "SIA Bonava Latvija, [PERSON_NAME][STREET_ADDRESS]ēka; Iepirkuma tenderis- Labie…" at bounding box center [258, 664] width 453 height 12
type textarea "x"
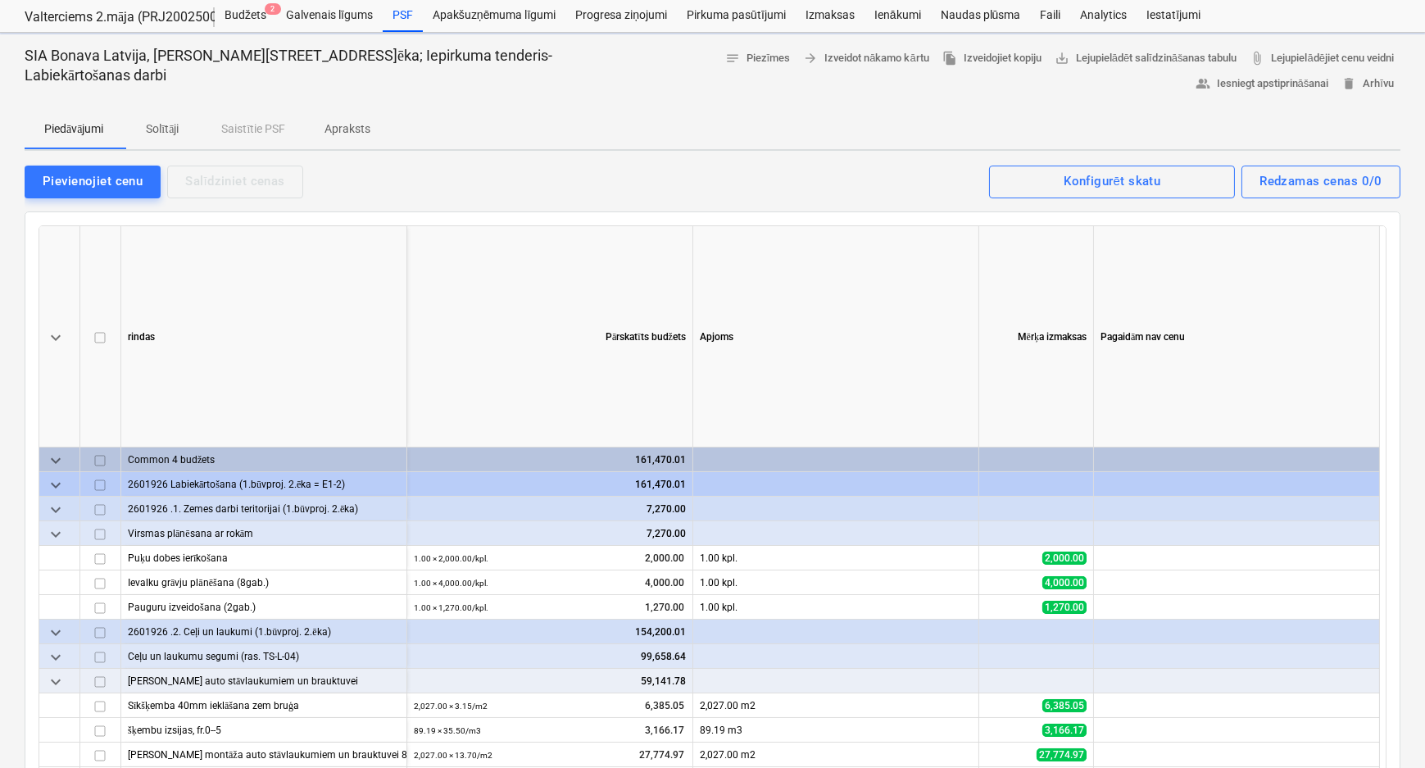
click at [164, 122] on p "Solītāji" at bounding box center [162, 128] width 39 height 17
